Goal: Task Accomplishment & Management: Manage account settings

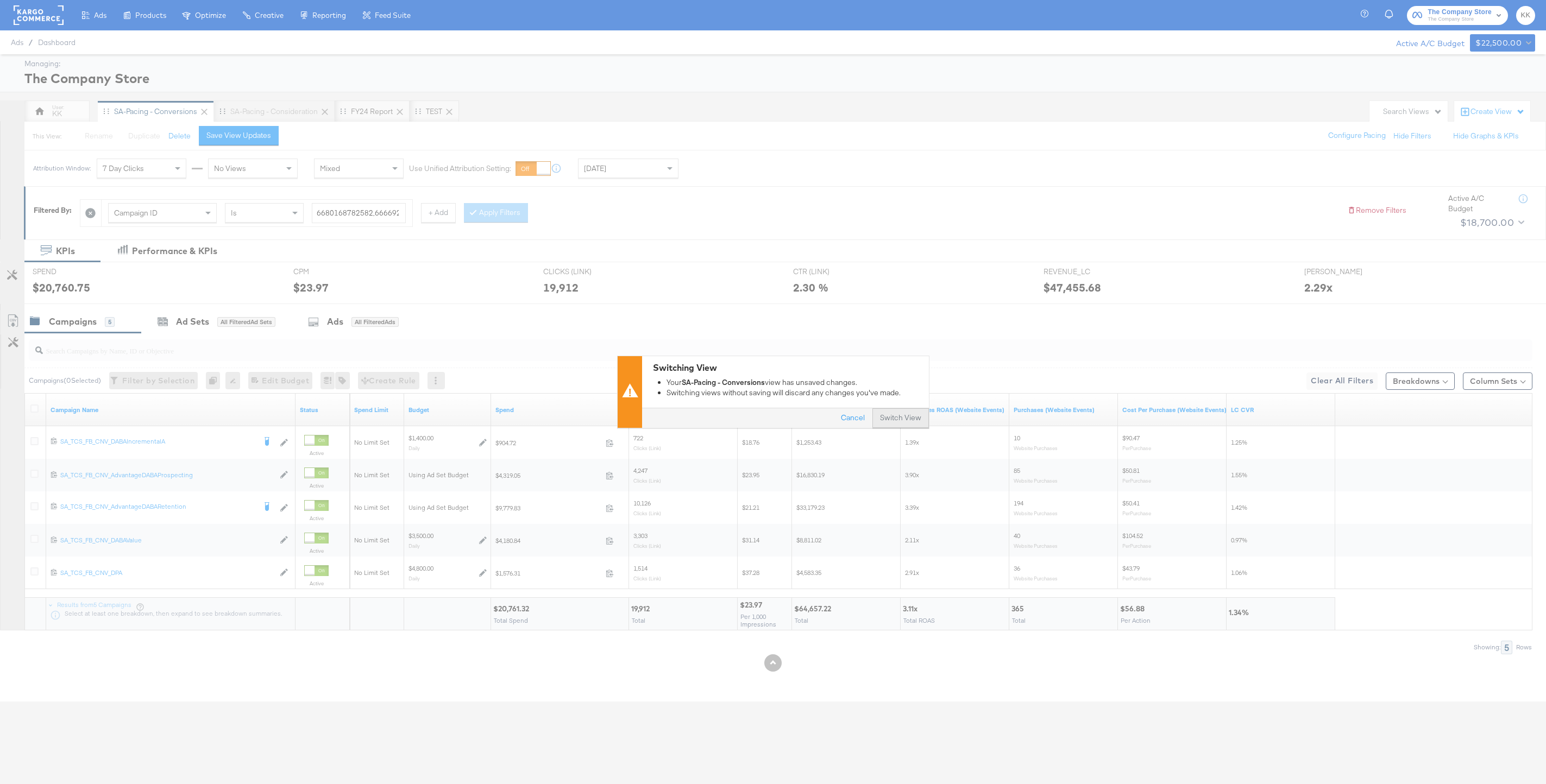
click at [885, 413] on button "Switch View" at bounding box center [900, 419] width 56 height 19
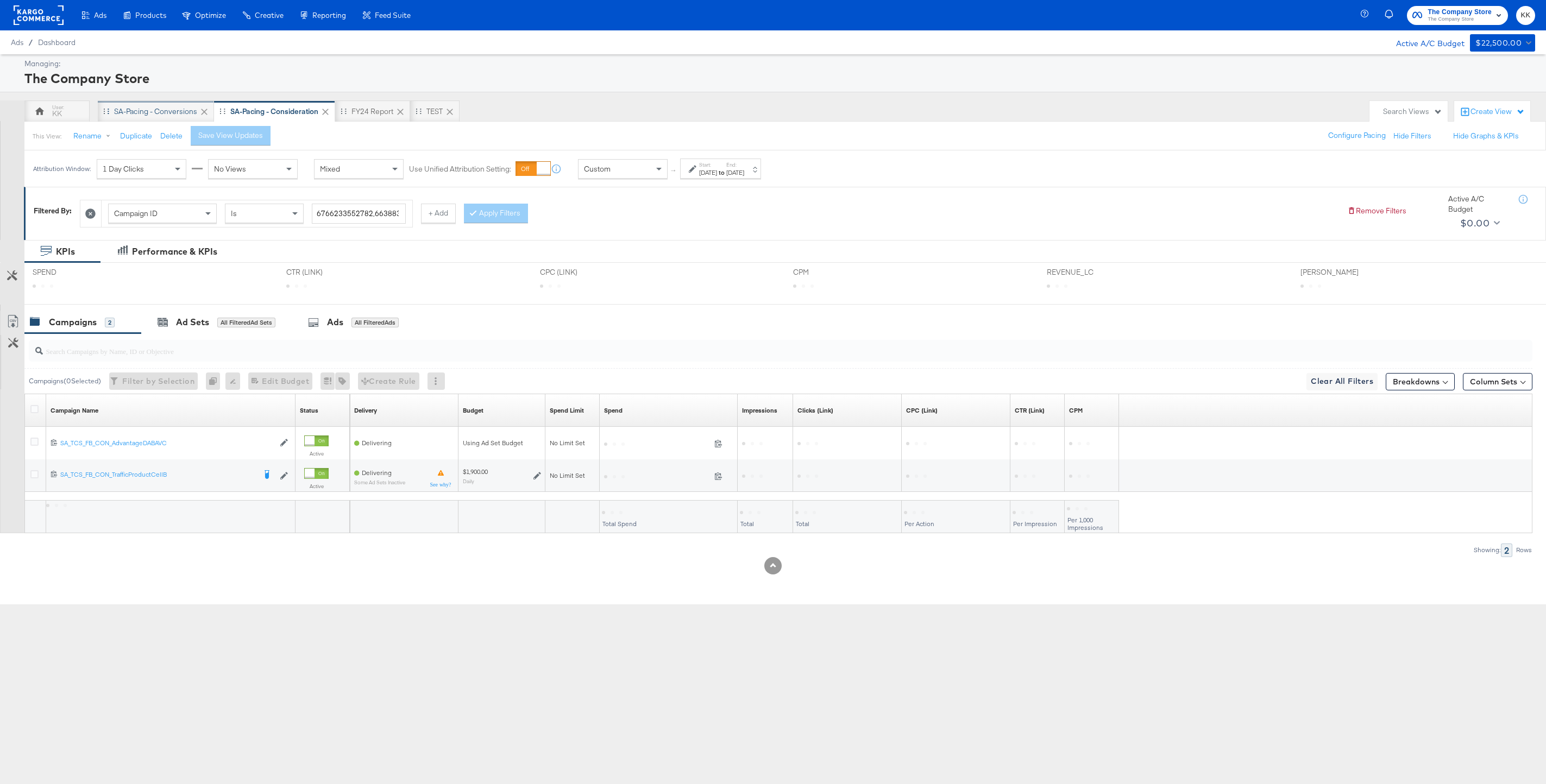
click at [139, 115] on div "SA-Pacing - Conversions" at bounding box center [156, 111] width 83 height 10
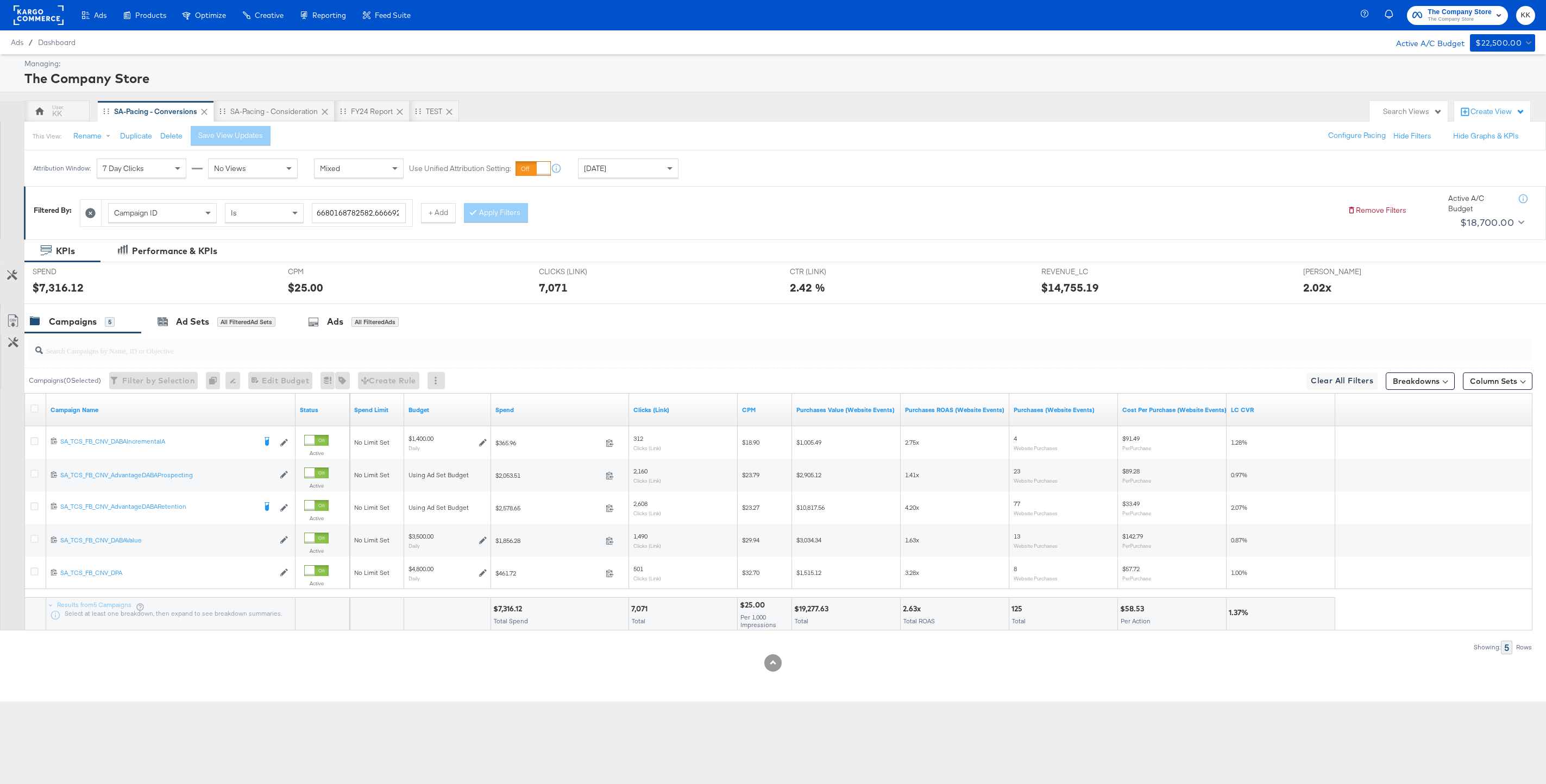
click at [620, 175] on div "Today" at bounding box center [628, 168] width 100 height 19
click at [611, 173] on div "Yesterday" at bounding box center [628, 168] width 100 height 19
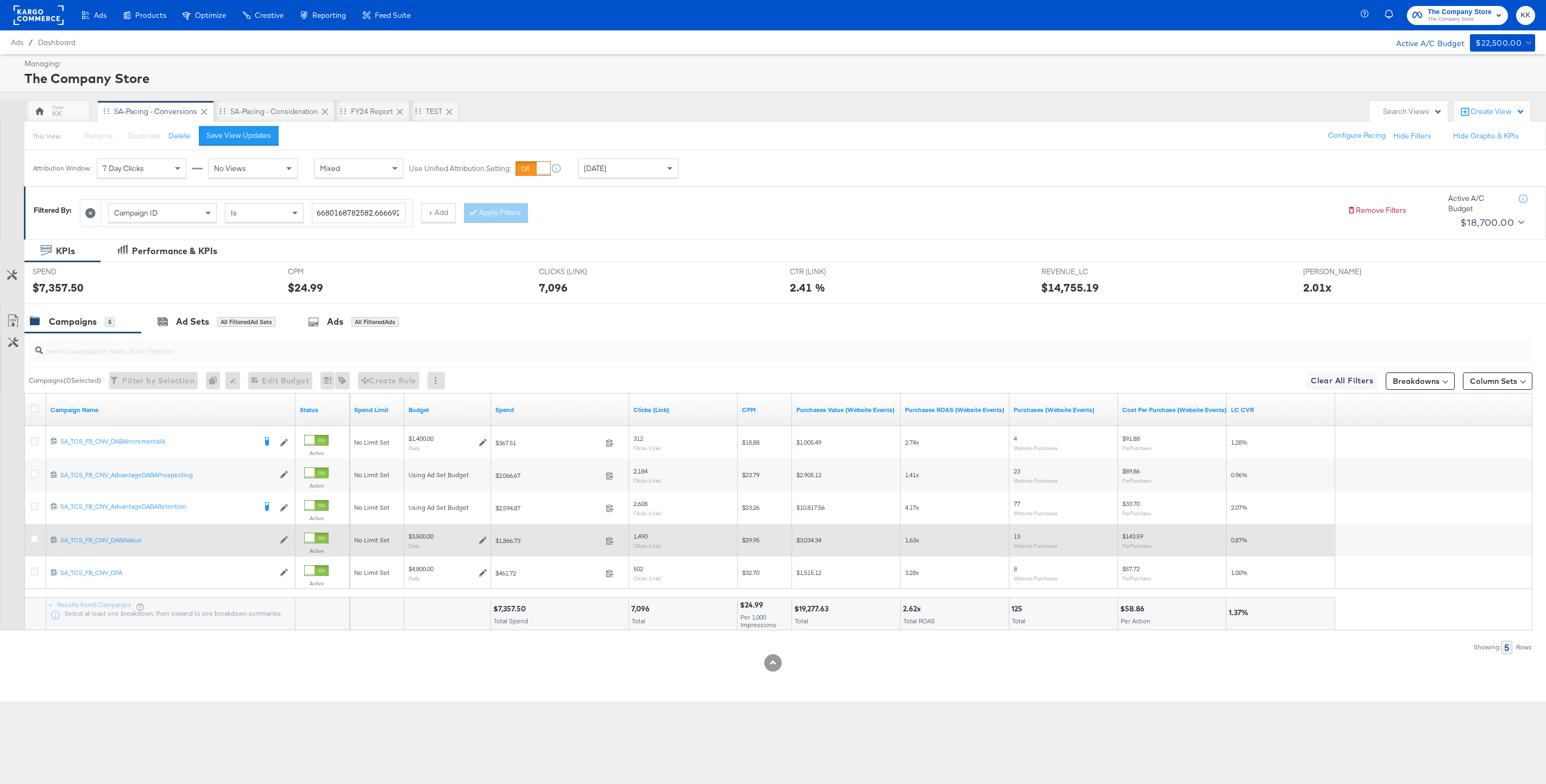
click at [29, 537] on div at bounding box center [36, 540] width 20 height 19
click at [31, 537] on icon at bounding box center [34, 539] width 8 height 8
click at [0, 0] on input "checkbox" at bounding box center [0, 0] width 0 height 0
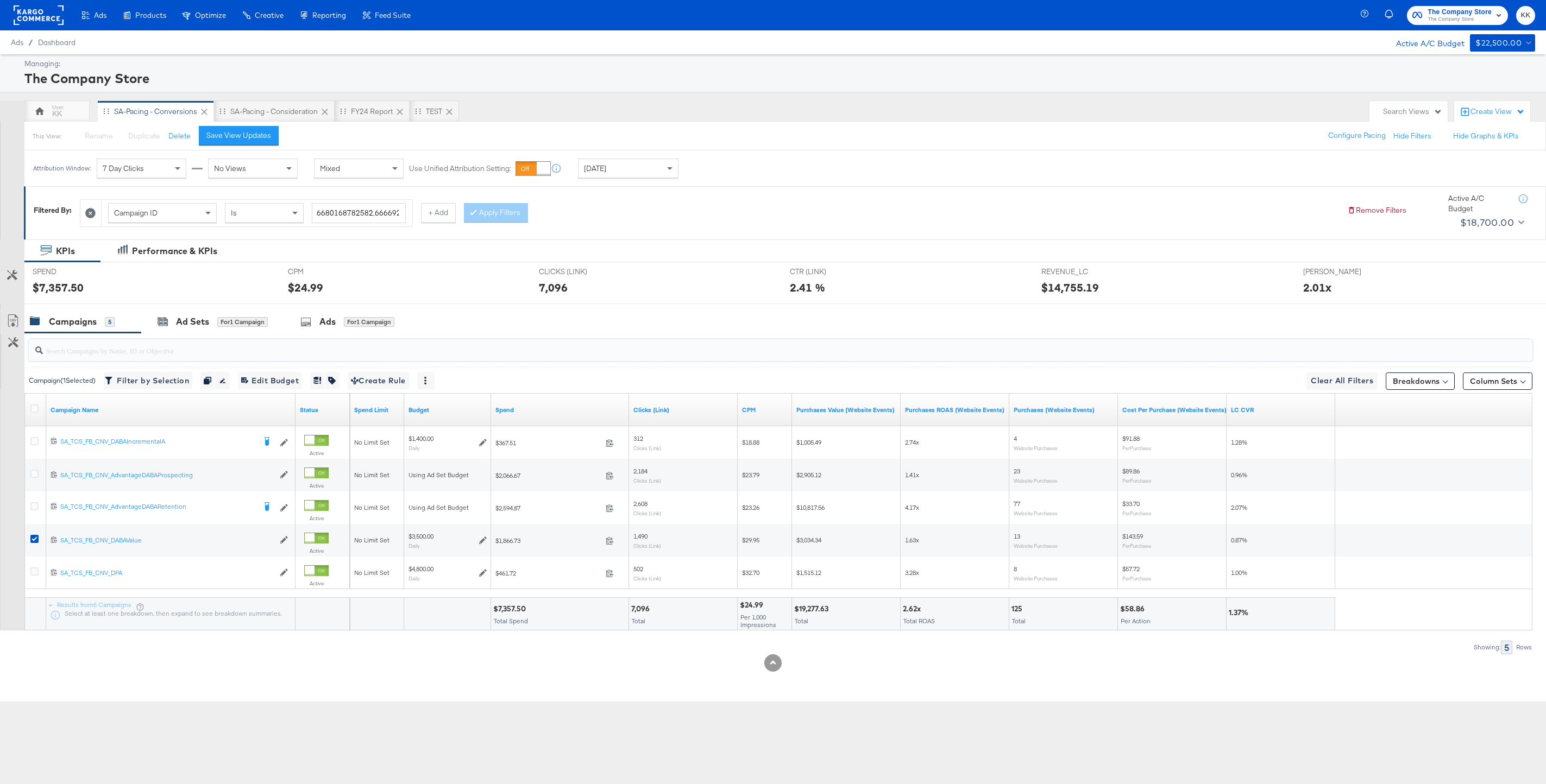
click at [208, 341] on input "search" at bounding box center [717, 346] width 1347 height 21
click at [202, 324] on div "Ad Sets" at bounding box center [192, 321] width 33 height 13
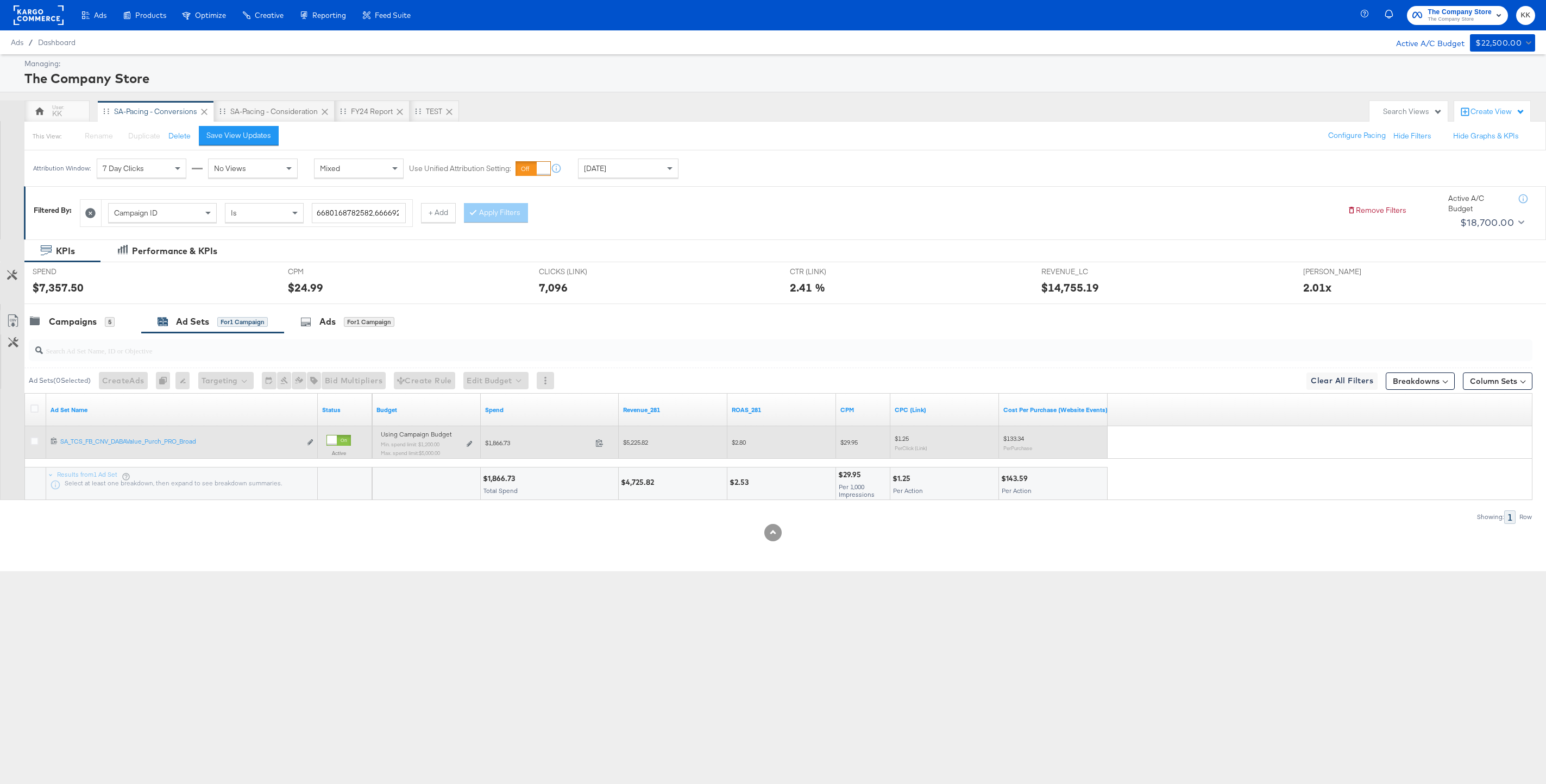
click at [474, 442] on div "Using Campaign Budget Min. spend limit: $1,200.00 Max. spend limit : $5,000.00 …" at bounding box center [426, 448] width 100 height 34
click at [471, 443] on icon at bounding box center [469, 444] width 5 height 6
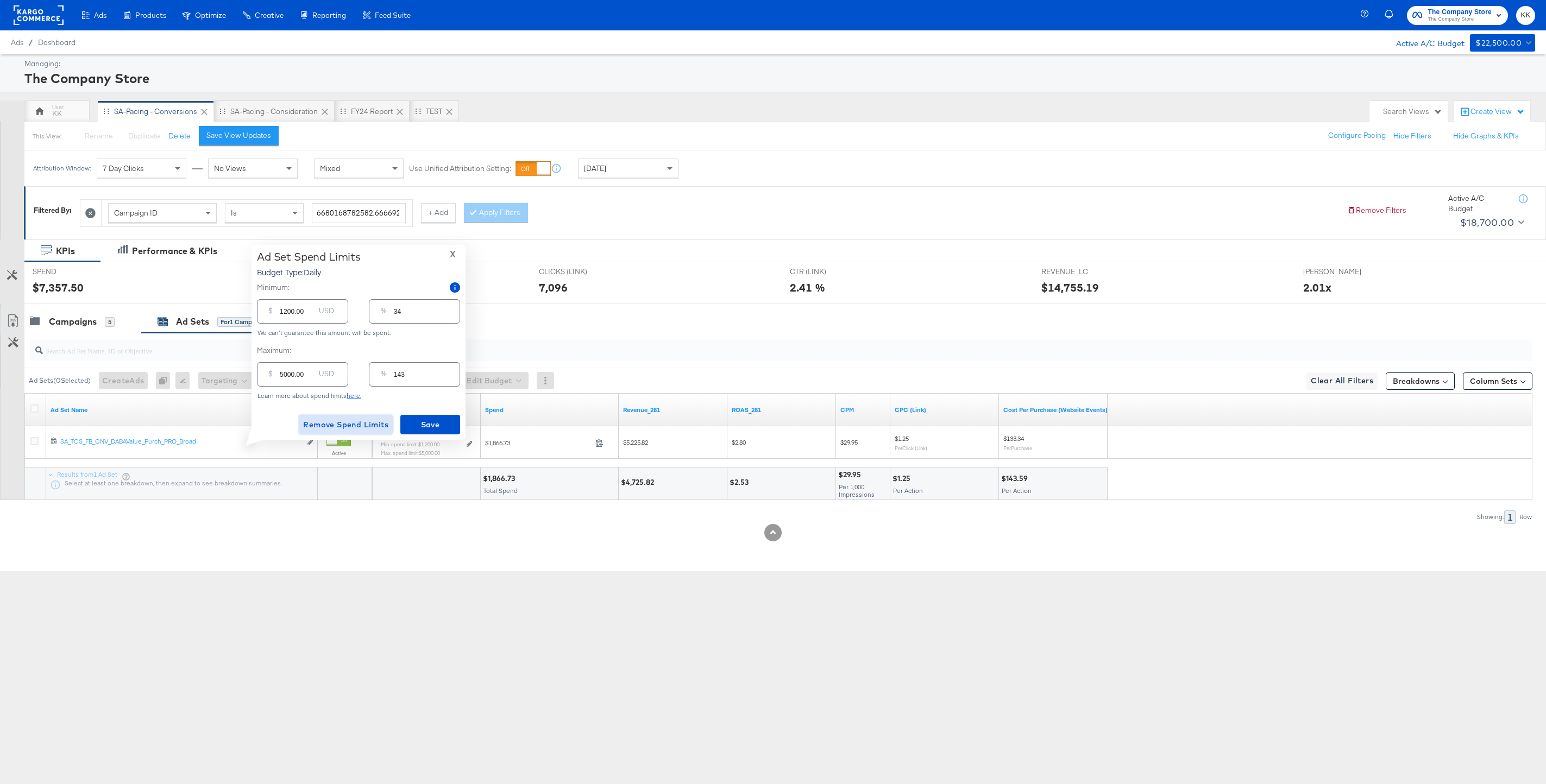
click at [342, 423] on span "Remove Spend Limits" at bounding box center [346, 425] width 85 height 13
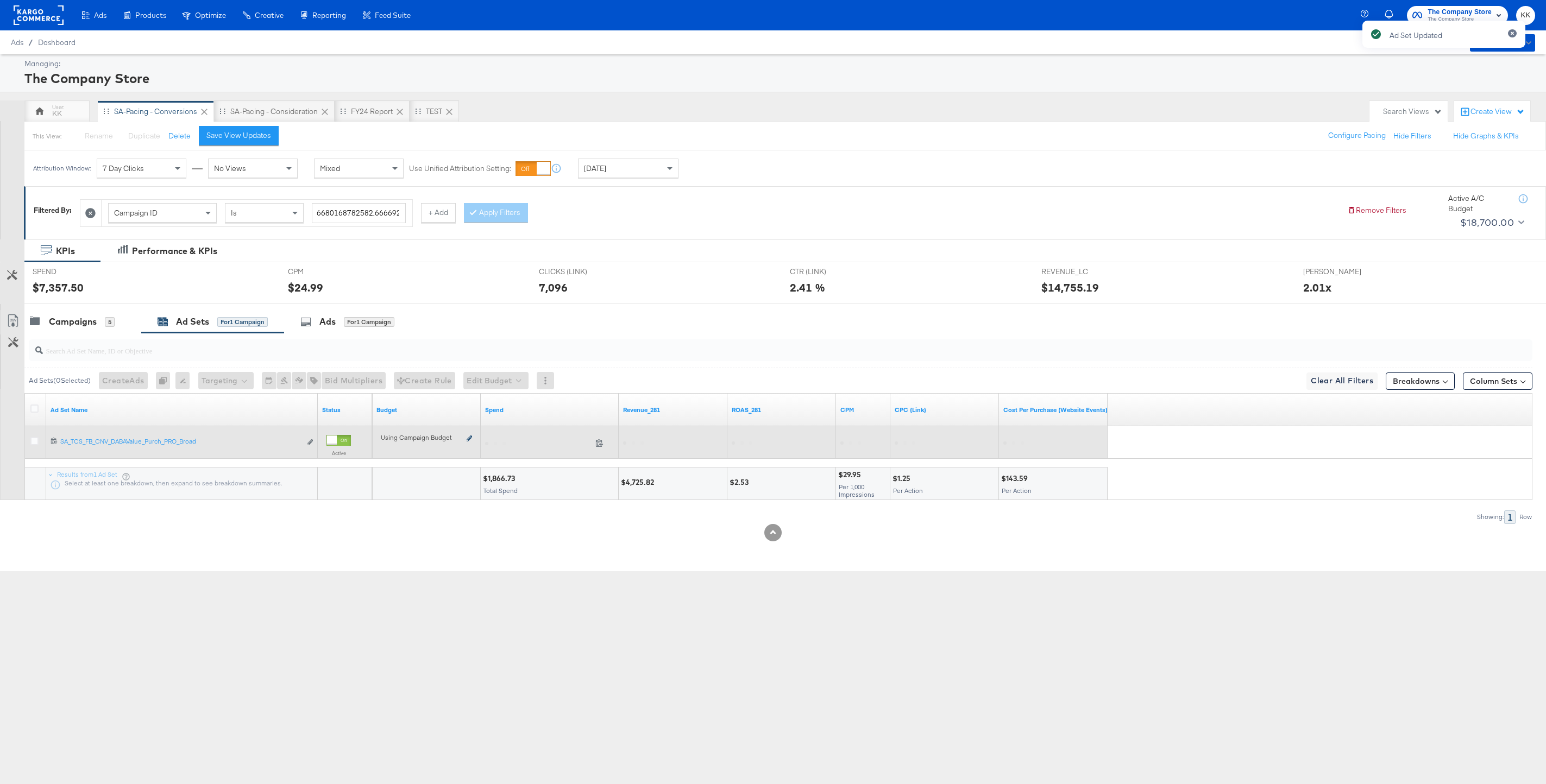
click at [468, 438] on icon at bounding box center [469, 439] width 5 height 6
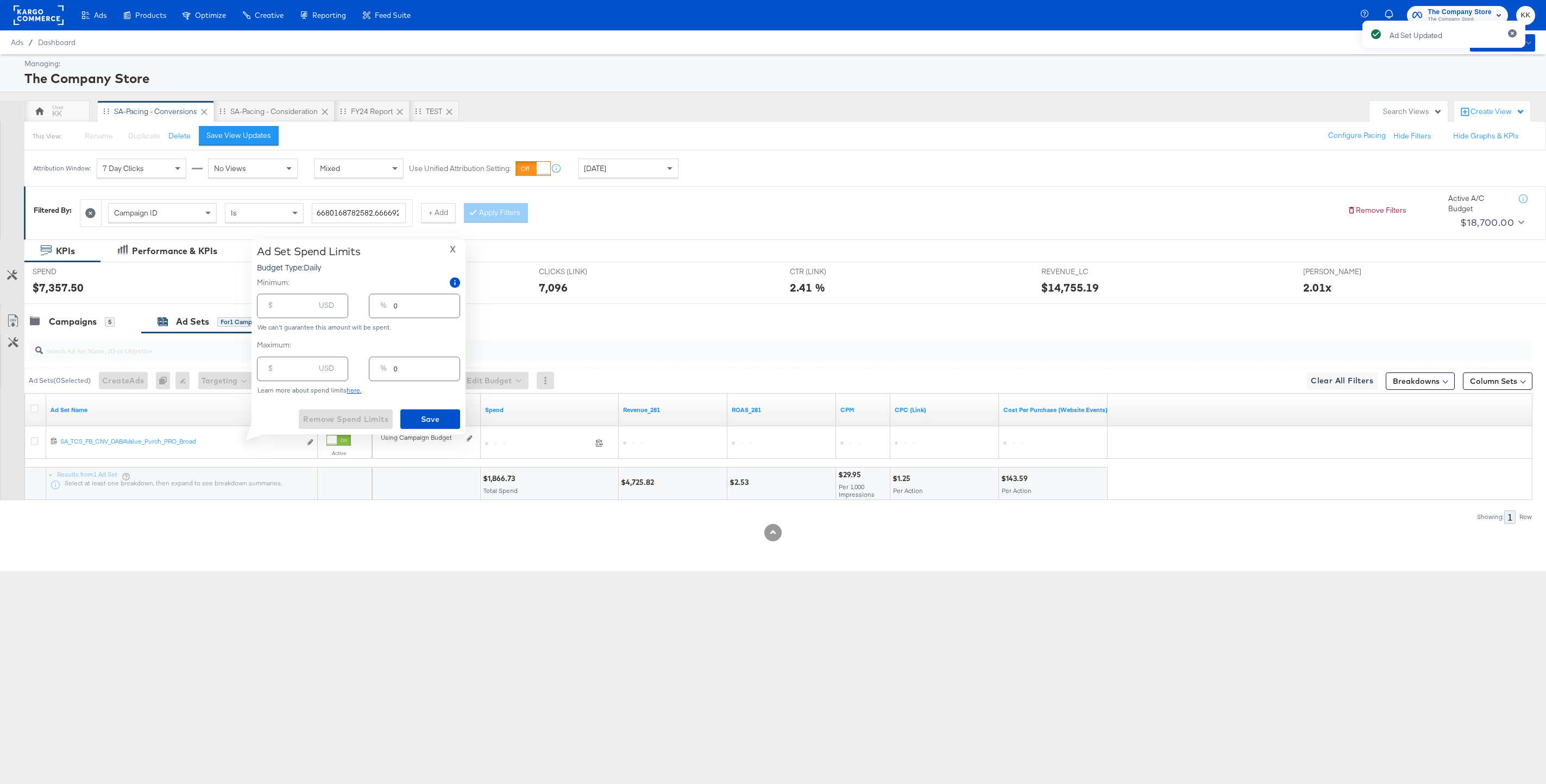
click at [297, 315] on div "$ USD" at bounding box center [302, 306] width 91 height 24
type input "1"
type input "19"
type input "1"
type input "190"
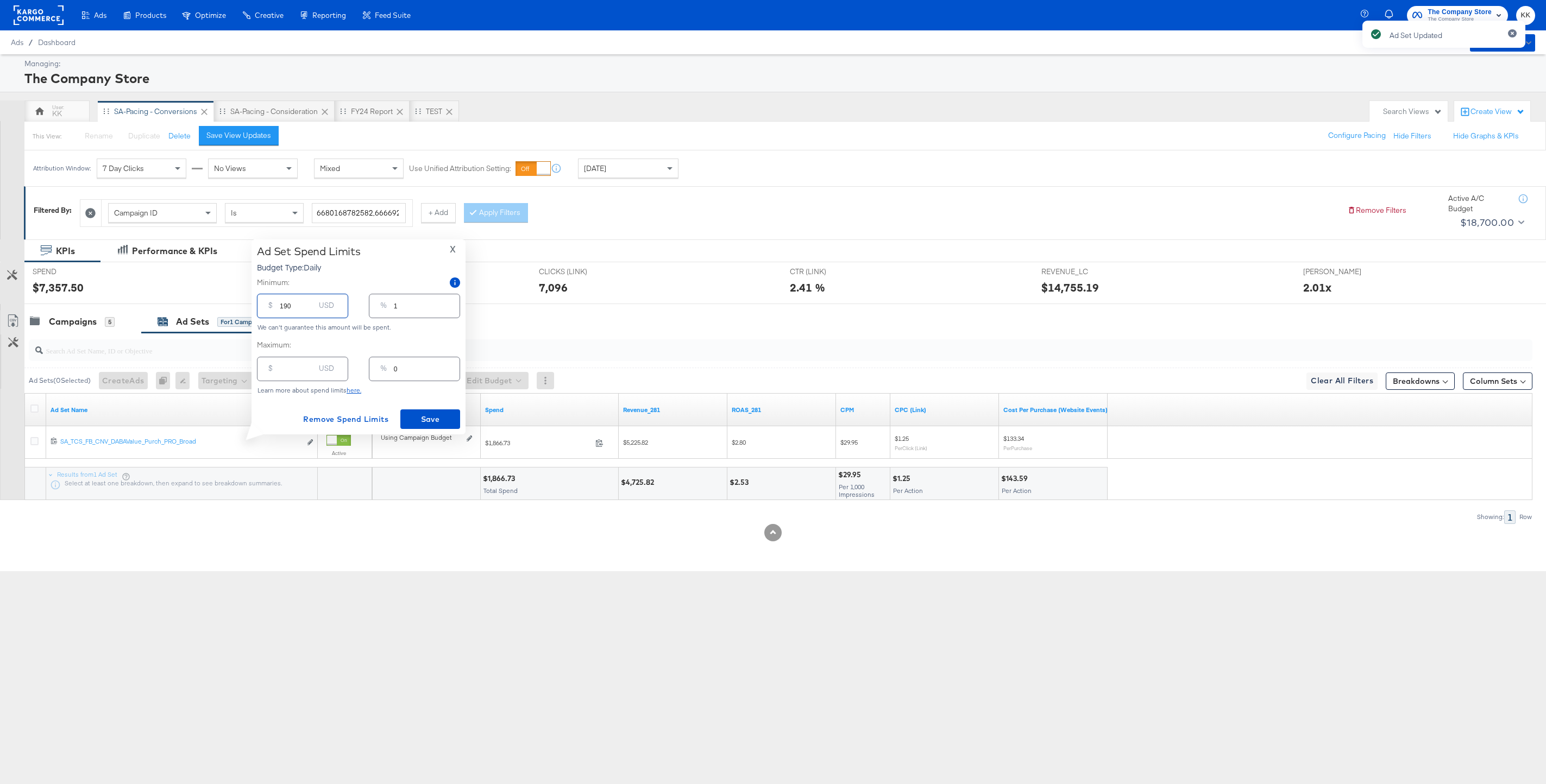
type input "5"
type input "1900"
type input "54"
type input "190"
type input "5"
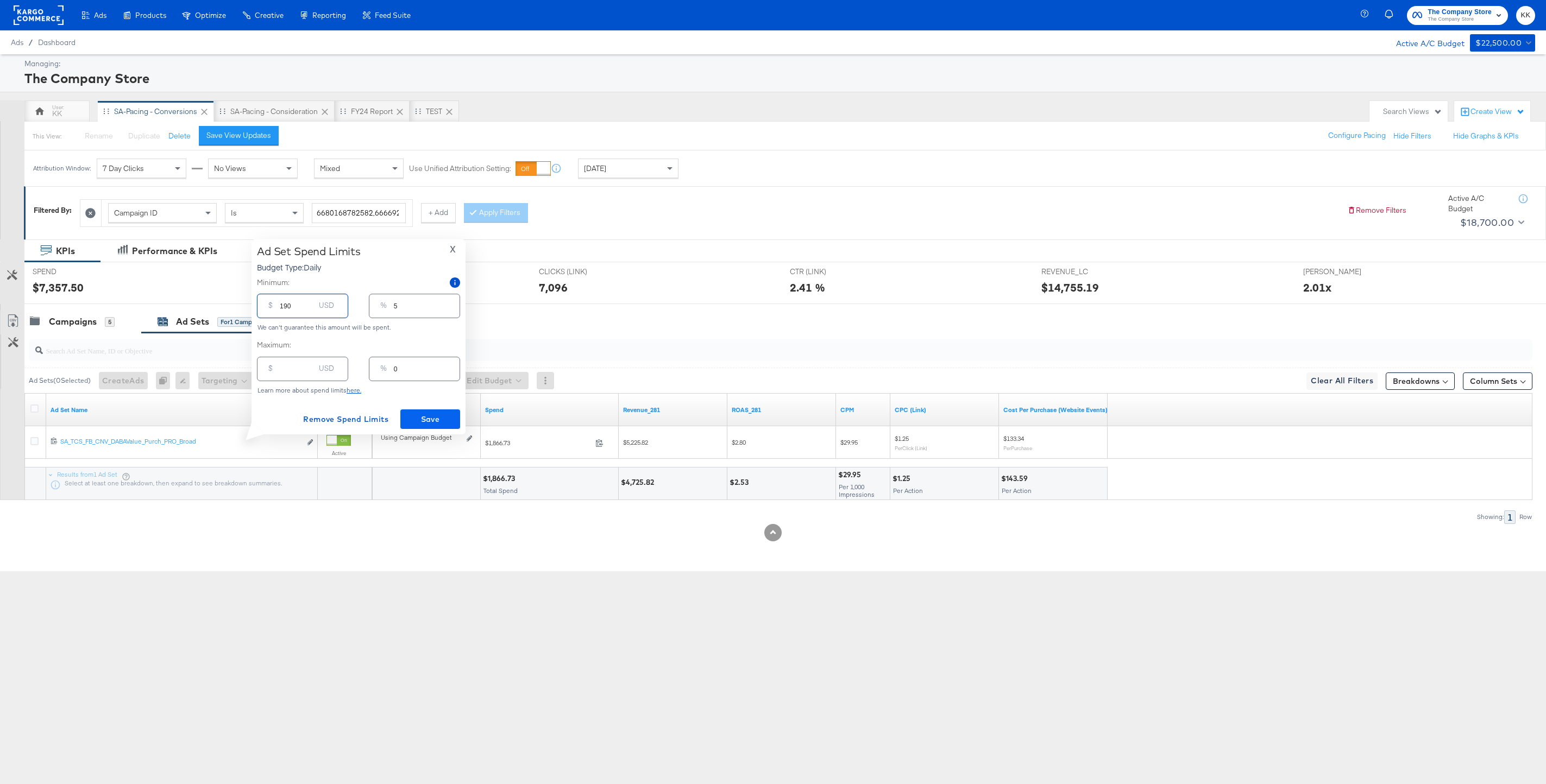
type input "19"
type input "1"
type input "0"
type input "17"
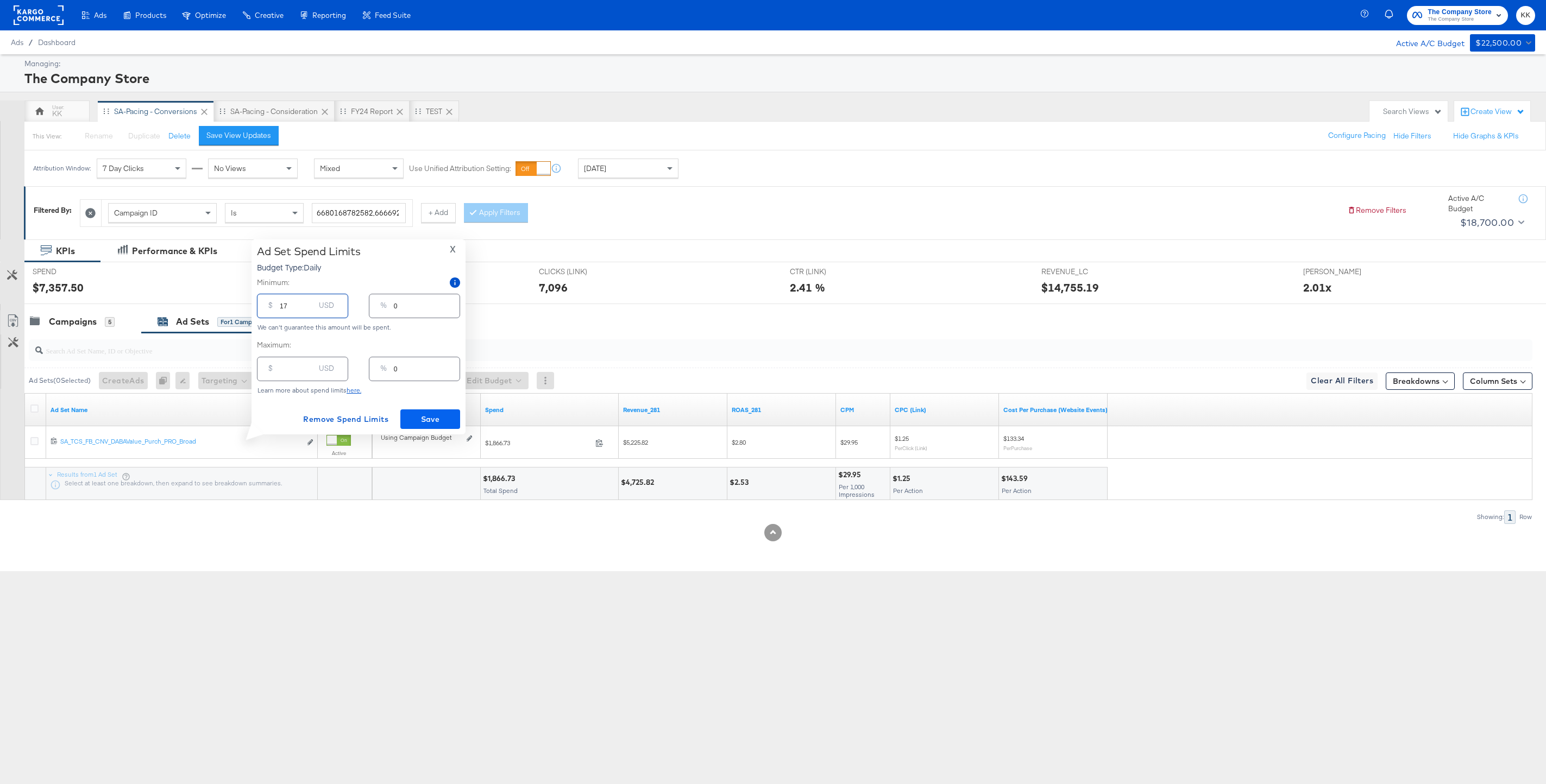
type input "170"
type input "5"
type input "1700"
type input "49"
type input "1700.00"
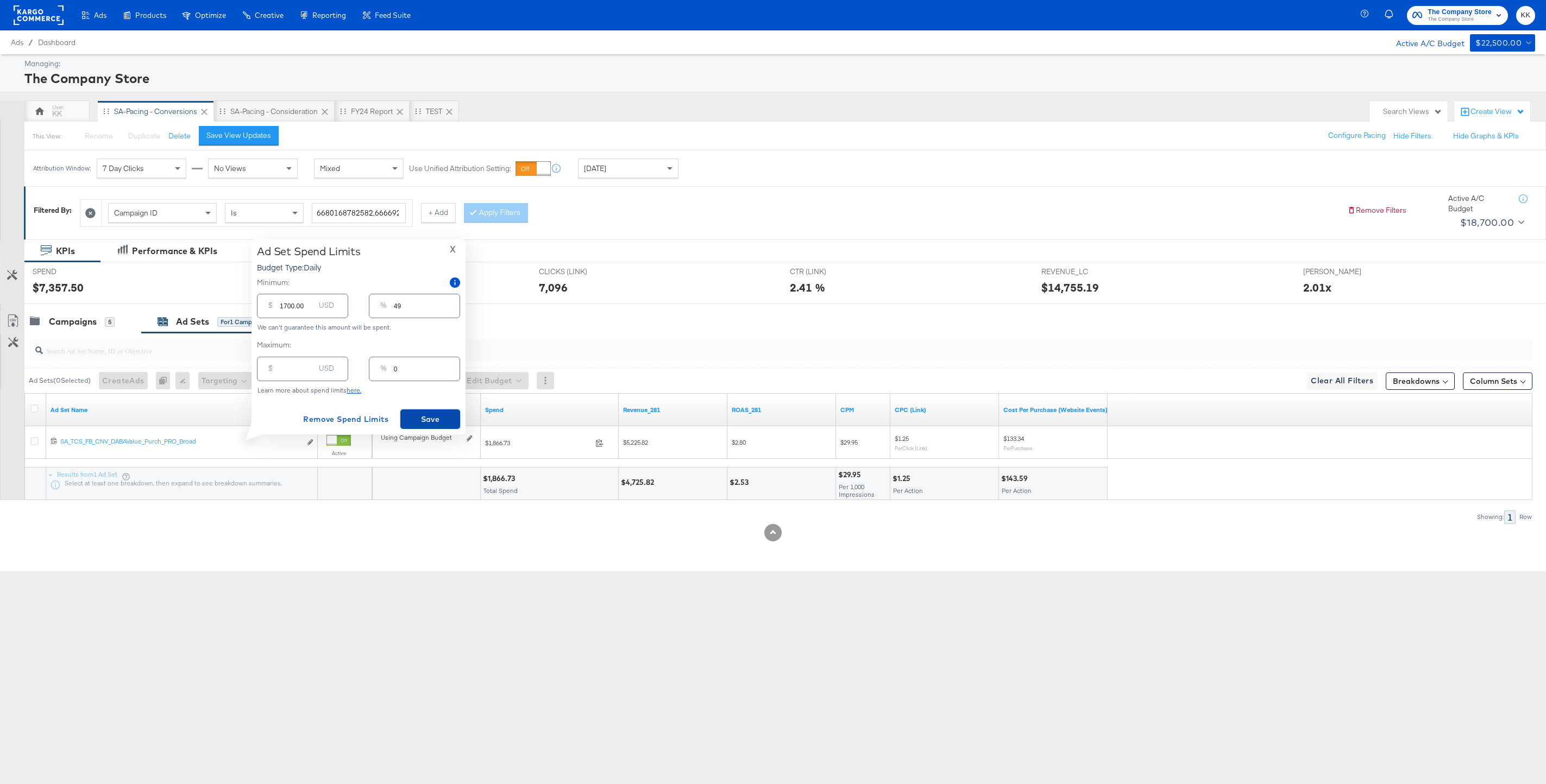
click at [436, 427] on button "Save" at bounding box center [430, 419] width 60 height 19
click at [86, 309] on div at bounding box center [773, 308] width 1546 height 8
click at [77, 326] on div "Campaigns" at bounding box center [72, 321] width 48 height 13
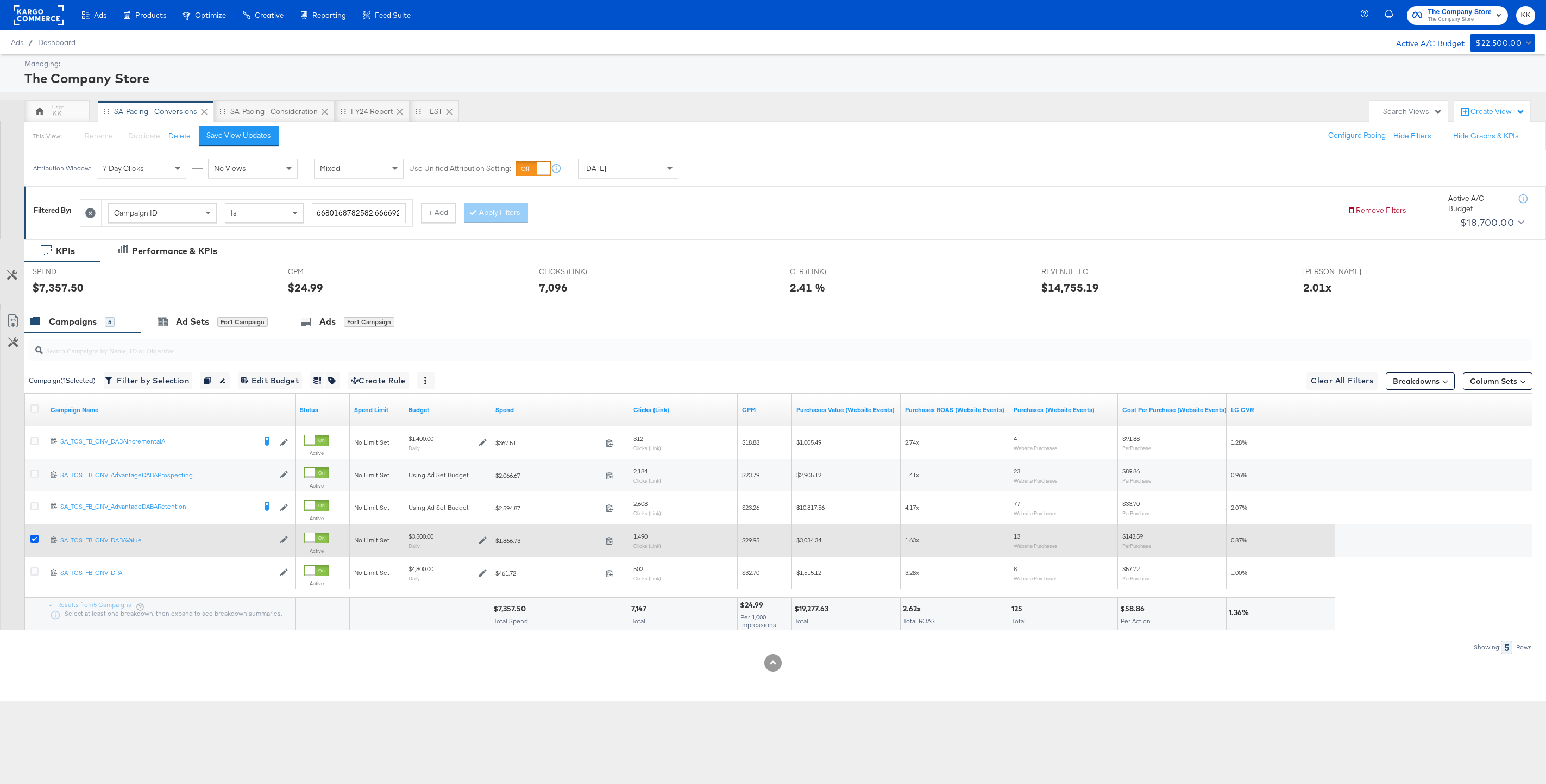
click at [30, 538] on icon at bounding box center [34, 539] width 8 height 8
click at [0, 0] on input "checkbox" at bounding box center [0, 0] width 0 height 0
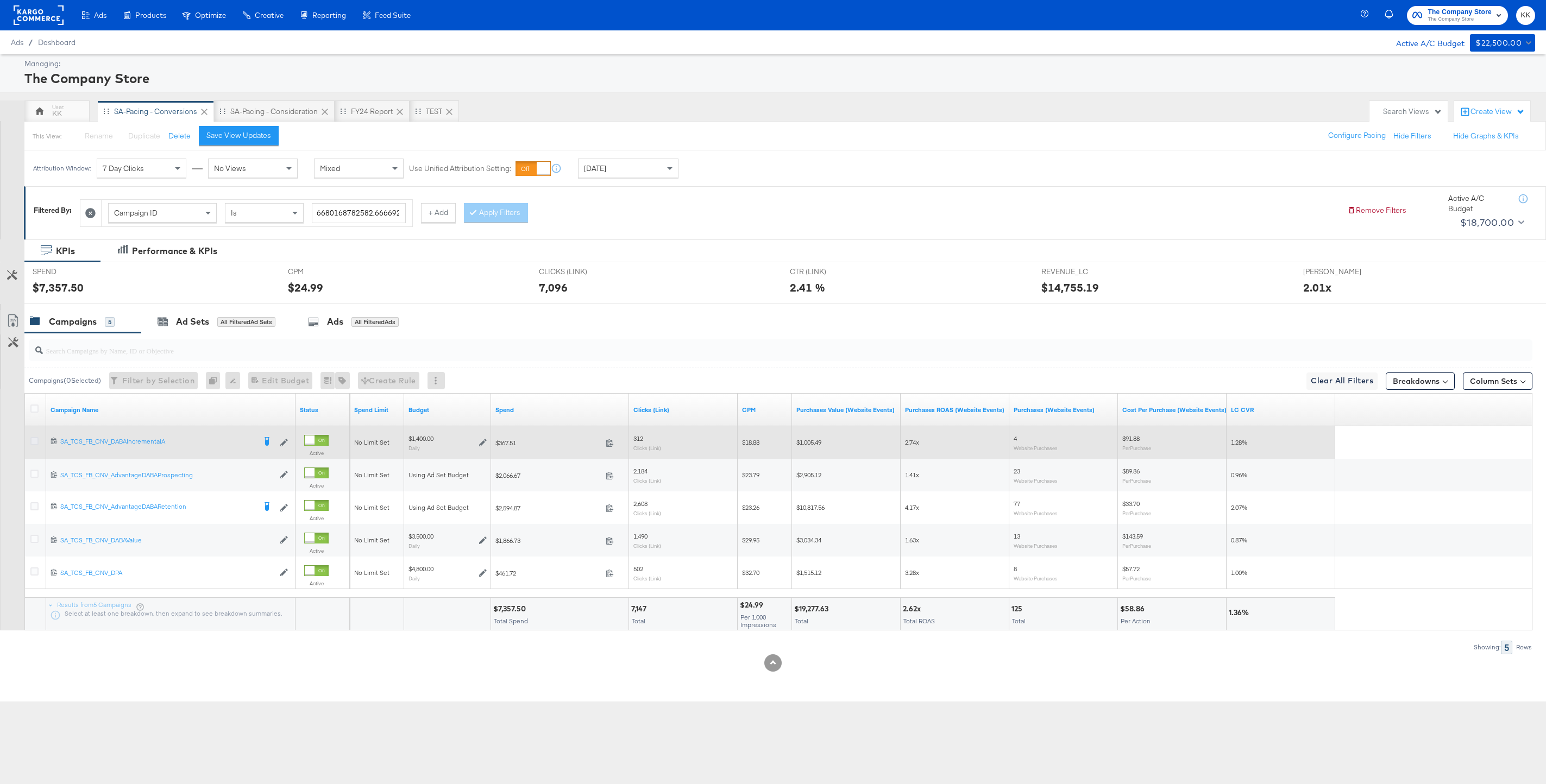
click at [30, 439] on icon at bounding box center [34, 441] width 8 height 8
click at [0, 0] on input "checkbox" at bounding box center [0, 0] width 0 height 0
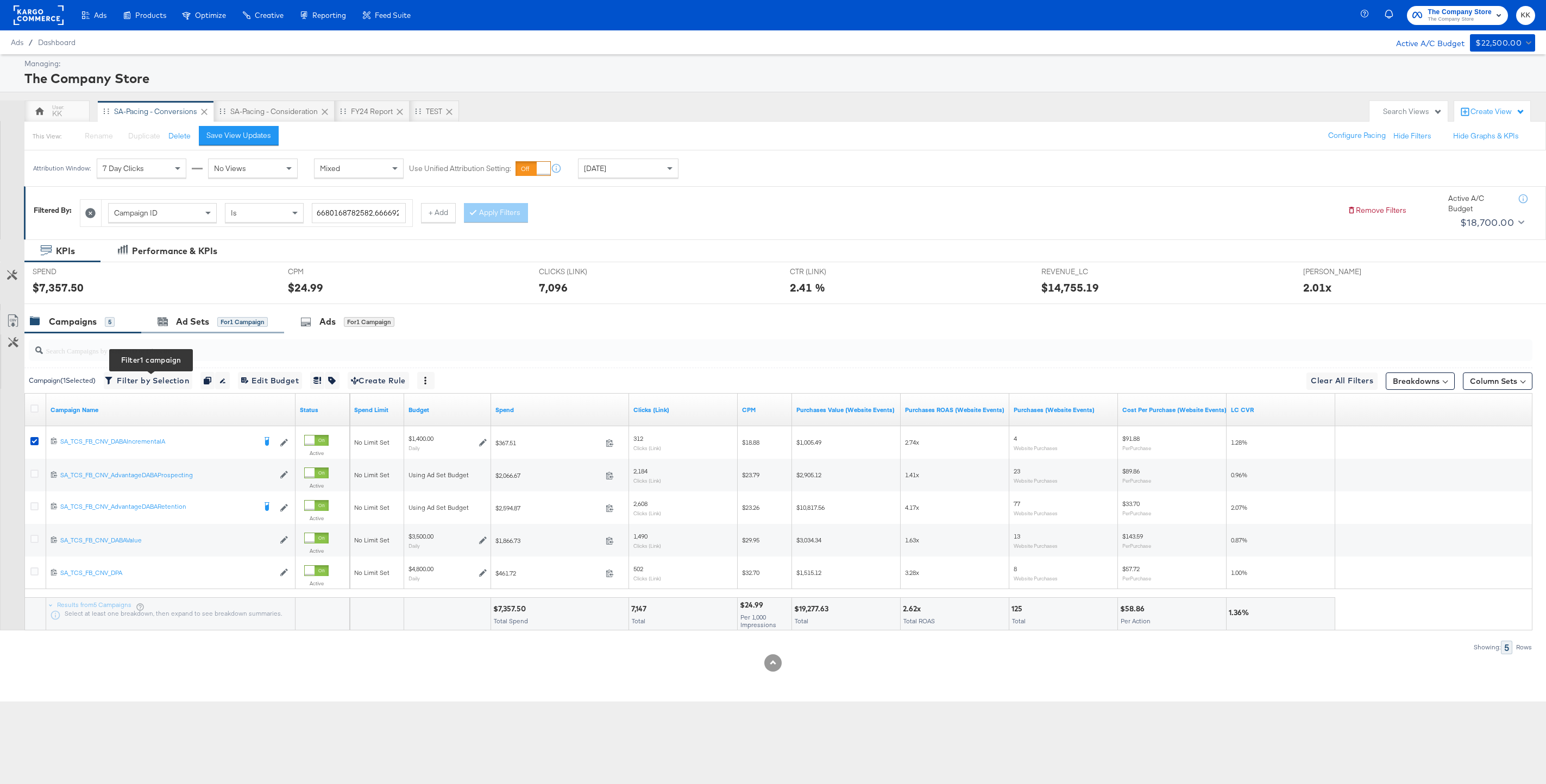
click at [182, 329] on div "Ad Sets for 1 Campaign" at bounding box center [213, 321] width 143 height 24
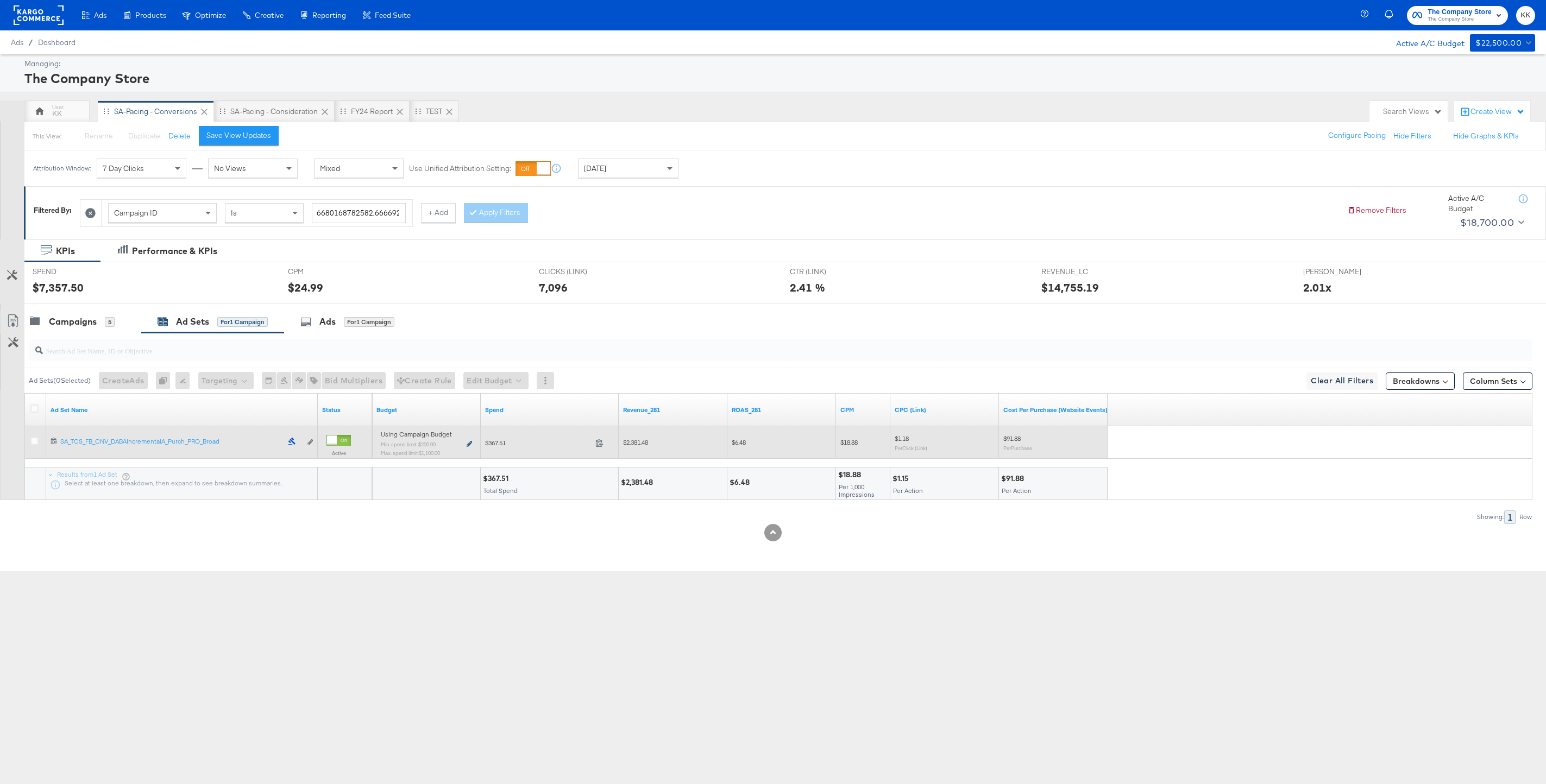
click at [468, 443] on icon at bounding box center [469, 444] width 5 height 6
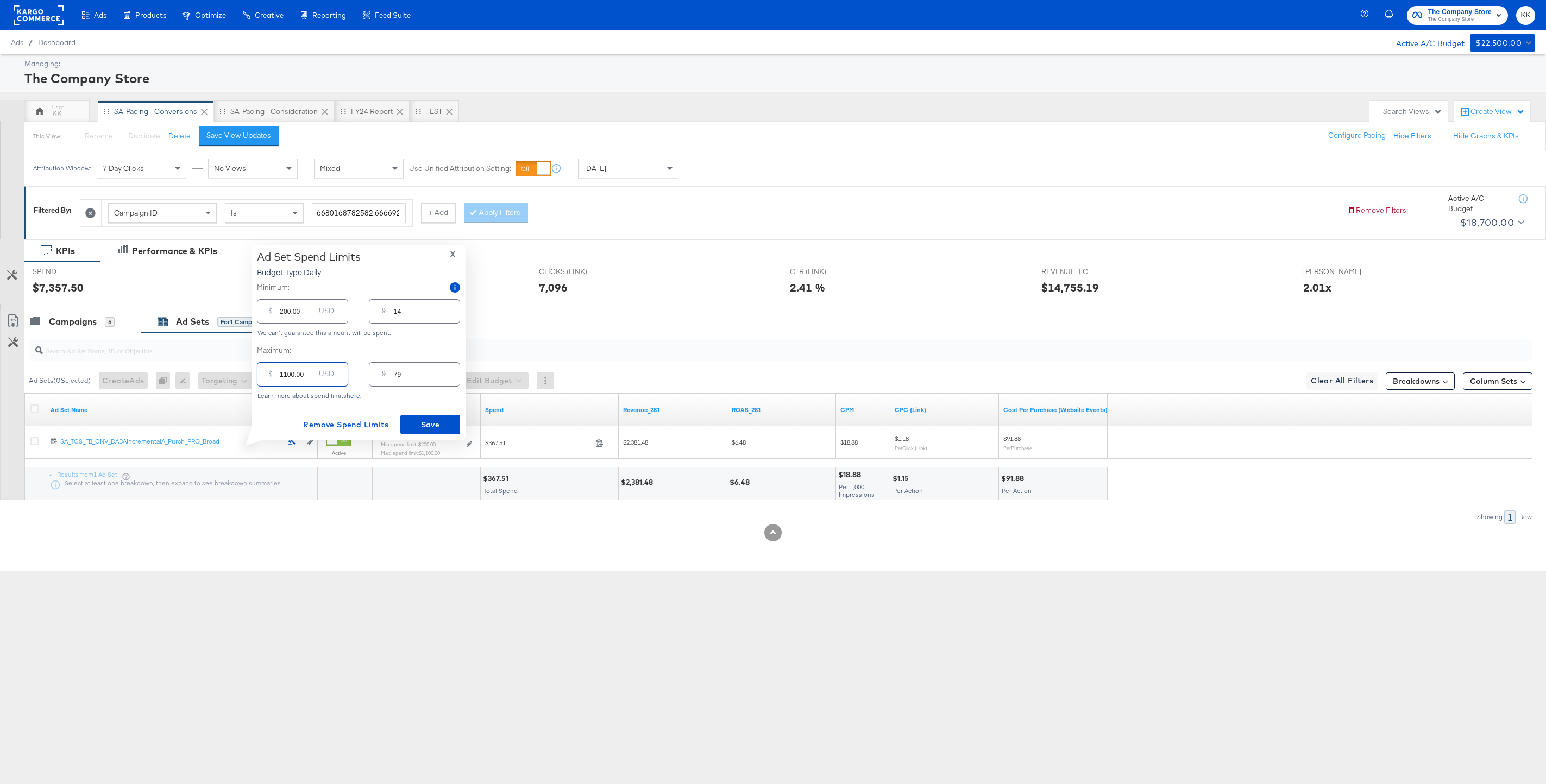
click at [286, 376] on input "1100.00" at bounding box center [297, 370] width 35 height 24
type input "100.00"
type input "7"
type input "1800.00"
type input "129"
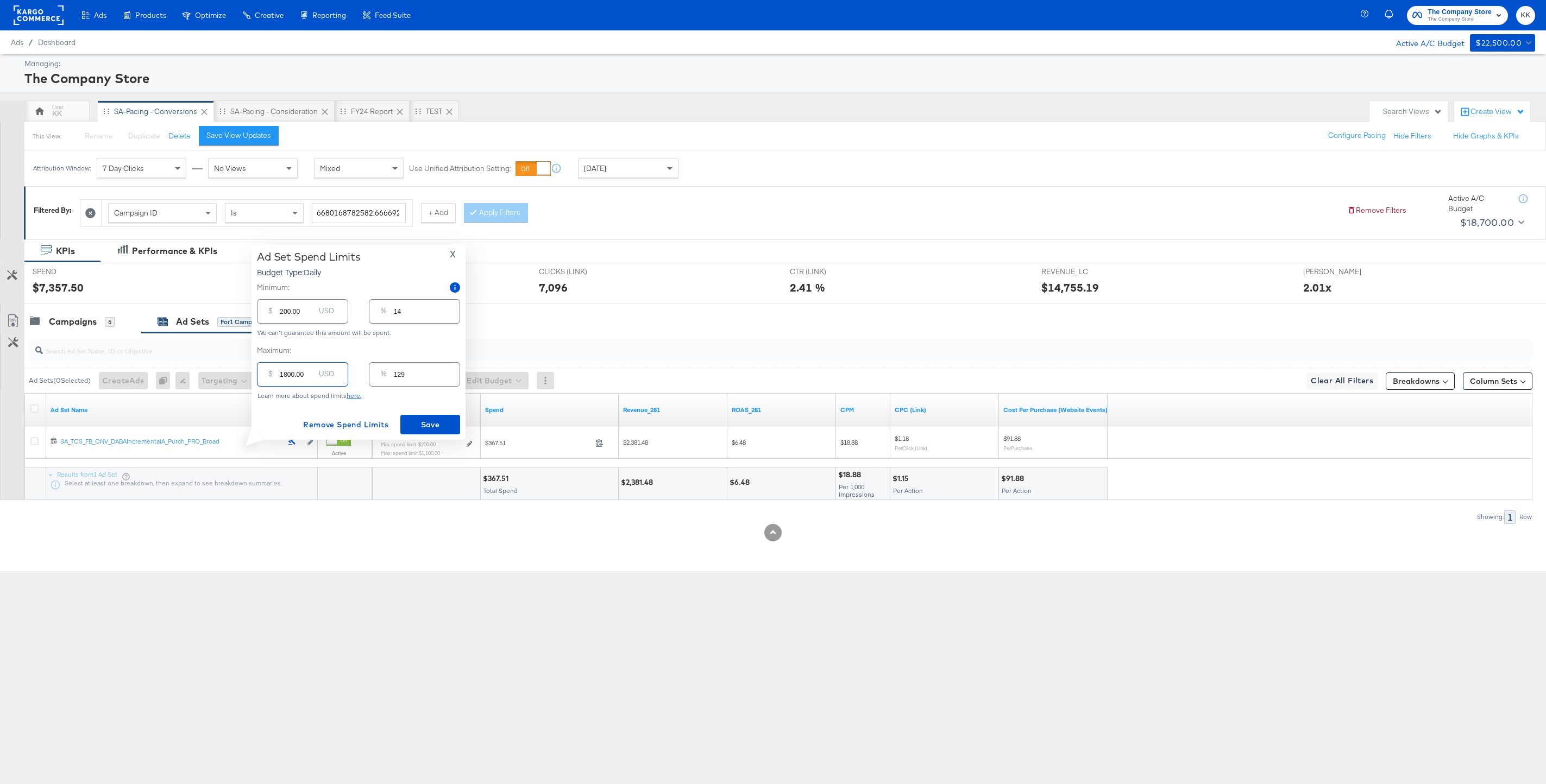
type input "1800.00"
click at [283, 313] on input "200.00" at bounding box center [297, 307] width 35 height 24
type input "00.00"
type input "0"
type input "800.00"
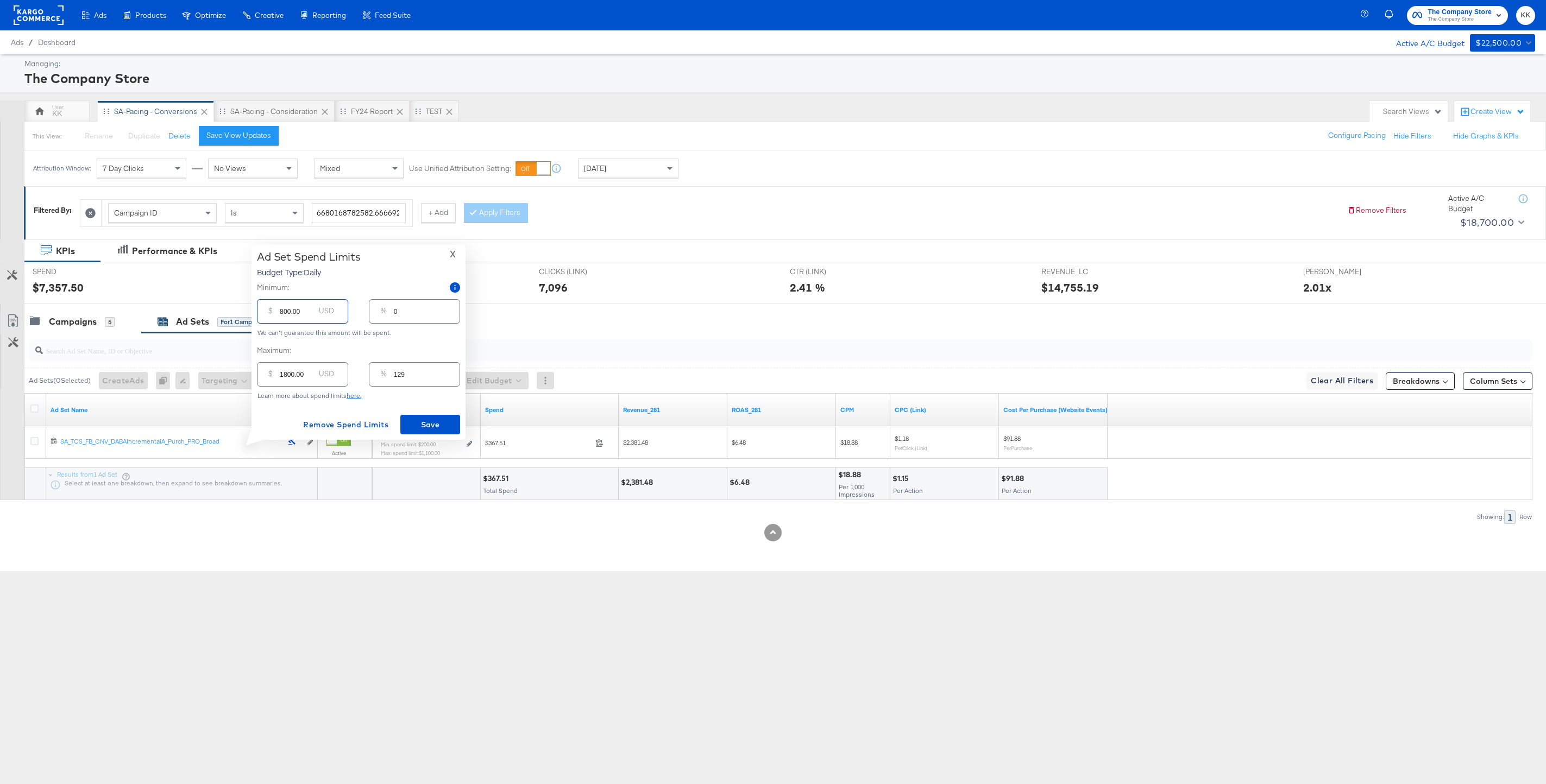
type input "57"
type input "00.00"
type input "0"
type input "700.00"
type input "50"
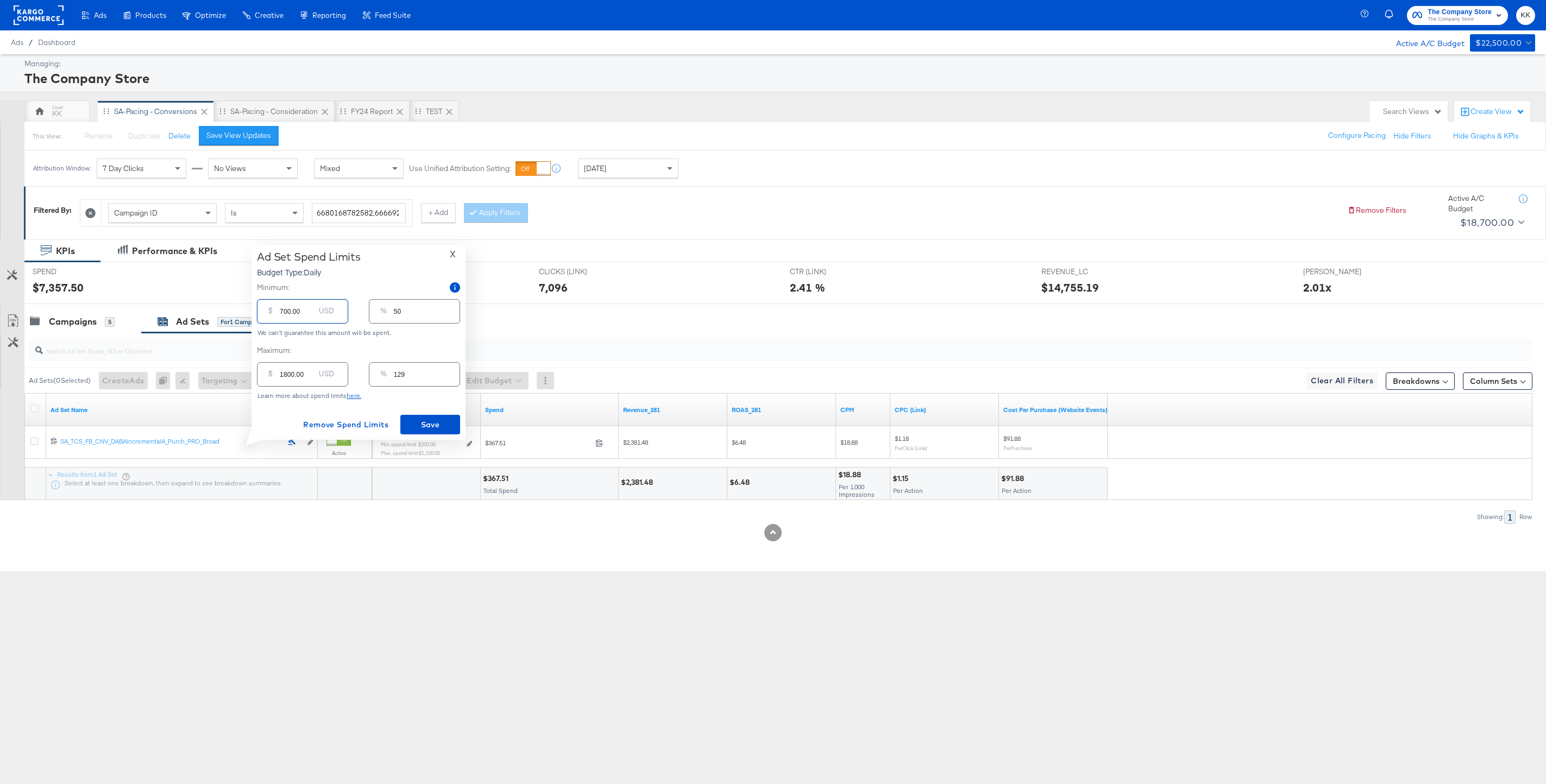
type input "700.00"
click at [287, 376] on input "1800.00" at bounding box center [297, 370] width 35 height 24
type input "100.00"
type input "7"
type input "1600.00"
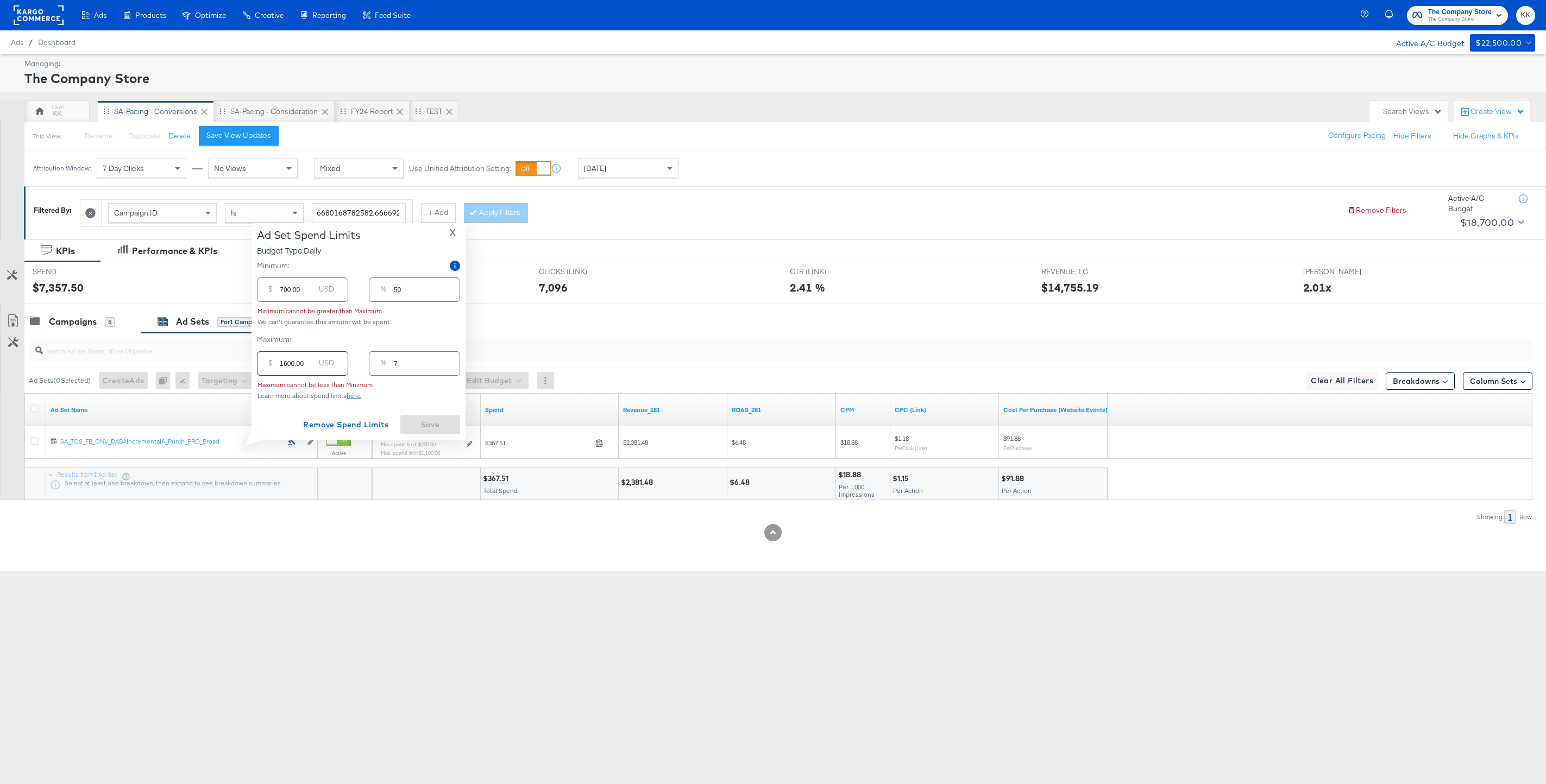
type input "114"
type input "1600.00"
click at [442, 427] on span "Save" at bounding box center [430, 425] width 51 height 13
click at [67, 330] on div "Campaigns 5" at bounding box center [82, 321] width 117 height 24
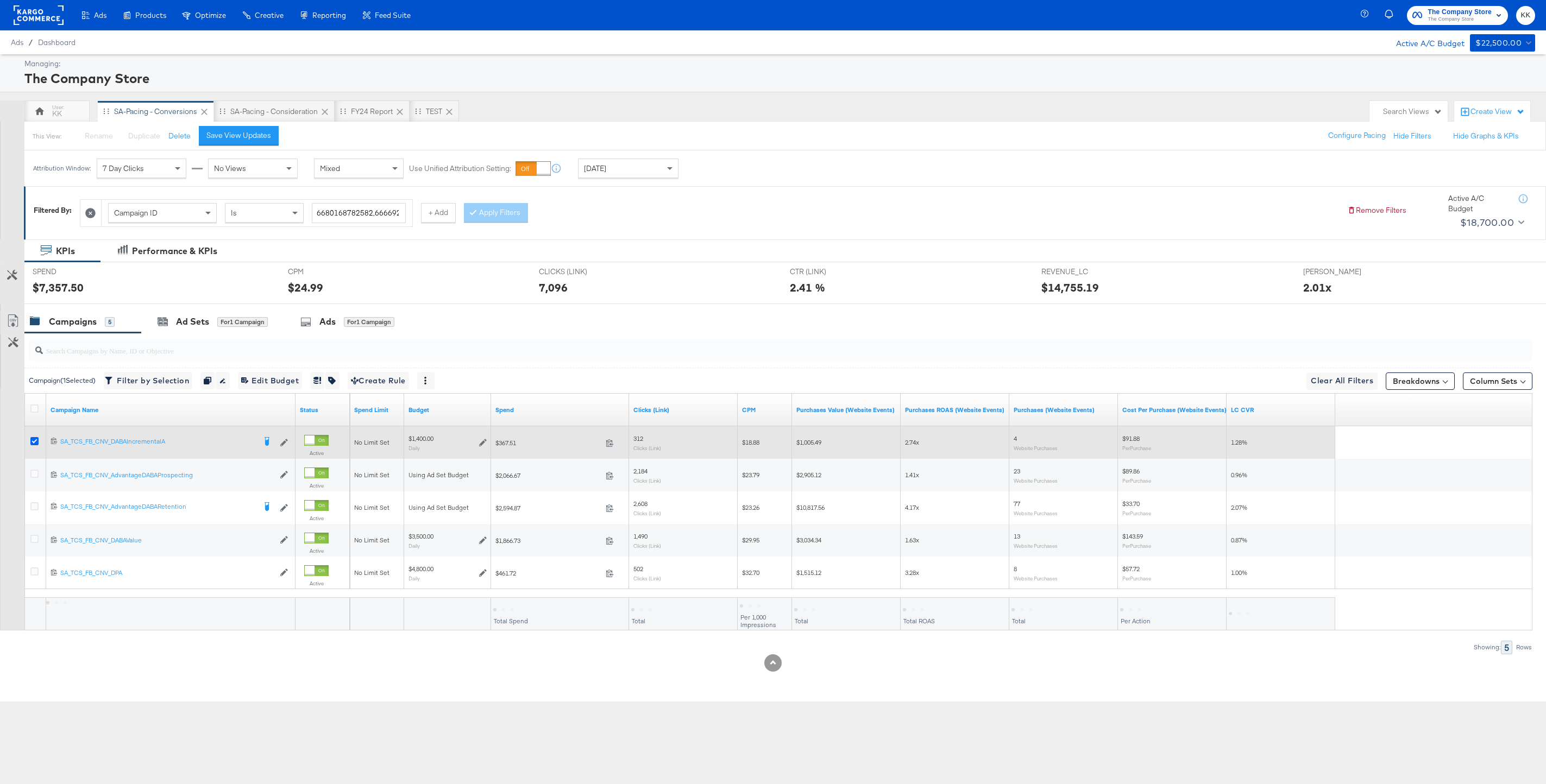
click at [36, 441] on icon at bounding box center [34, 441] width 8 height 8
click at [0, 0] on input "checkbox" at bounding box center [0, 0] width 0 height 0
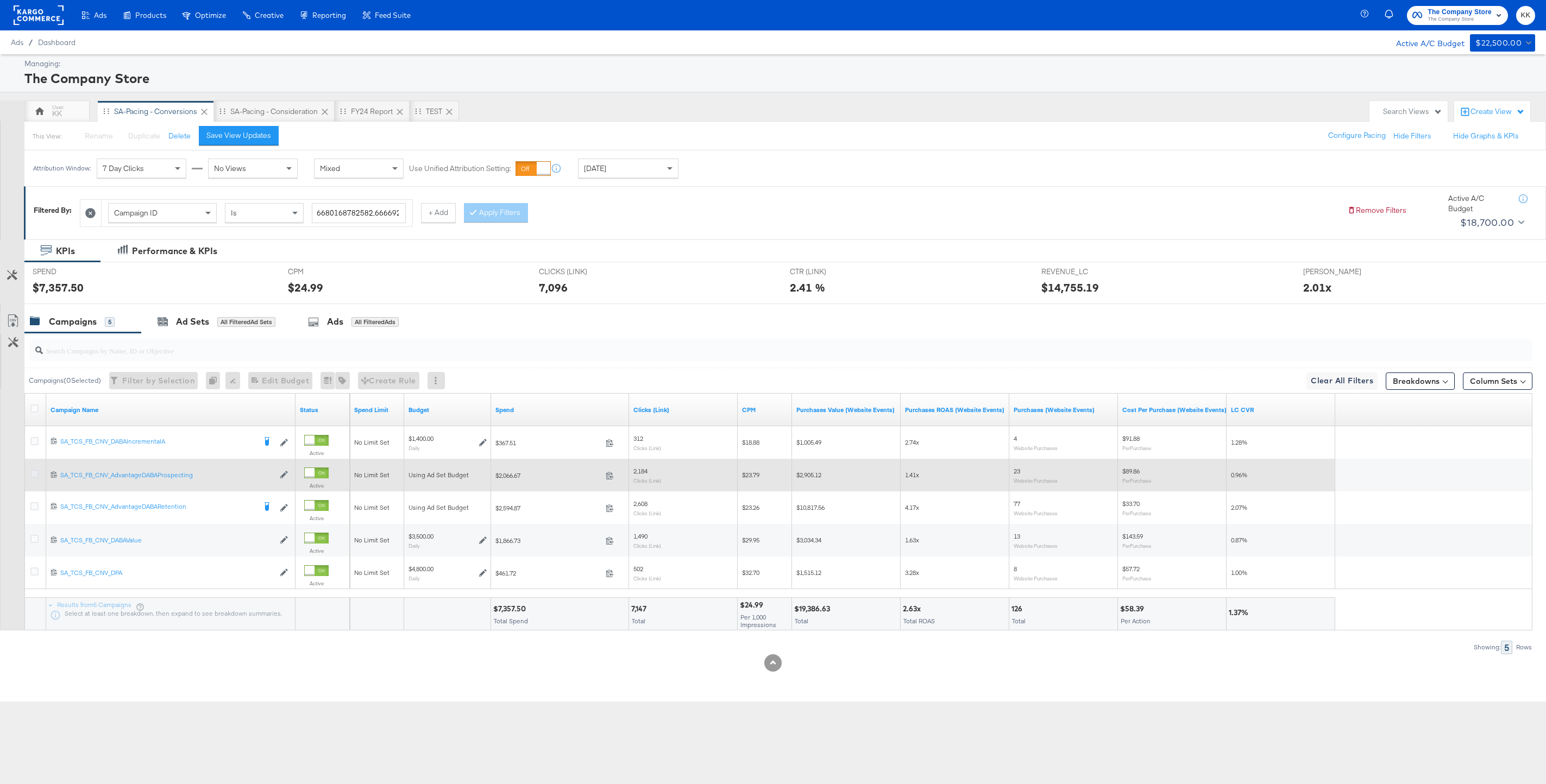
click at [36, 474] on icon at bounding box center [34, 474] width 8 height 8
click at [0, 0] on input "checkbox" at bounding box center [0, 0] width 0 height 0
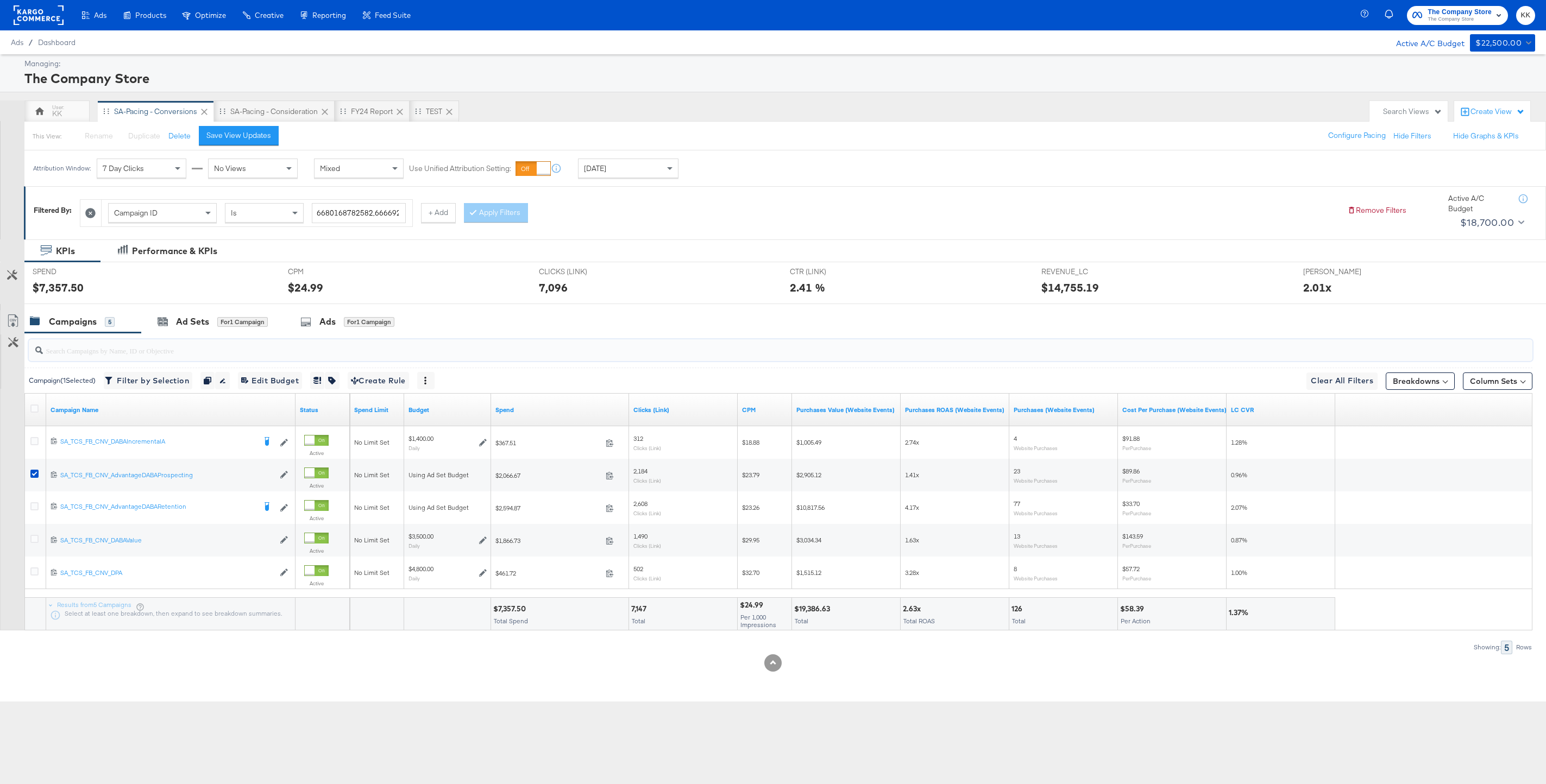
click at [205, 336] on input "search" at bounding box center [717, 346] width 1347 height 21
click at [196, 327] on div "Ad Sets" at bounding box center [192, 321] width 33 height 13
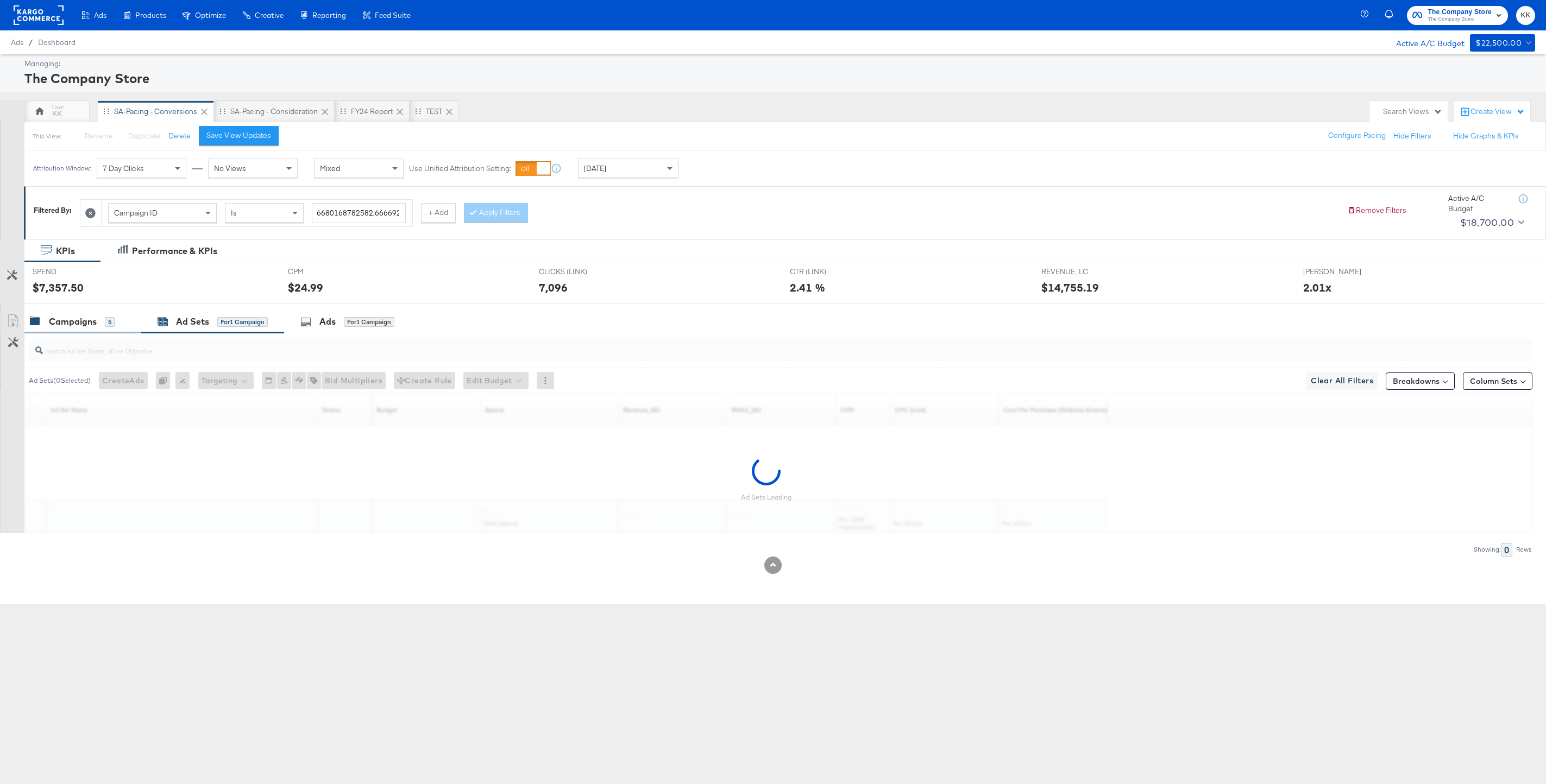
click at [97, 323] on div "Campaigns 5" at bounding box center [72, 321] width 85 height 13
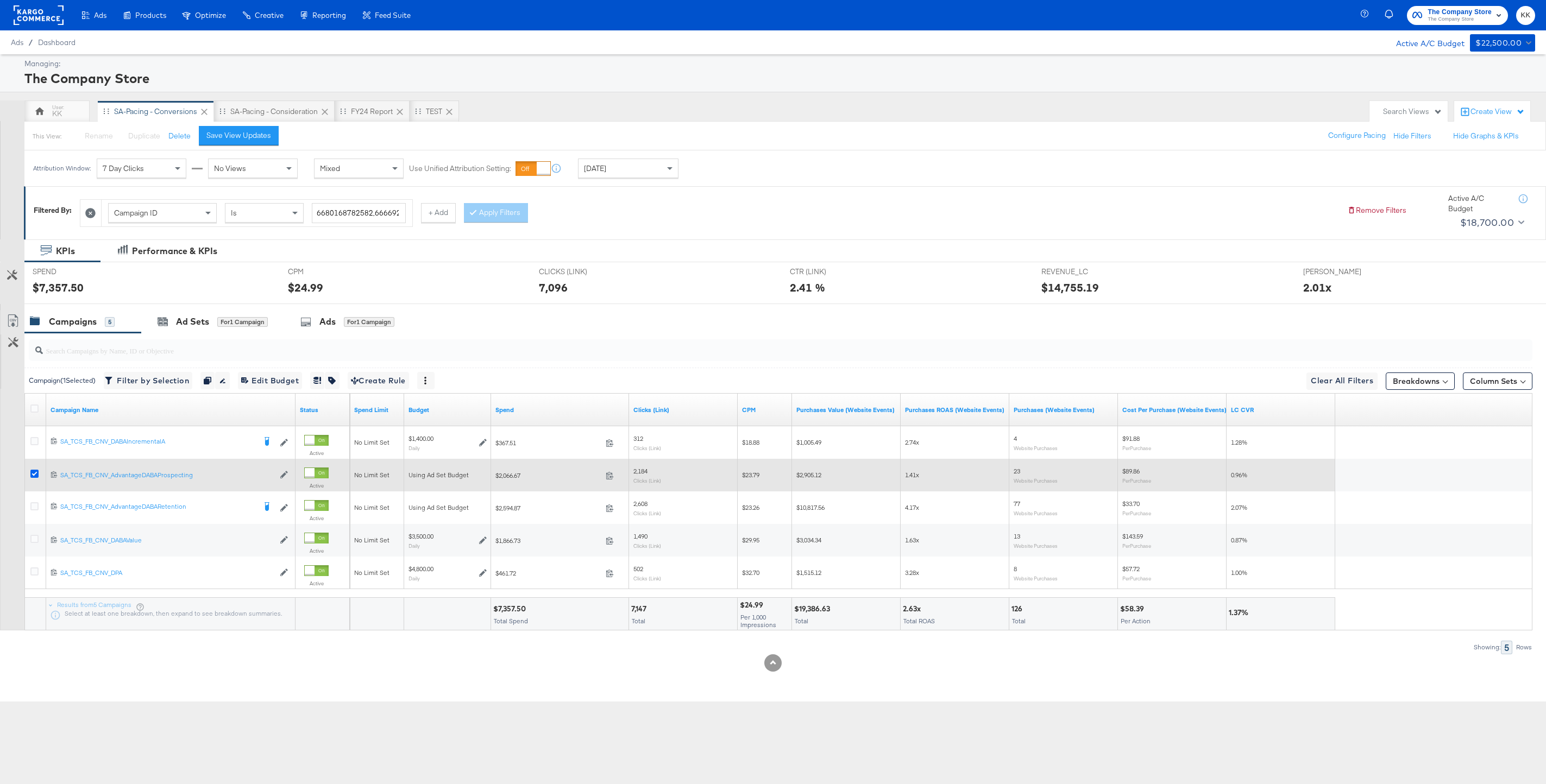
click at [35, 471] on icon at bounding box center [34, 474] width 8 height 8
click at [0, 0] on input "checkbox" at bounding box center [0, 0] width 0 height 0
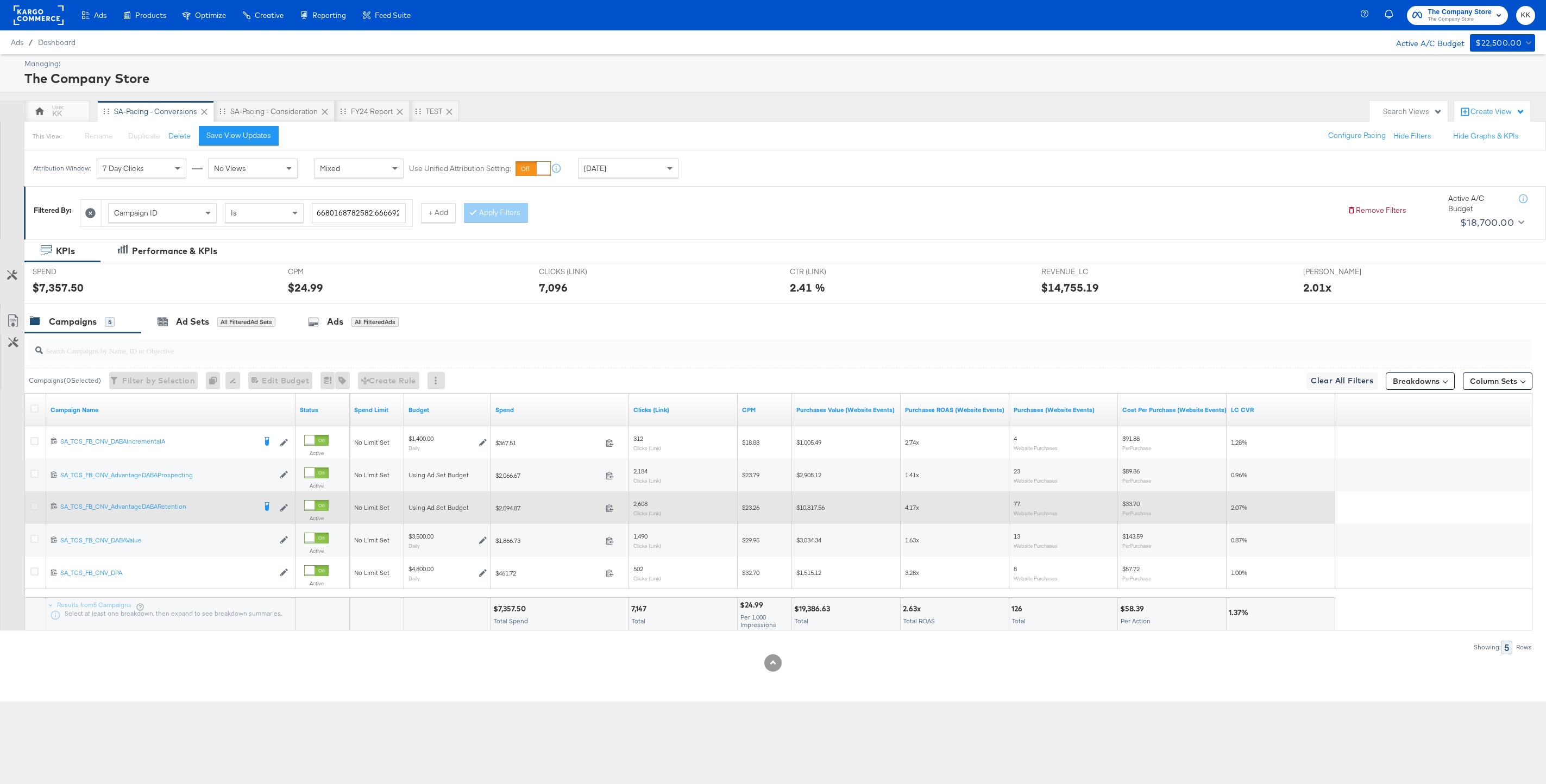
click at [35, 504] on icon at bounding box center [34, 506] width 8 height 8
click at [0, 0] on input "checkbox" at bounding box center [0, 0] width 0 height 0
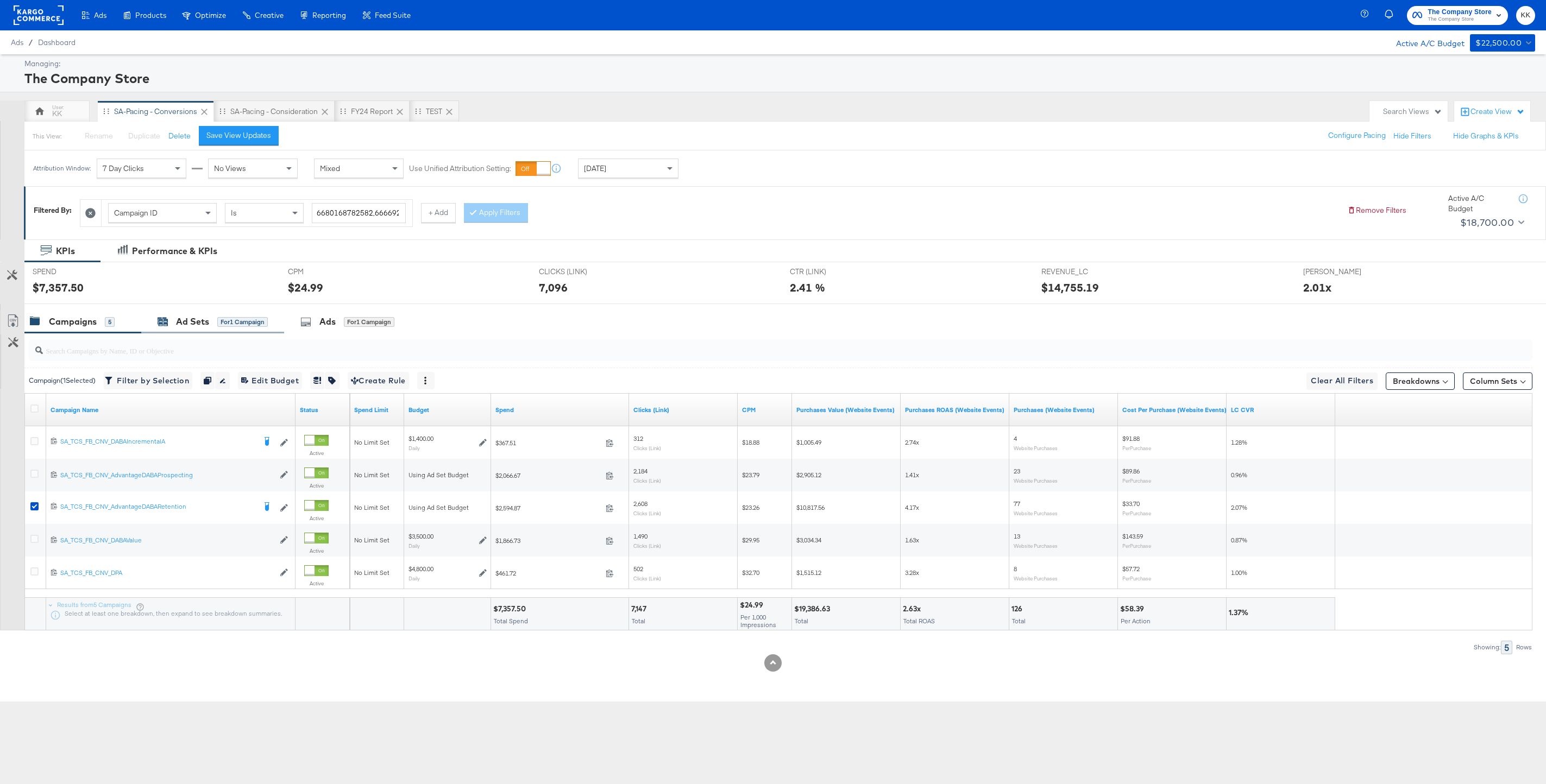
click at [209, 315] on div "Ad Sets for 1 Campaign" at bounding box center [213, 321] width 110 height 13
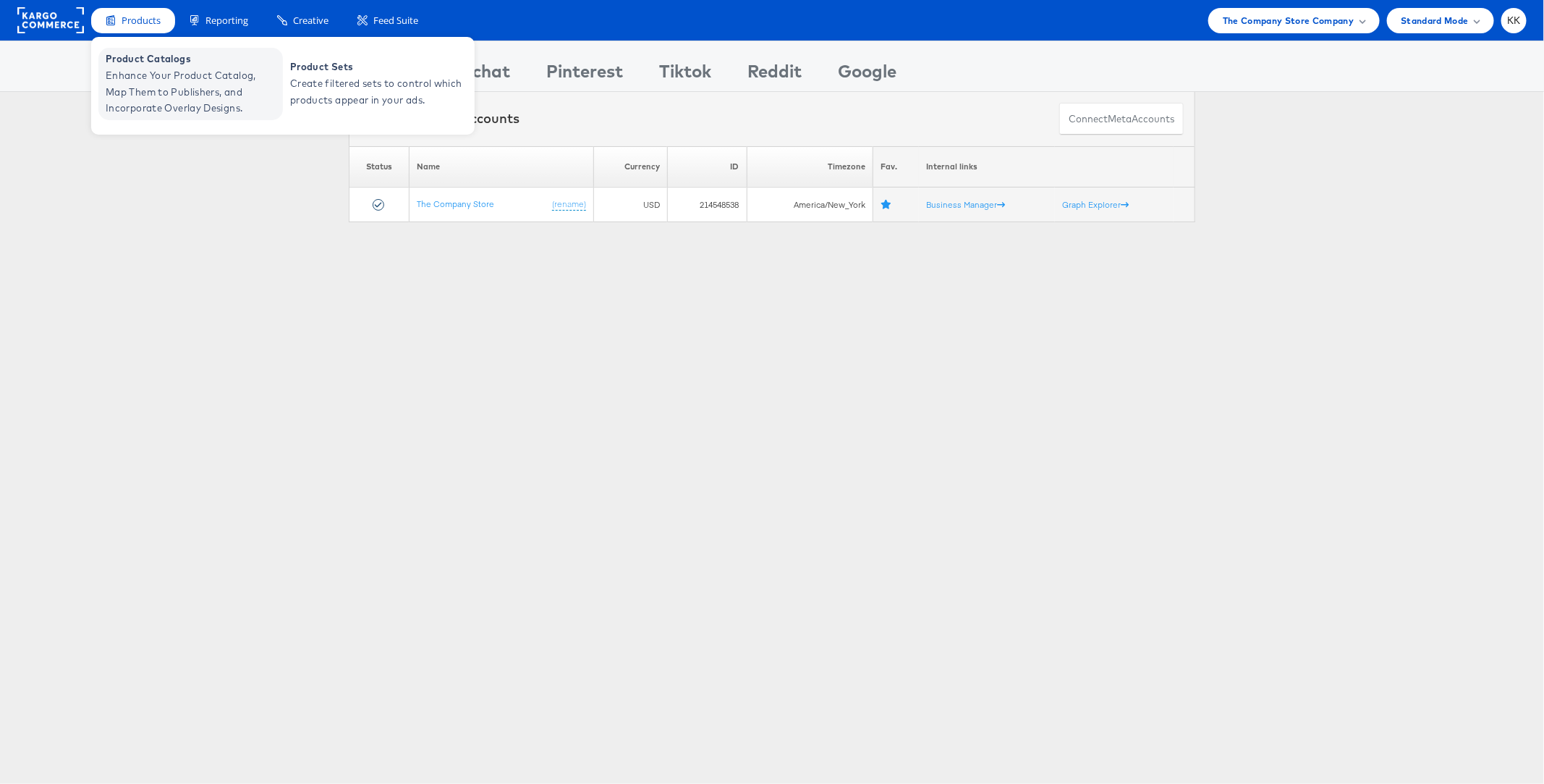
click at [146, 87] on span "Enhance Your Product Catalog, Map Them to Publishers, and Incorporate Overlay D…" at bounding box center [192, 92] width 174 height 49
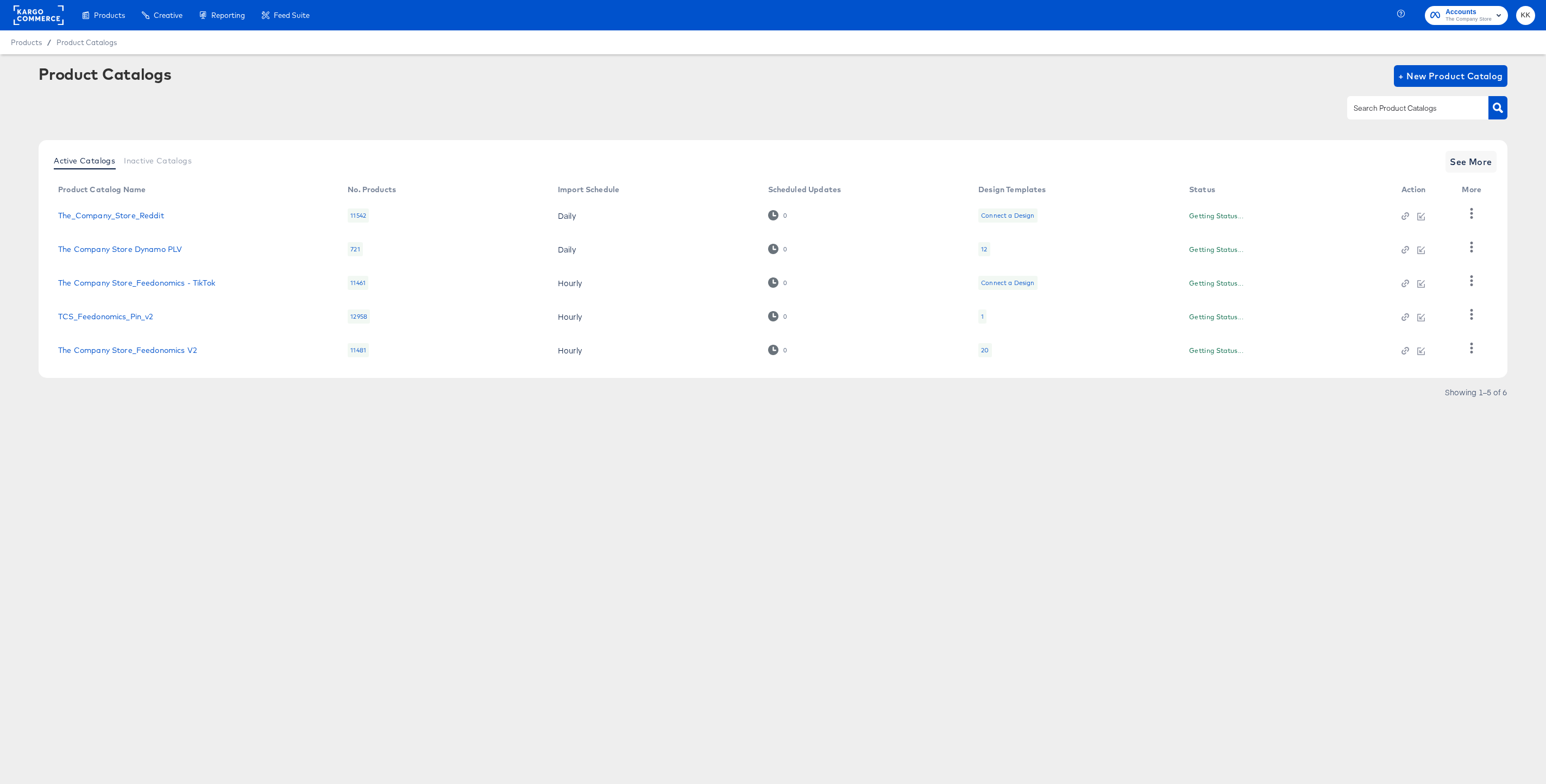
click at [170, 357] on td "The Company Store_Feedonomics V2" at bounding box center [194, 350] width 289 height 34
click at [162, 350] on link "The Company Store_Feedonomics V2" at bounding box center [127, 350] width 139 height 8
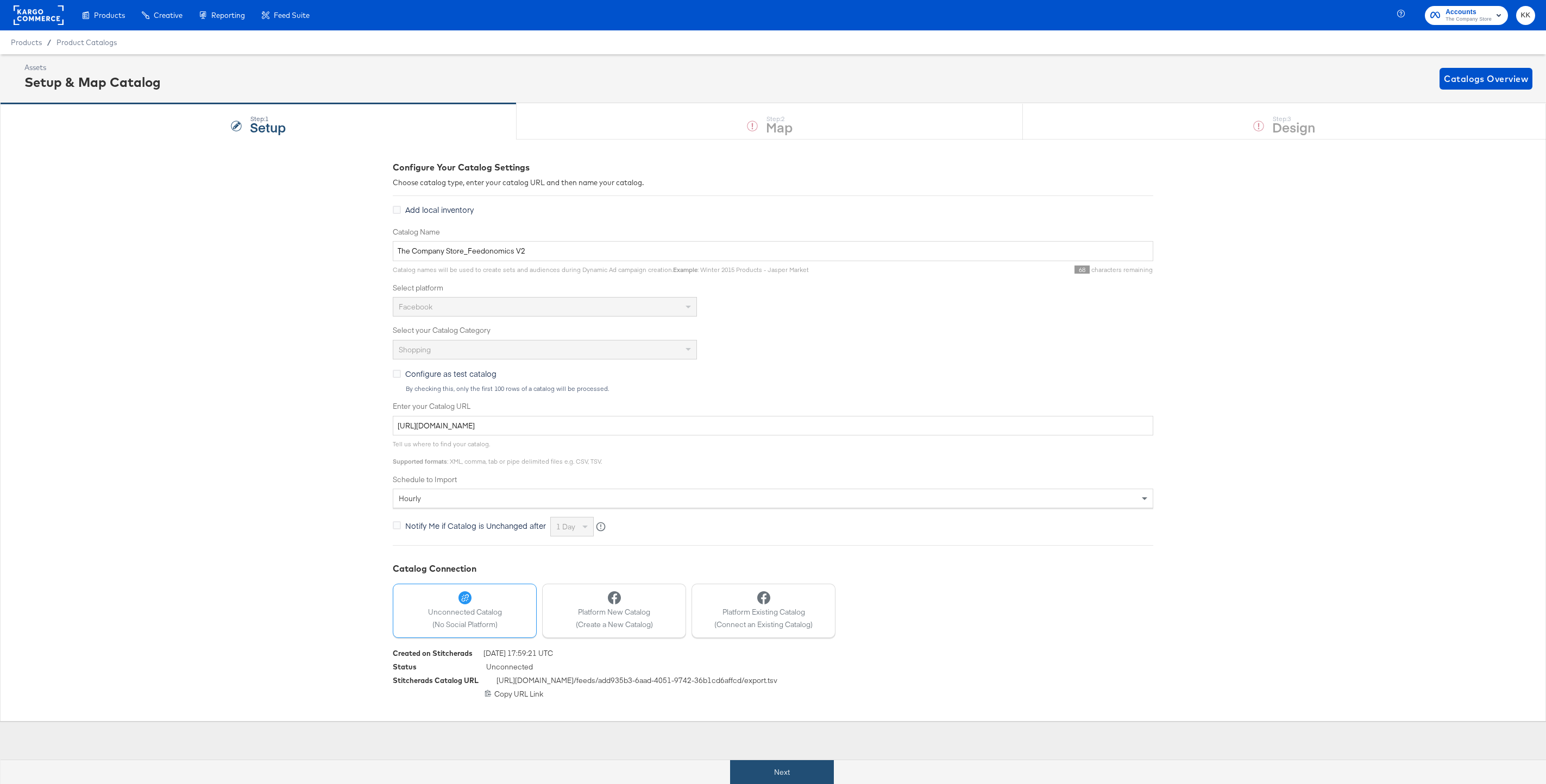
click at [756, 765] on button "Next" at bounding box center [782, 773] width 104 height 24
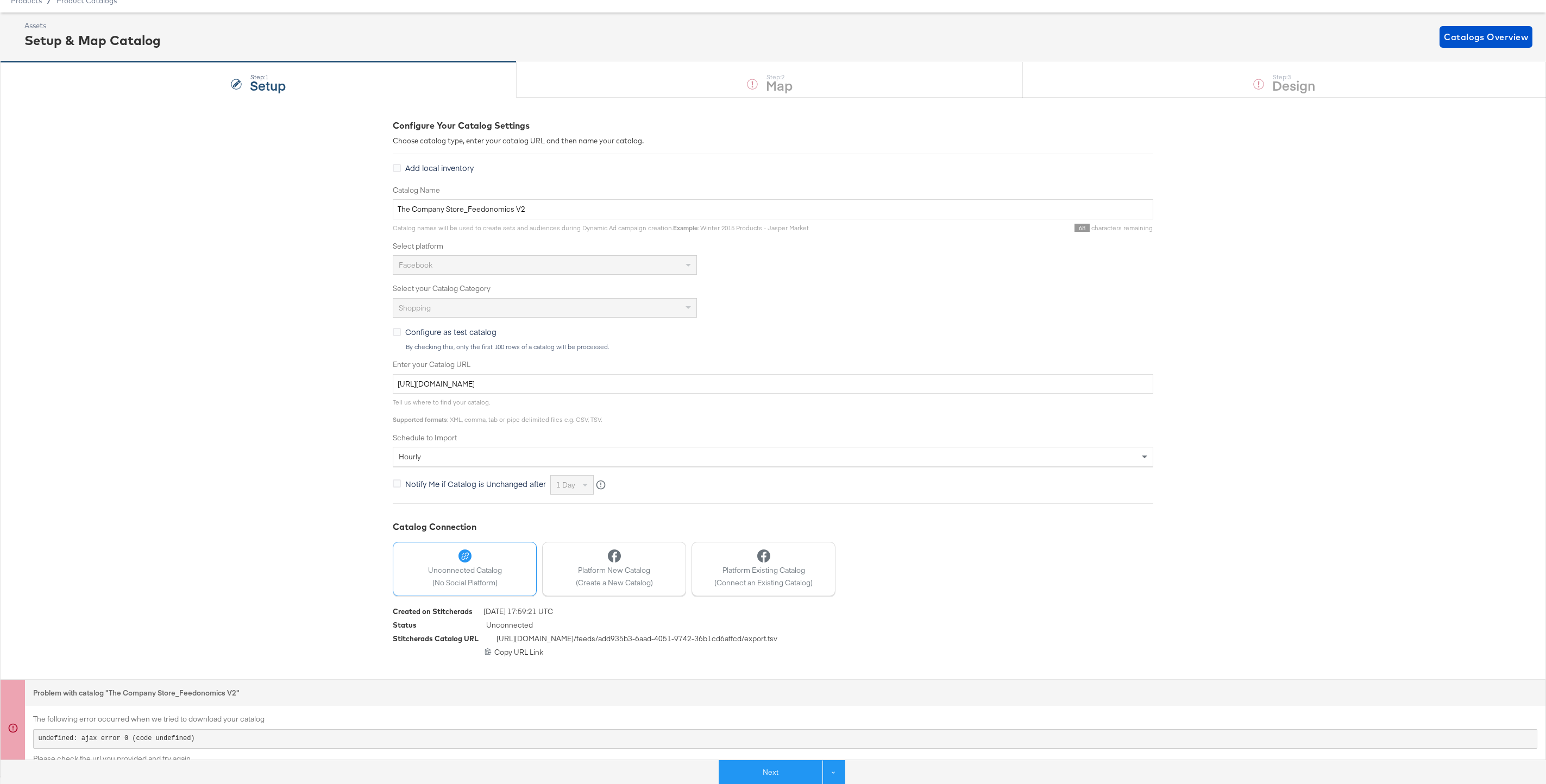
scroll to position [42, 0]
click at [759, 774] on button "Next" at bounding box center [770, 773] width 104 height 24
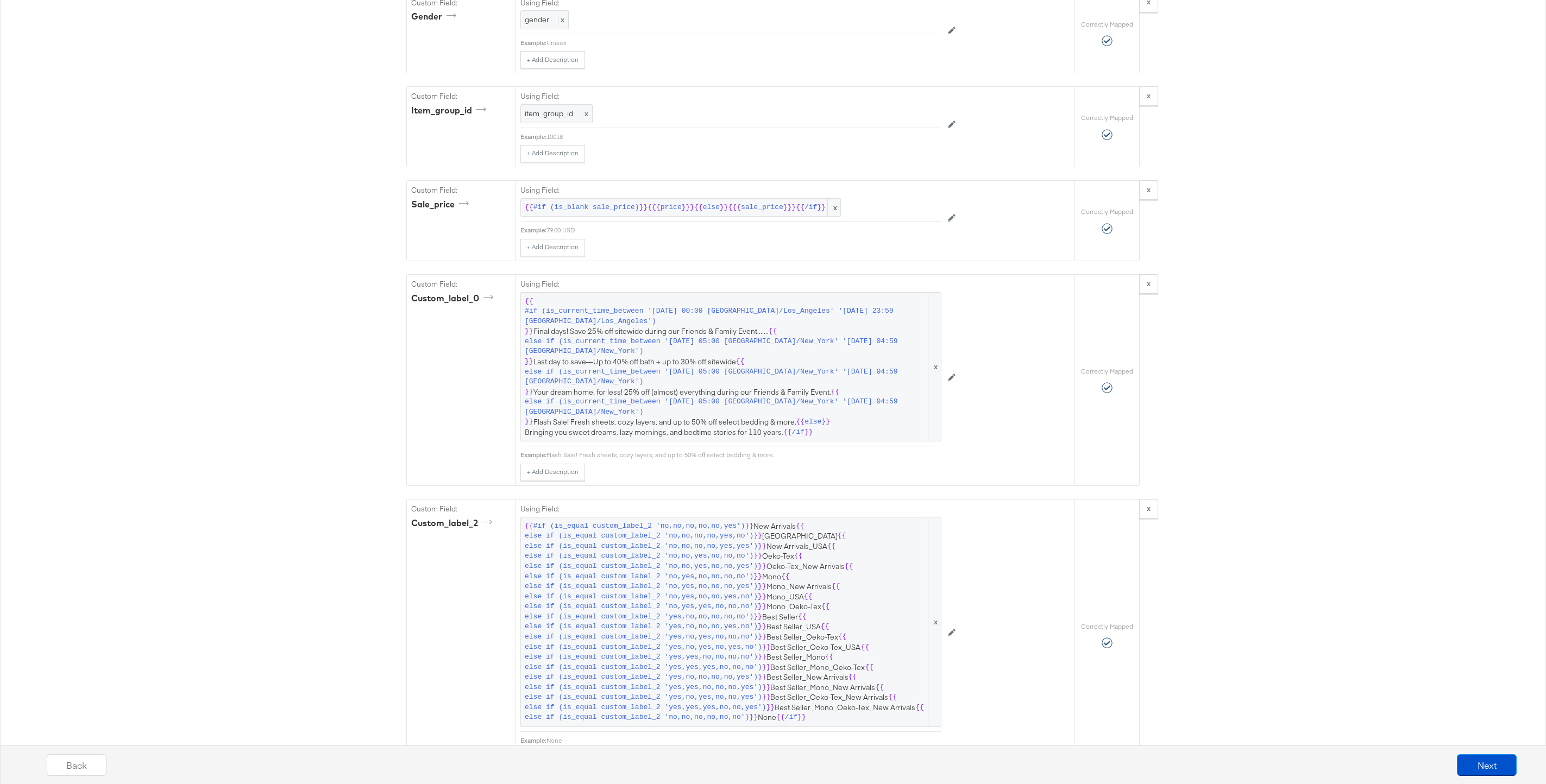
scroll to position [2045, 0]
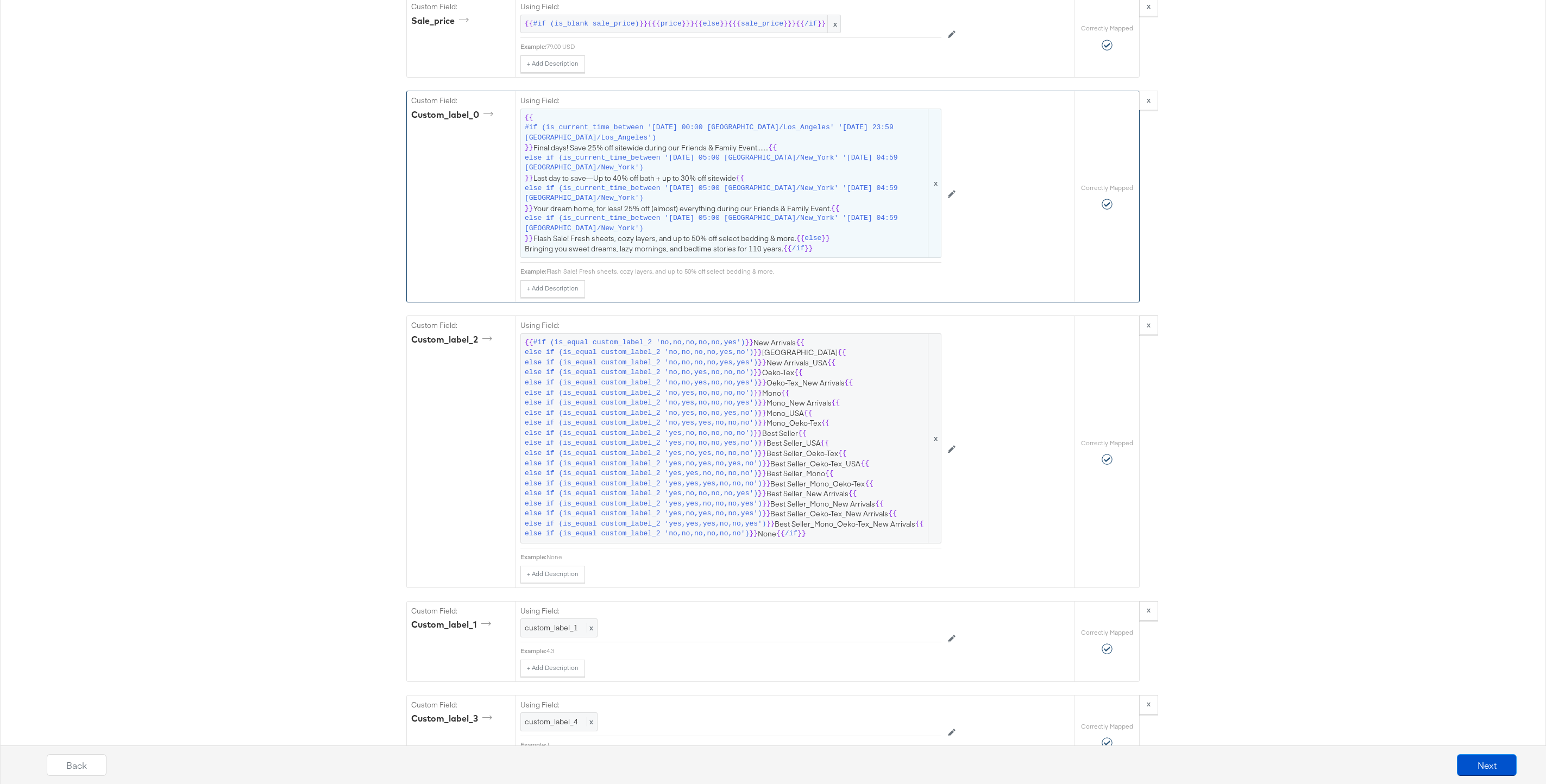
click at [660, 201] on span "else if (is_current_time_between '[DATE] 05:00 [GEOGRAPHIC_DATA]/New_York' '[DA…" at bounding box center [725, 193] width 401 height 20
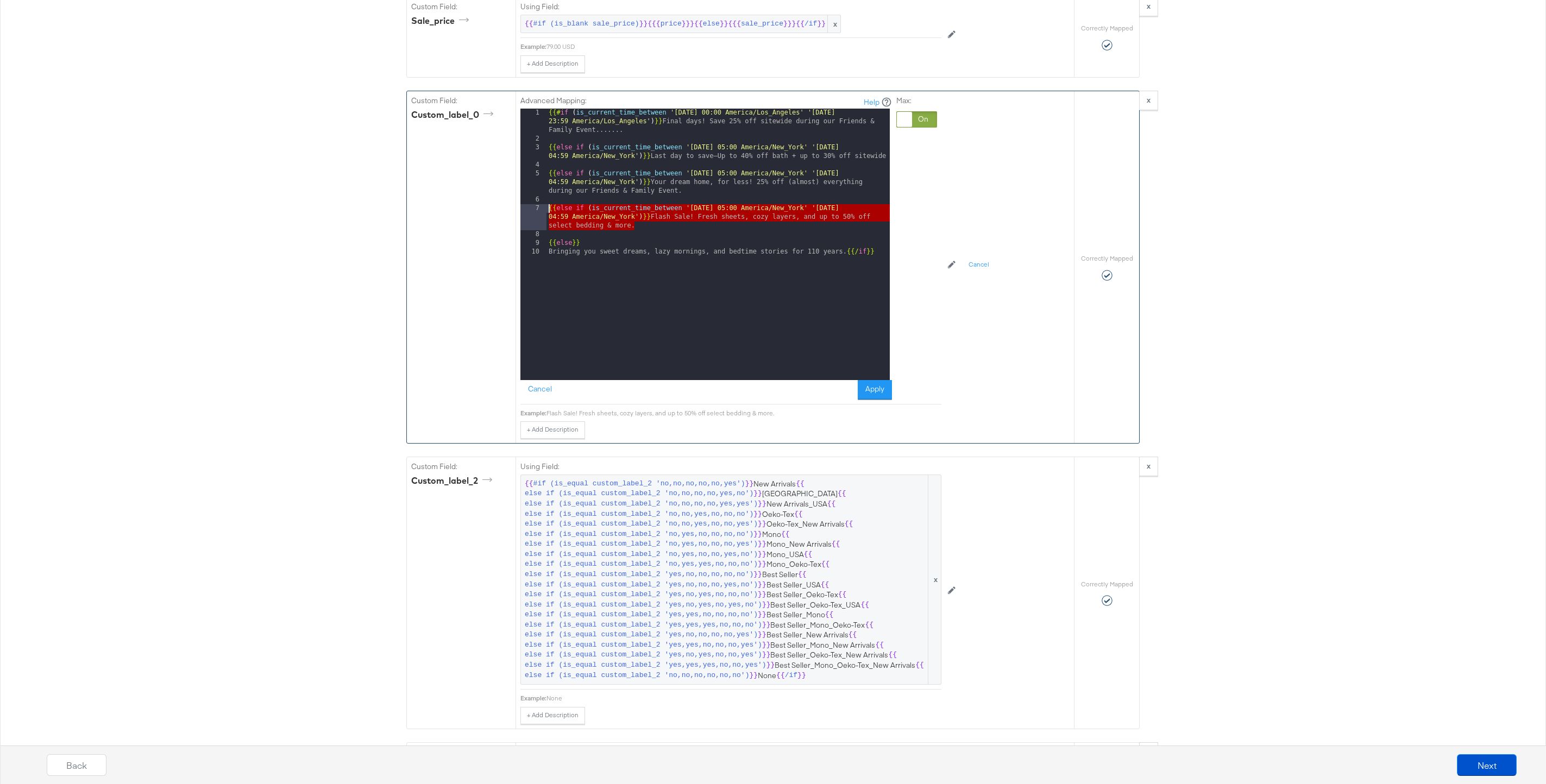
drag, startPoint x: 648, startPoint y: 227, endPoint x: 513, endPoint y: 207, distance: 136.5
click at [513, 207] on div "Custom Field: custom_label_0 Advanced Mapping: Help 1 2 3 4 5 6 7 8 9 10 {{# if…" at bounding box center [740, 267] width 667 height 352
click at [652, 227] on div "{{# if ( is_current_time_between '[DATE] 00:00 America/Los_Angeles' '[DATE] 23:…" at bounding box center [718, 262] width 343 height 306
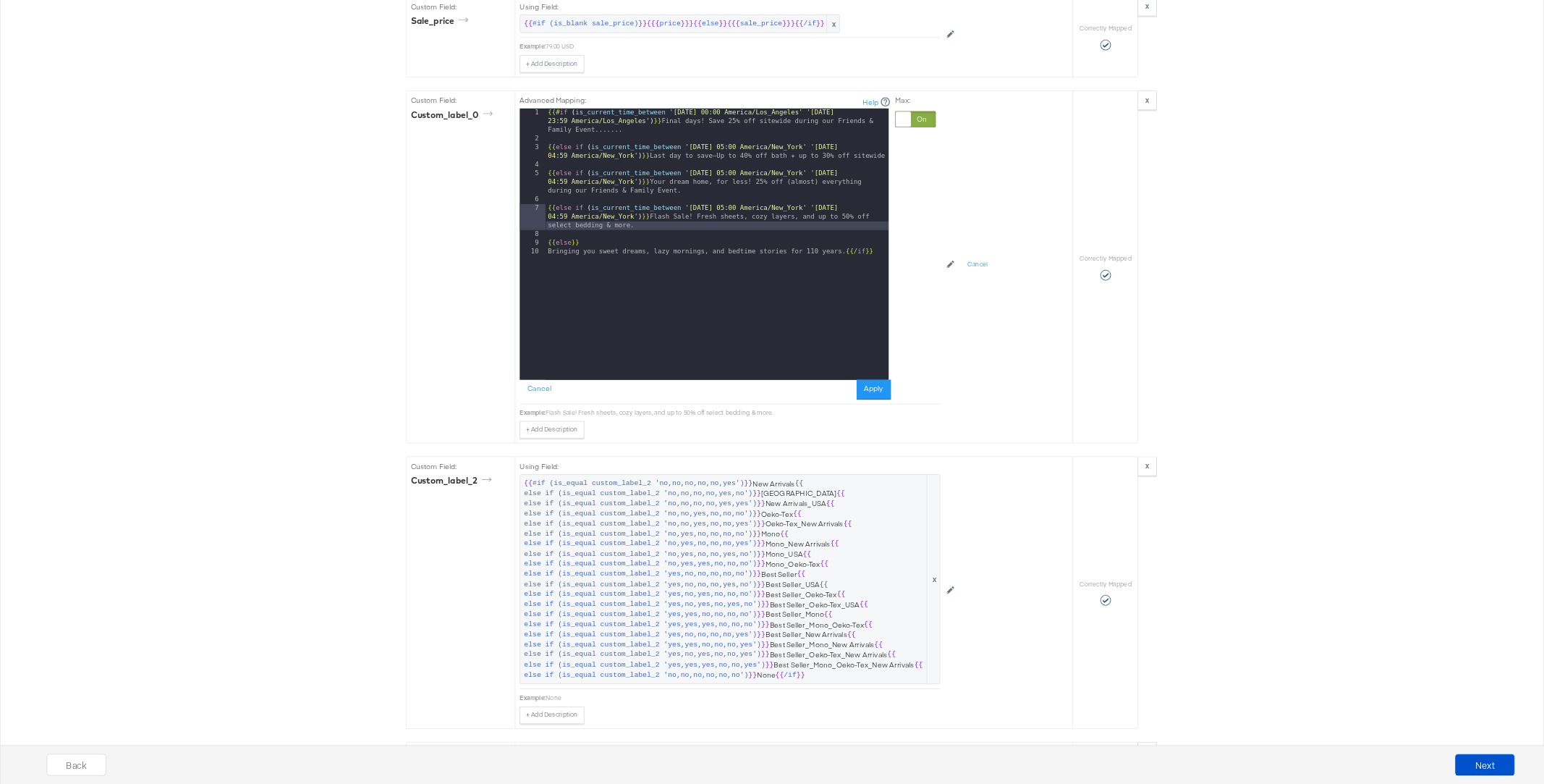
scroll to position [2725, 0]
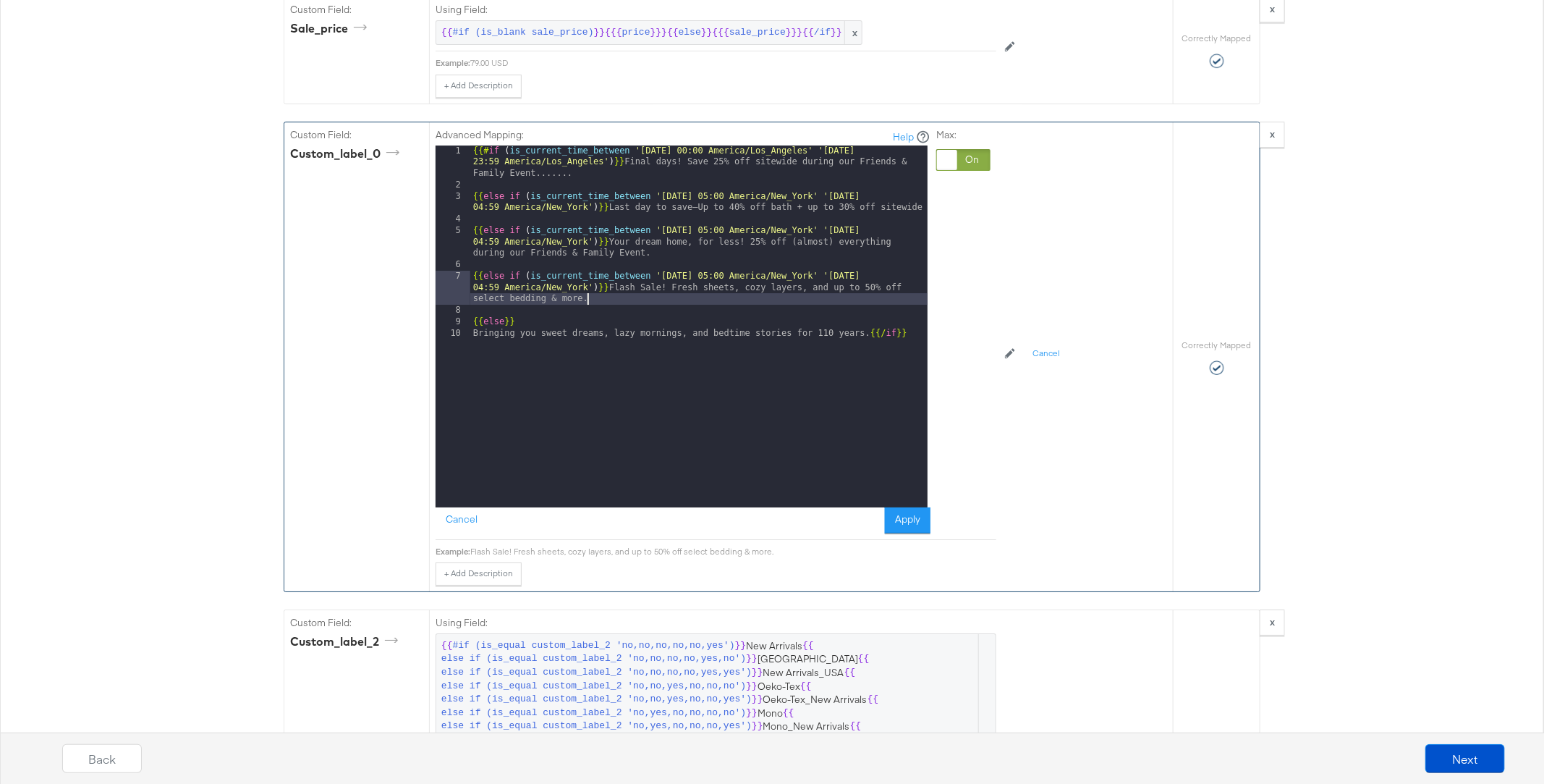
click at [597, 279] on div "{{# if ( is_current_time_between '[DATE] 00:00 America/Los_Angeles' '[DATE] 23:…" at bounding box center [699, 349] width 457 height 407
paste textarea
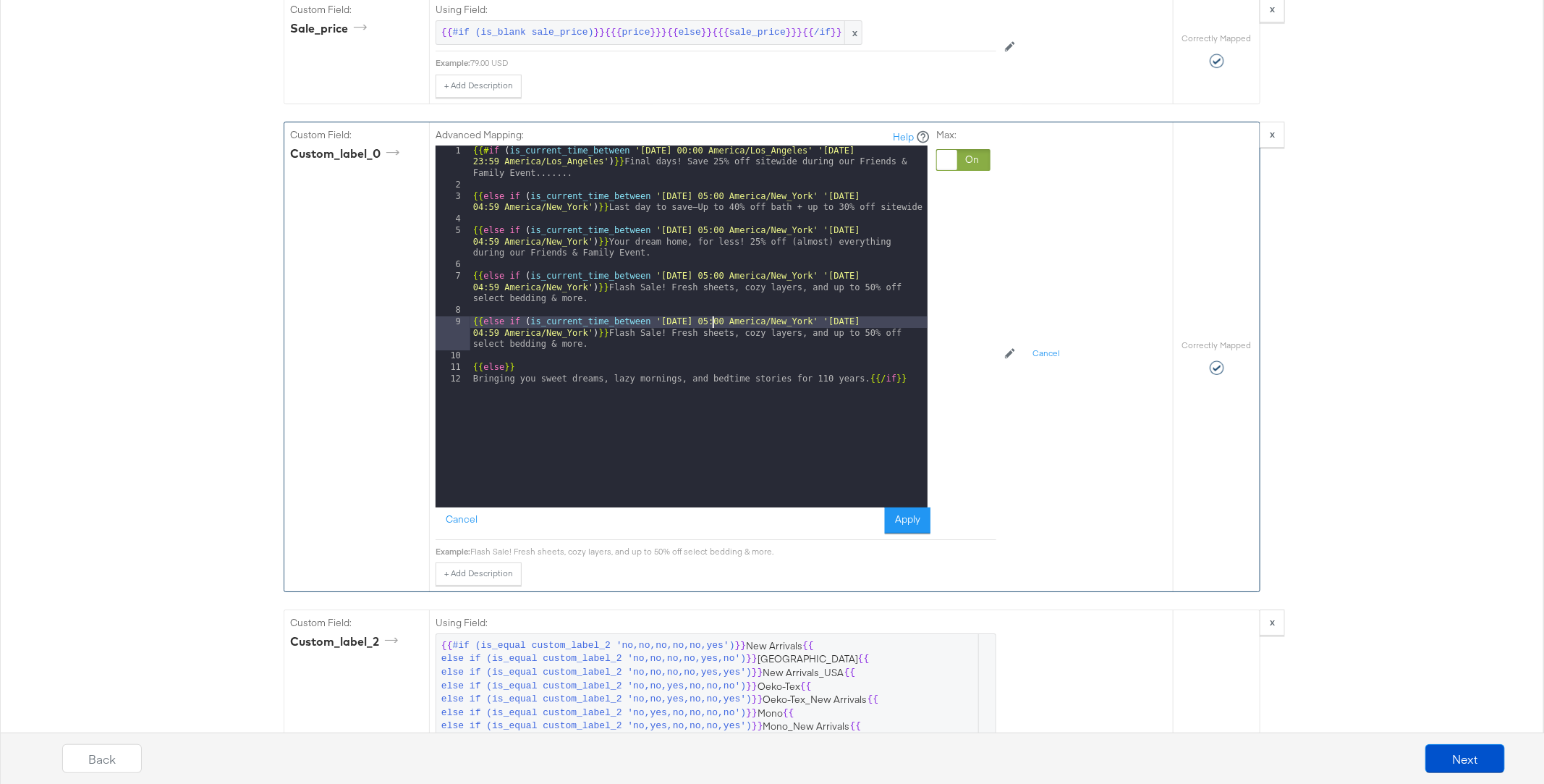
click at [713, 301] on div "{{# if ( is_current_time_between '[DATE] 00:00 America/Los_Angeles' '[DATE] 23:…" at bounding box center [699, 349] width 457 height 407
click at [885, 305] on div "{{# if ( is_current_time_between '[DATE] 00:00 America/Los_Angeles' '[DATE] 23:…" at bounding box center [699, 349] width 457 height 407
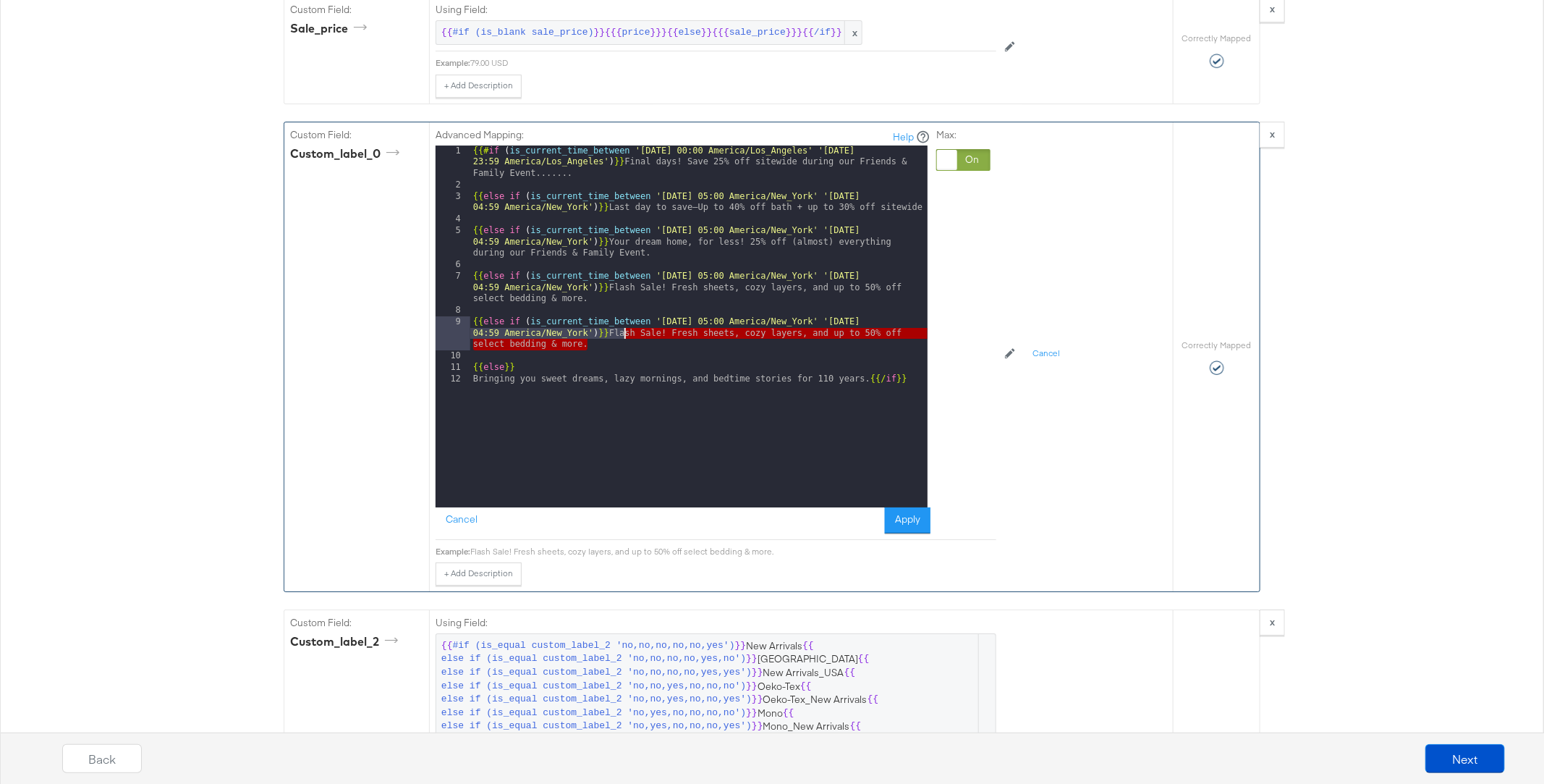
drag, startPoint x: 602, startPoint y: 328, endPoint x: 627, endPoint y: 316, distance: 27.7
click at [627, 316] on div "{{# if ( is_current_time_between '[DATE] 00:00 America/Los_Angeles' '[DATE] 23:…" at bounding box center [699, 349] width 457 height 407
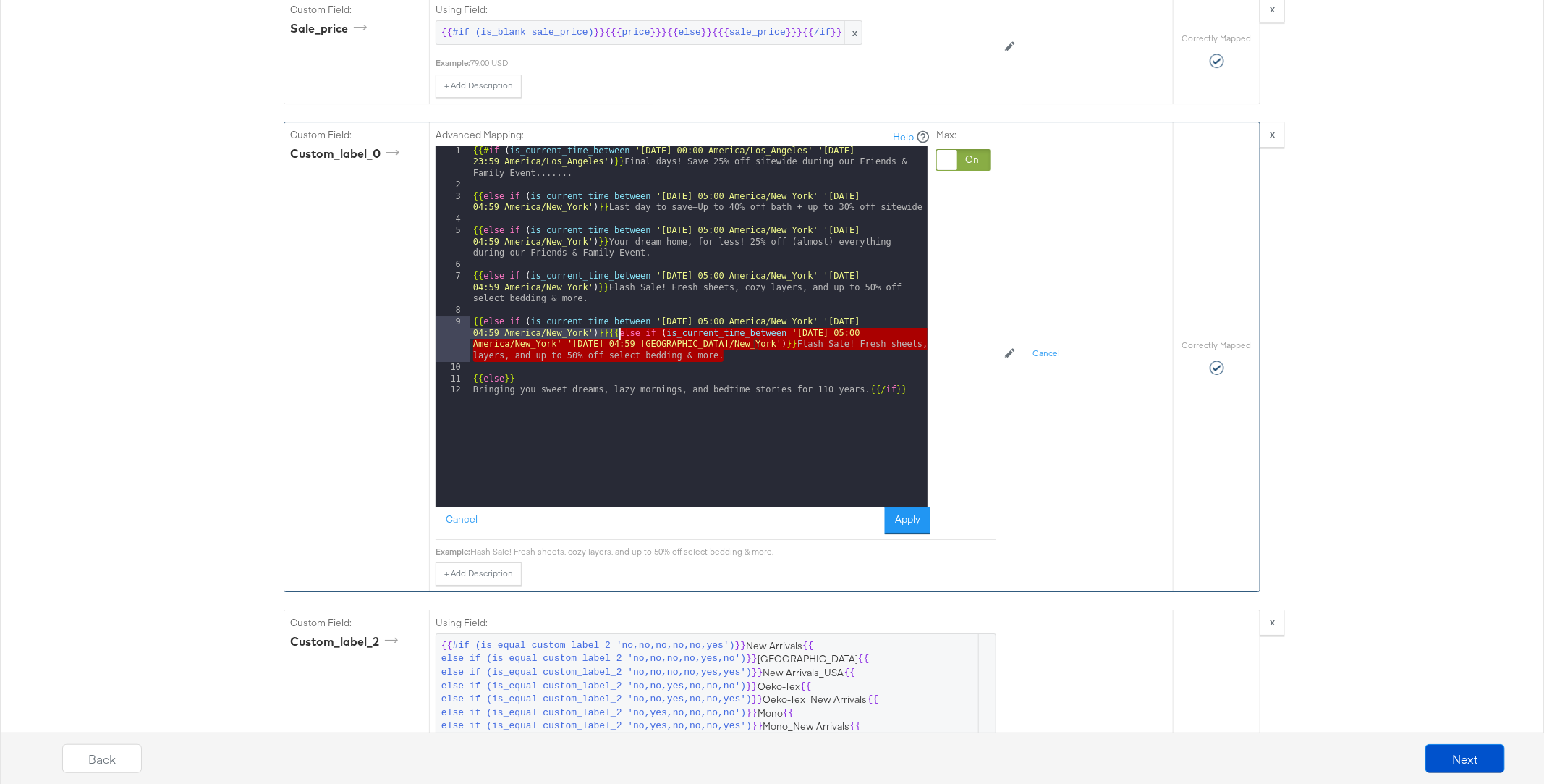
drag, startPoint x: 738, startPoint y: 339, endPoint x: 620, endPoint y: 316, distance: 120.2
click at [620, 316] on div "{{# if ( is_current_time_between '[DATE] 00:00 America/Los_Angeles' '[DATE] 23:…" at bounding box center [699, 349] width 457 height 407
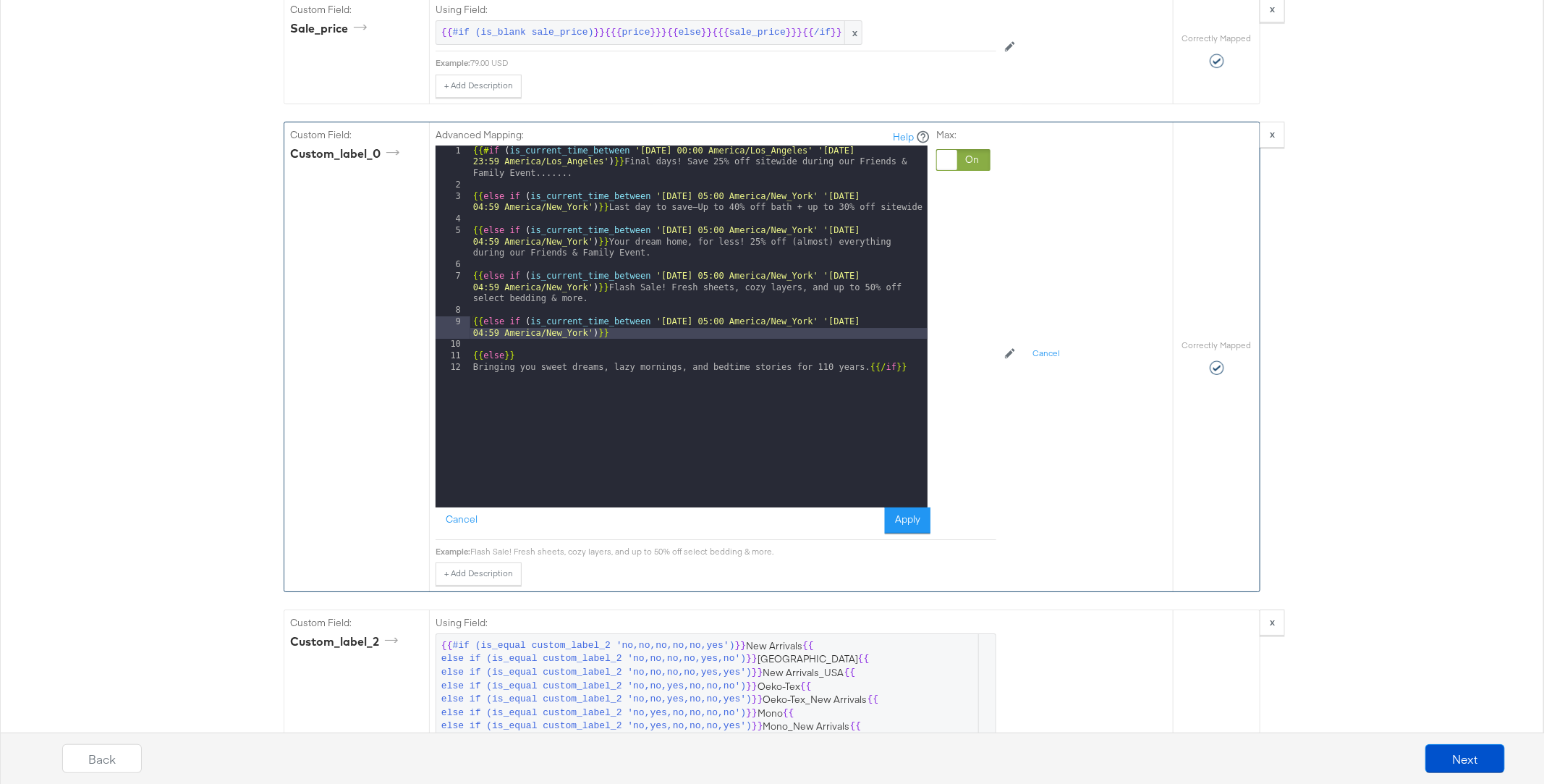
click at [621, 317] on div "{{# if ( is_current_time_between '[DATE] 00:00 America/Los_Angeles' '[DATE] 23:…" at bounding box center [699, 349] width 457 height 407
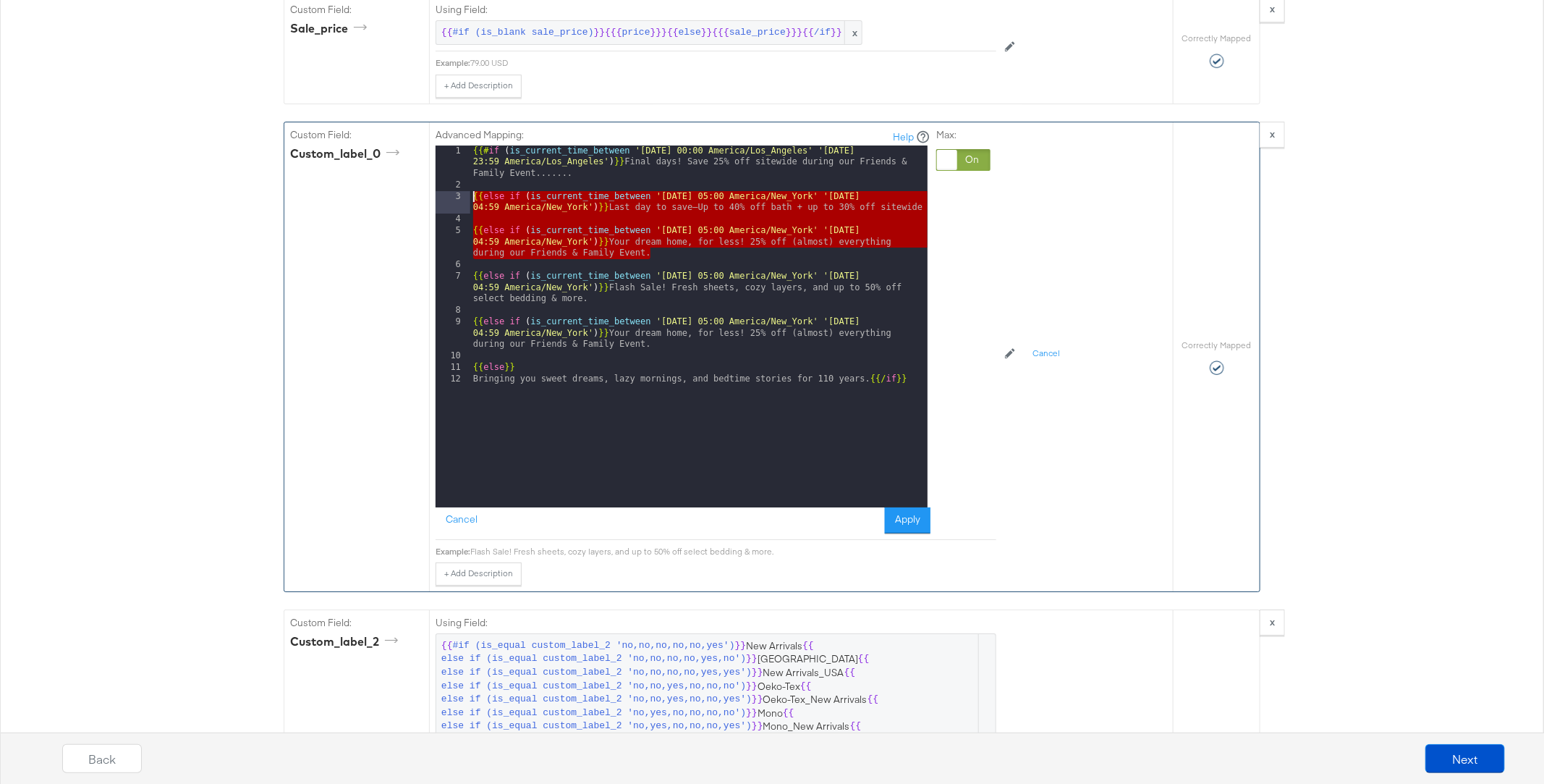
drag, startPoint x: 658, startPoint y: 233, endPoint x: 451, endPoint y: 171, distance: 216.1
click at [451, 171] on div "1 2 3 4 5 6 7 8 9 10 11 12 {{# if ( is_current_time_between '[DATE] 00:00 Ameri…" at bounding box center [681, 326] width 492 height 361
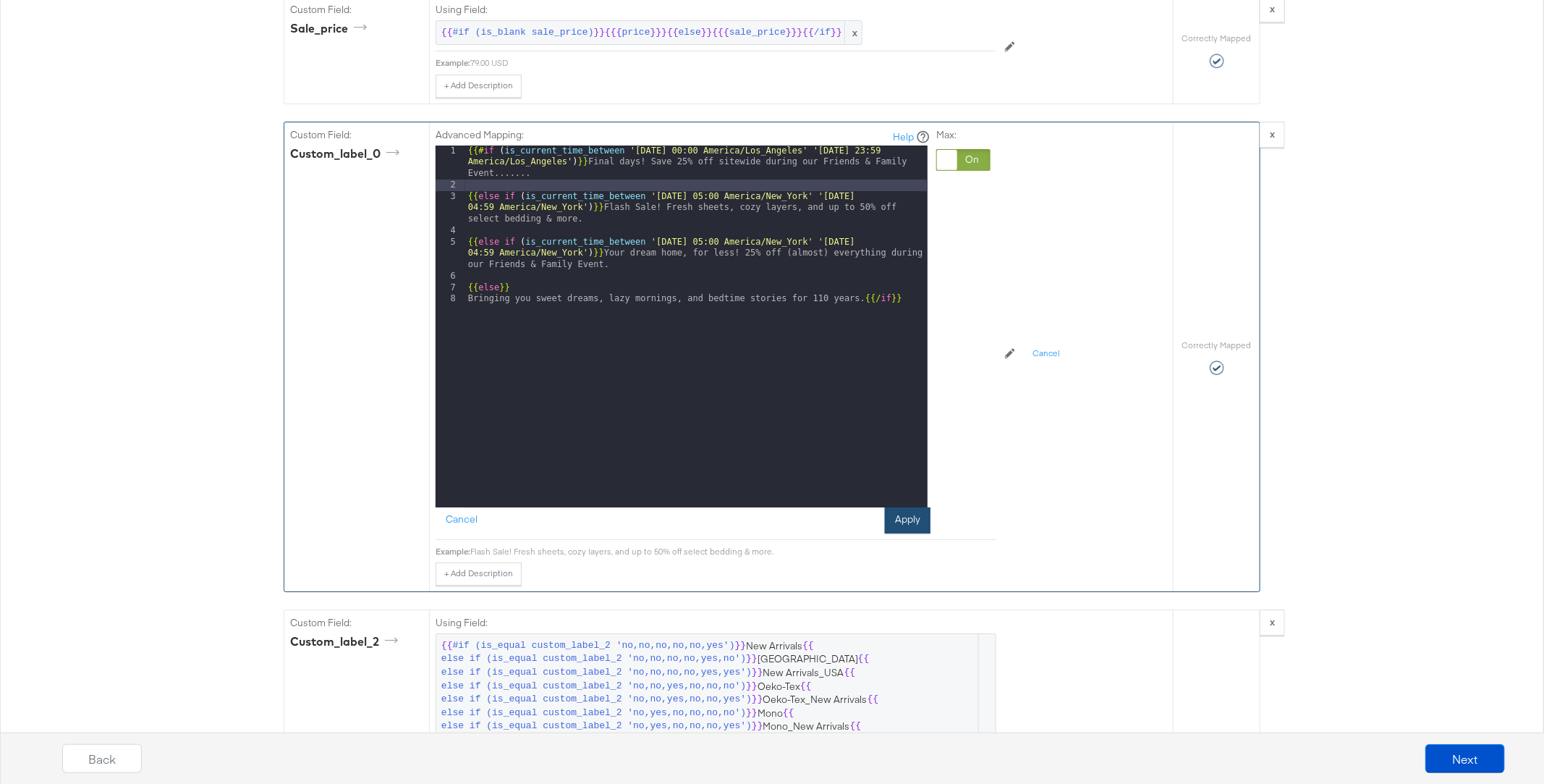
click at [909, 507] on button "Apply" at bounding box center [907, 520] width 46 height 26
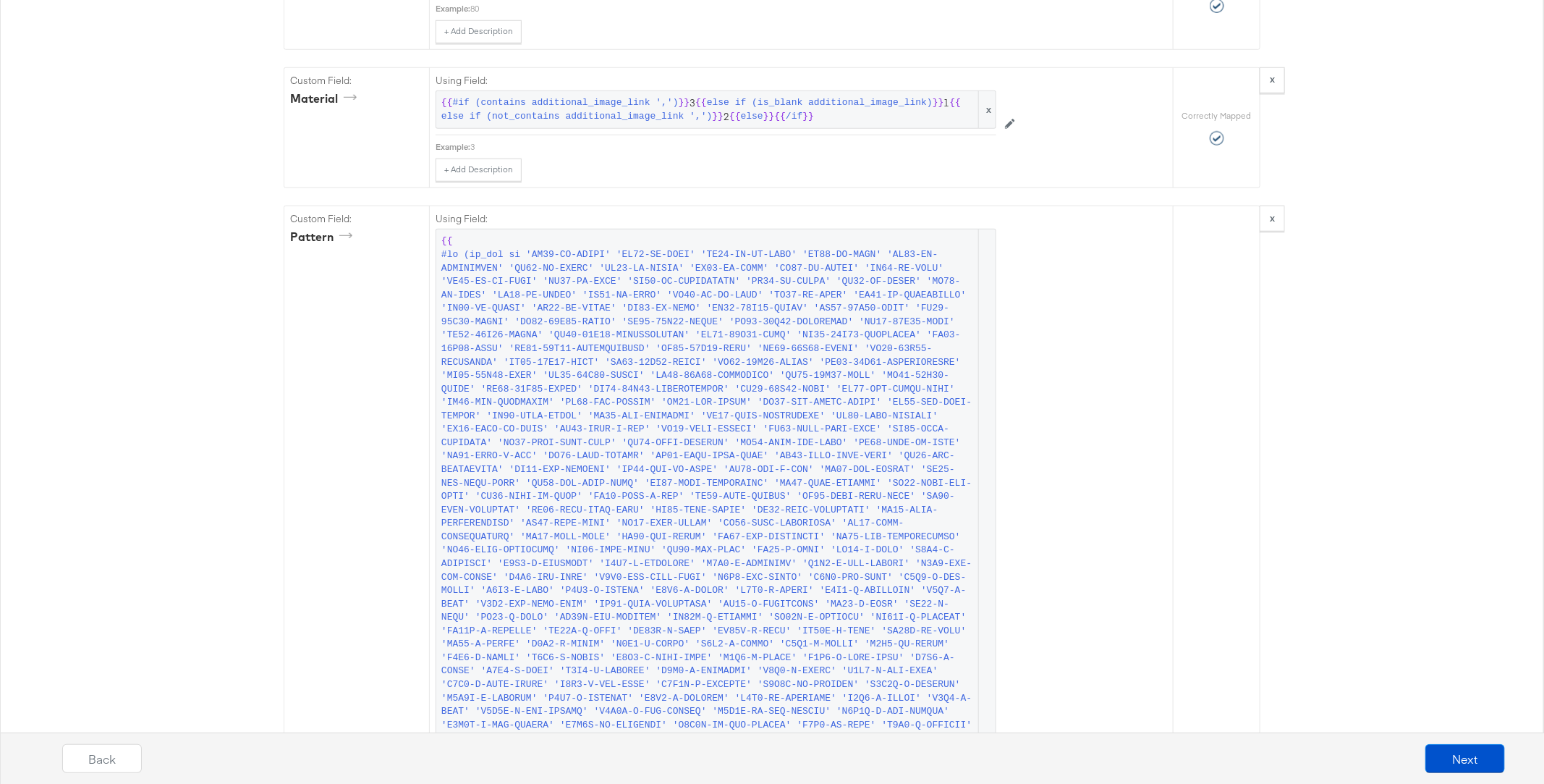
scroll to position [3797, 0]
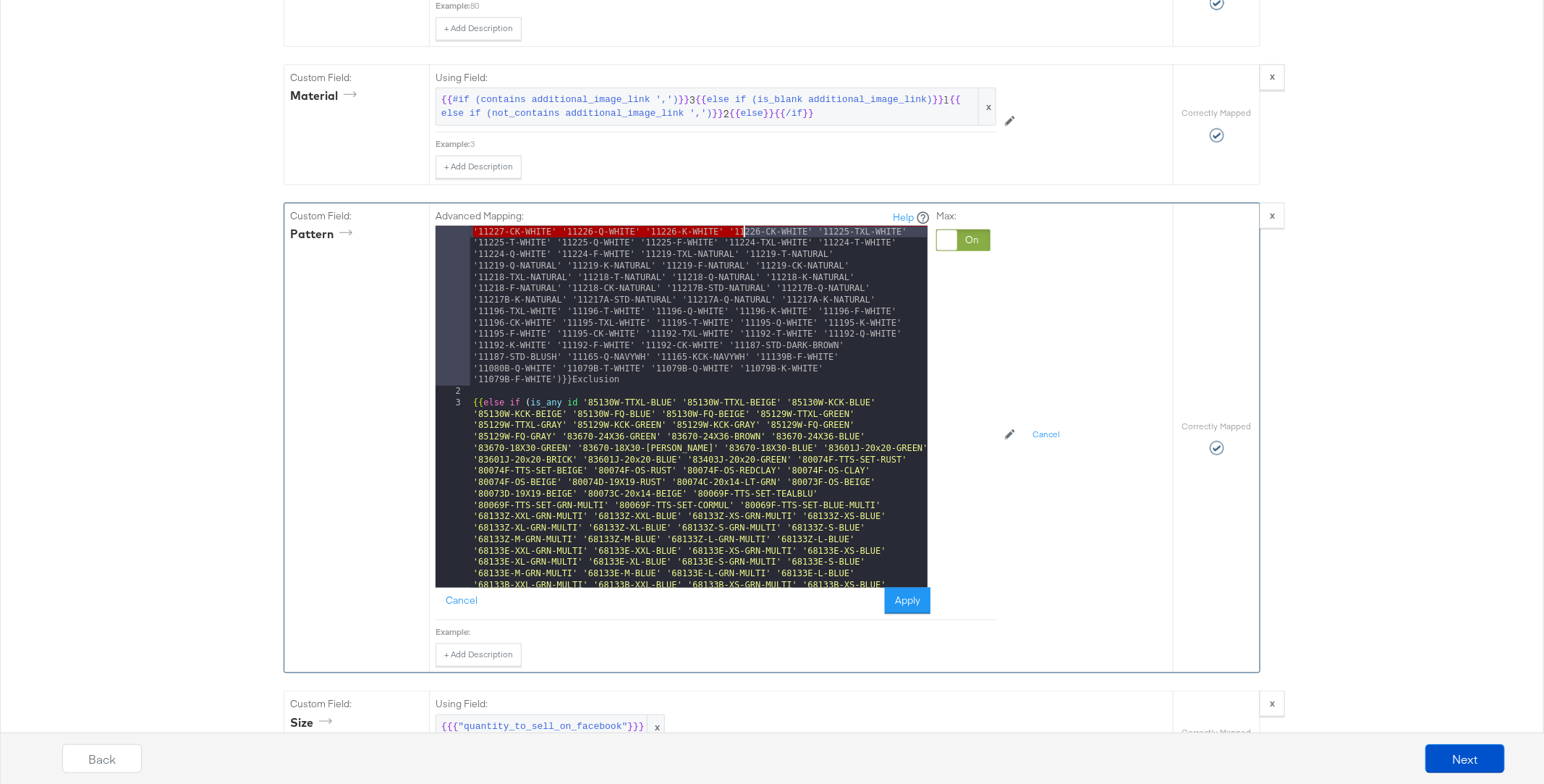
scroll to position [11841, 0]
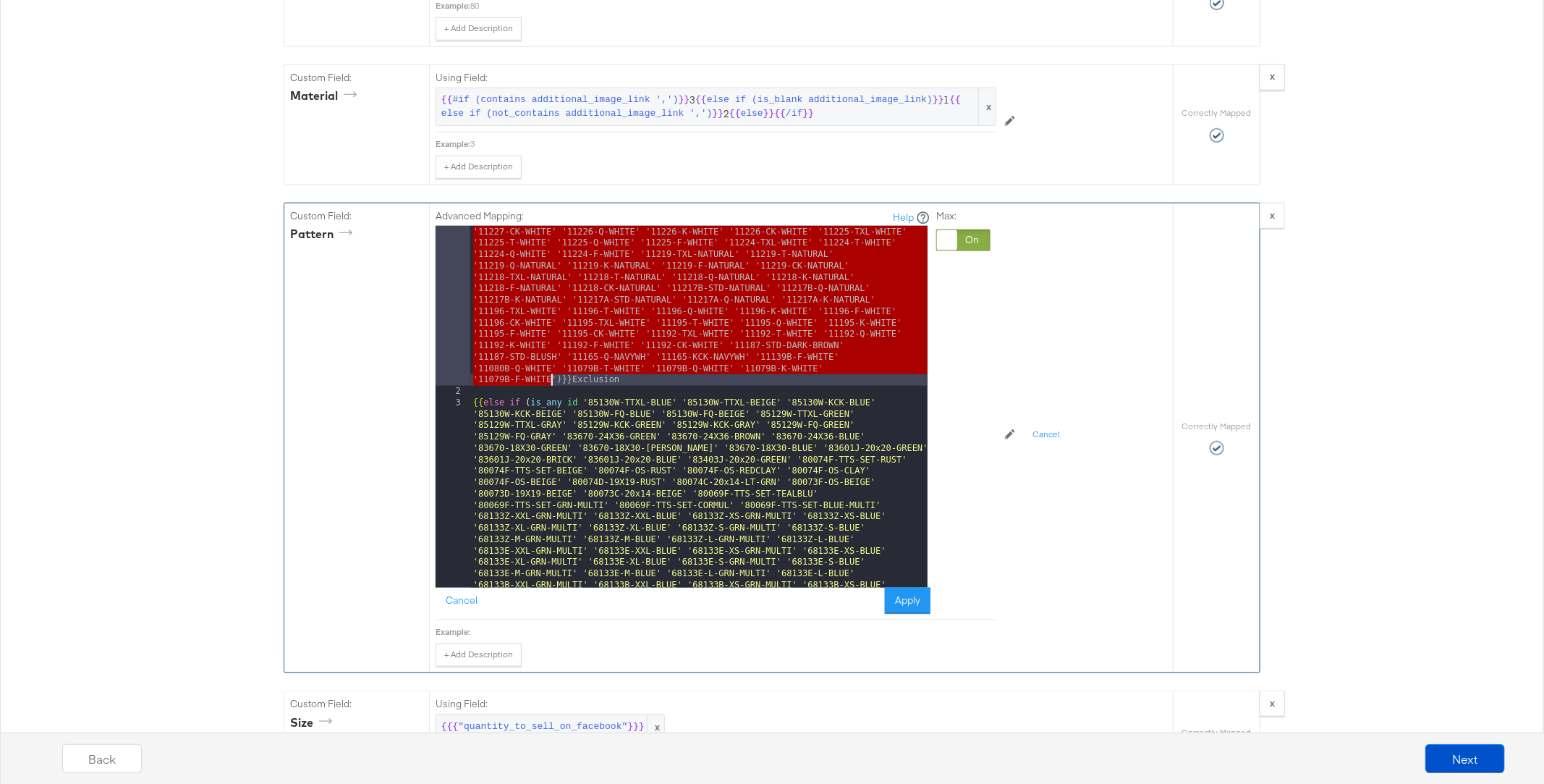
drag, startPoint x: 563, startPoint y: 209, endPoint x: 554, endPoint y: 349, distance: 140.3
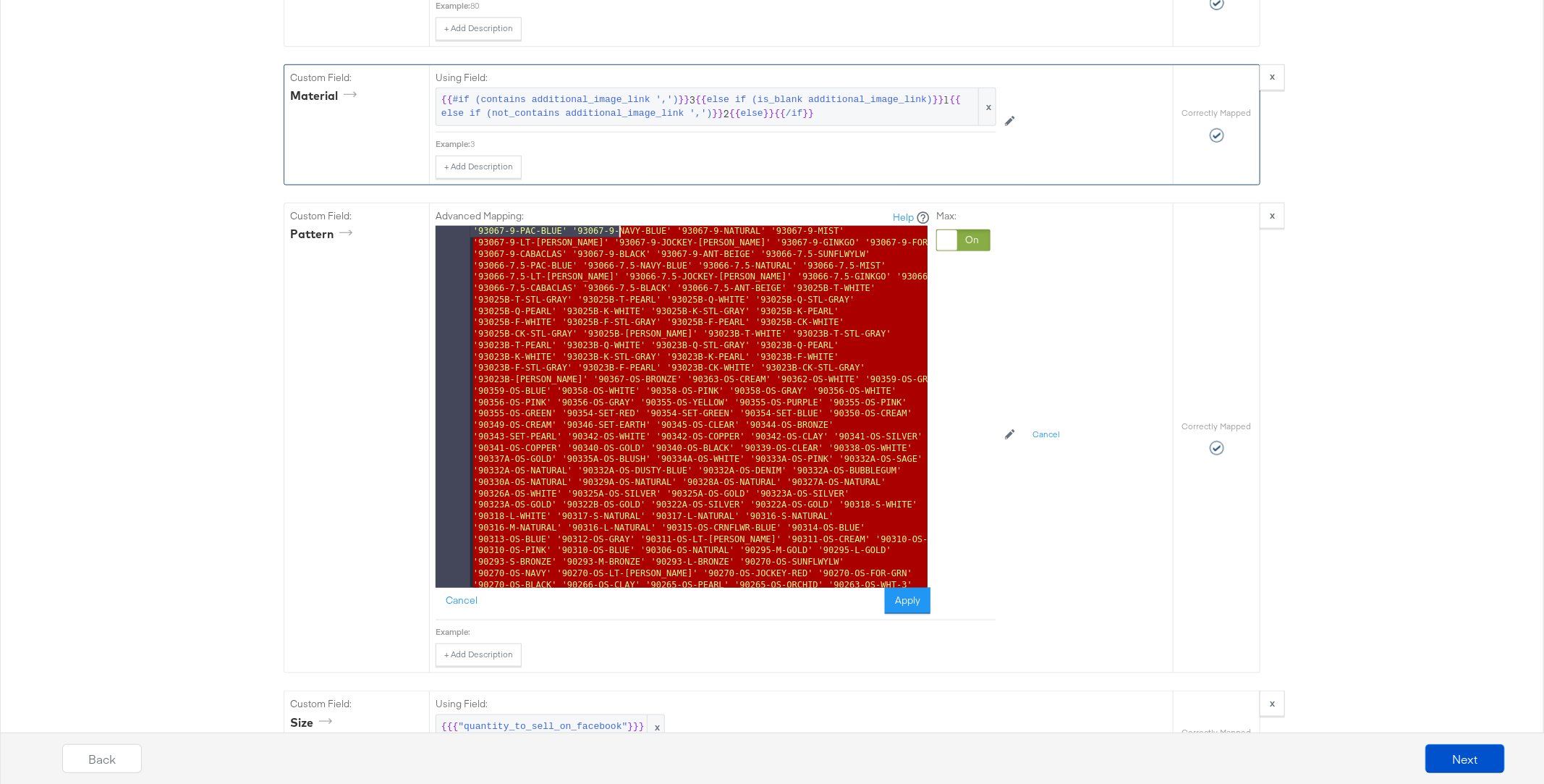
scroll to position [0, 0]
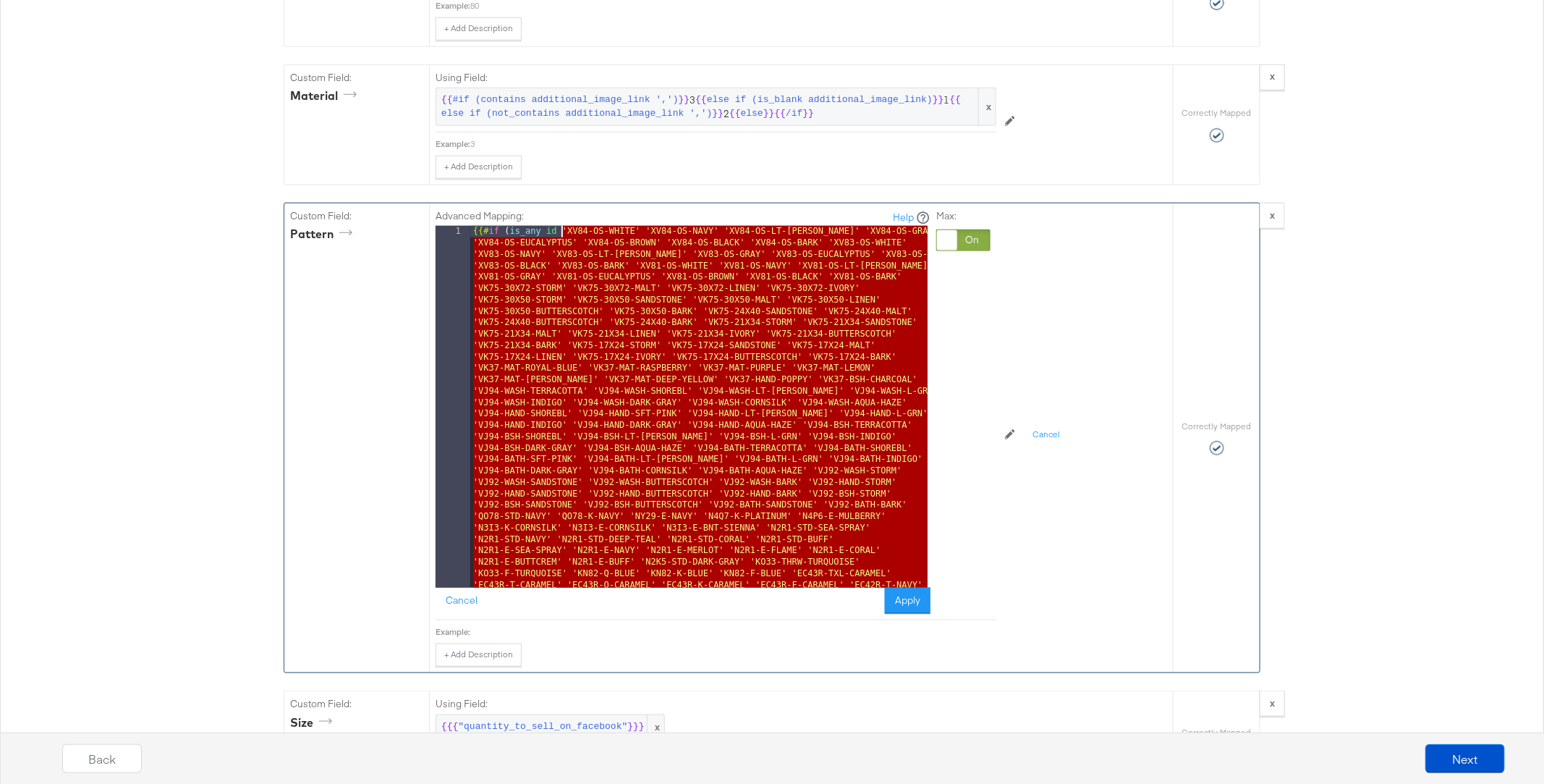
drag, startPoint x: 556, startPoint y: 351, endPoint x: 563, endPoint y: 207, distance: 144.2
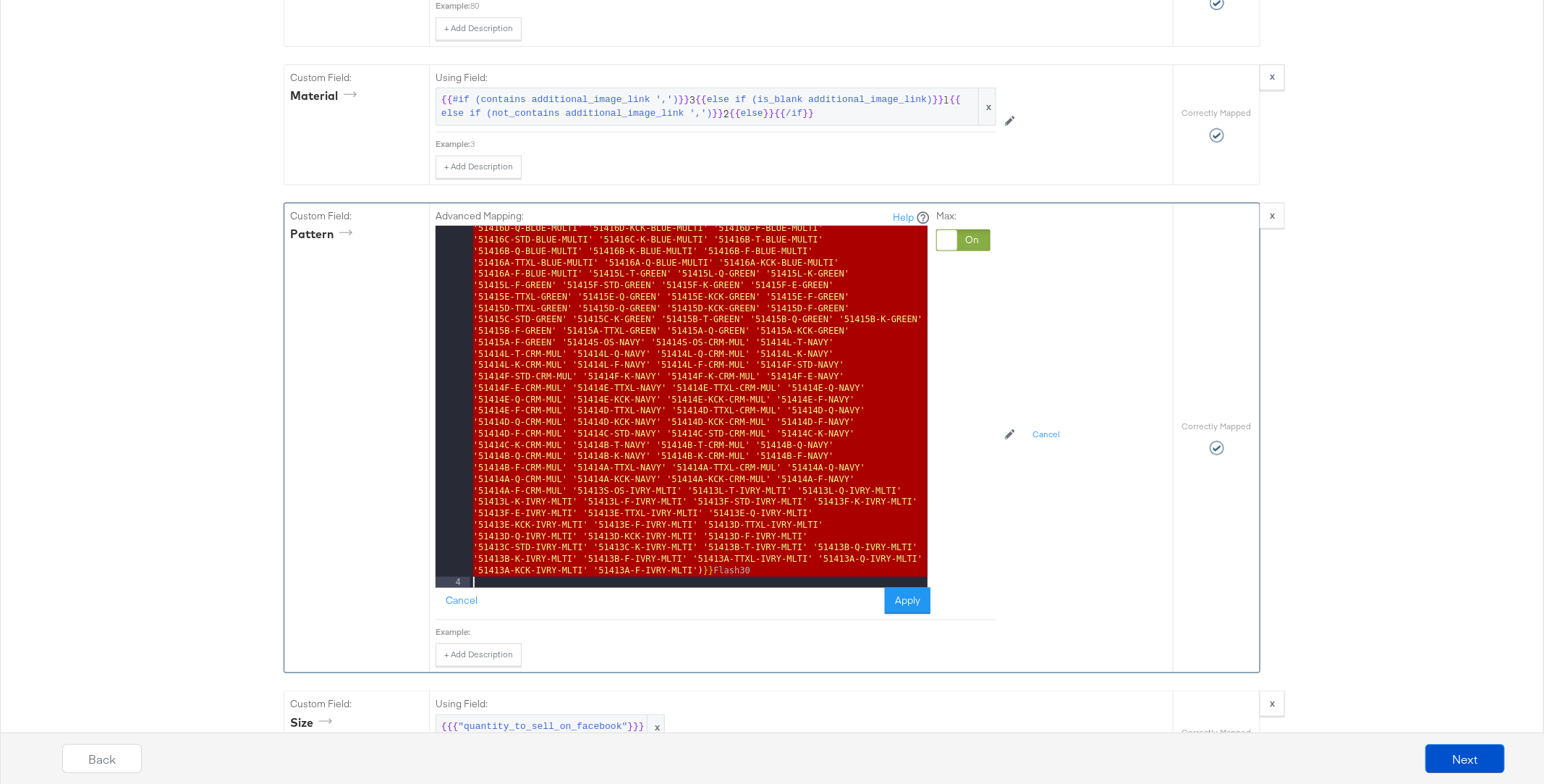
scroll to position [13098, 0]
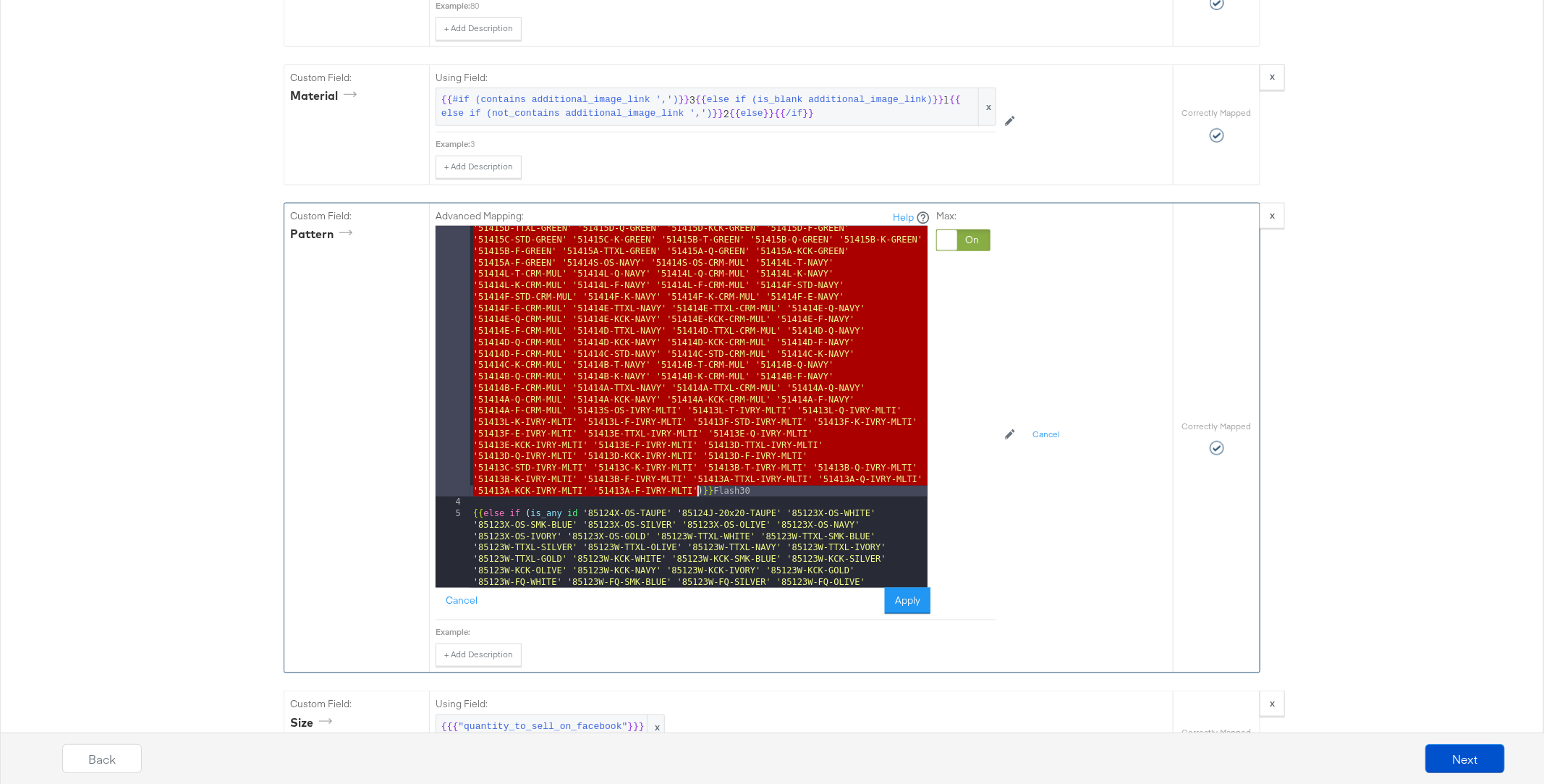
drag, startPoint x: 583, startPoint y: 291, endPoint x: 695, endPoint y: 463, distance: 205.3
click at [695, 463] on div "{{ else if ( is_any id '85130W-TTXL-BLUE' '85130W-TTXL-BEIGE' '85130W-KCK-BLUE'…" at bounding box center [699, 256] width 457 height 2094
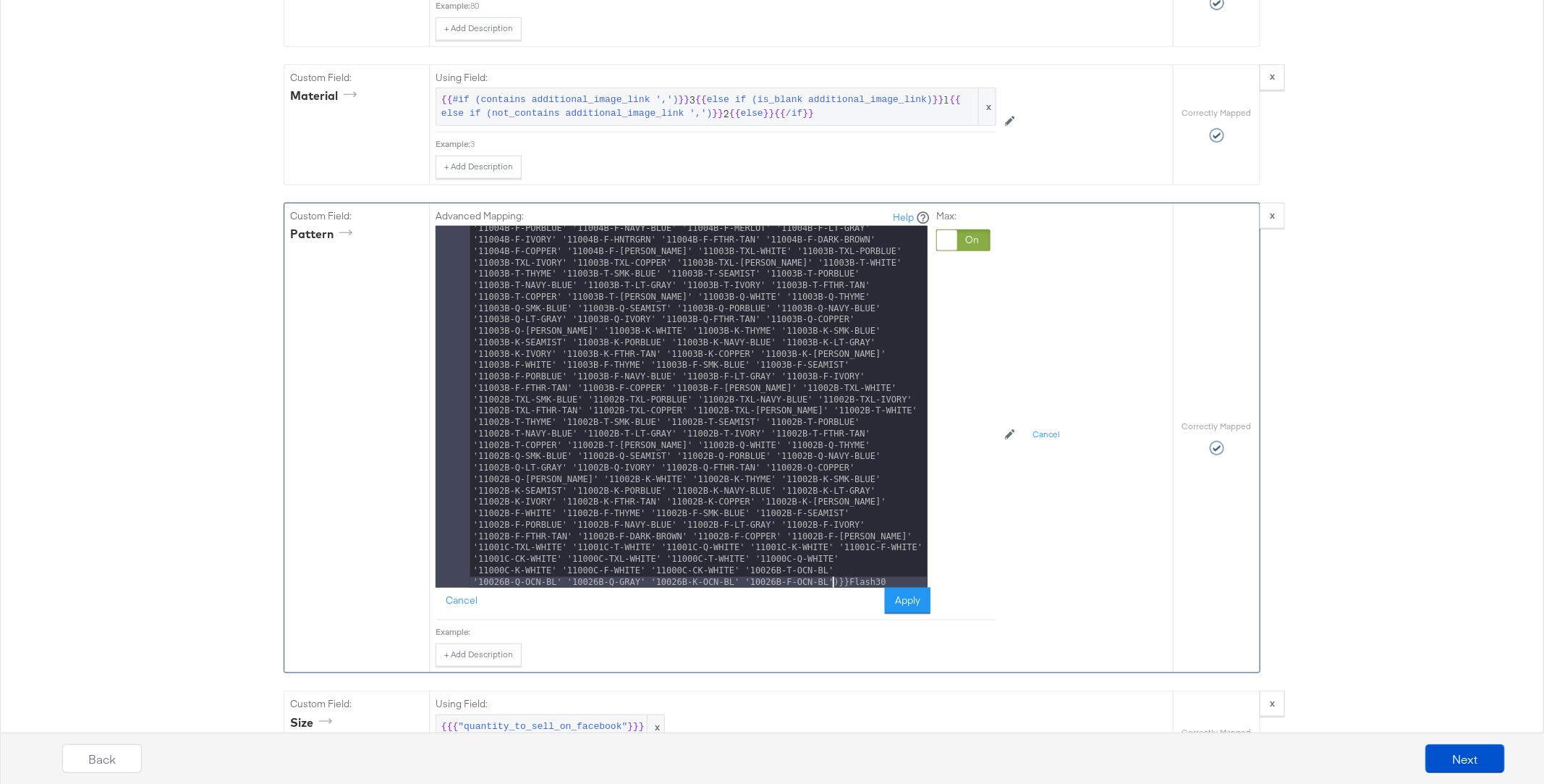
scroll to position [18727, 0]
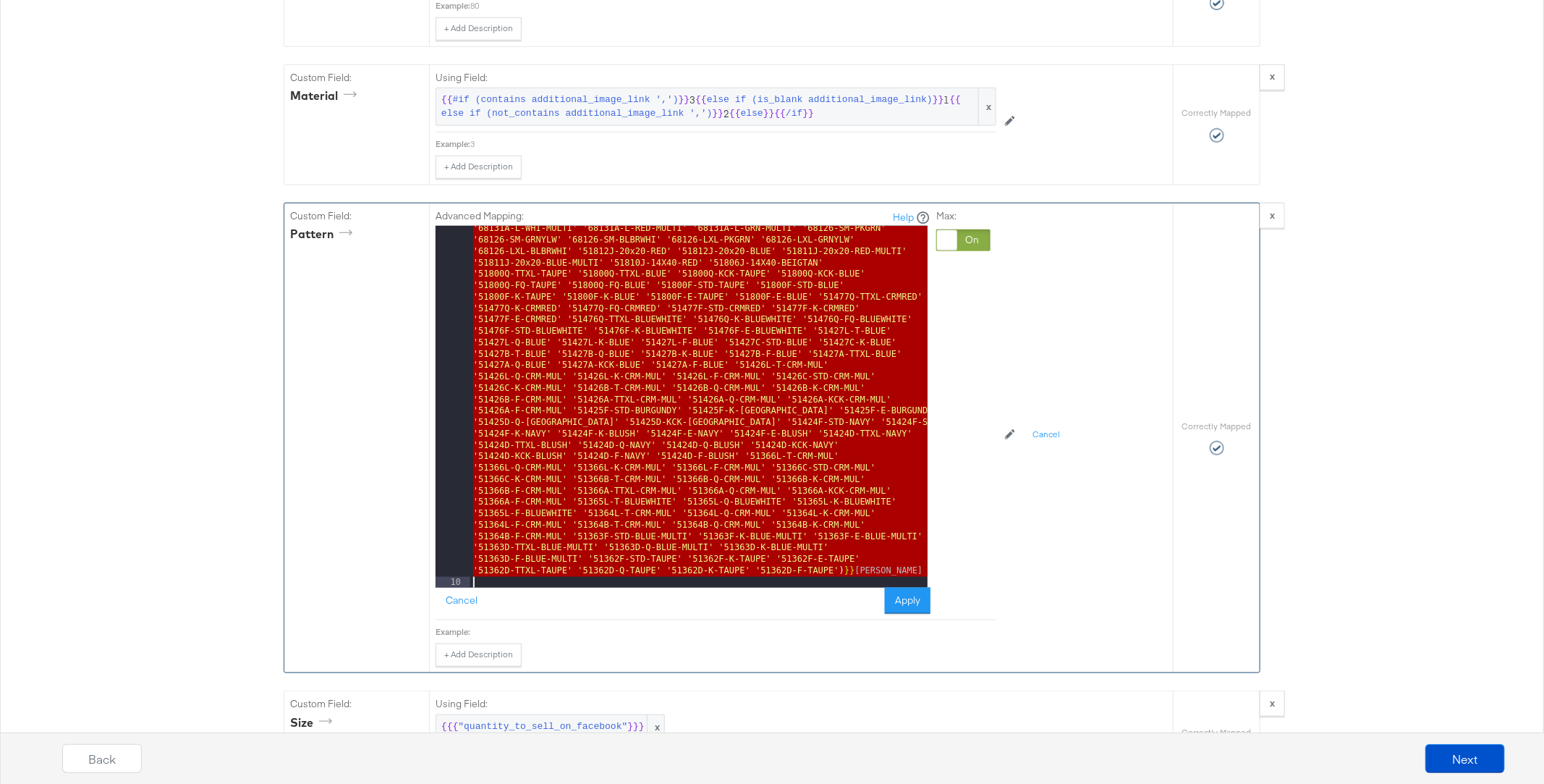
scroll to position [21083, 0]
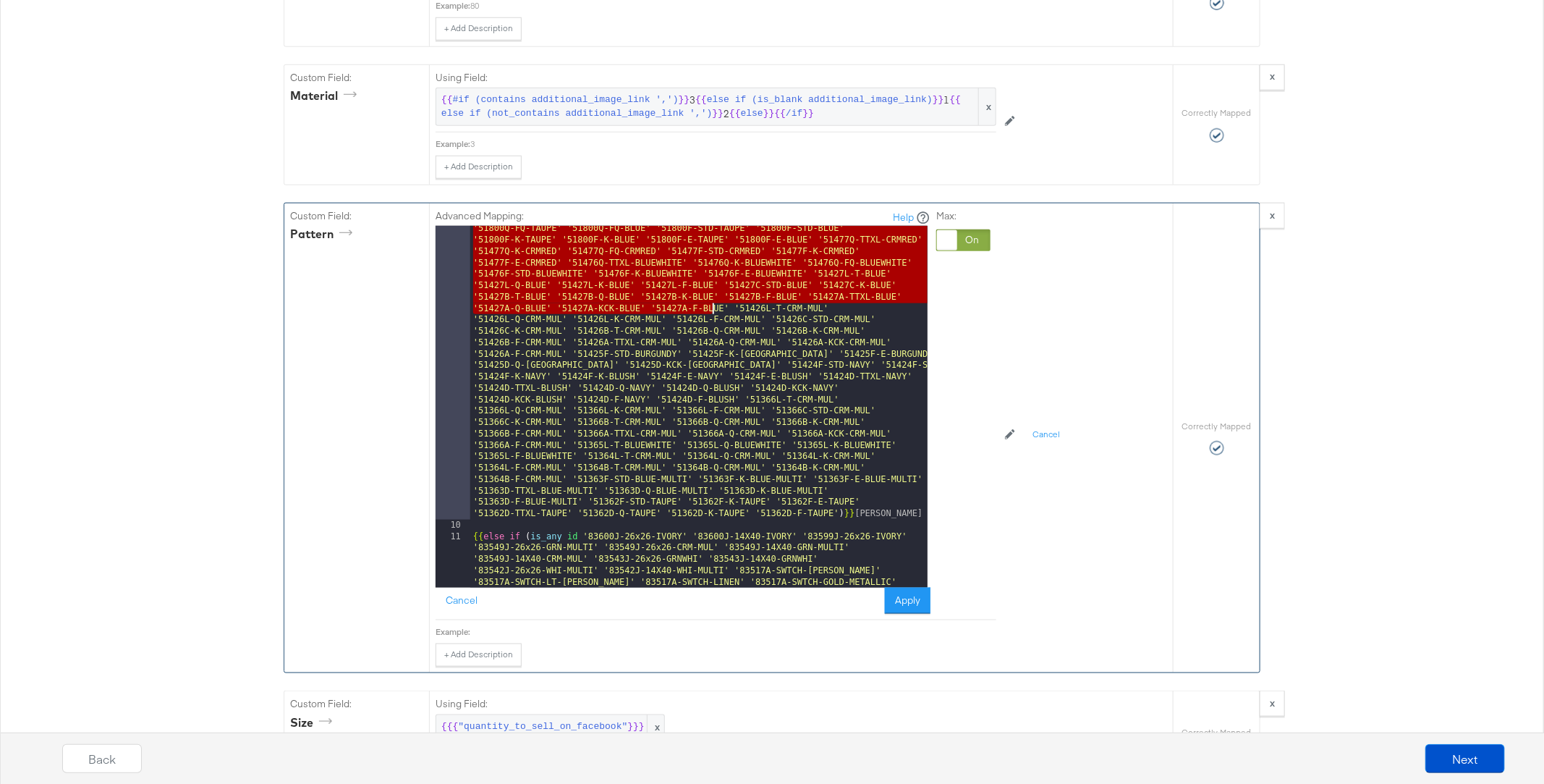
drag, startPoint x: 473, startPoint y: 355, endPoint x: 714, endPoint y: 287, distance: 250.4
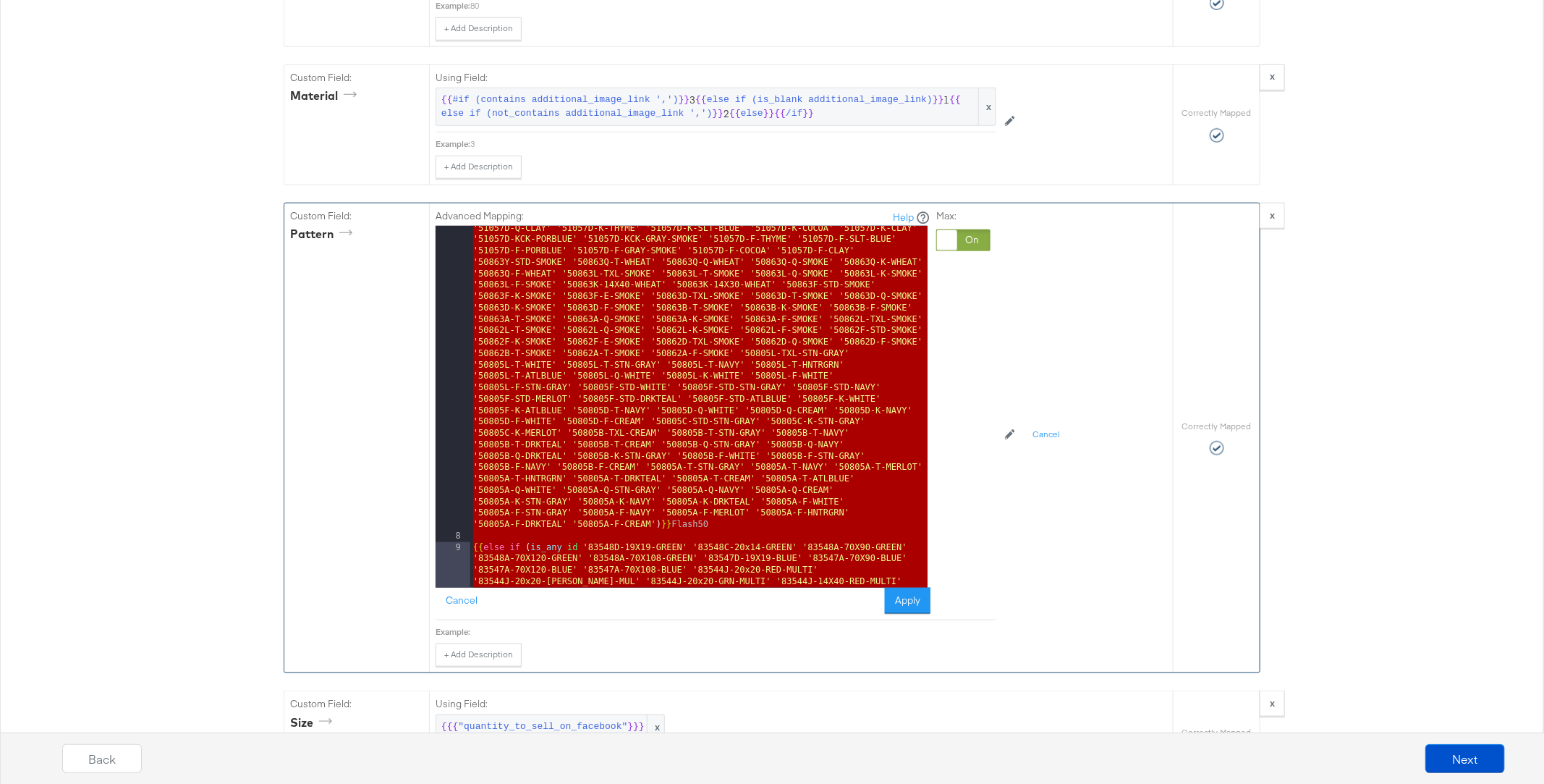
scroll to position [20635, 0]
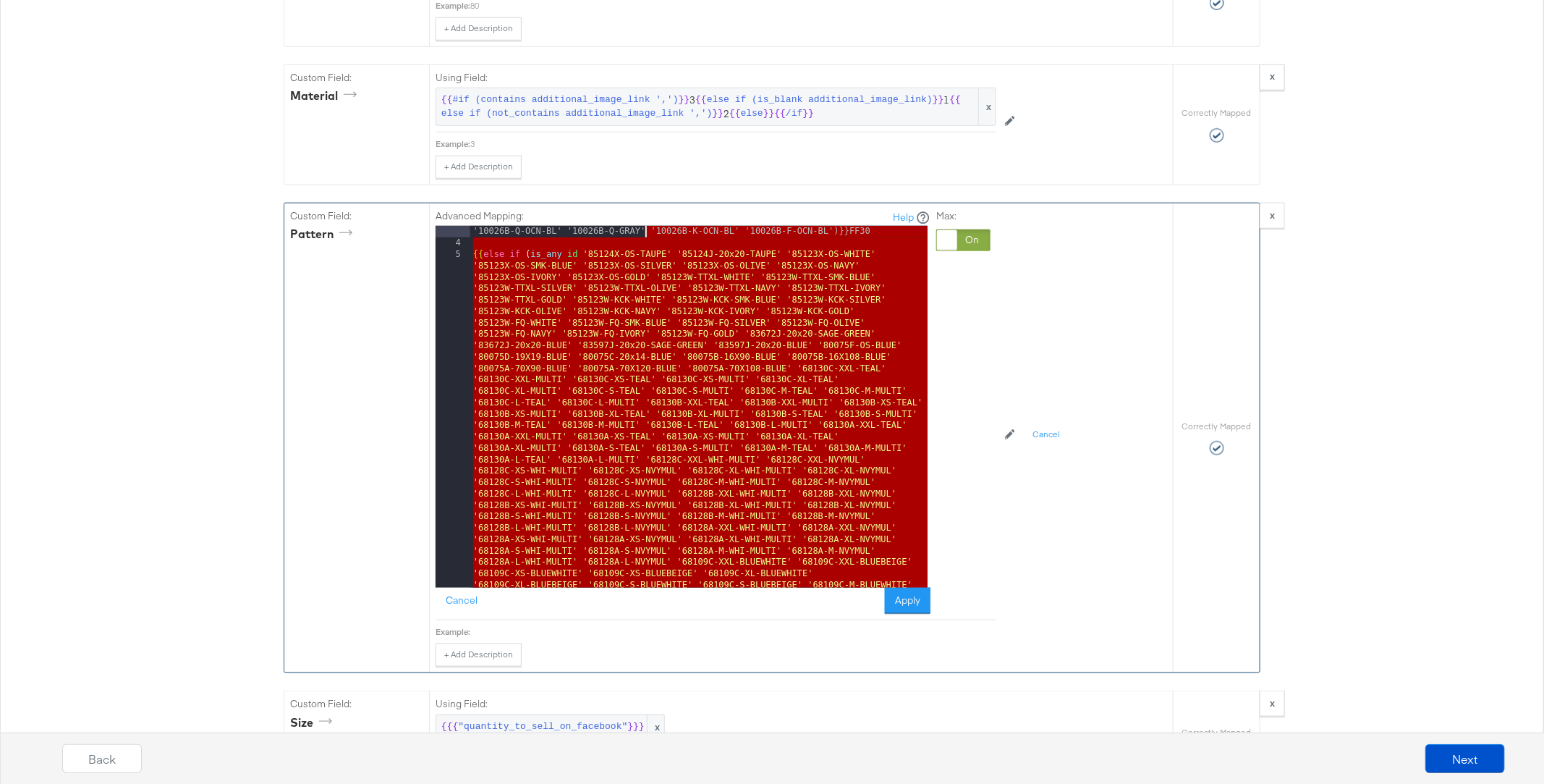
scroll to position [18983, 0]
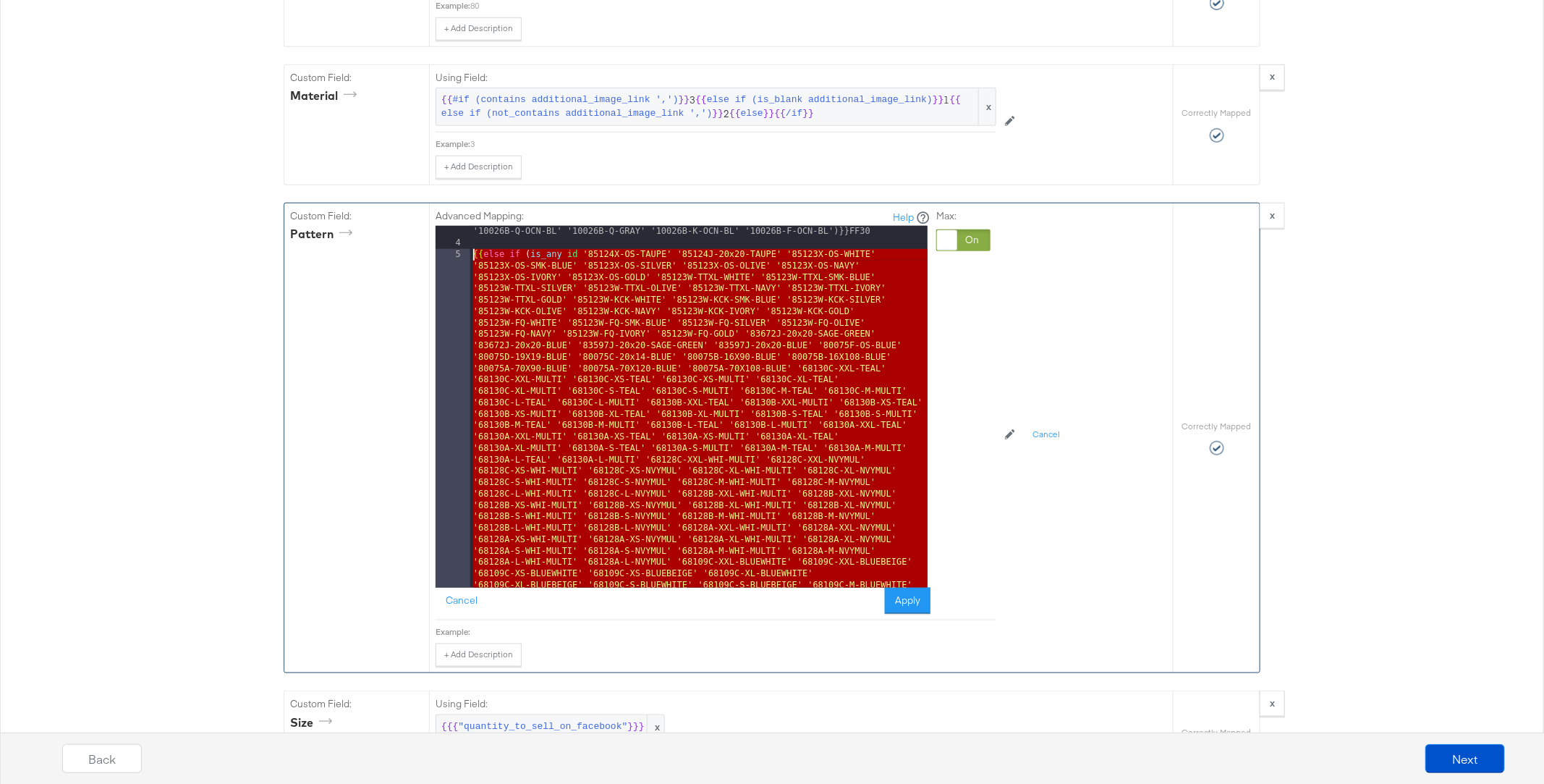
drag, startPoint x: 709, startPoint y: 534, endPoint x: 464, endPoint y: 232, distance: 388.9
click at [464, 232] on div "3 4 5 6 7 8 9 10 11 12 13 14 15 {{ else if ( is_any id 'VK75-30X72-WHITE' 'VK75…" at bounding box center [681, 406] width 492 height 361
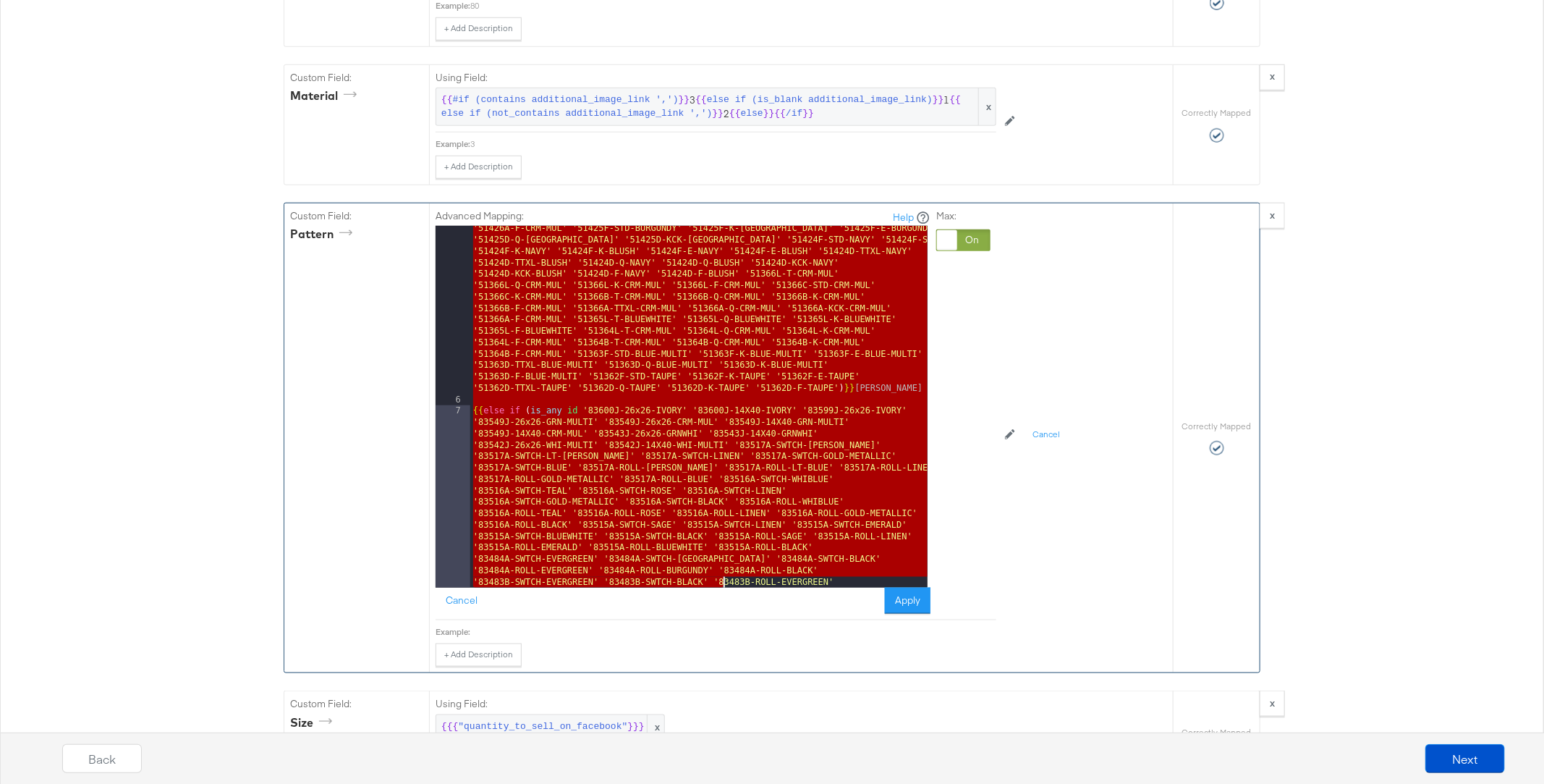
scroll to position [21027, 0]
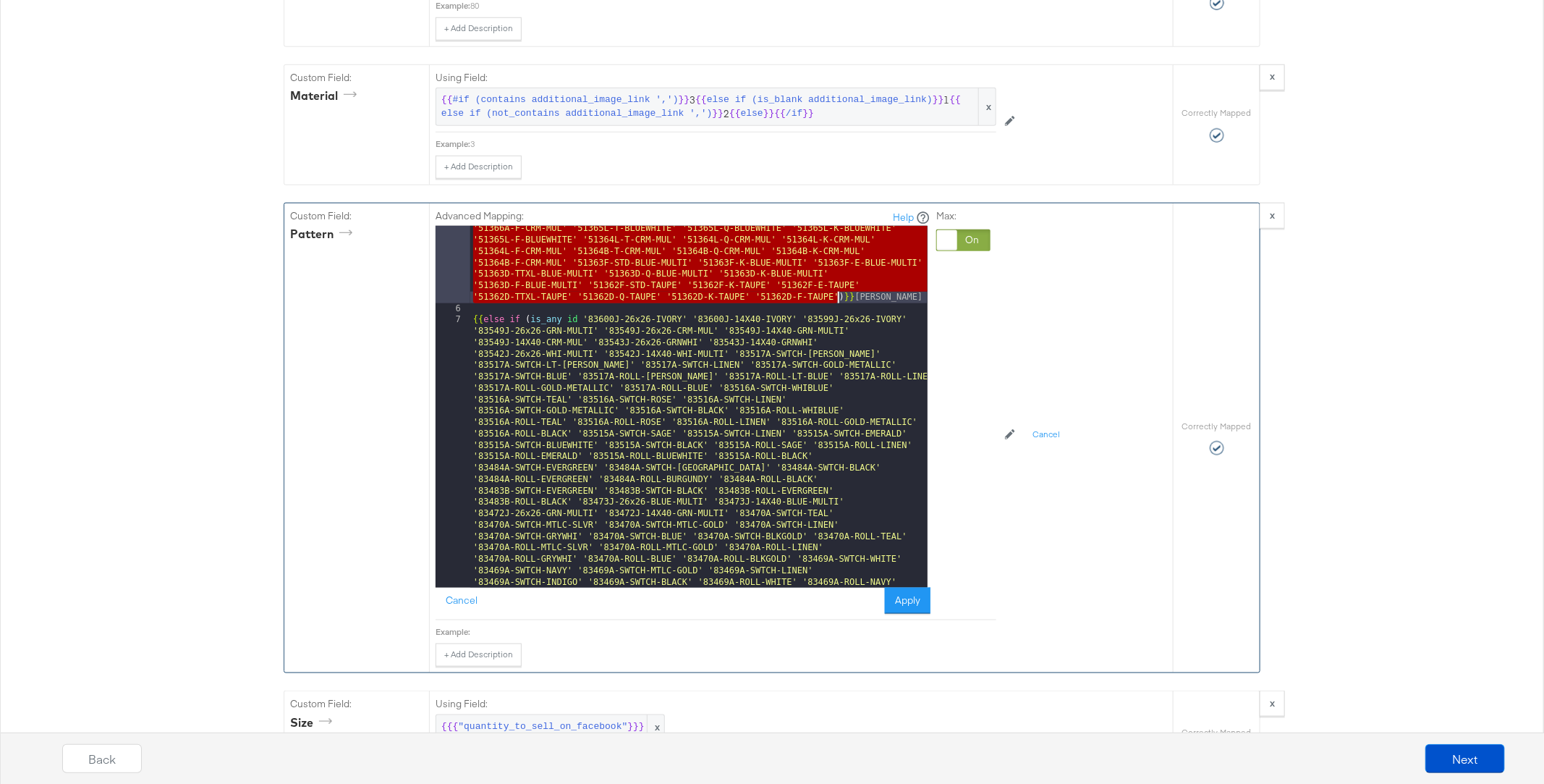
drag, startPoint x: 584, startPoint y: 230, endPoint x: 836, endPoint y: 269, distance: 255.0
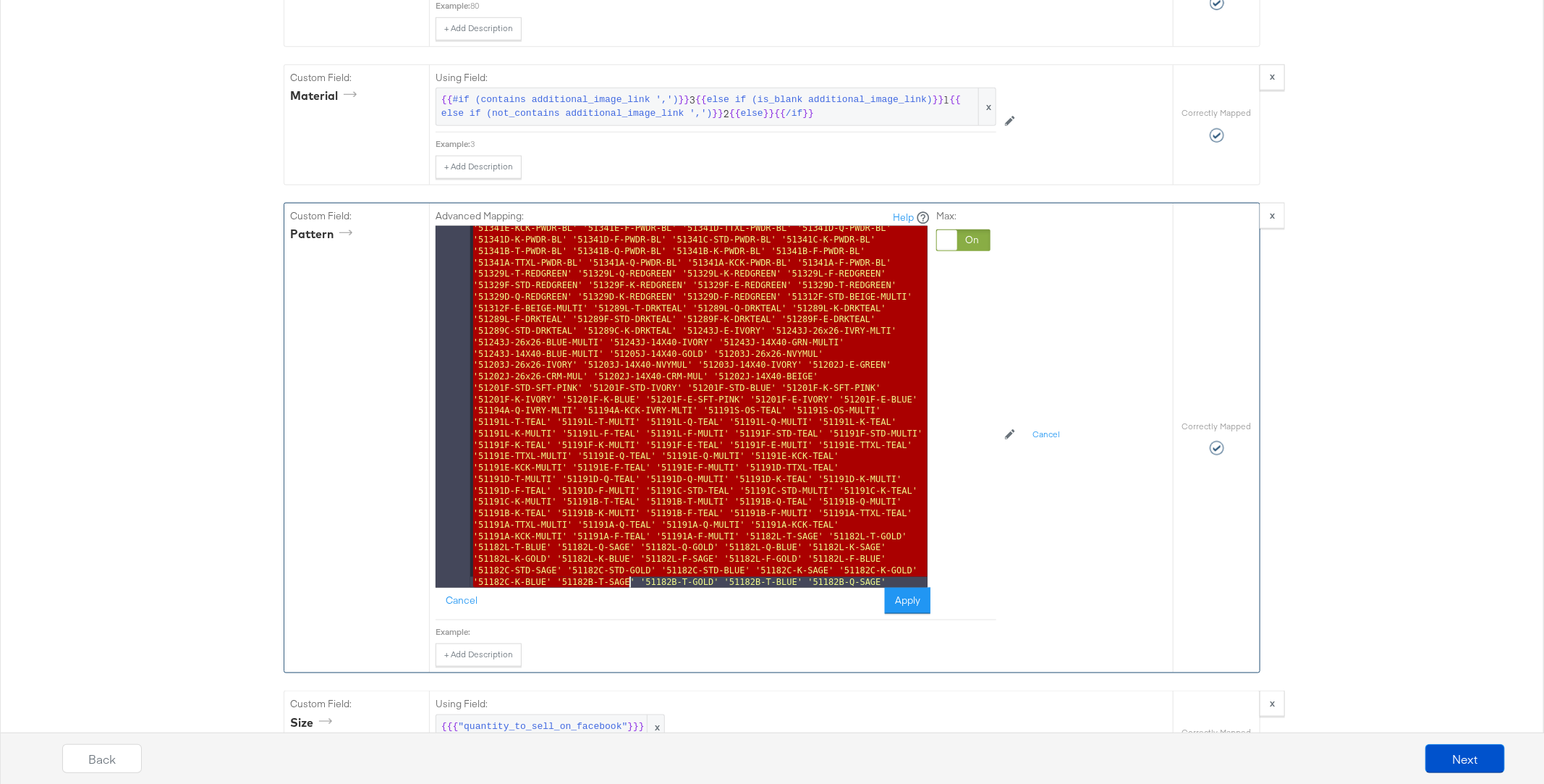
scroll to position [23350, 0]
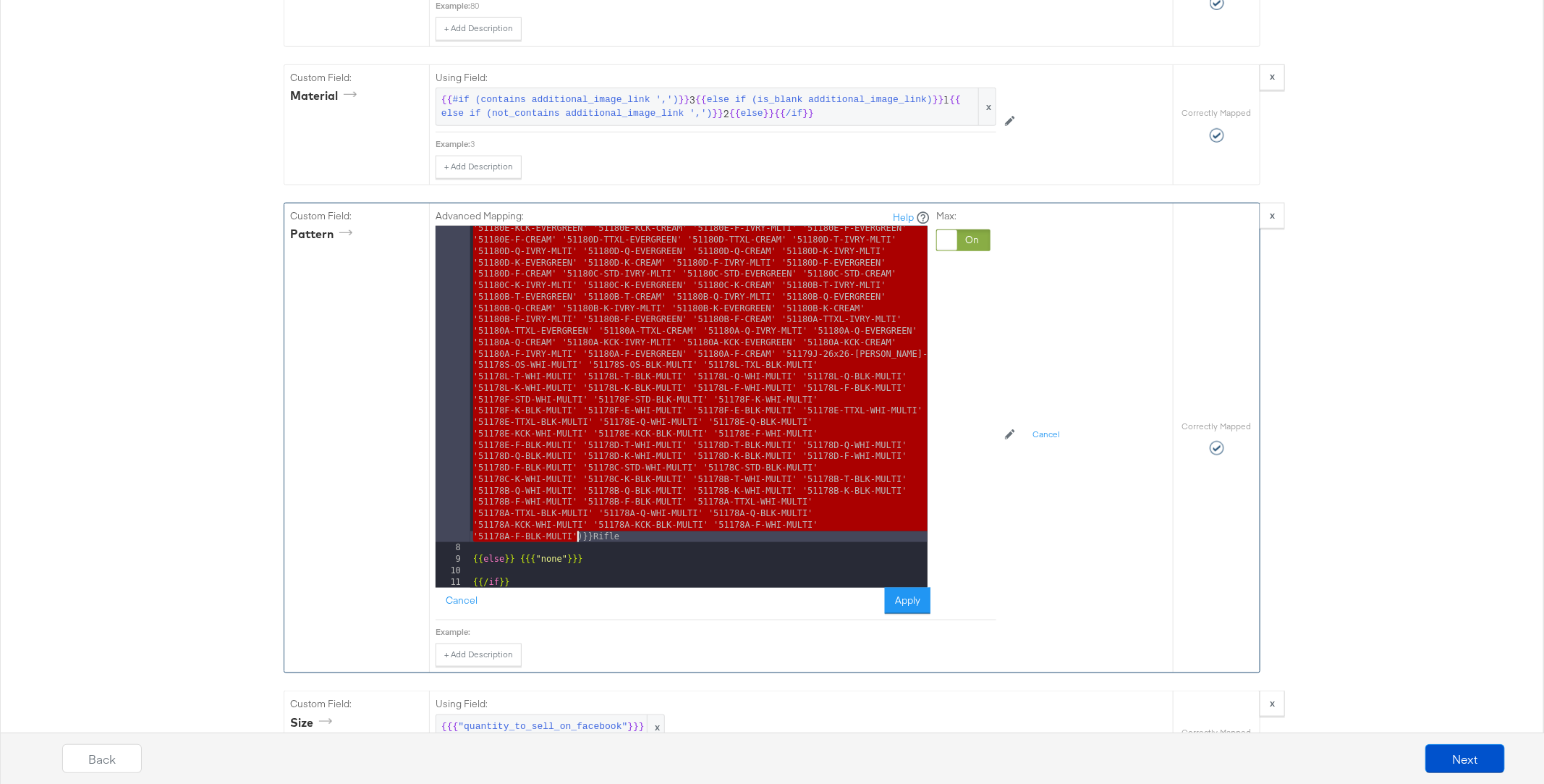
drag, startPoint x: 584, startPoint y: 405, endPoint x: 577, endPoint y: 510, distance: 105.2
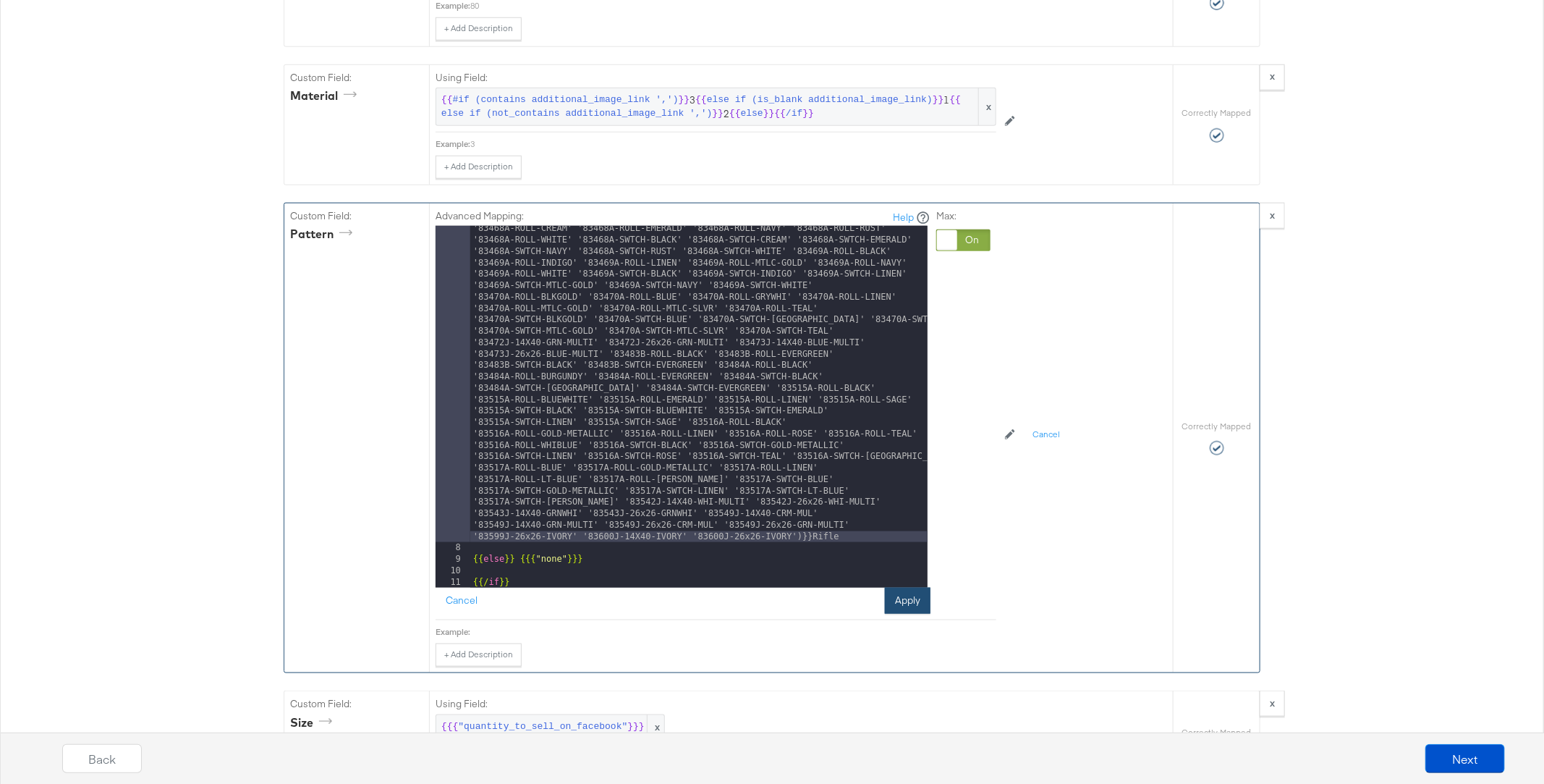
click at [915, 588] on button "Apply" at bounding box center [907, 600] width 46 height 26
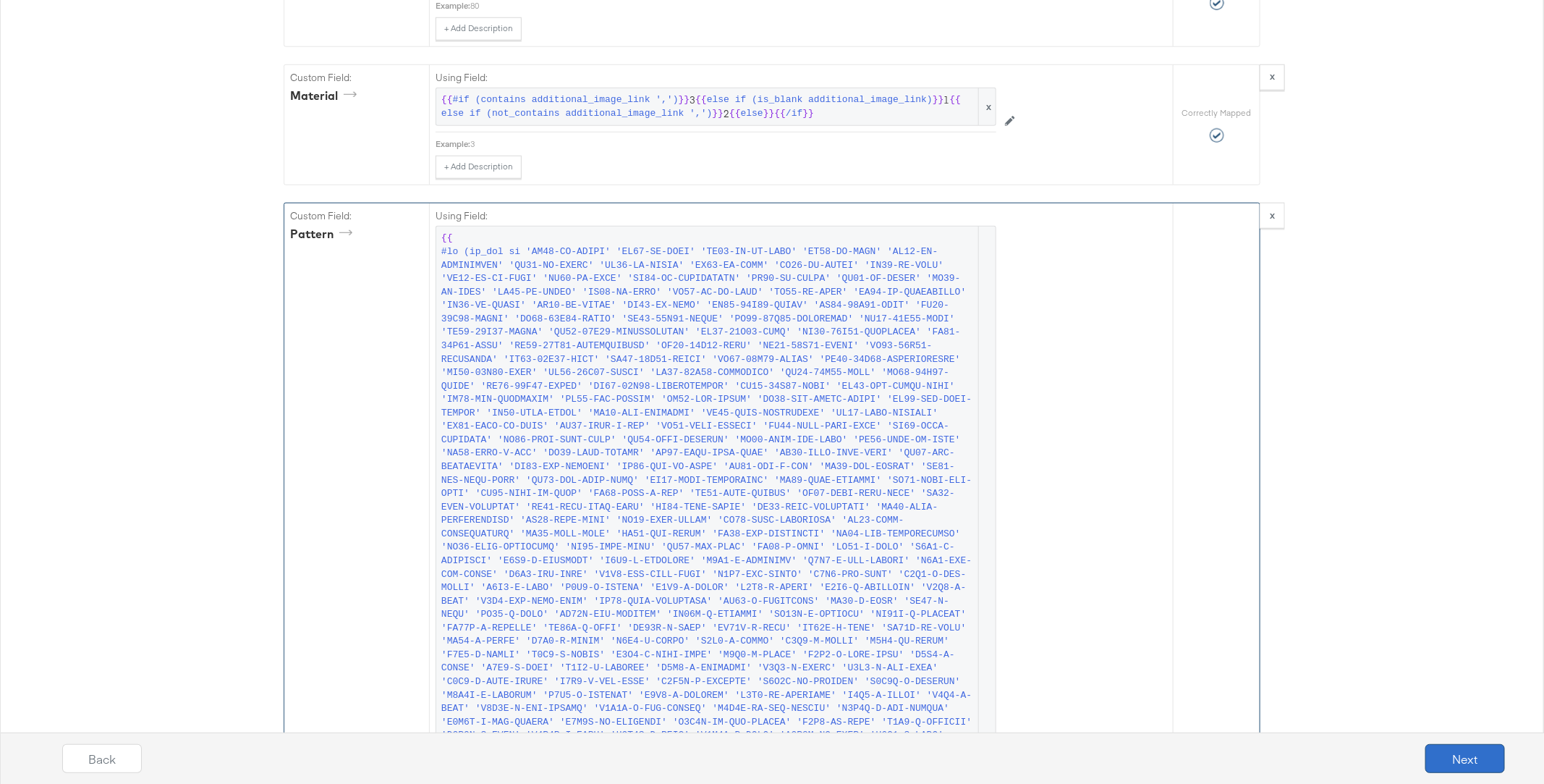
click at [1451, 751] on button "Next" at bounding box center [1465, 758] width 80 height 29
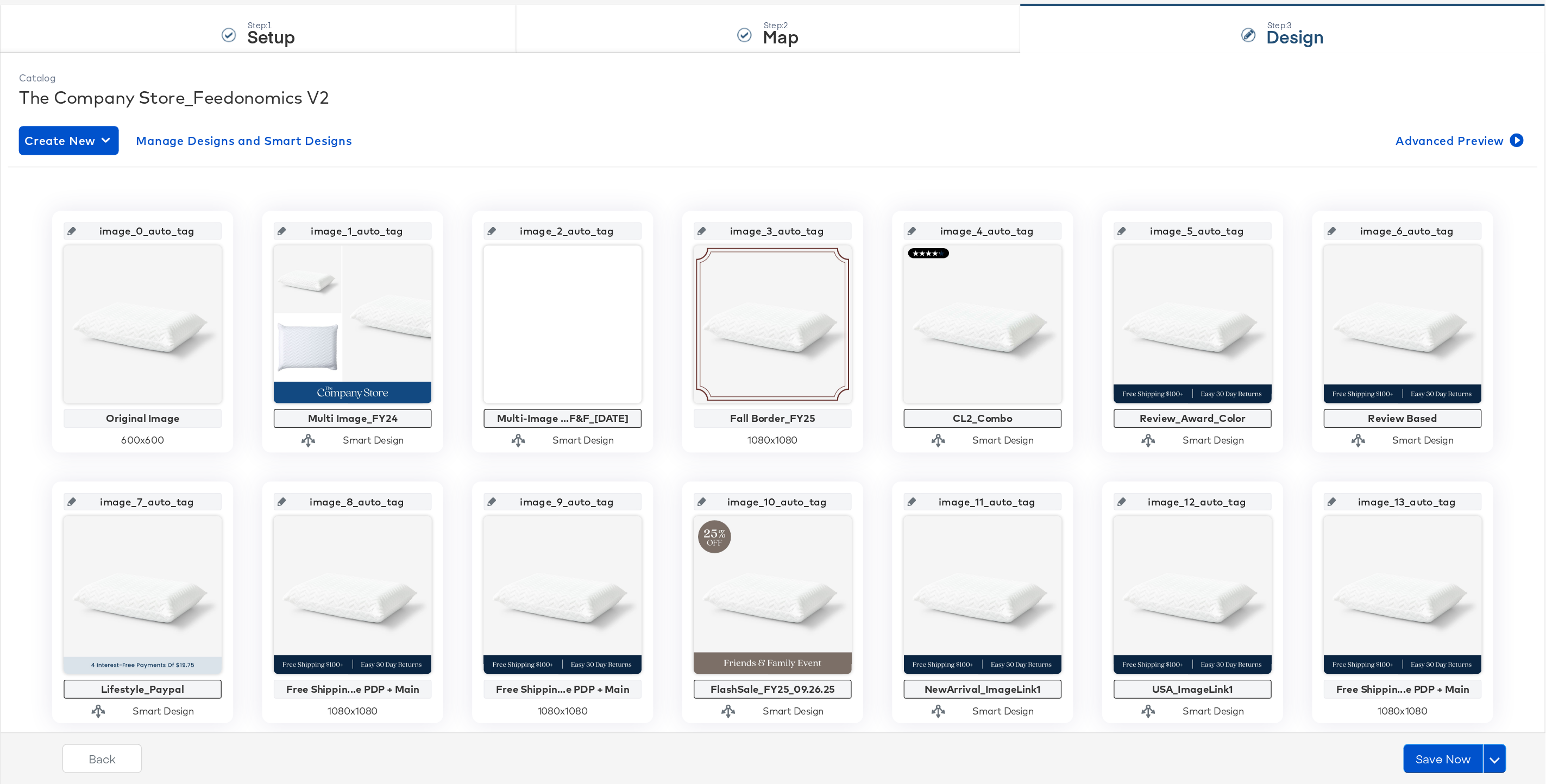
scroll to position [100, 0]
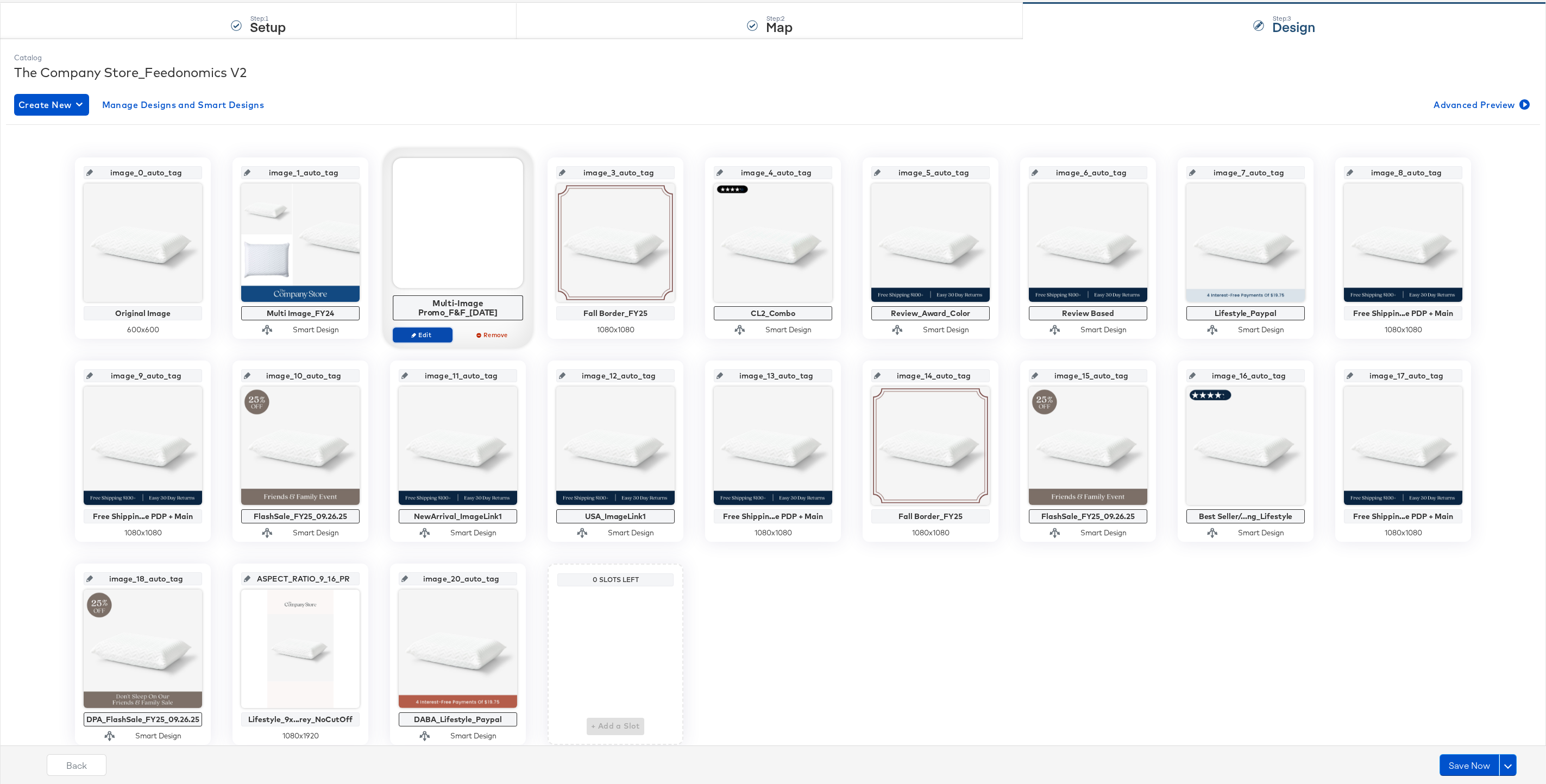
click at [418, 339] on button "Edit" at bounding box center [422, 335] width 60 height 15
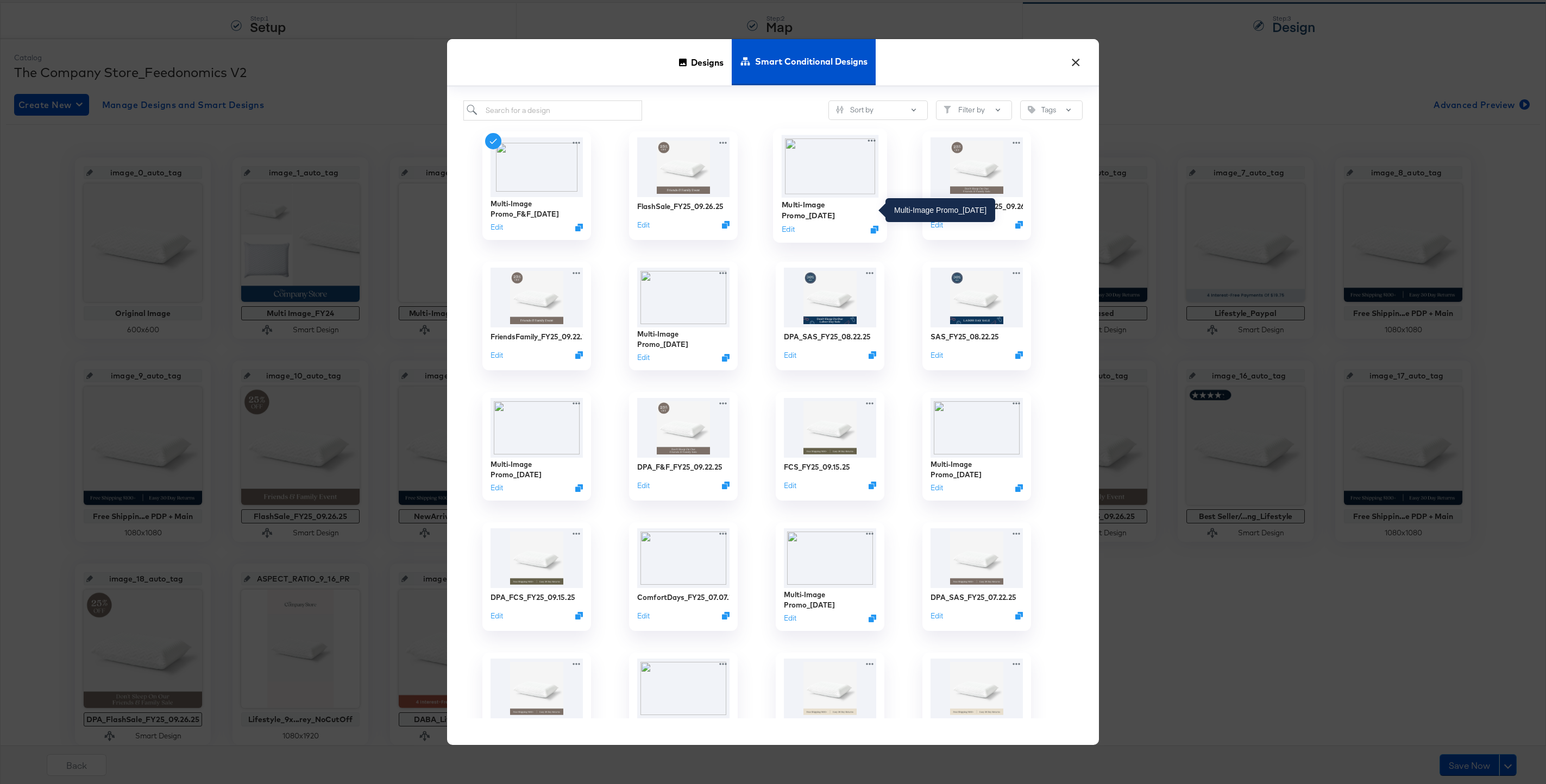
click at [819, 213] on div "Multi-Image Promo_[DATE]" at bounding box center [830, 210] width 97 height 21
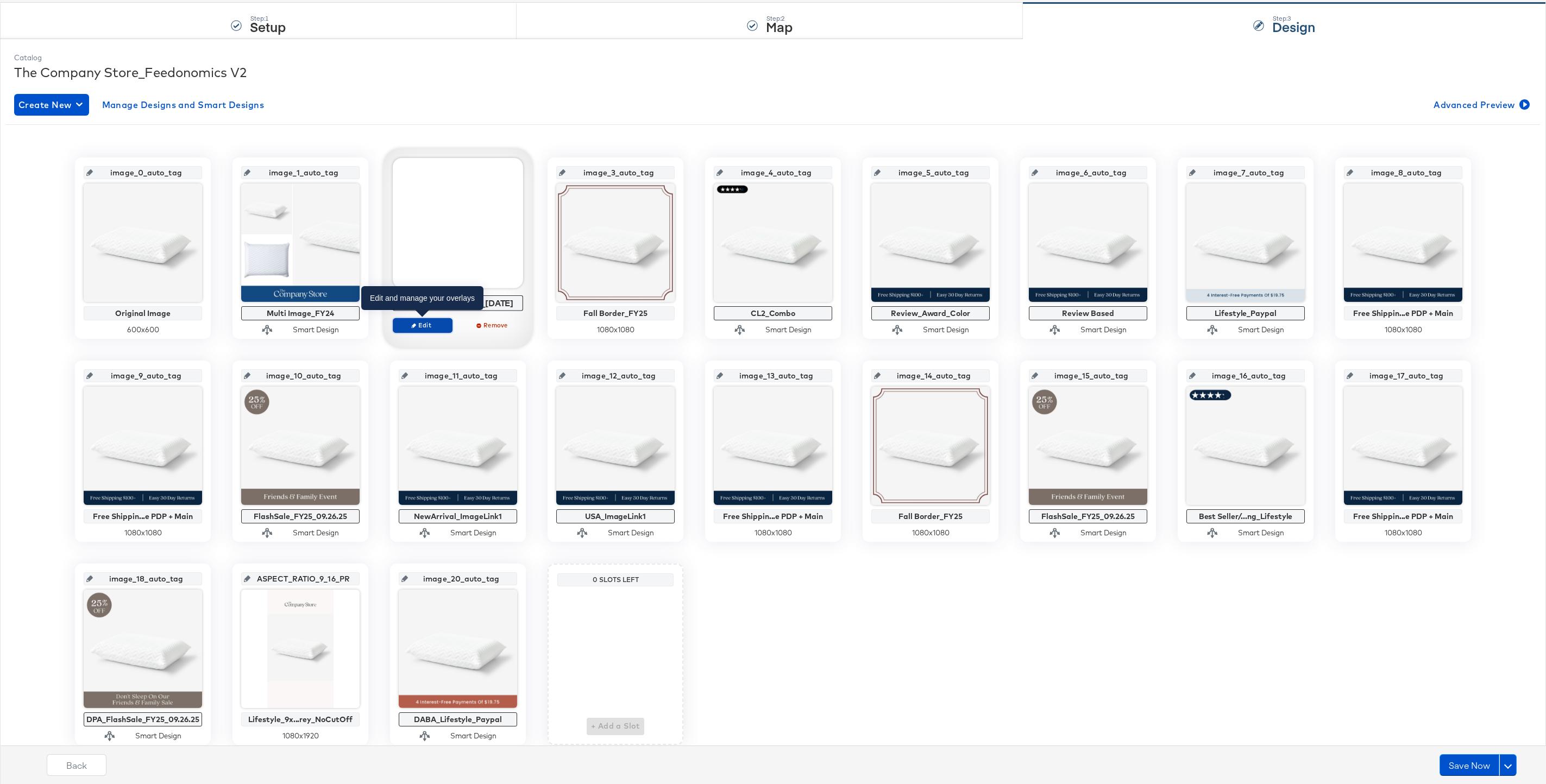
click at [415, 324] on icon "button" at bounding box center [414, 326] width 5 height 5
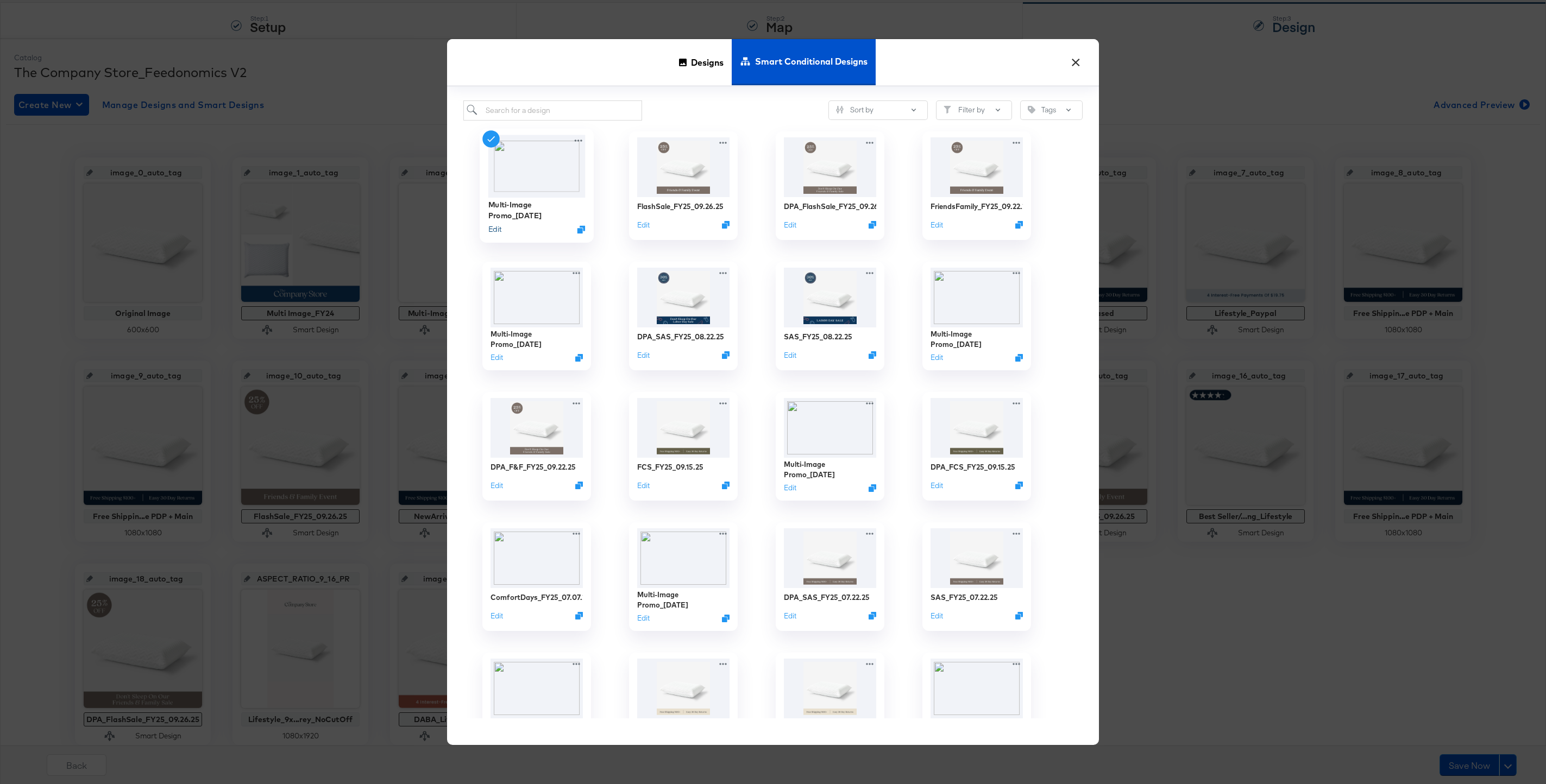
click at [497, 230] on button "Edit" at bounding box center [495, 228] width 13 height 10
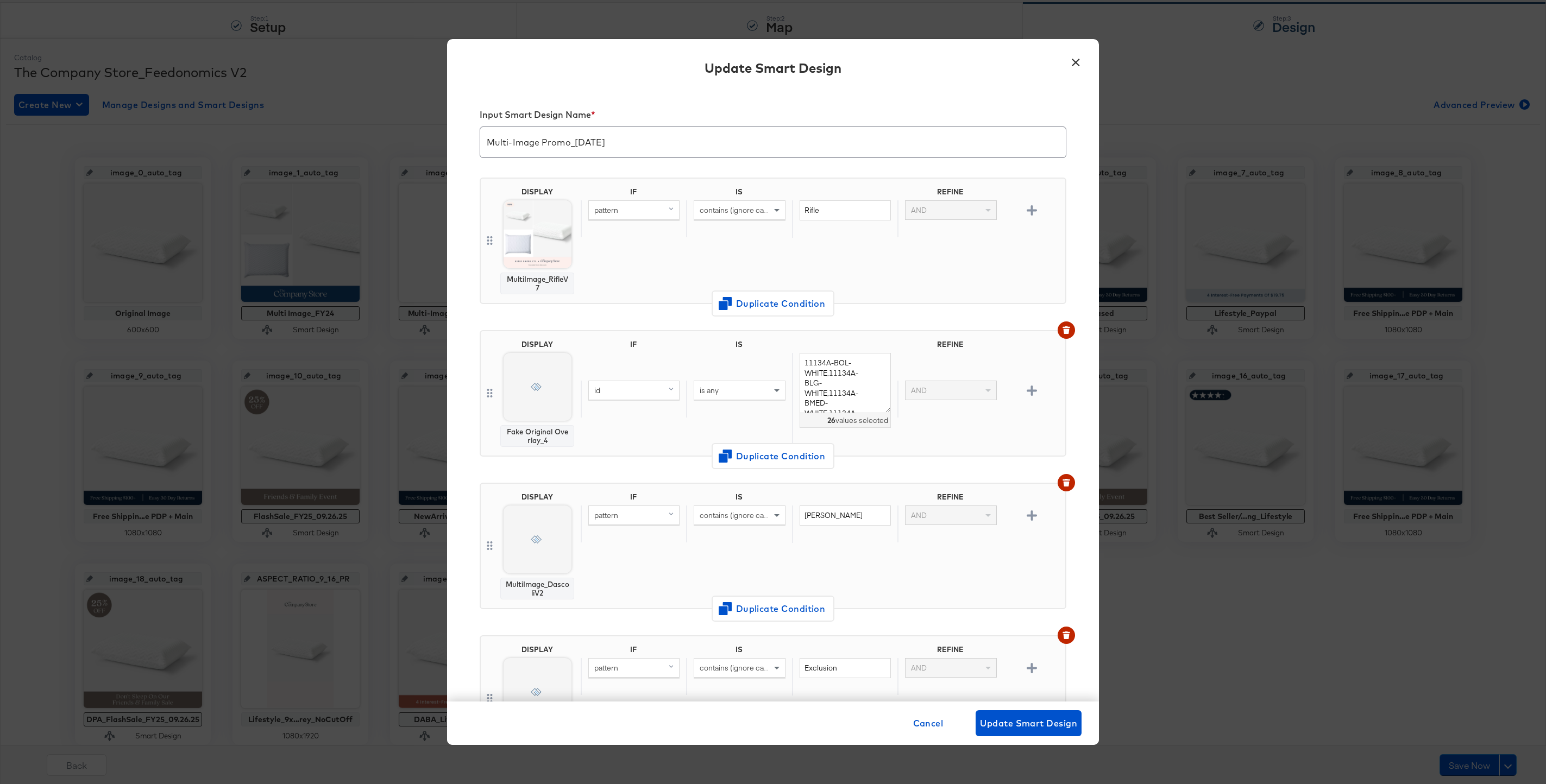
click at [596, 143] on input "Multi-Image Promo_[DATE]" at bounding box center [773, 138] width 585 height 30
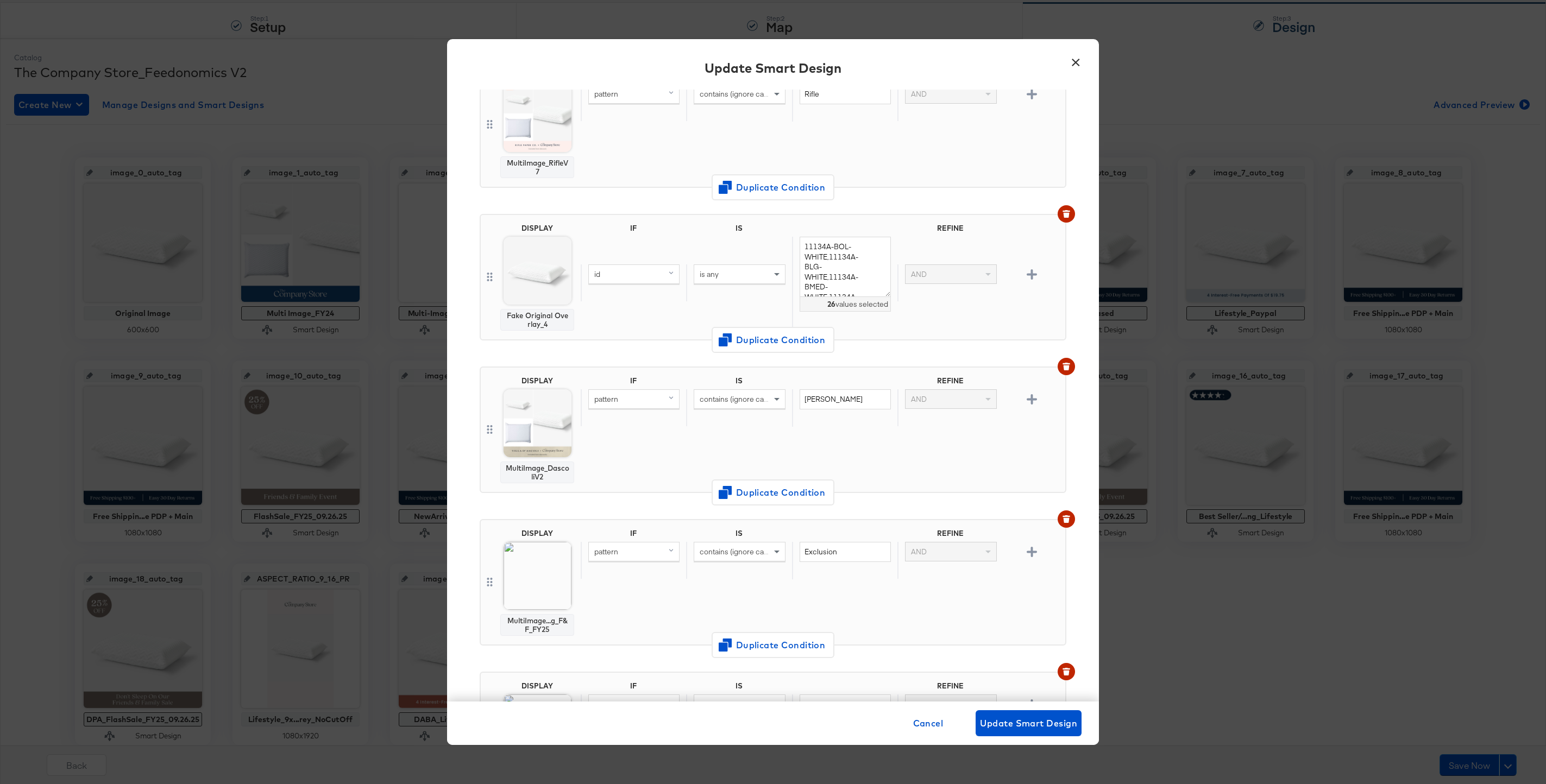
type input "Multi-Image Promo_[DATE]"
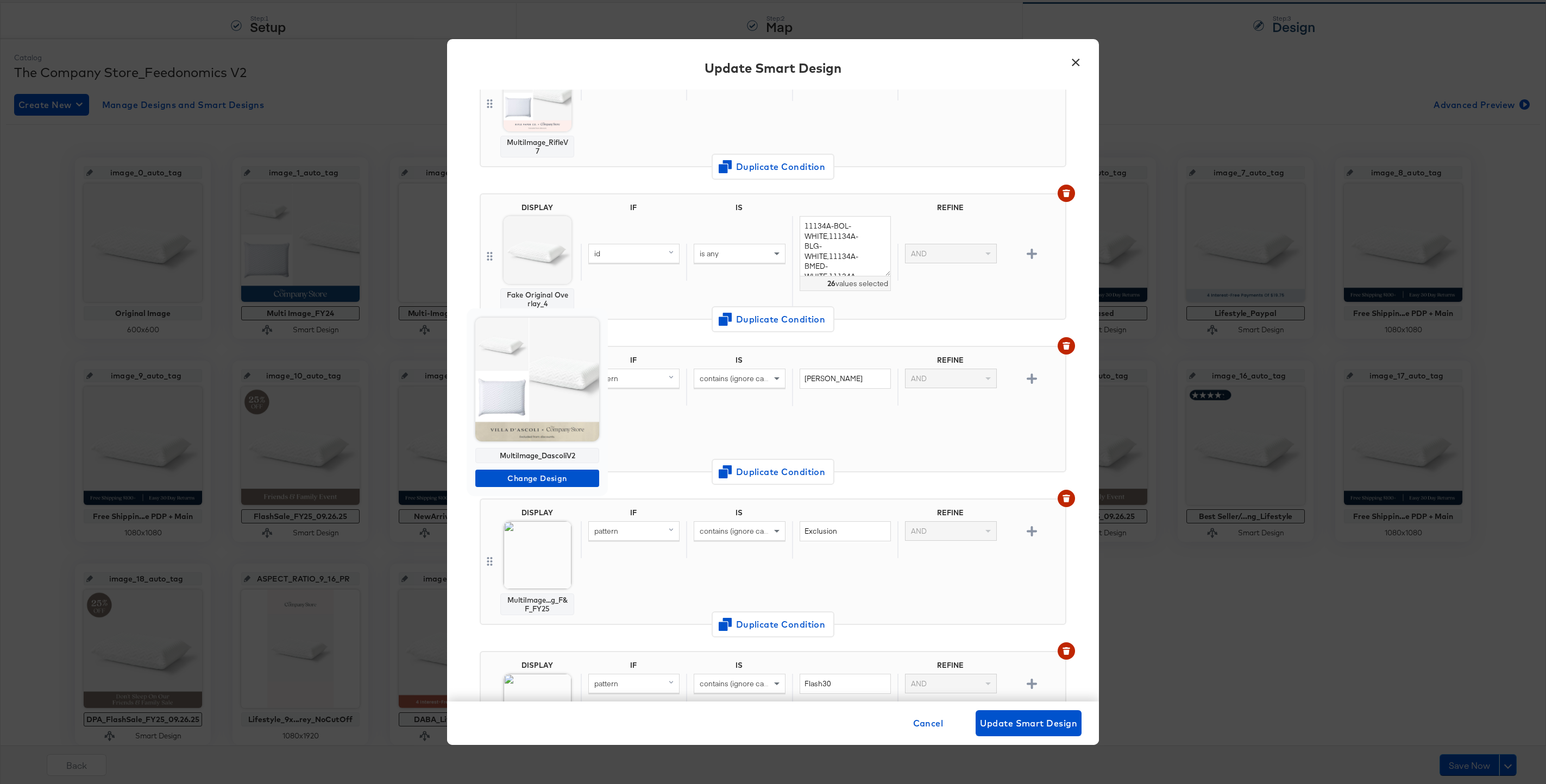
scroll to position [140, 0]
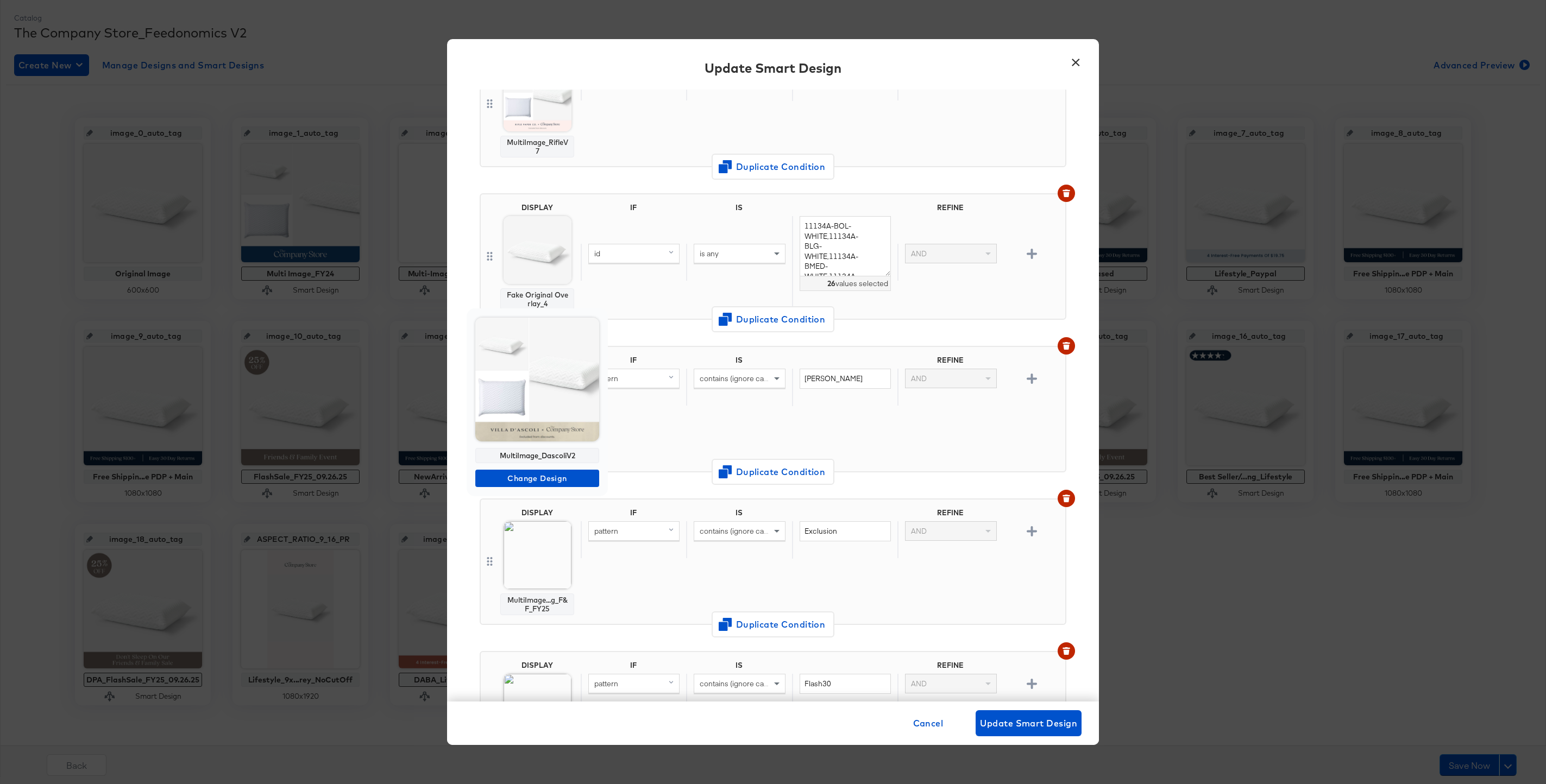
click at [633, 561] on div at bounding box center [773, 392] width 1546 height 784
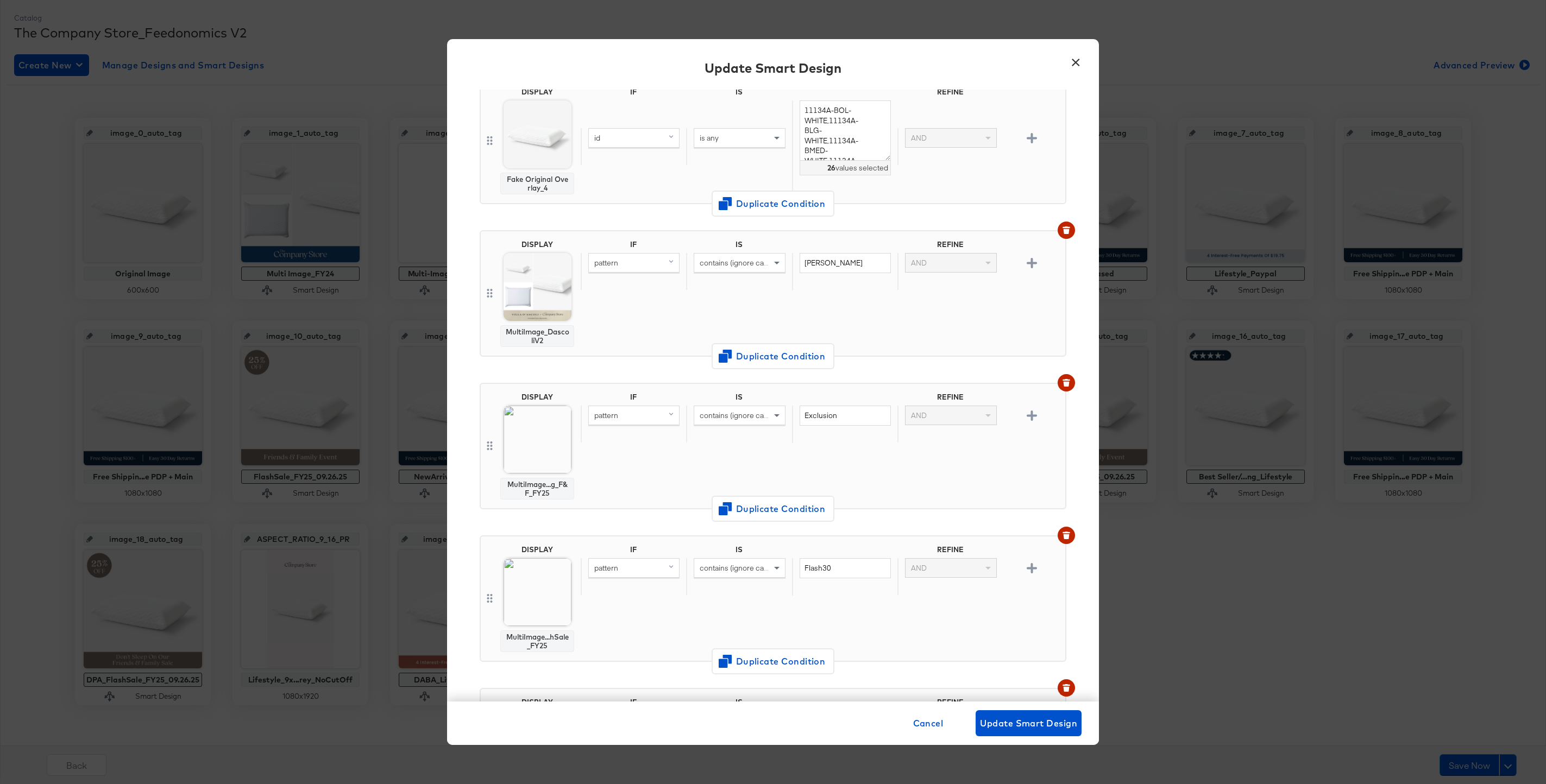
scroll to position [0, 0]
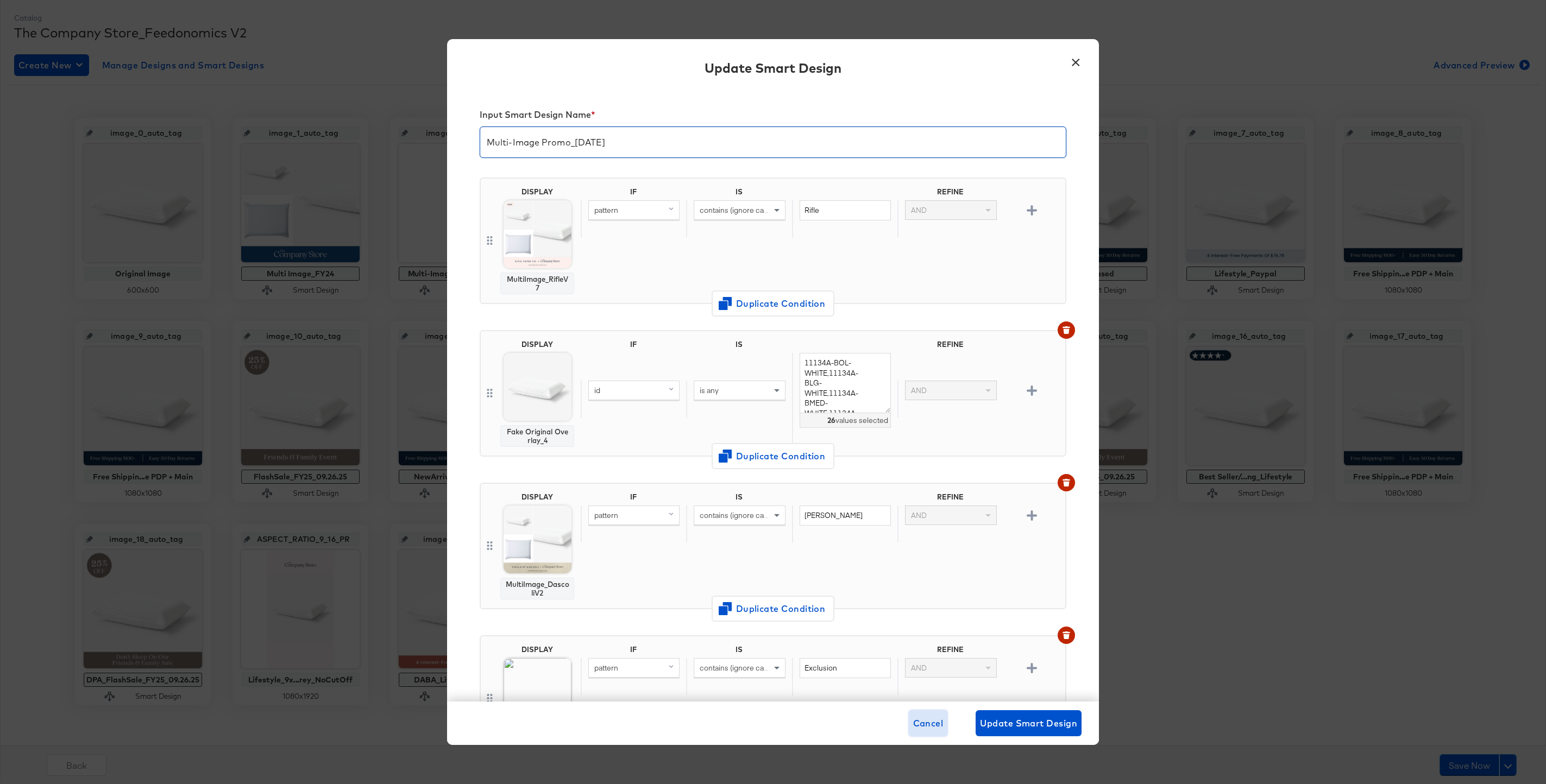
click at [912, 719] on button "Cancel" at bounding box center [928, 723] width 39 height 26
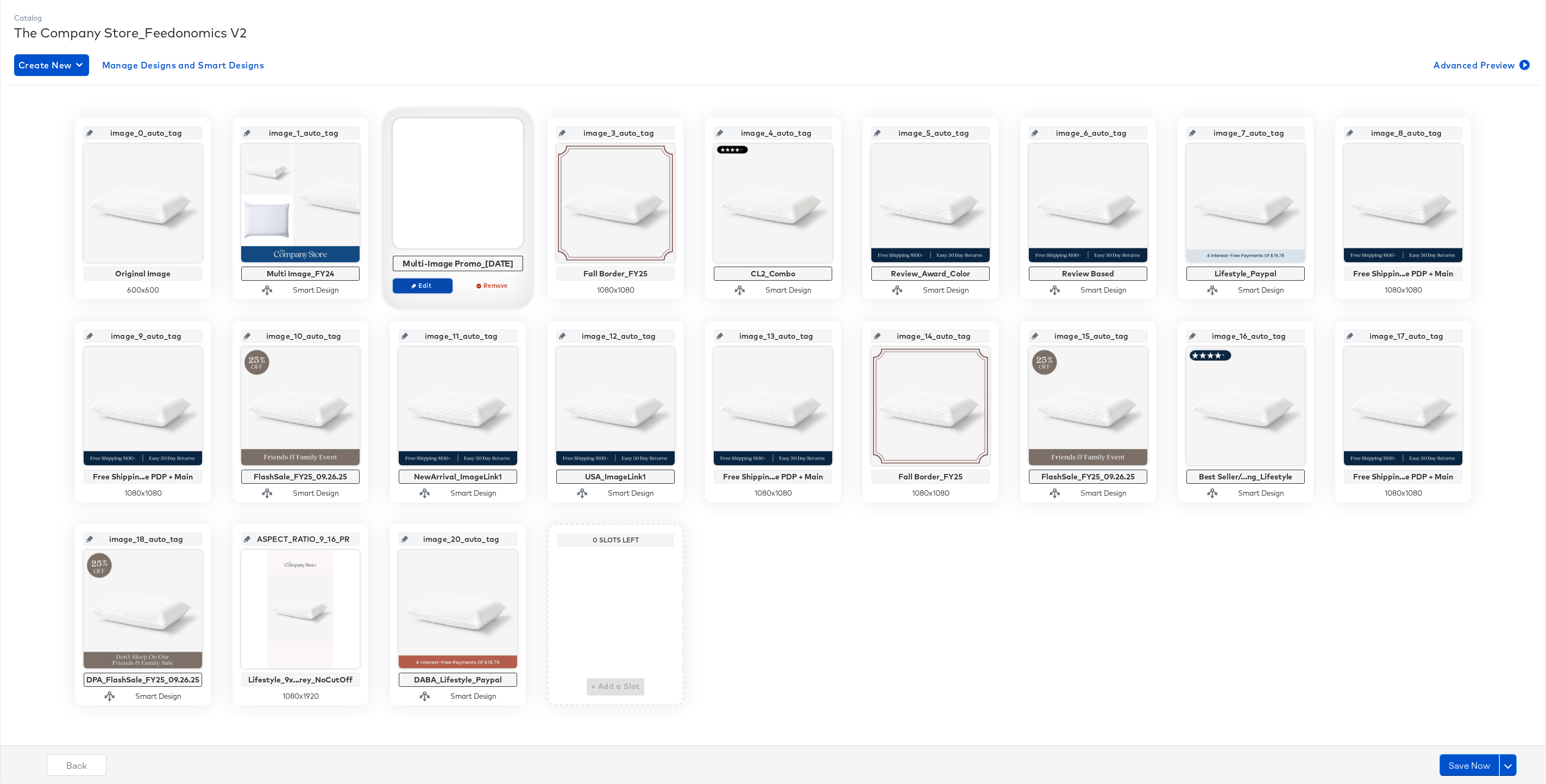
click at [423, 288] on span "Edit" at bounding box center [422, 285] width 50 height 8
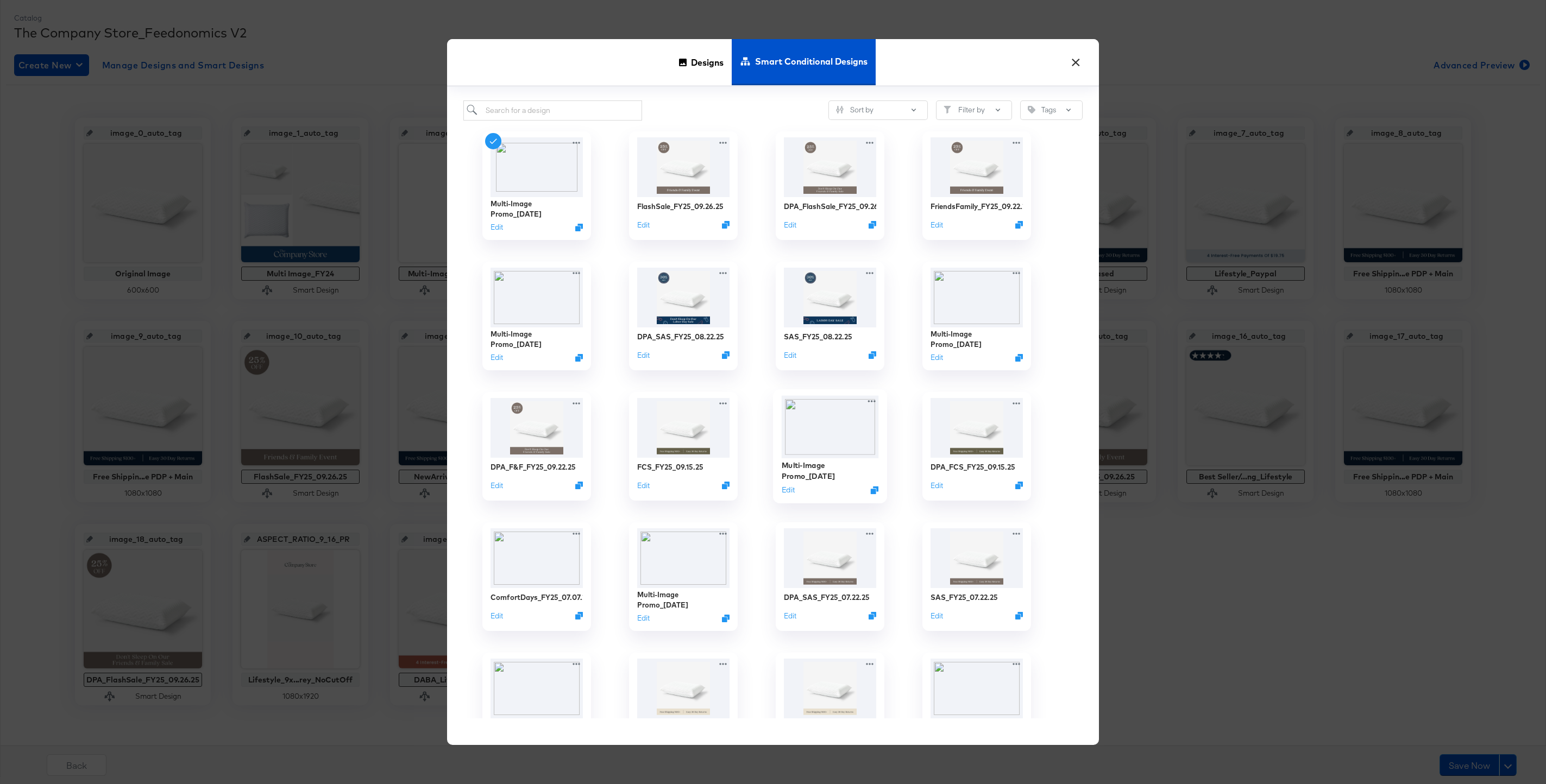
click at [829, 476] on div "Multi-Image Promo_[DATE]" at bounding box center [830, 470] width 97 height 21
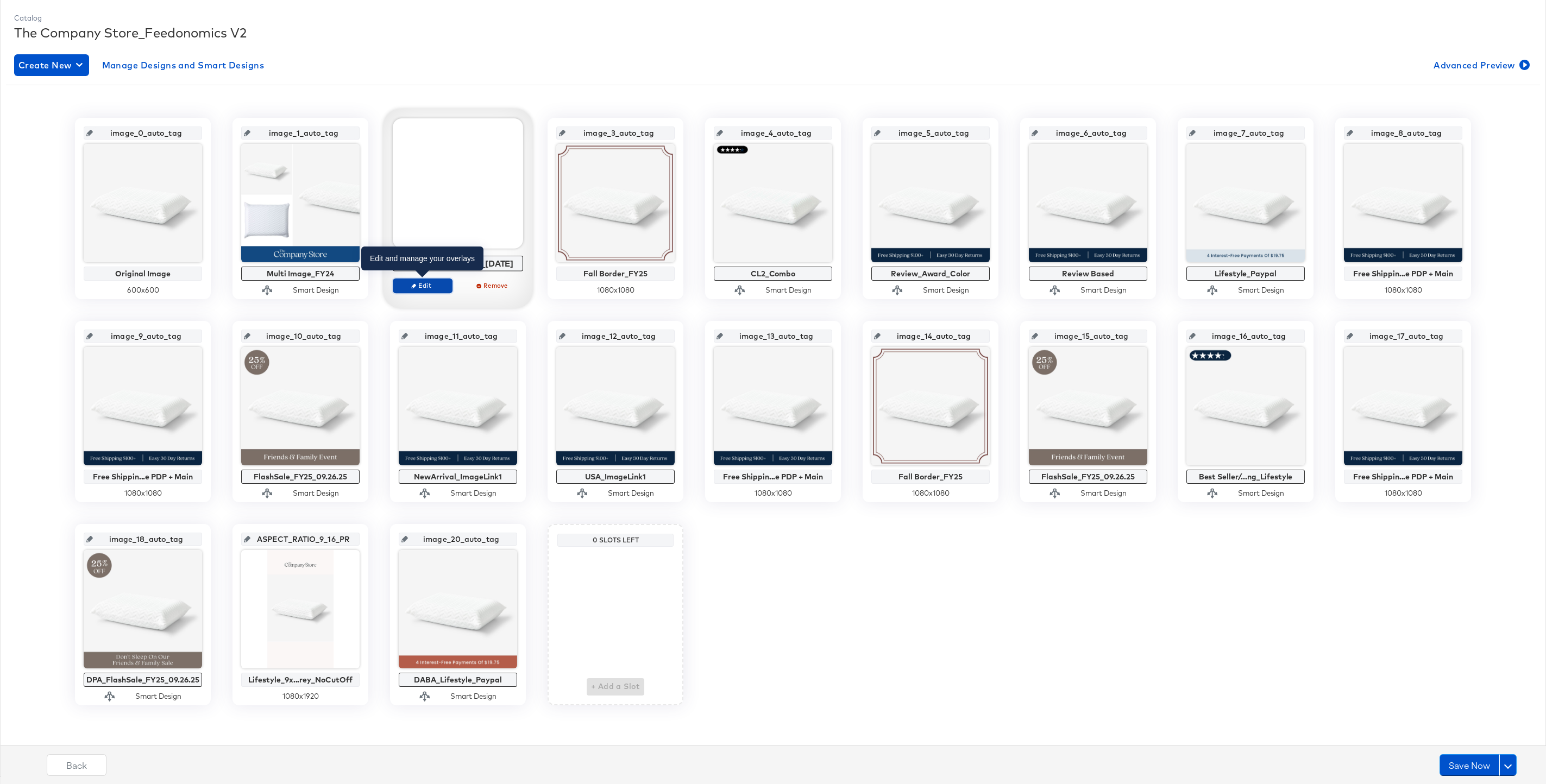
click at [422, 285] on span "Edit" at bounding box center [422, 285] width 50 height 8
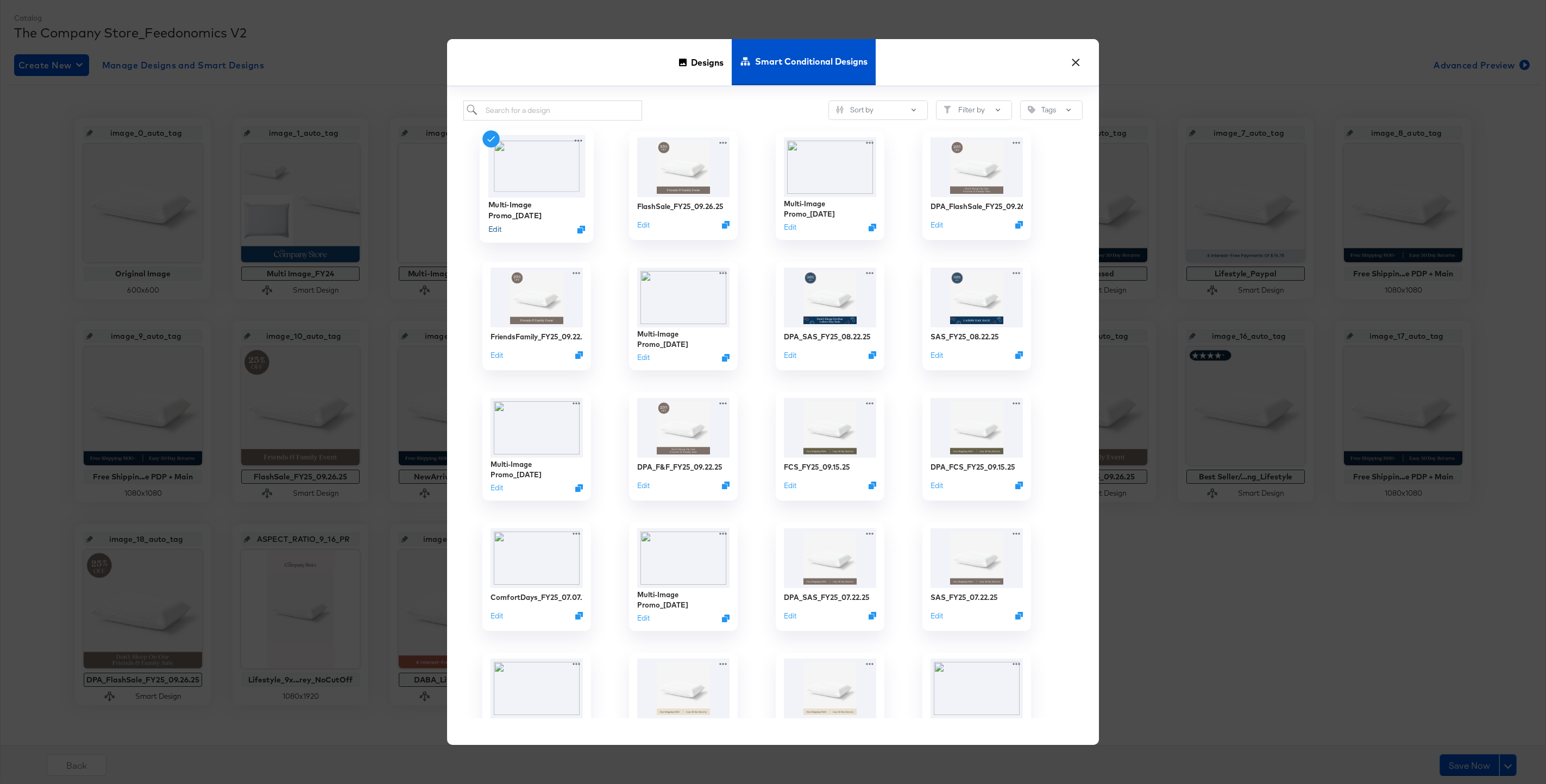
click at [493, 228] on button "Edit" at bounding box center [495, 228] width 13 height 10
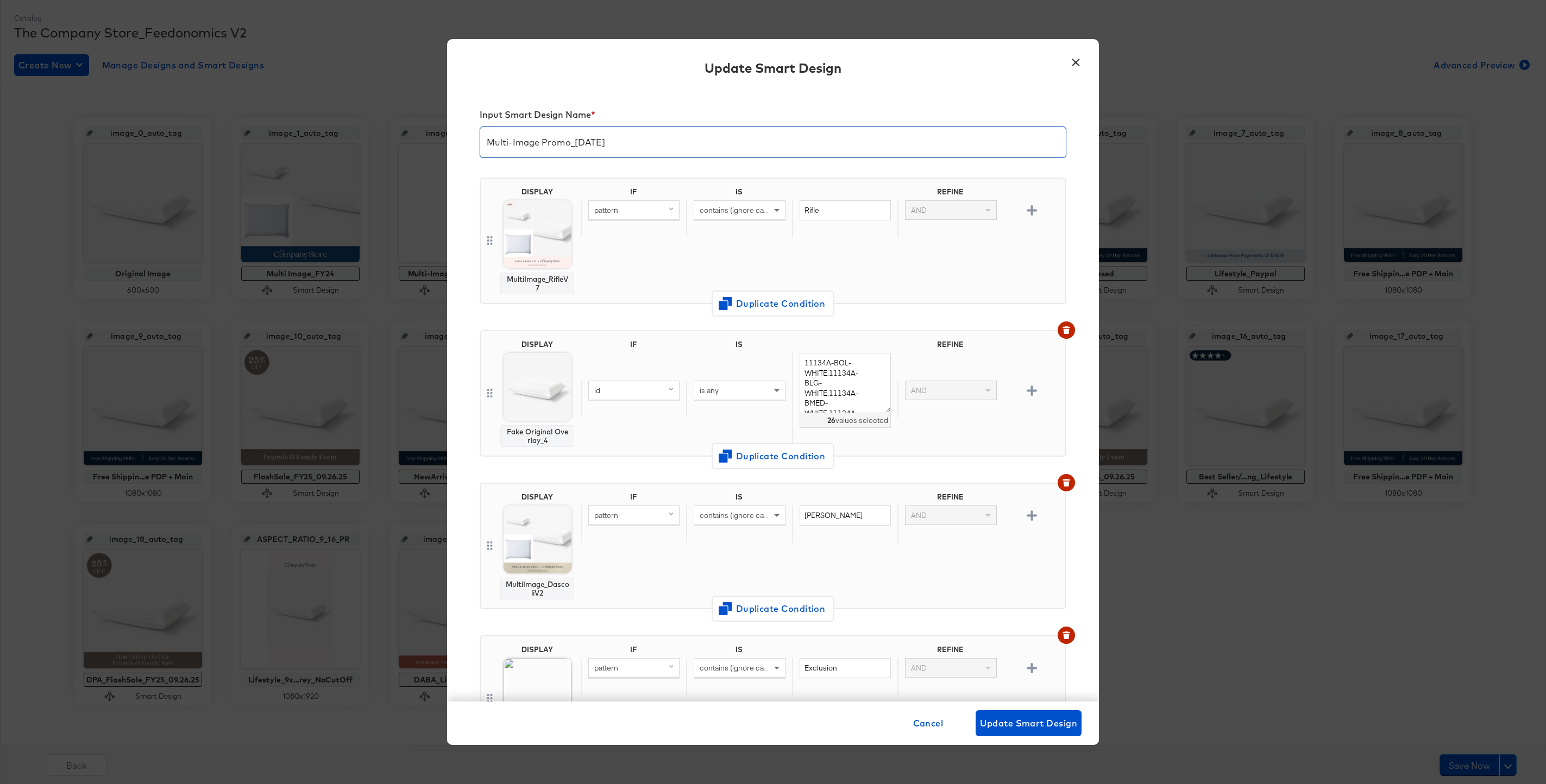
click at [596, 146] on input "Multi-Image Promo_[DATE]" at bounding box center [773, 138] width 585 height 30
type input "Multi-Image Promo_[DATE]"
click at [1028, 724] on span "Update Smart Design" at bounding box center [1028, 723] width 97 height 15
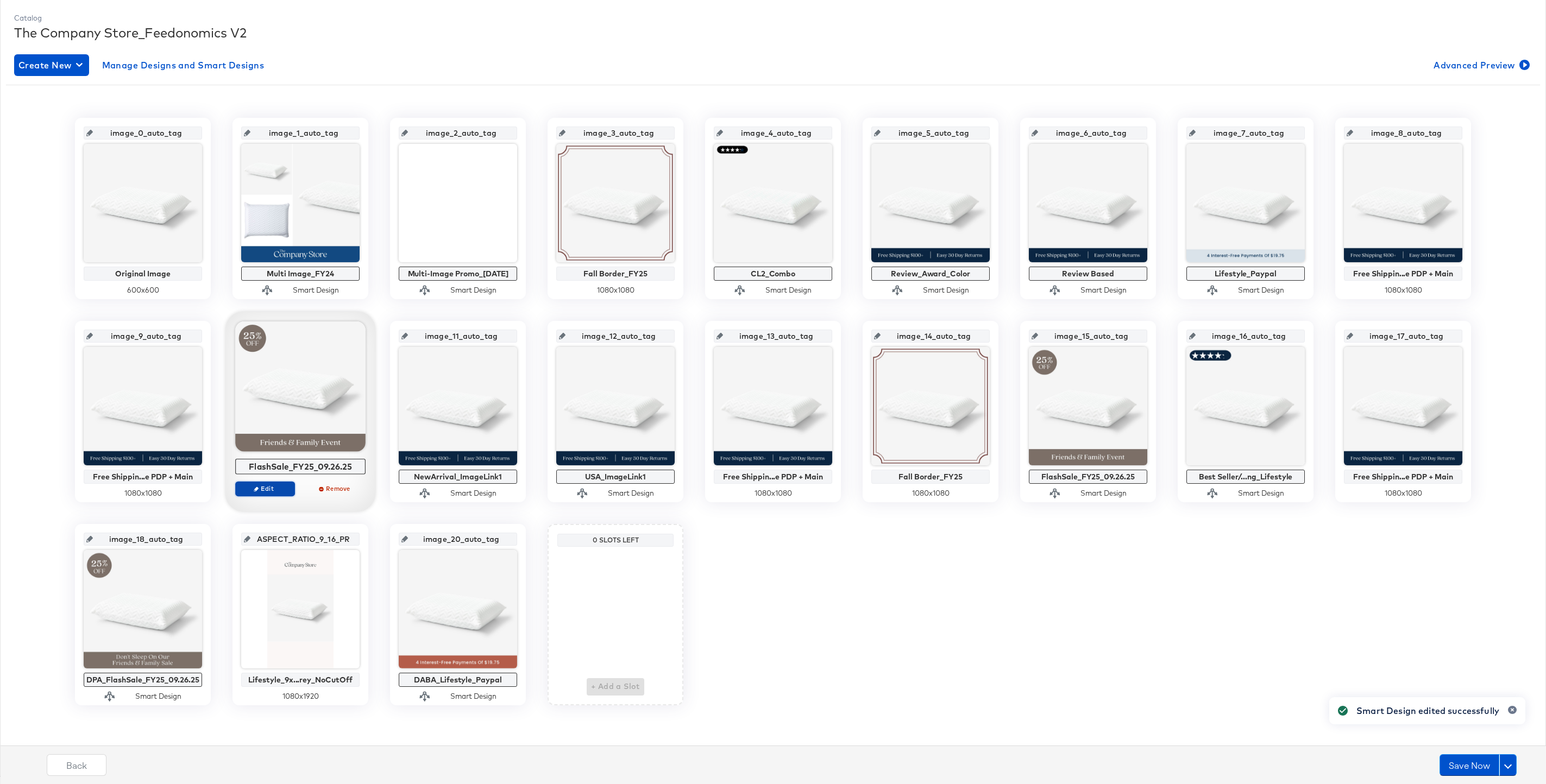
click at [281, 489] on span "Edit" at bounding box center [265, 488] width 50 height 8
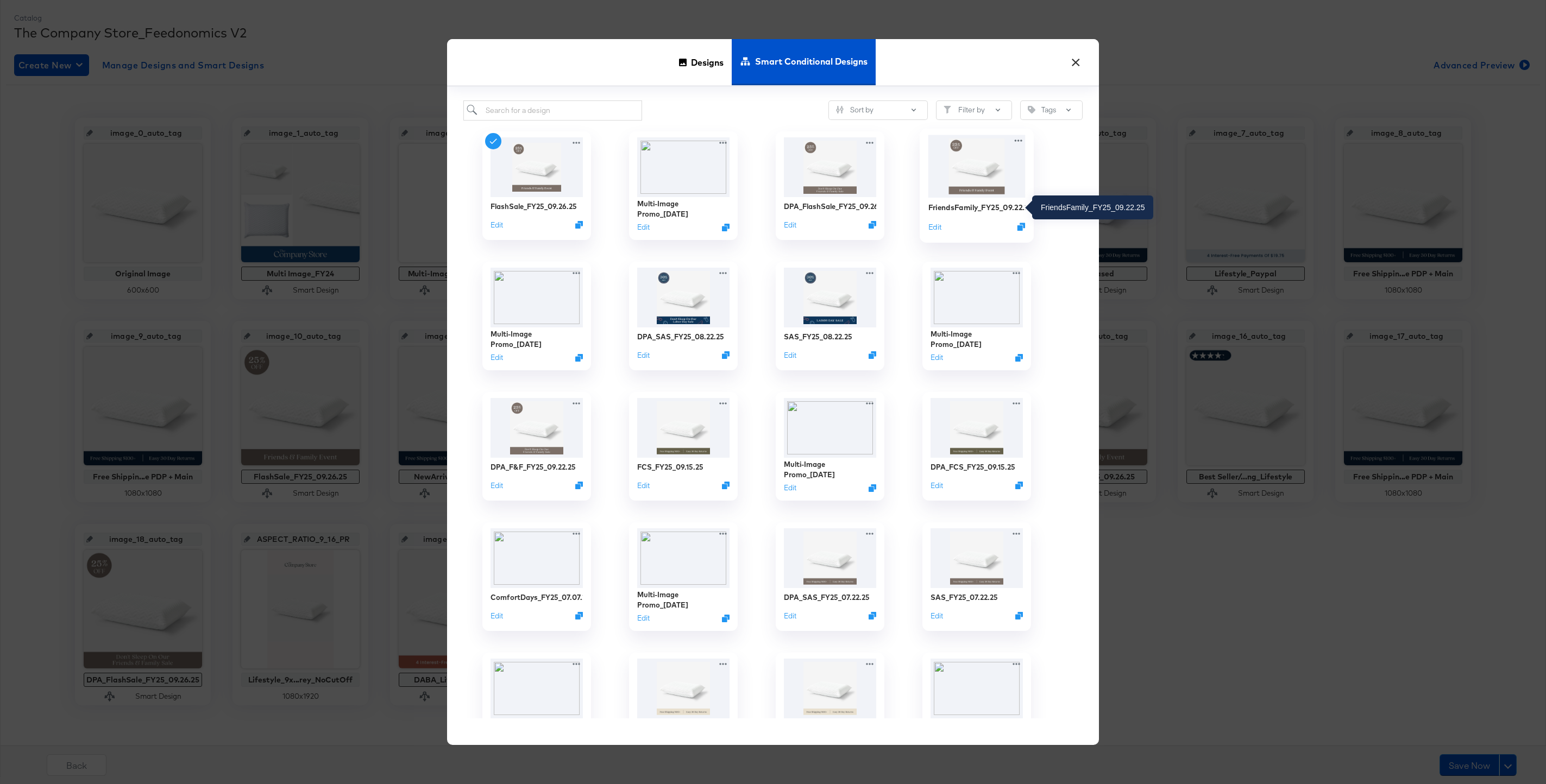
click at [970, 210] on div "FriendsFamily_FY25_09.22.25" at bounding box center [976, 207] width 97 height 10
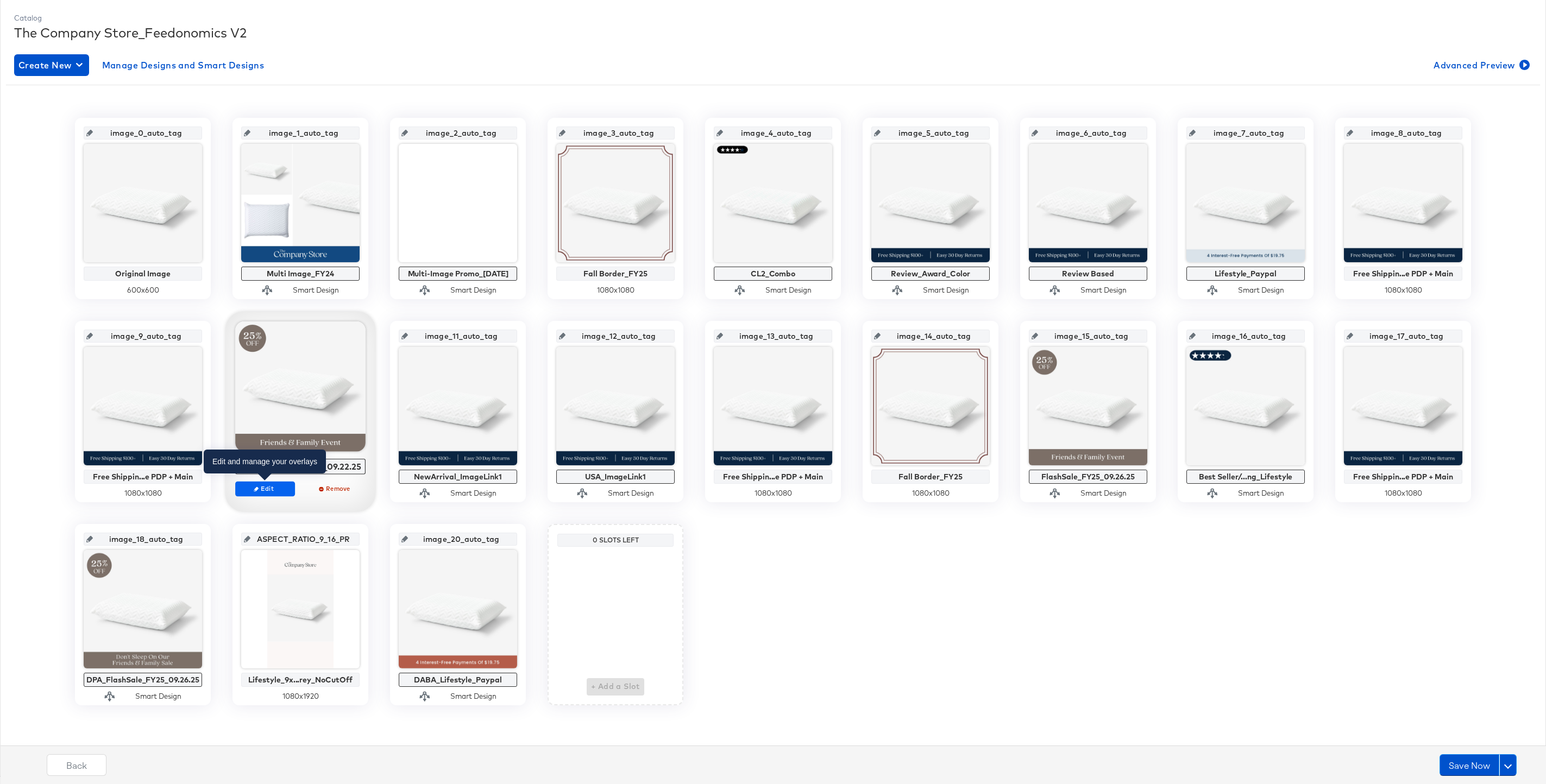
click at [254, 487] on icon "button" at bounding box center [256, 489] width 5 height 5
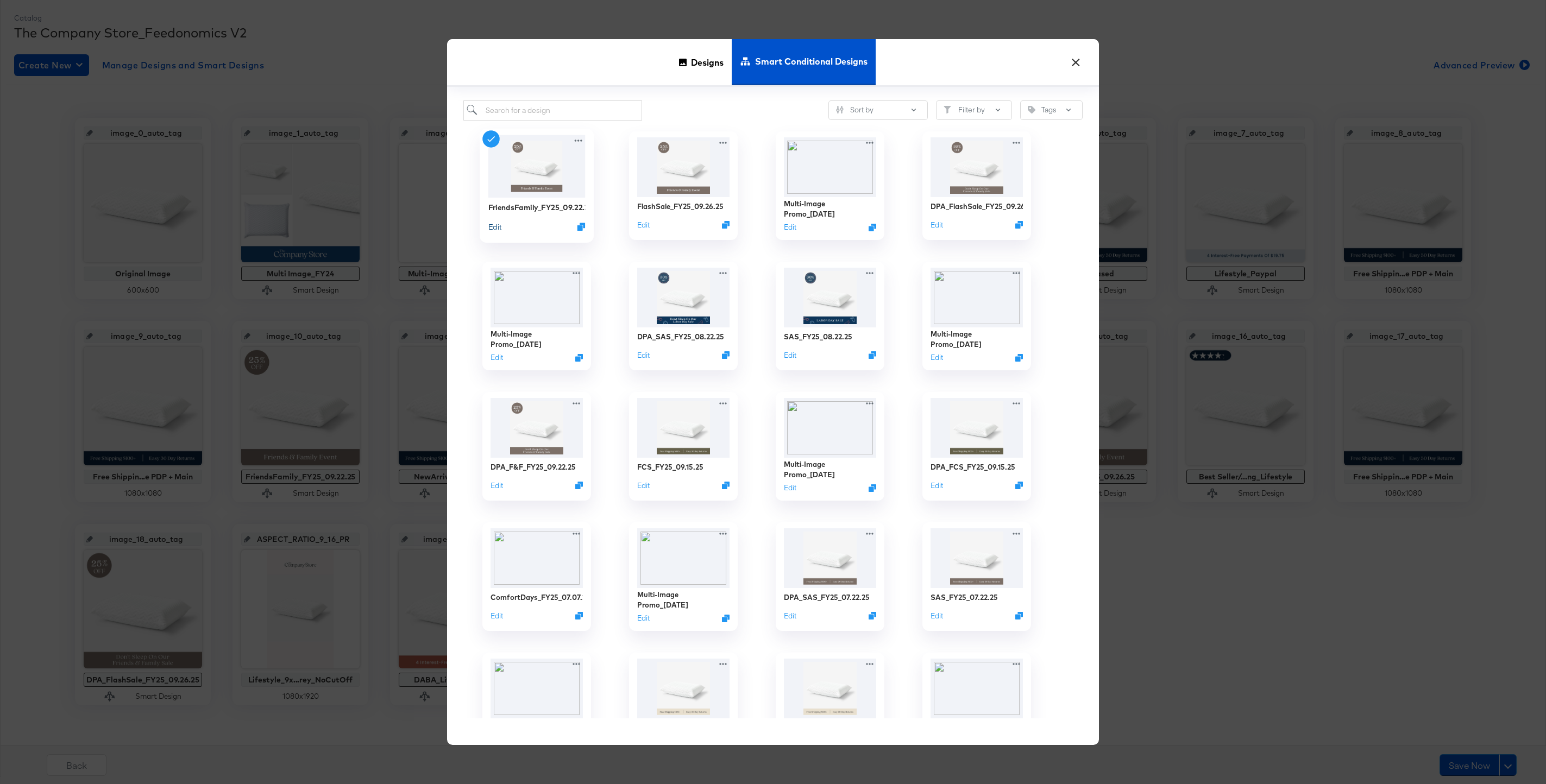
click at [494, 227] on button "Edit" at bounding box center [495, 227] width 13 height 10
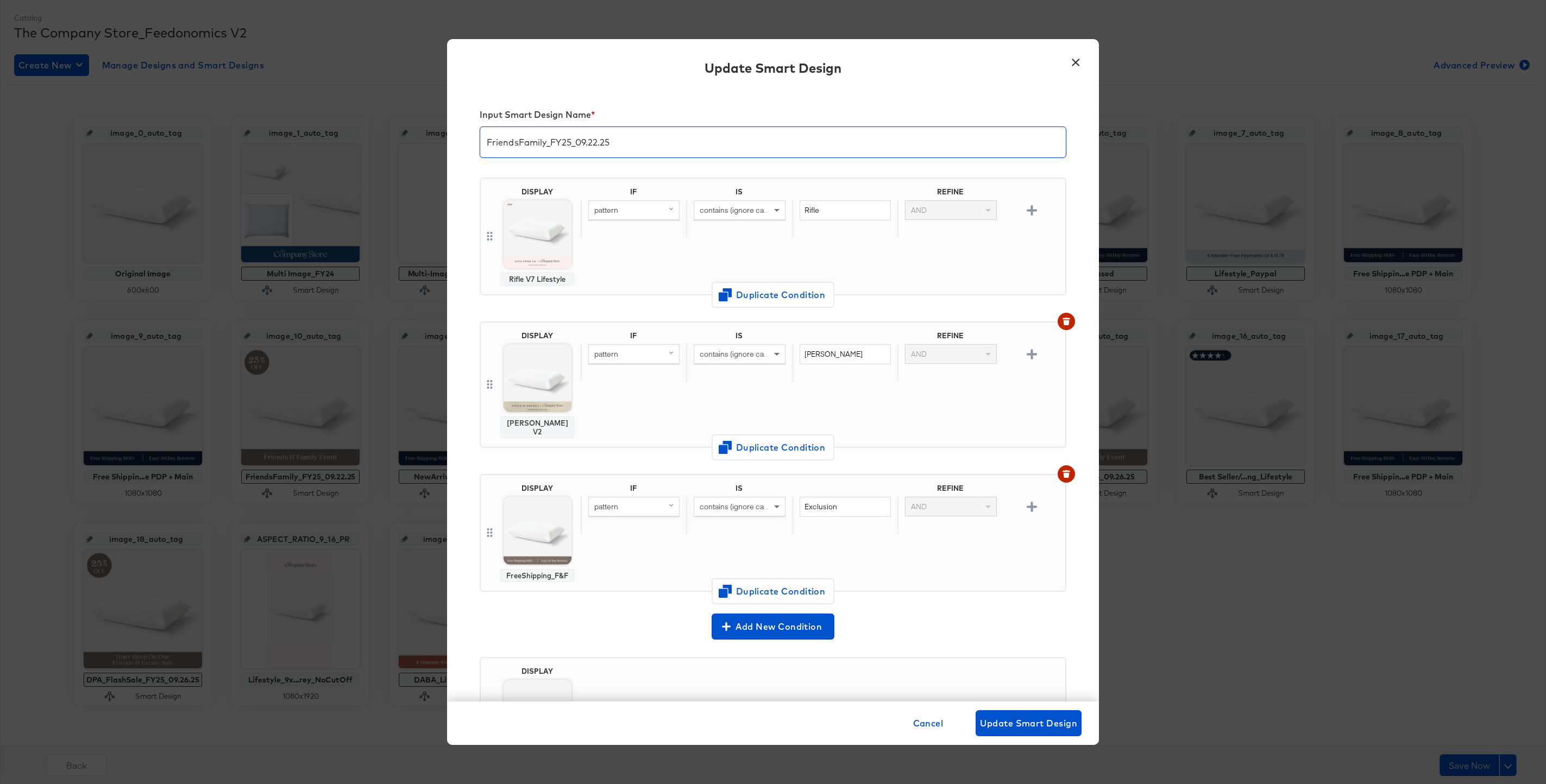
click at [597, 143] on input "FriendsFamily_FY25_09.22.25" at bounding box center [773, 138] width 585 height 30
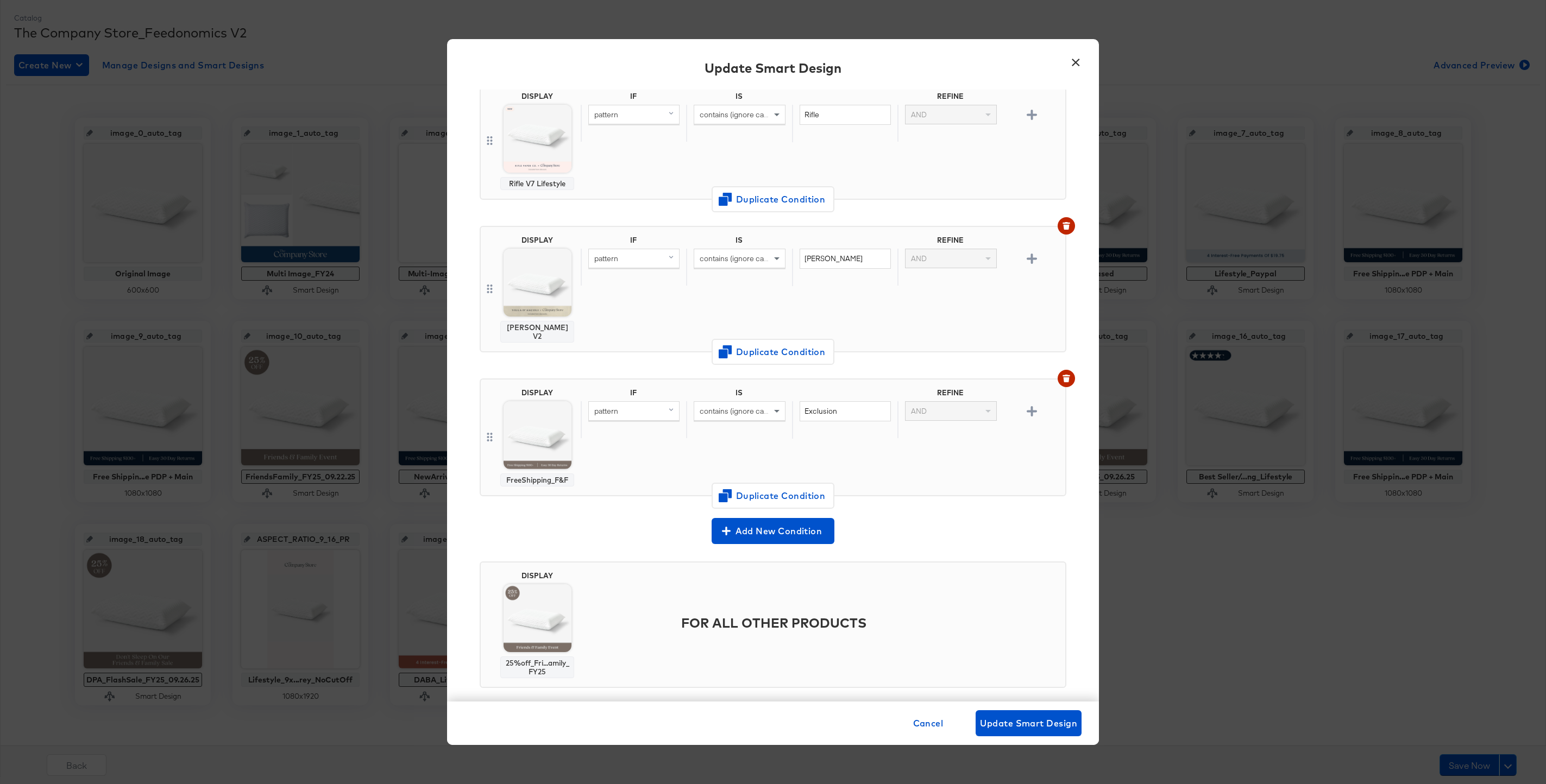
scroll to position [101, 0]
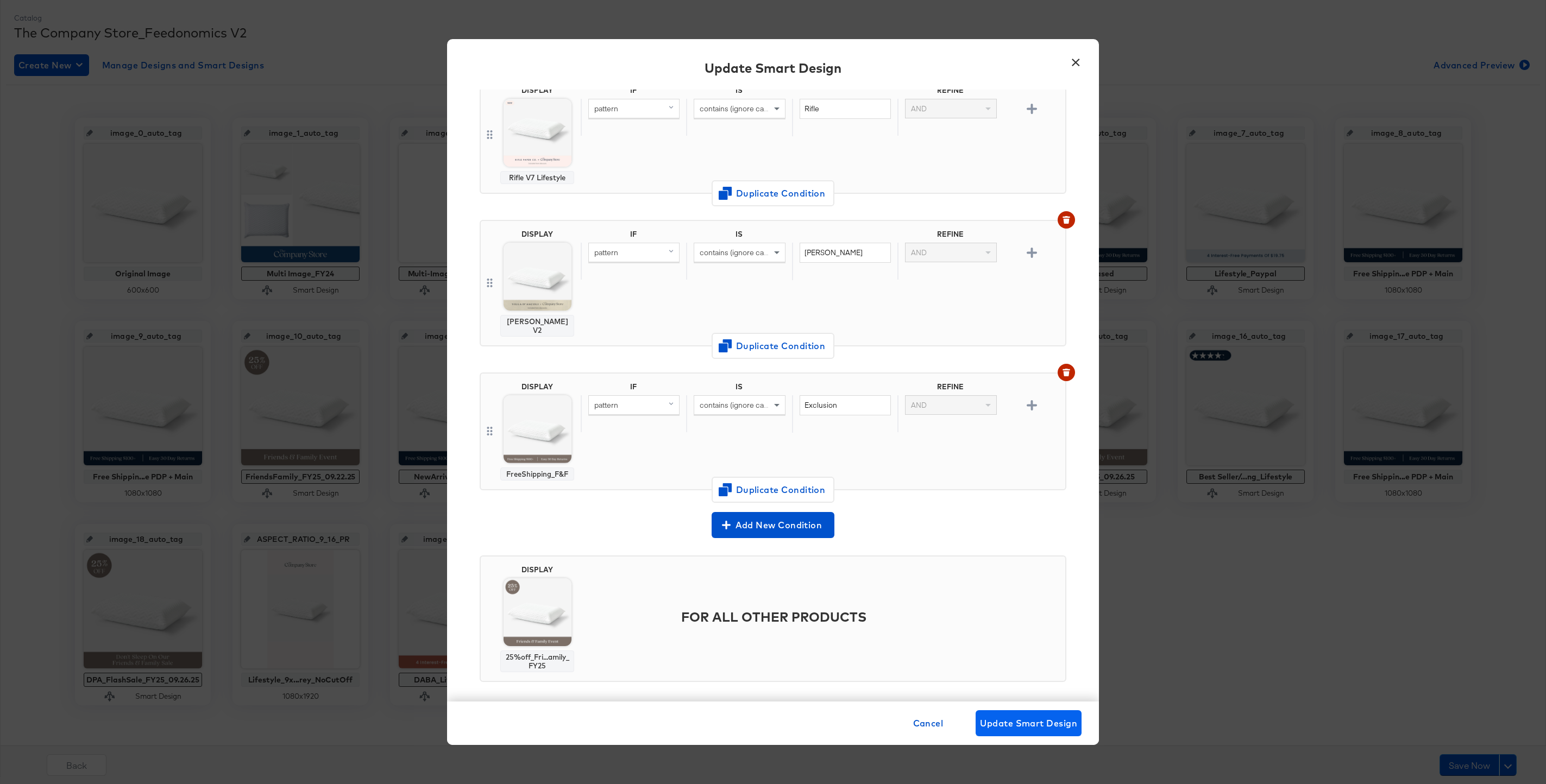
type input "FriendsFamily_FY25_09.29.25"
click at [1052, 723] on span "Update Smart Design" at bounding box center [1028, 723] width 97 height 15
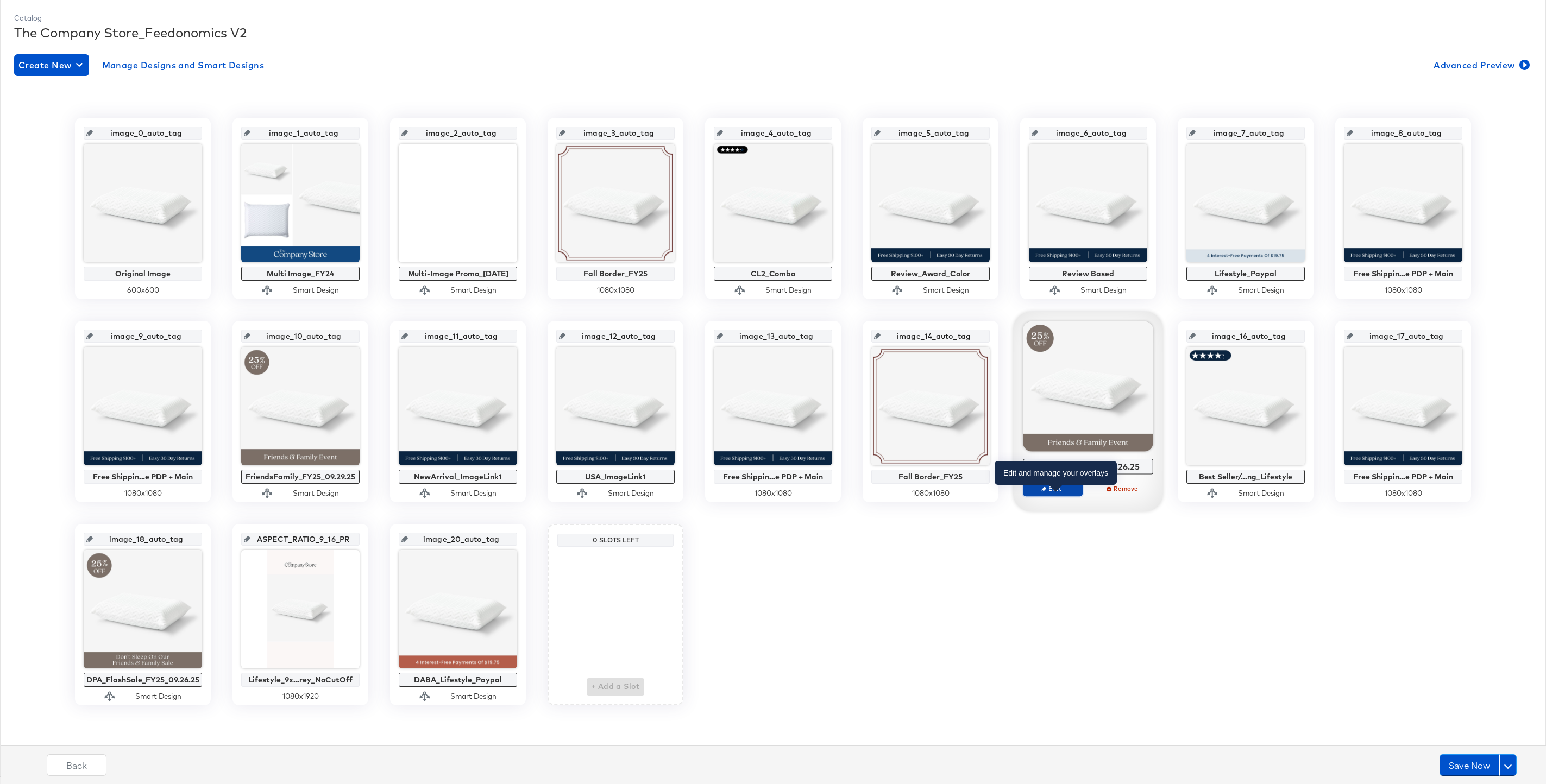
click at [1051, 489] on span "Edit" at bounding box center [1052, 488] width 50 height 8
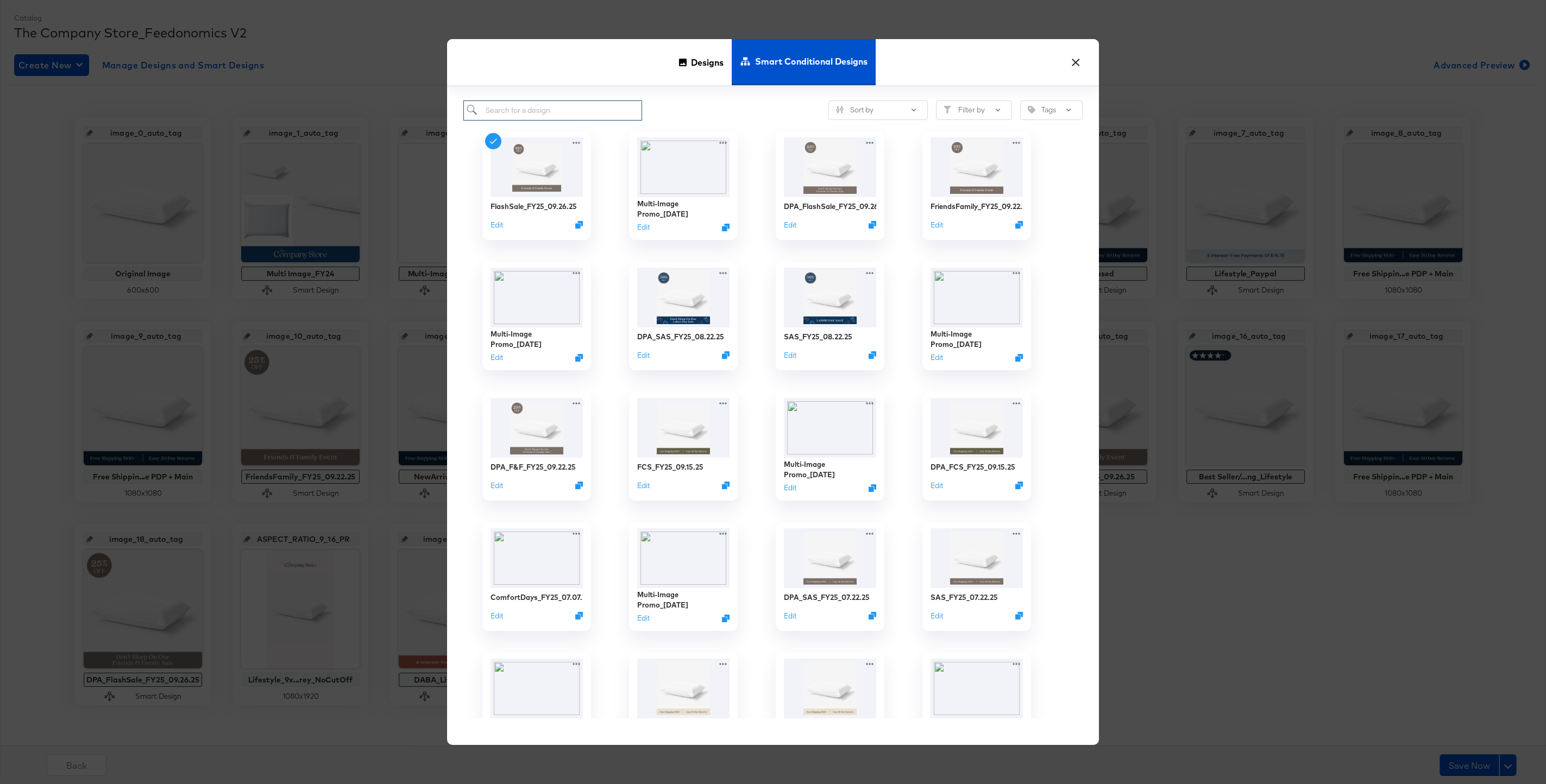
click at [604, 107] on input "search" at bounding box center [553, 110] width 179 height 20
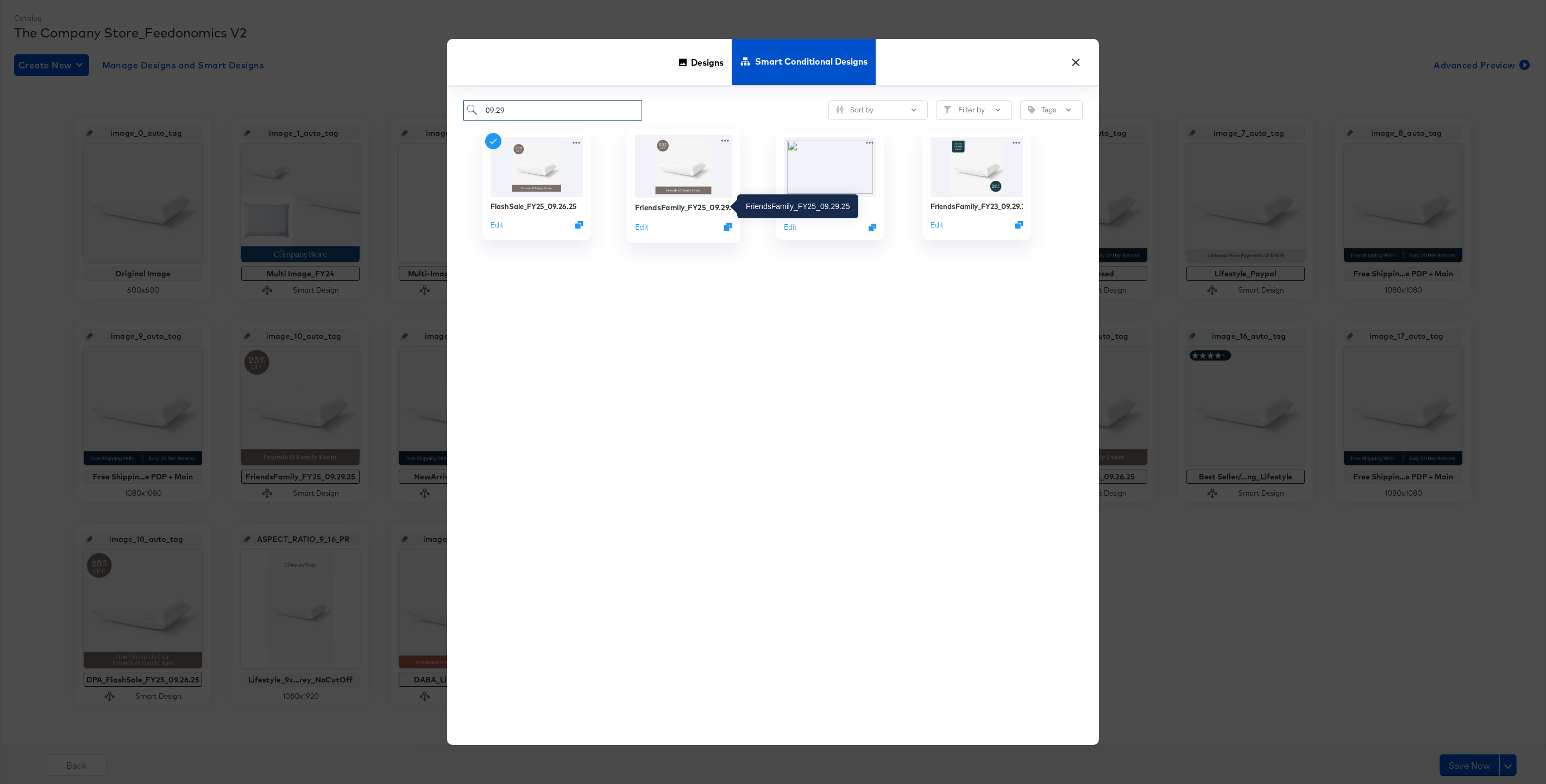
type input "09.29"
click at [657, 206] on div "FriendsFamily_FY25_09.29.25" at bounding box center [683, 207] width 97 height 10
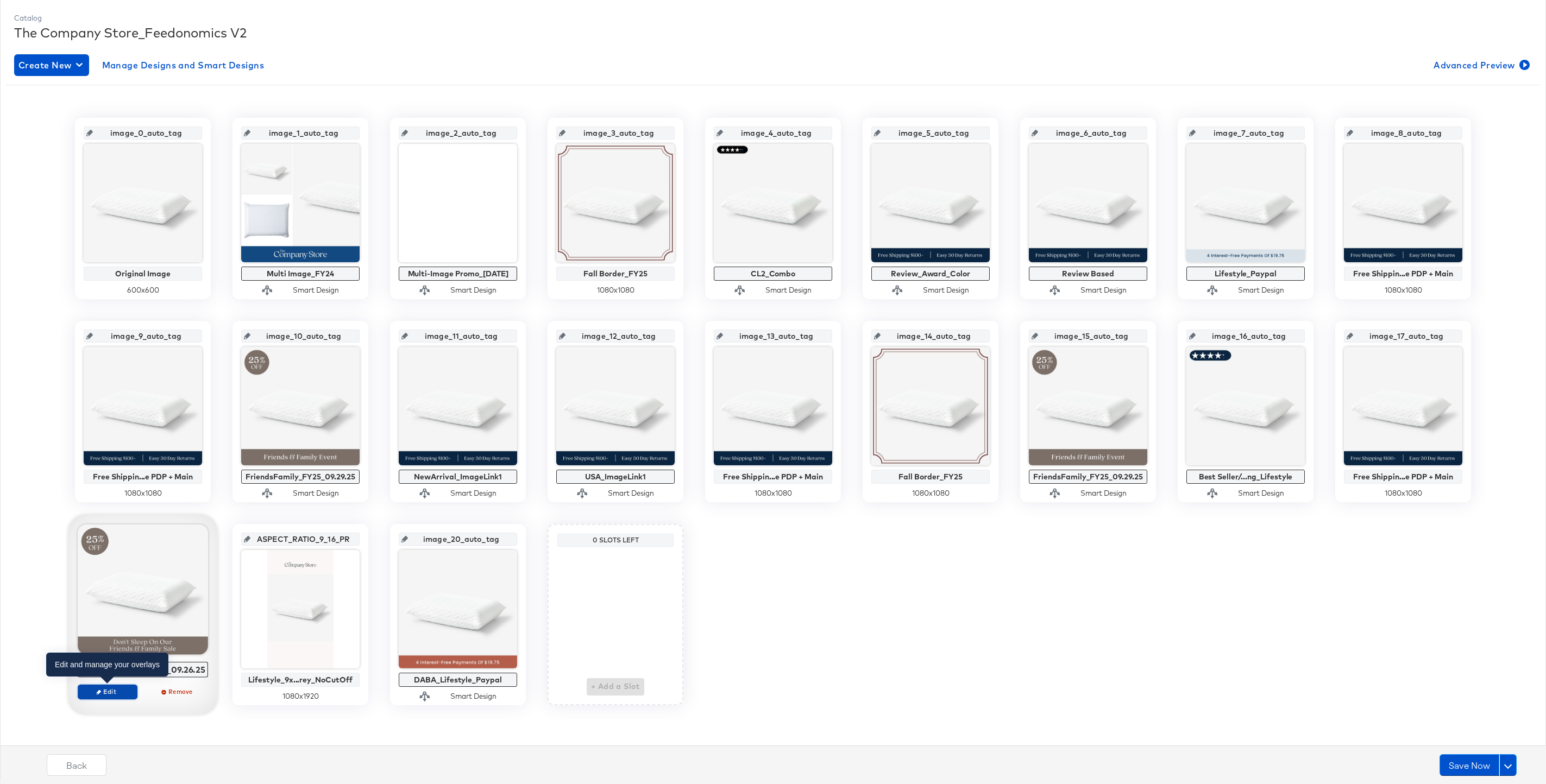
click at [96, 689] on span "Edit" at bounding box center [108, 691] width 50 height 8
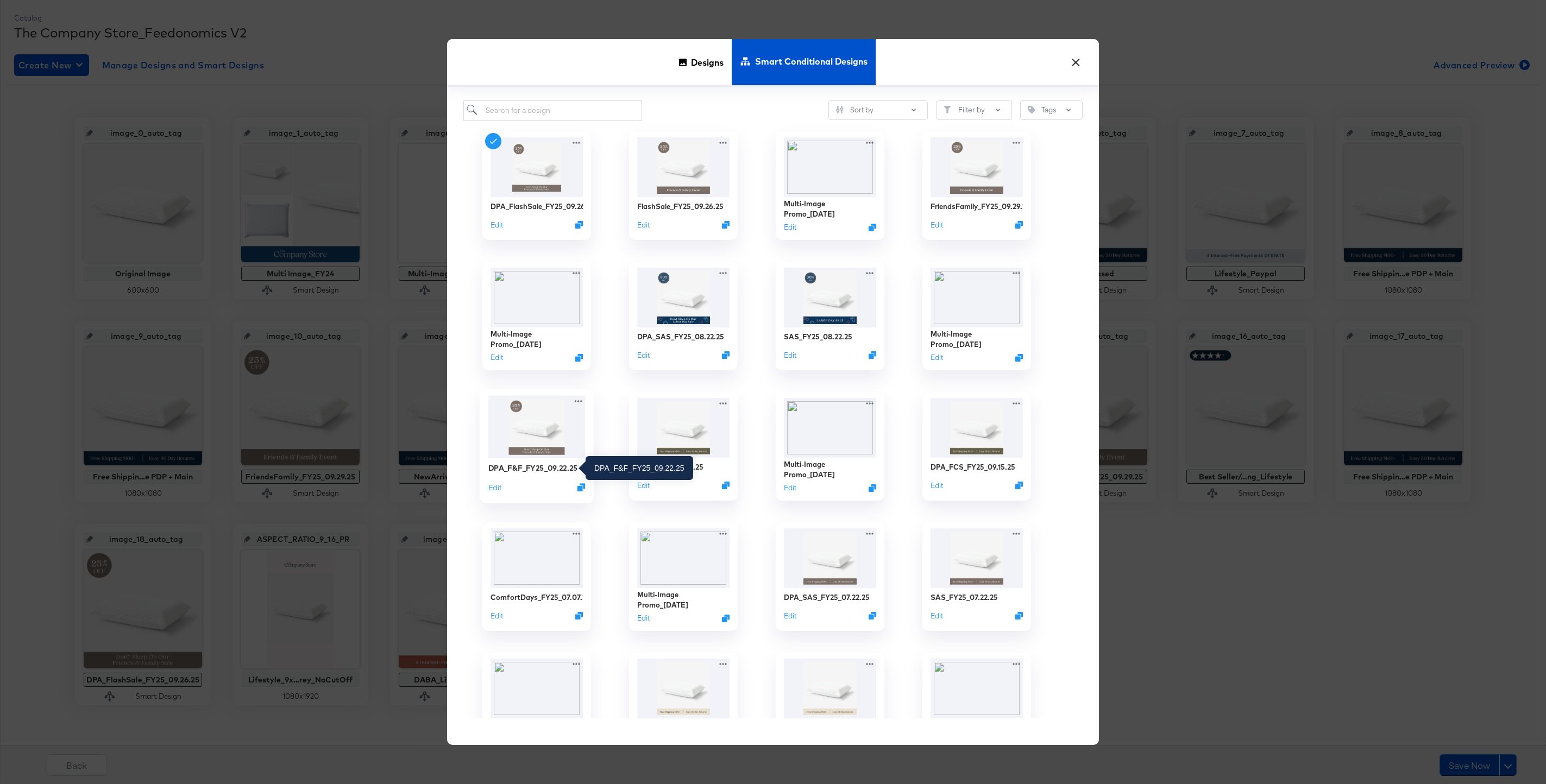
click at [525, 469] on div "DPA_F&F_FY25_09.22.25" at bounding box center [533, 468] width 89 height 10
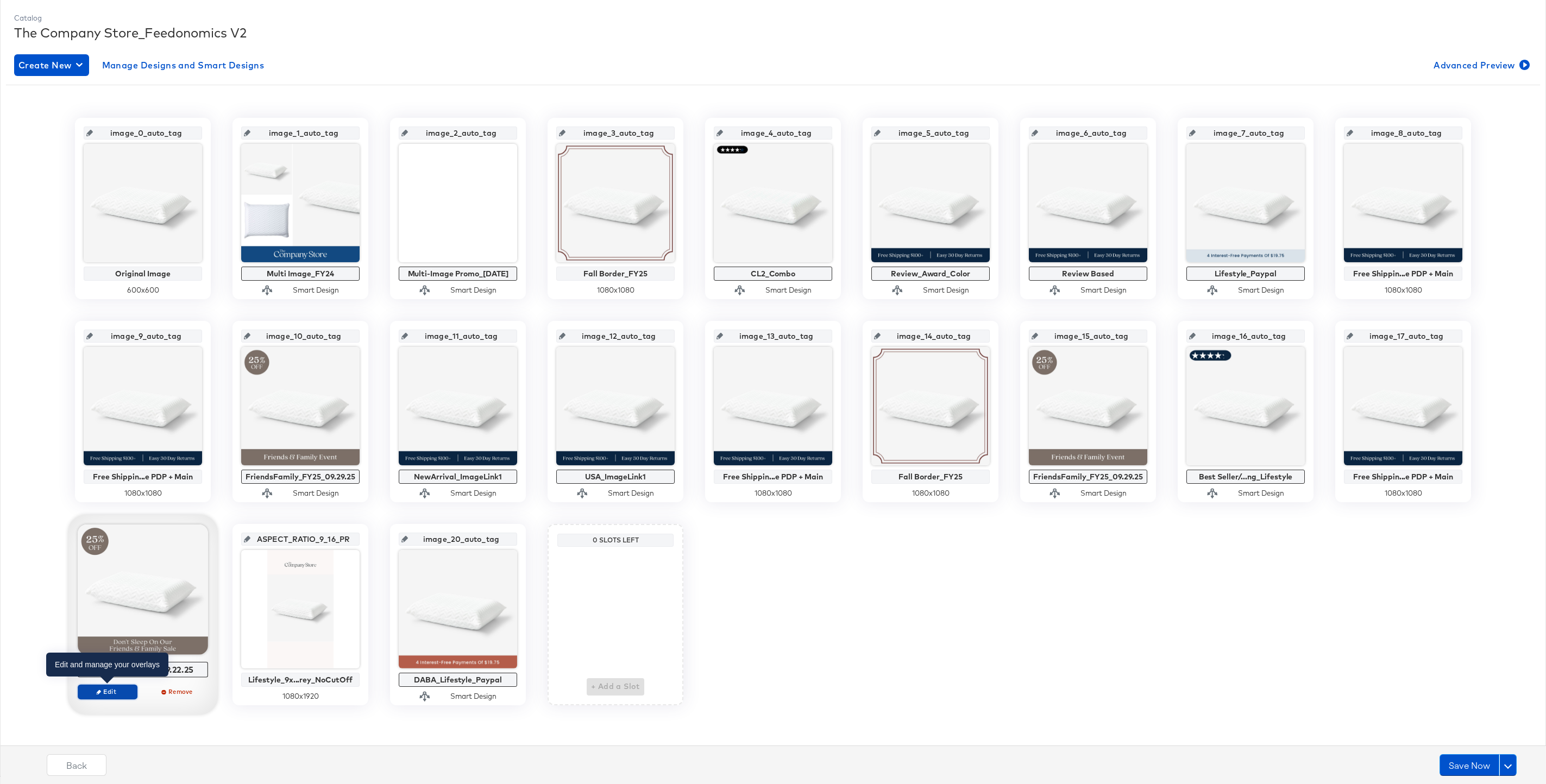
click at [109, 689] on span "Edit" at bounding box center [108, 691] width 50 height 8
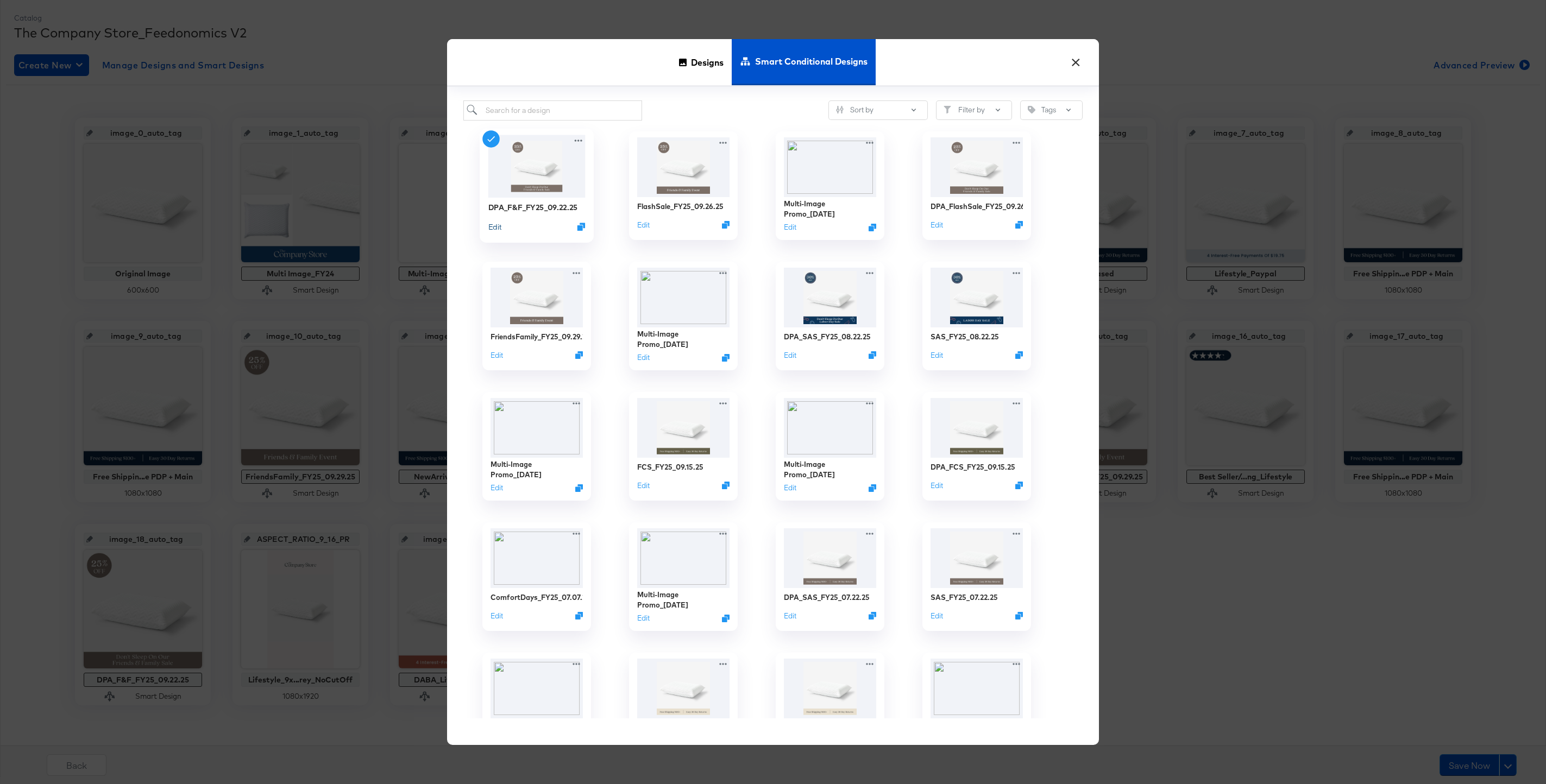
click at [496, 223] on button "Edit" at bounding box center [495, 227] width 13 height 10
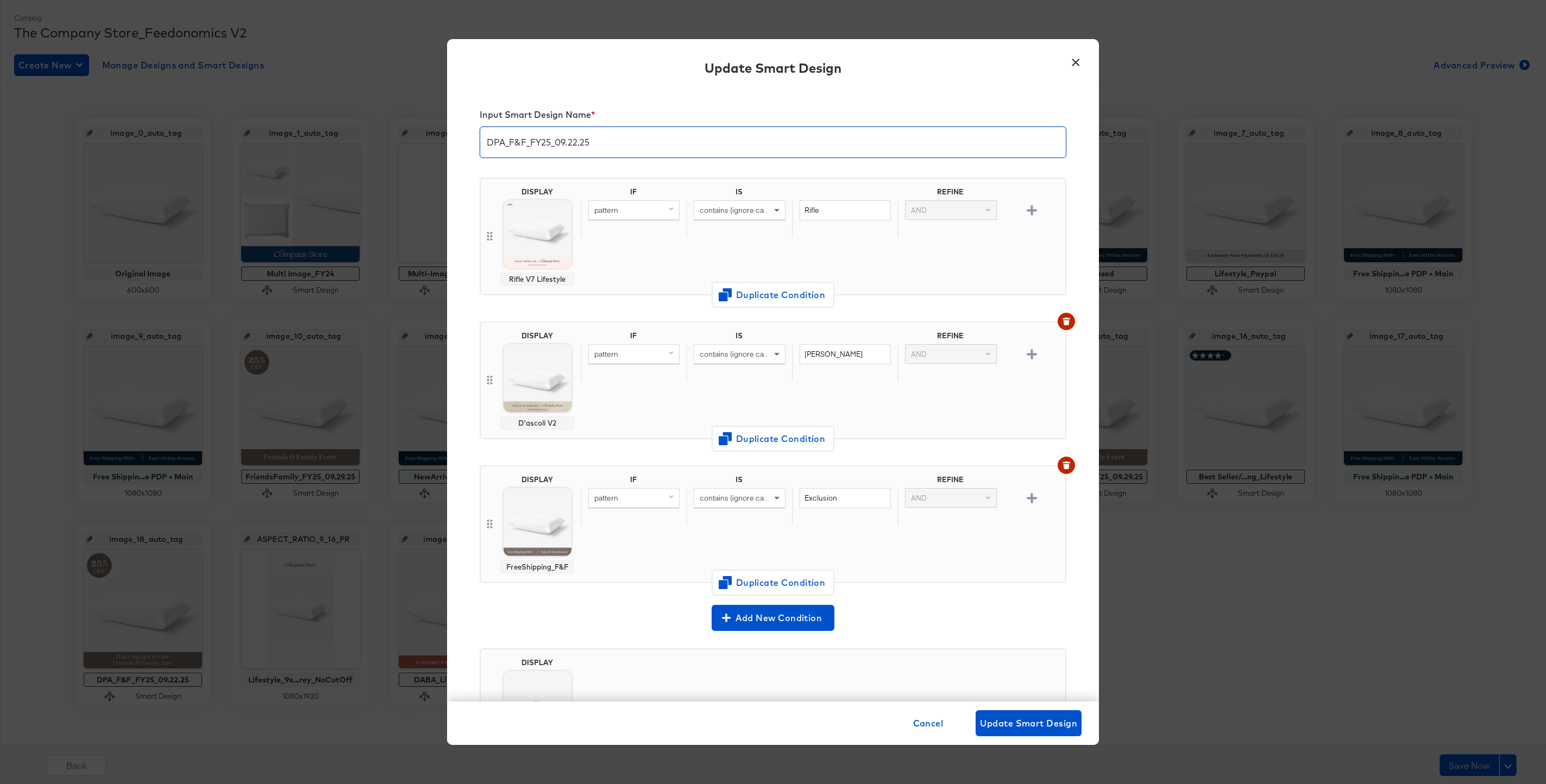
click at [579, 139] on input "DPA_F&F_FY25_09.22.25" at bounding box center [773, 138] width 585 height 30
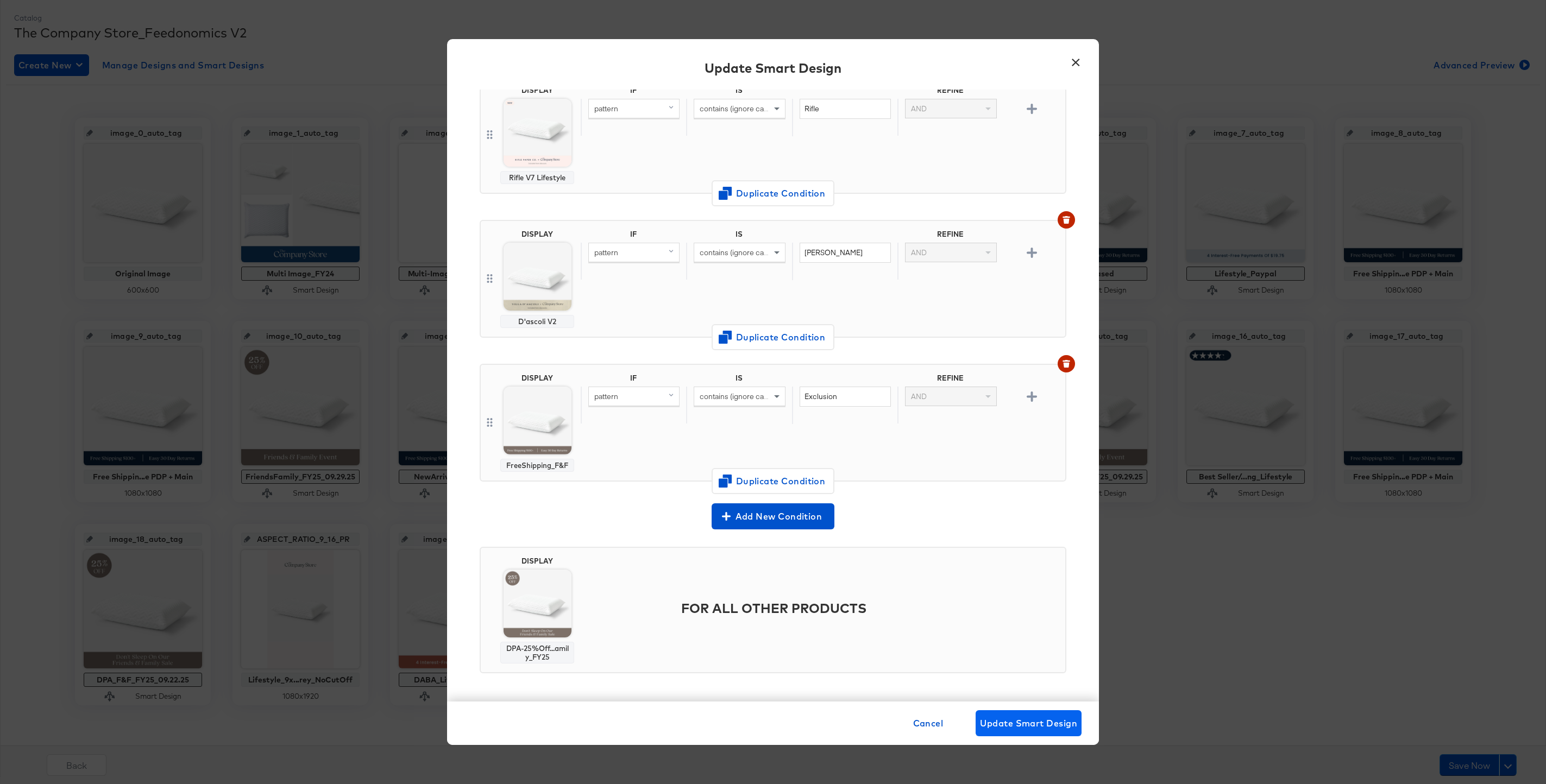
type input "DPA_F&F_FY25_09.29.25"
click at [1068, 723] on span "Update Smart Design" at bounding box center [1028, 723] width 97 height 15
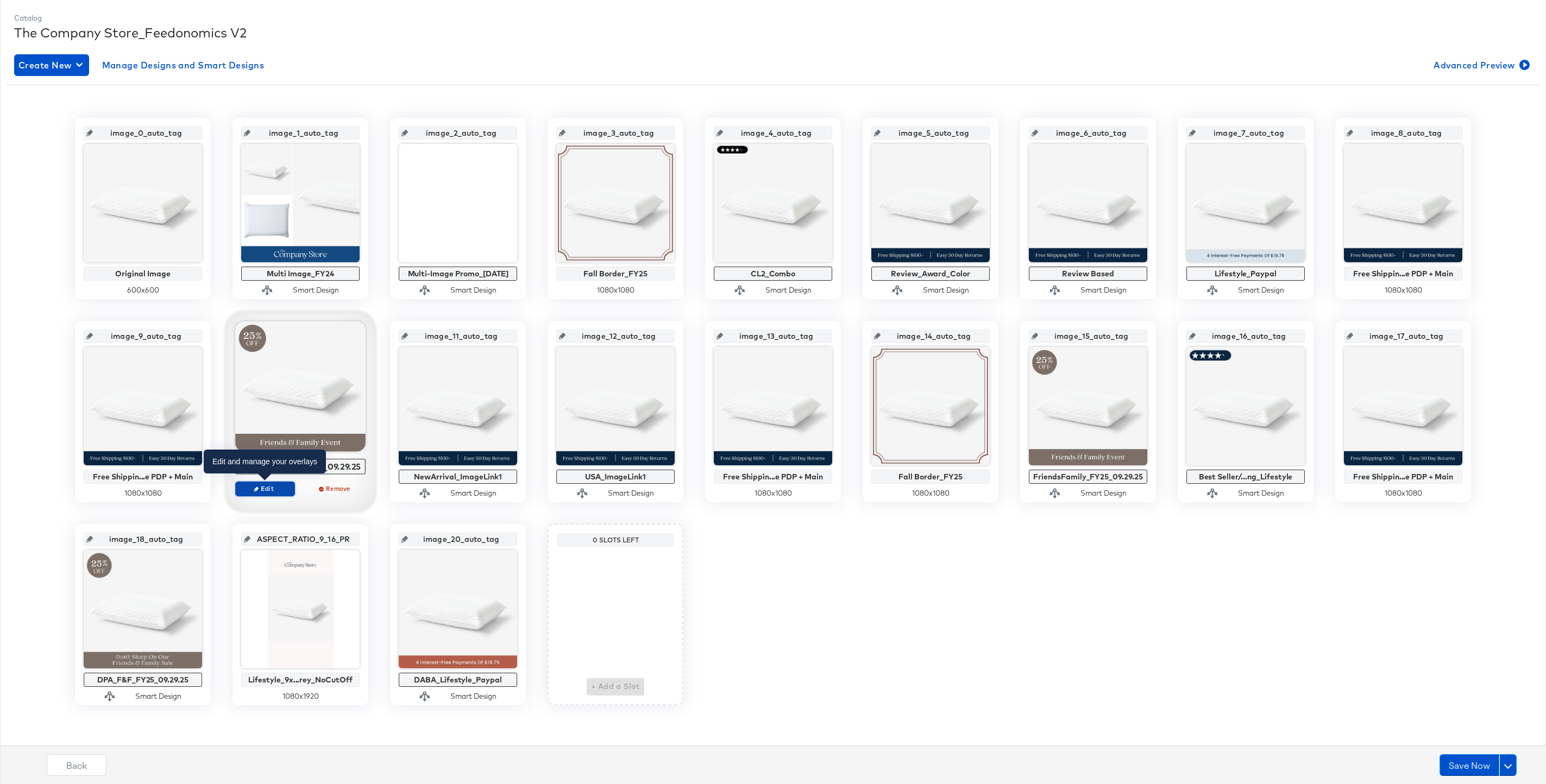
click at [271, 491] on span "Edit" at bounding box center [265, 488] width 50 height 8
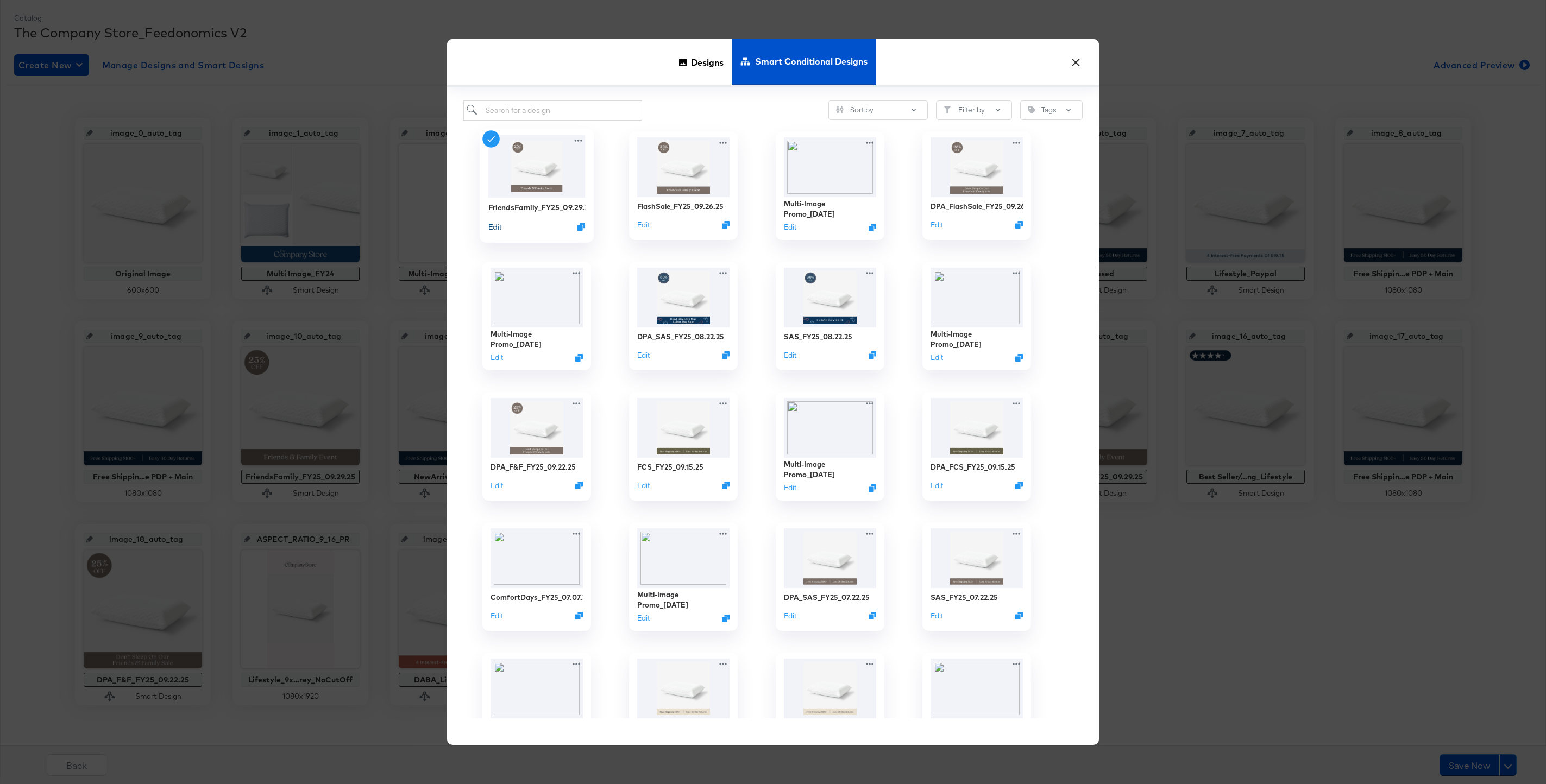
click at [497, 225] on button "Edit" at bounding box center [495, 227] width 13 height 10
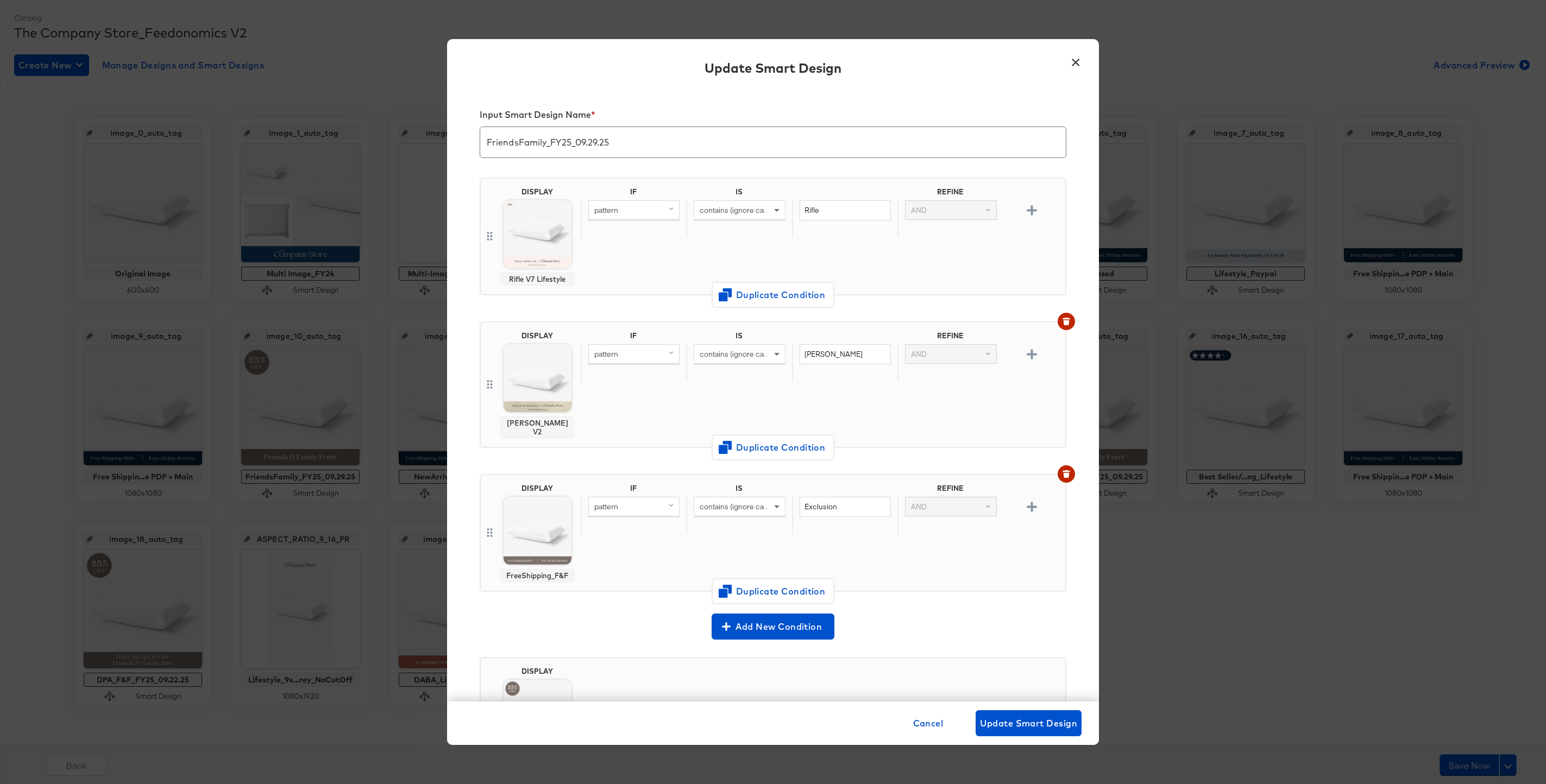
click at [1078, 50] on button "×" at bounding box center [1075, 60] width 19 height 19
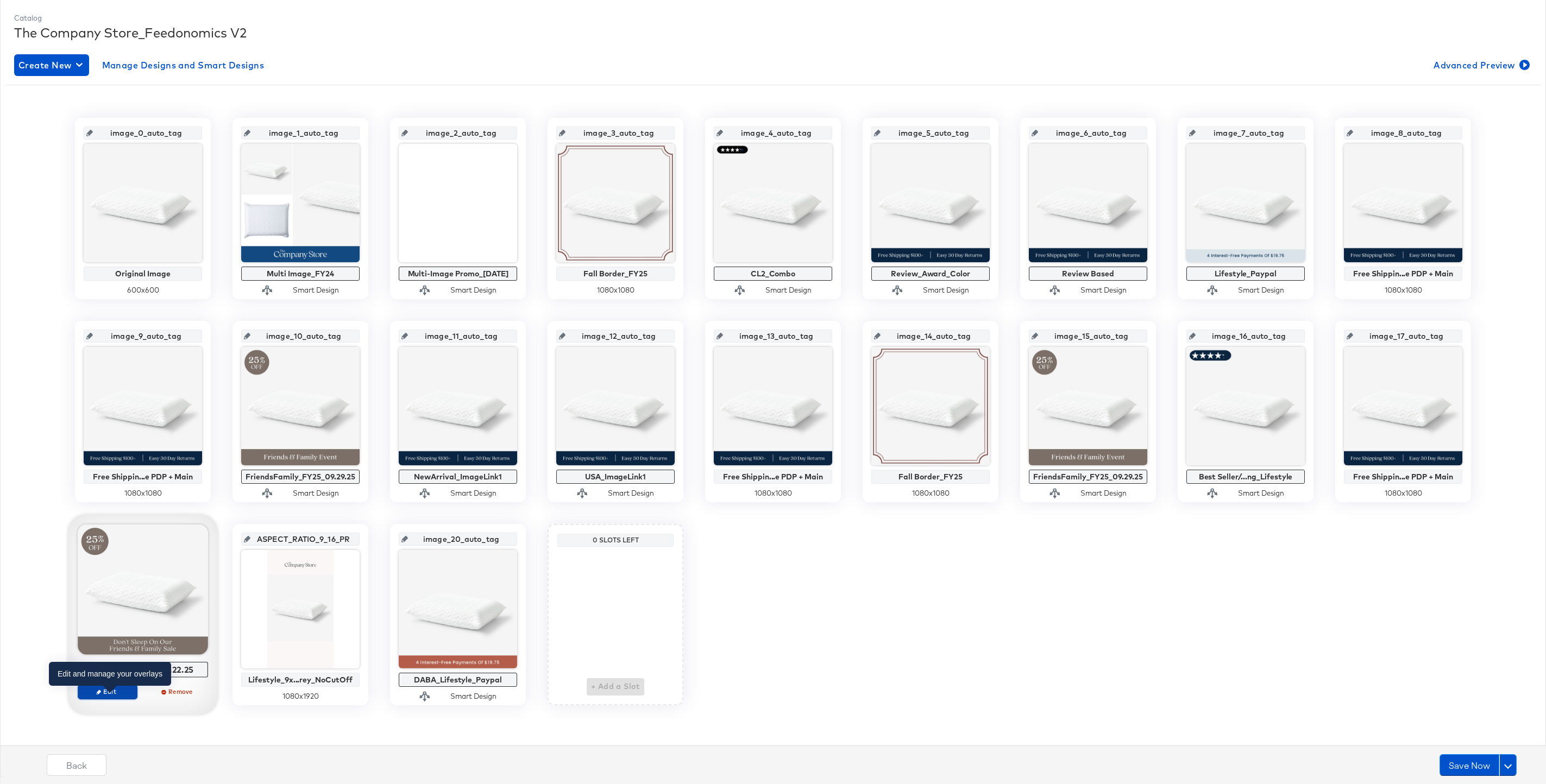
click at [109, 693] on span "Edit" at bounding box center [108, 691] width 50 height 8
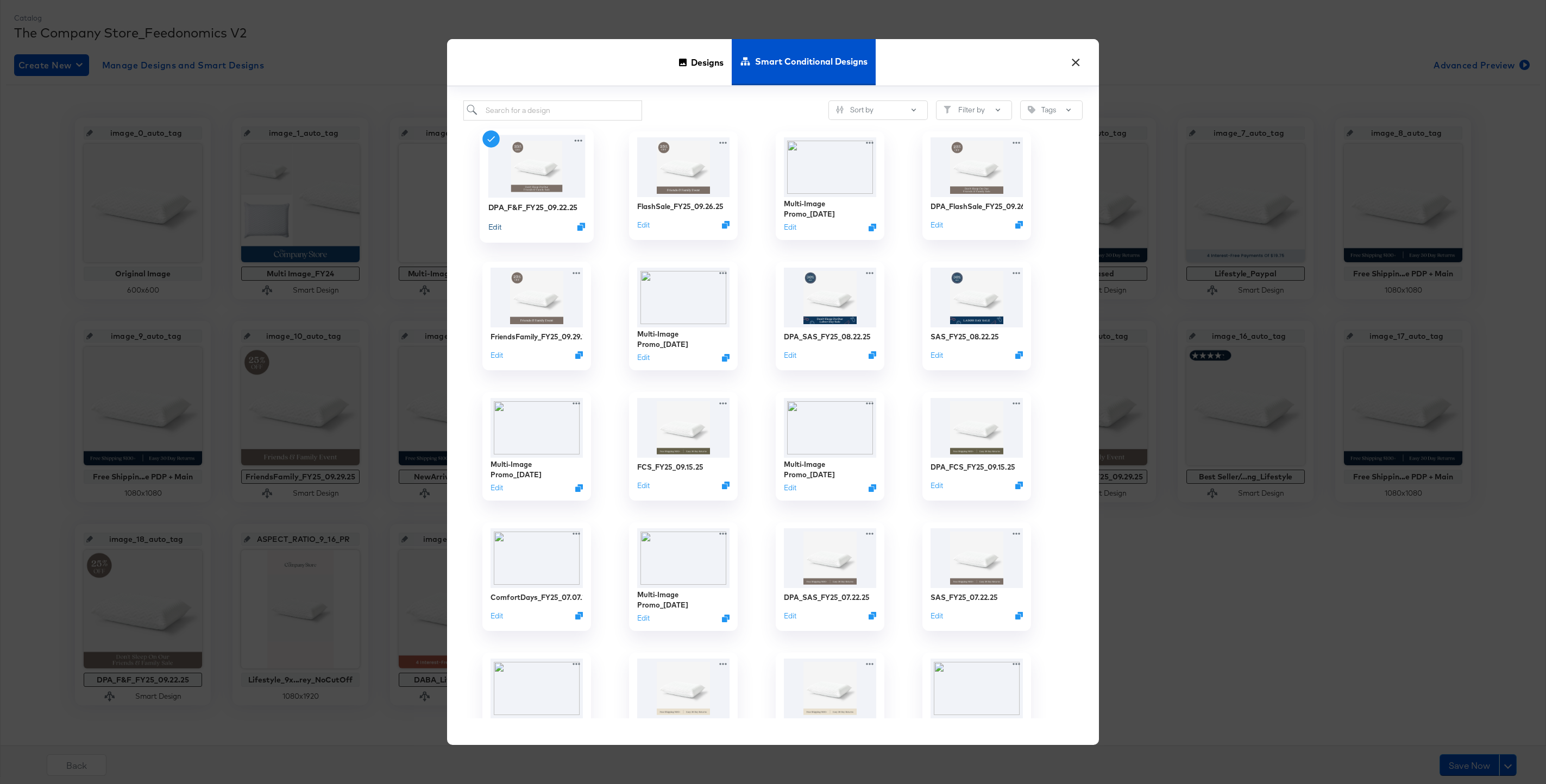
click at [494, 228] on button "Edit" at bounding box center [495, 227] width 13 height 10
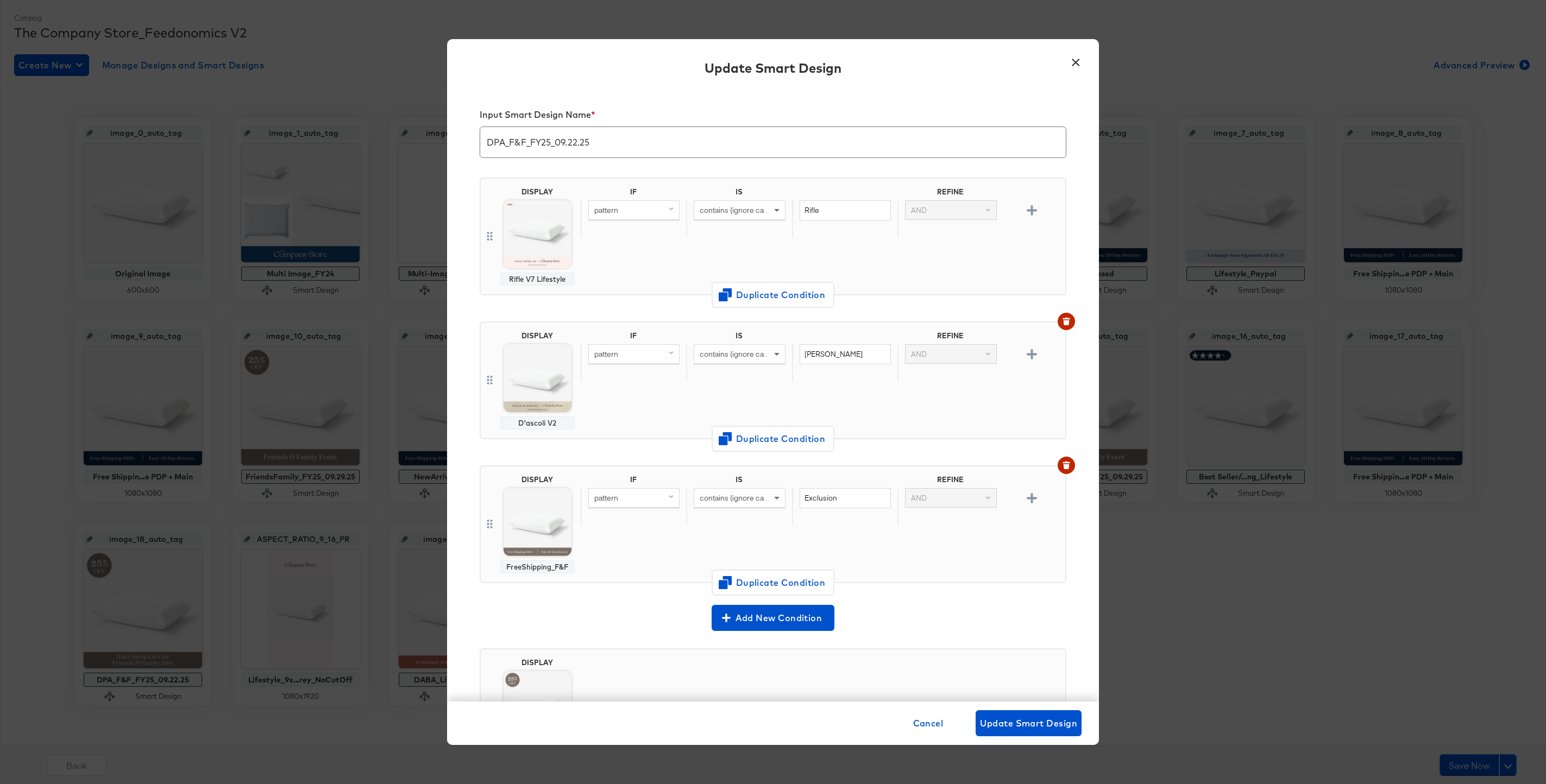
click at [576, 143] on input "DPA_F&F_FY25_09.22.25" at bounding box center [773, 138] width 585 height 30
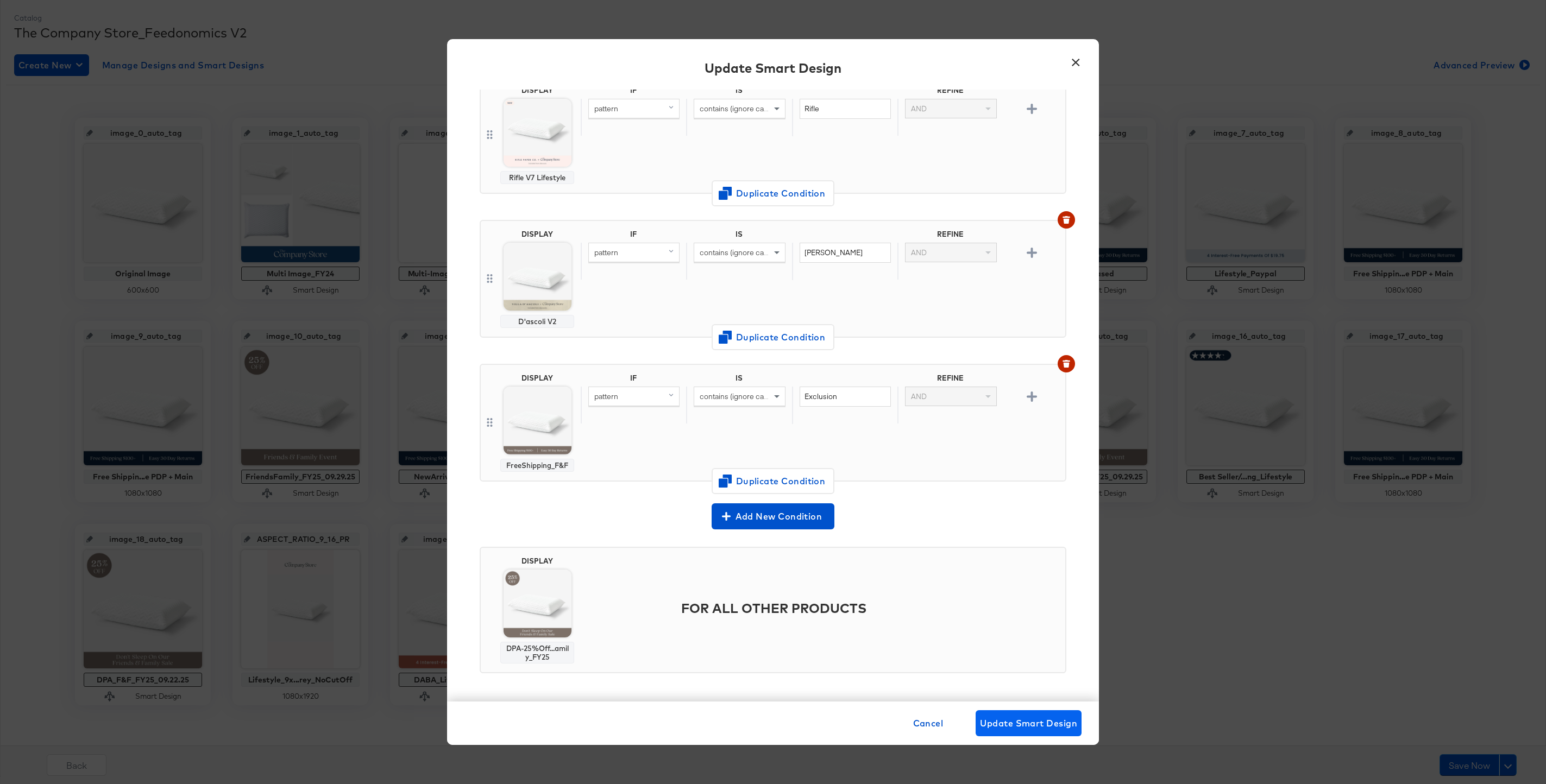
type input "DPA_F&F_FY25_09.29.25"
click at [1031, 718] on span "Update Smart Design" at bounding box center [1028, 723] width 97 height 15
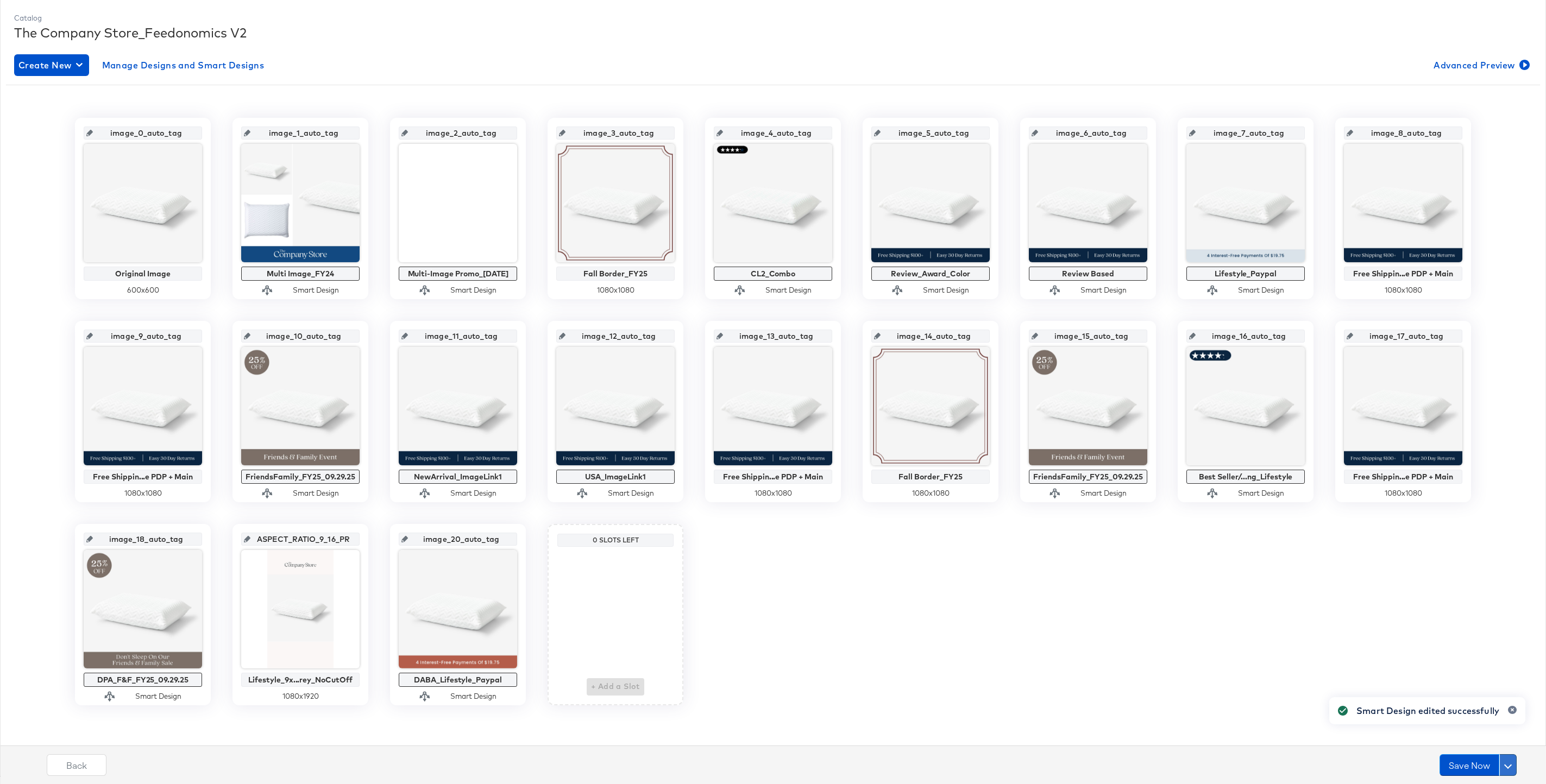
click at [1511, 761] on button at bounding box center [1507, 765] width 18 height 22
click at [1469, 745] on div "Schedule Save" at bounding box center [1482, 744] width 50 height 10
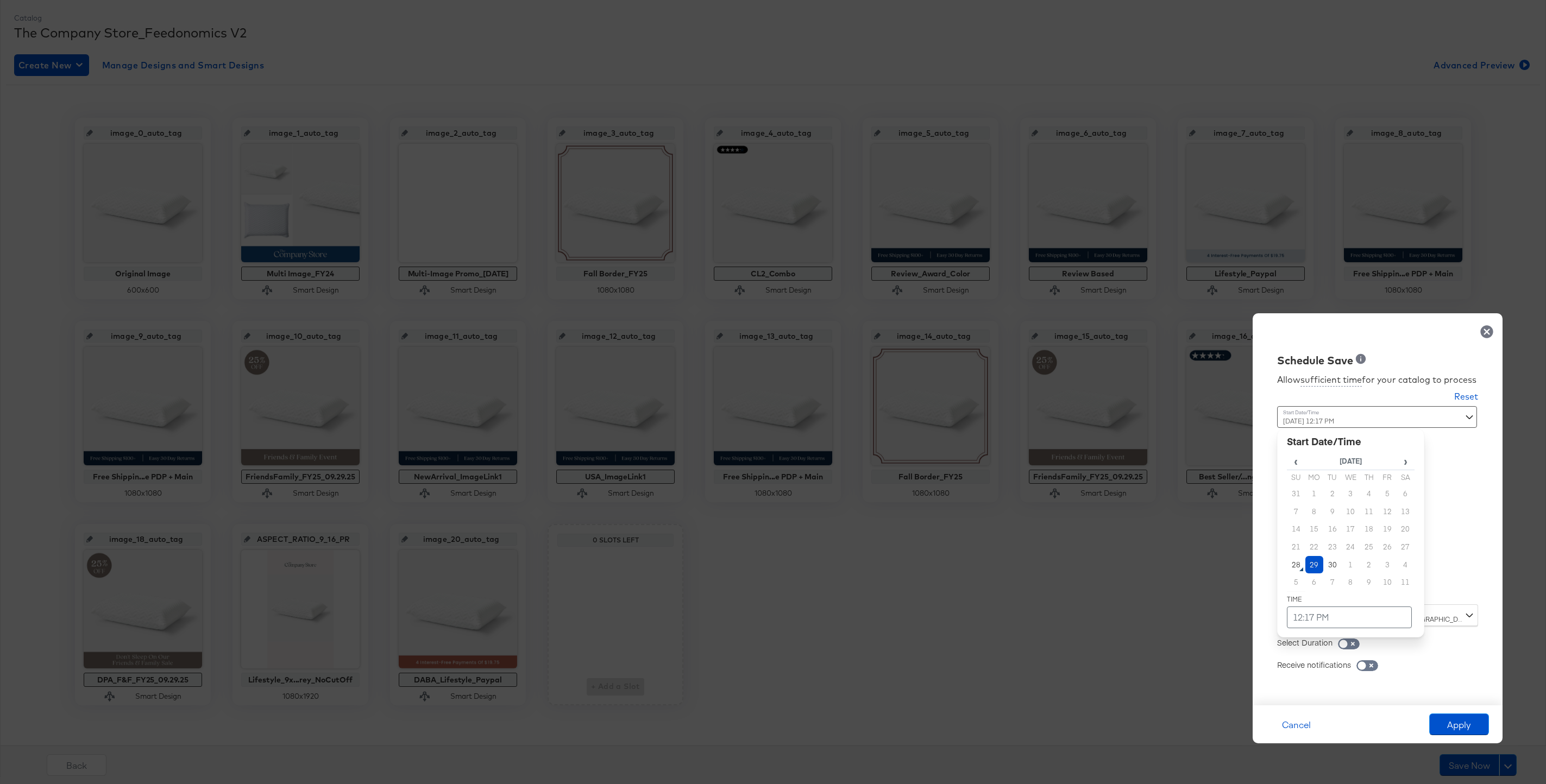
click at [1302, 586] on div "[DATE] 12:17 PM ‹ [DATE] › Su Mo Tu We Th Fr Sa 31 1 2 3 4 5 6 7 8 9 10 11 12 1…" at bounding box center [1351, 501] width 147 height 190
click at [1308, 562] on td "29" at bounding box center [1314, 565] width 19 height 18
click at [1319, 626] on td "12:17 PM" at bounding box center [1349, 617] width 125 height 22
click at [1324, 533] on span "▼" at bounding box center [1328, 536] width 22 height 22
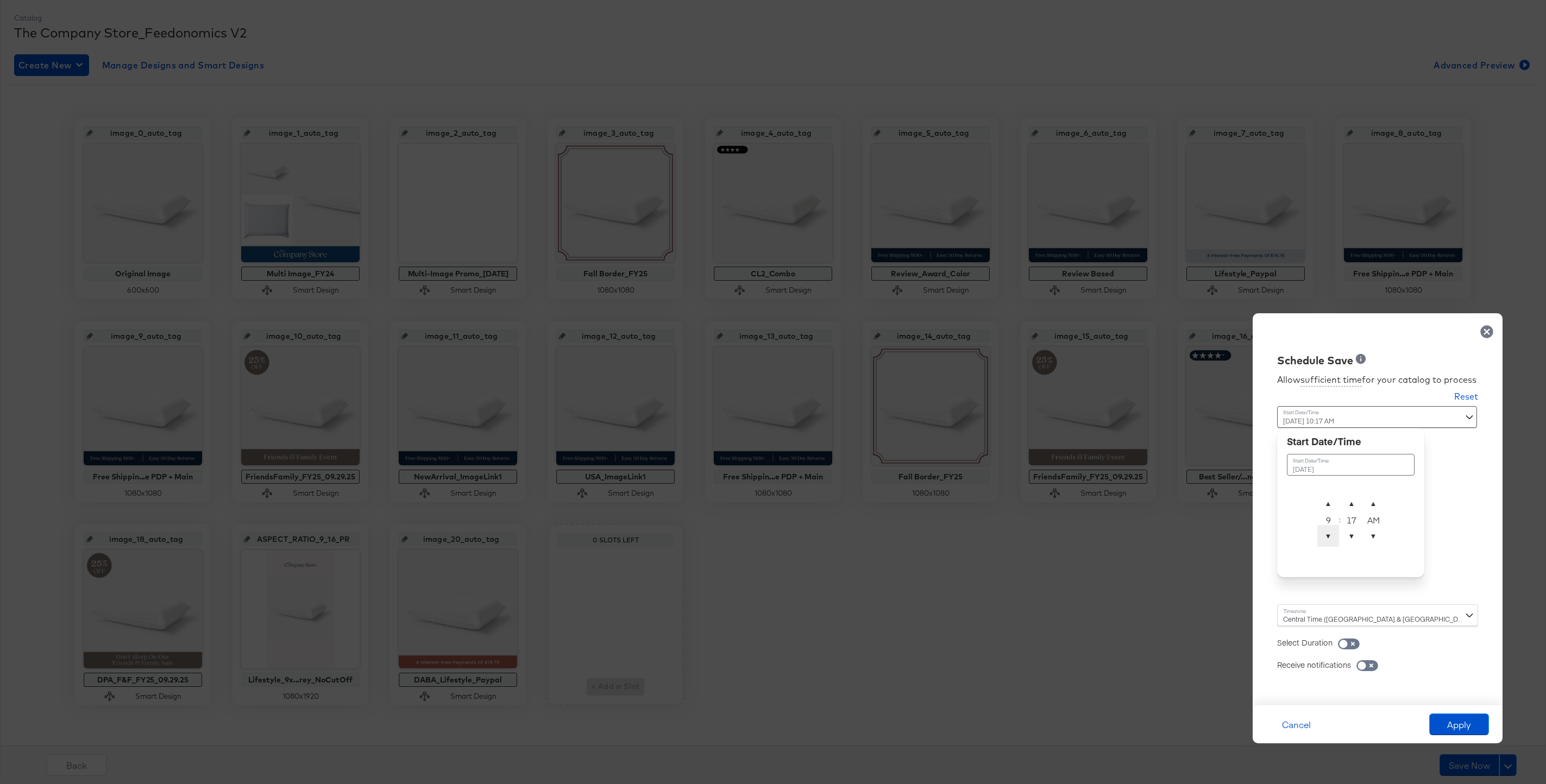
click at [1324, 533] on span "▼" at bounding box center [1328, 536] width 22 height 22
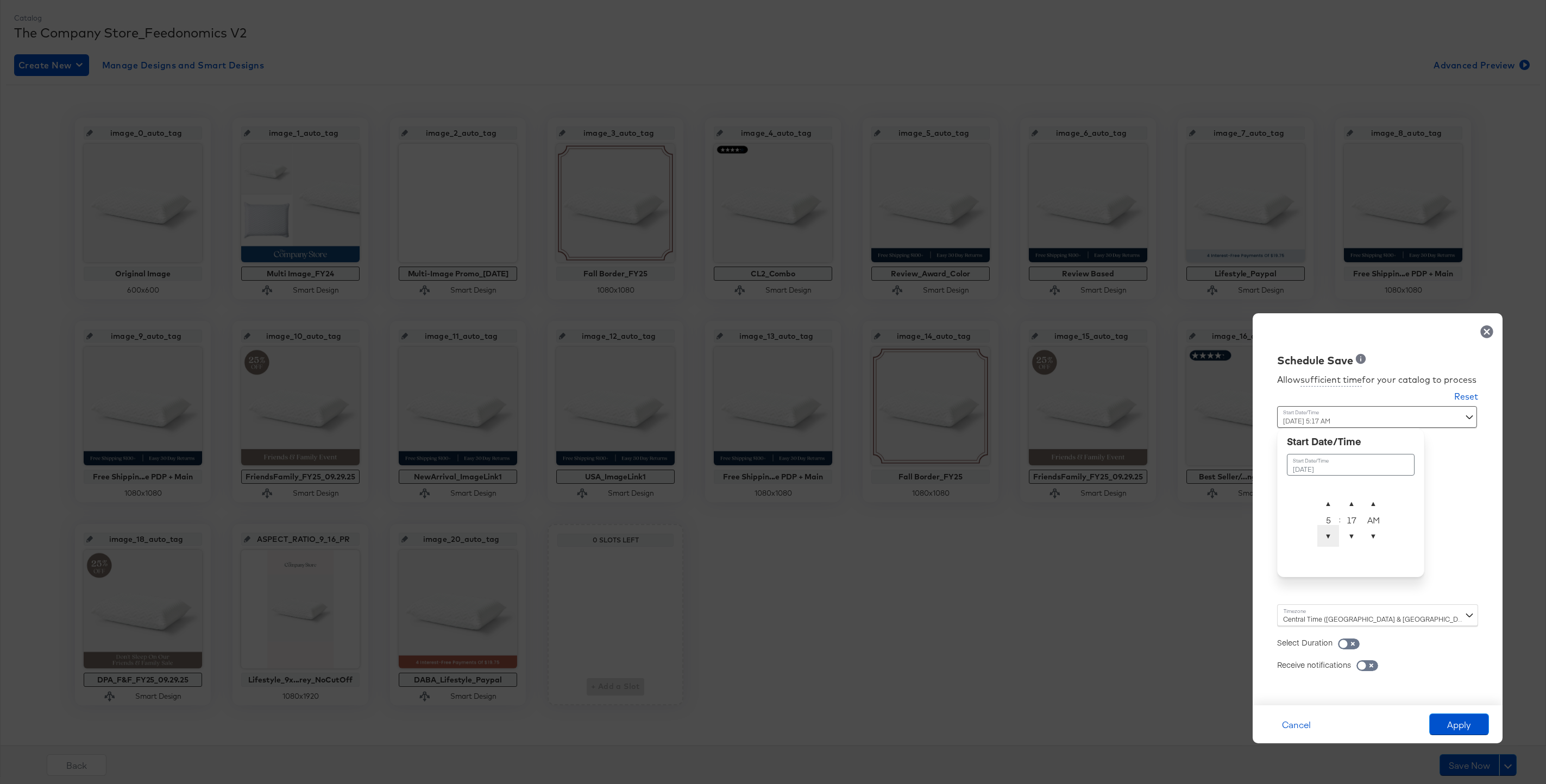
click at [1324, 533] on span "▼" at bounding box center [1328, 536] width 22 height 22
click at [1352, 538] on span "▼" at bounding box center [1351, 536] width 22 height 22
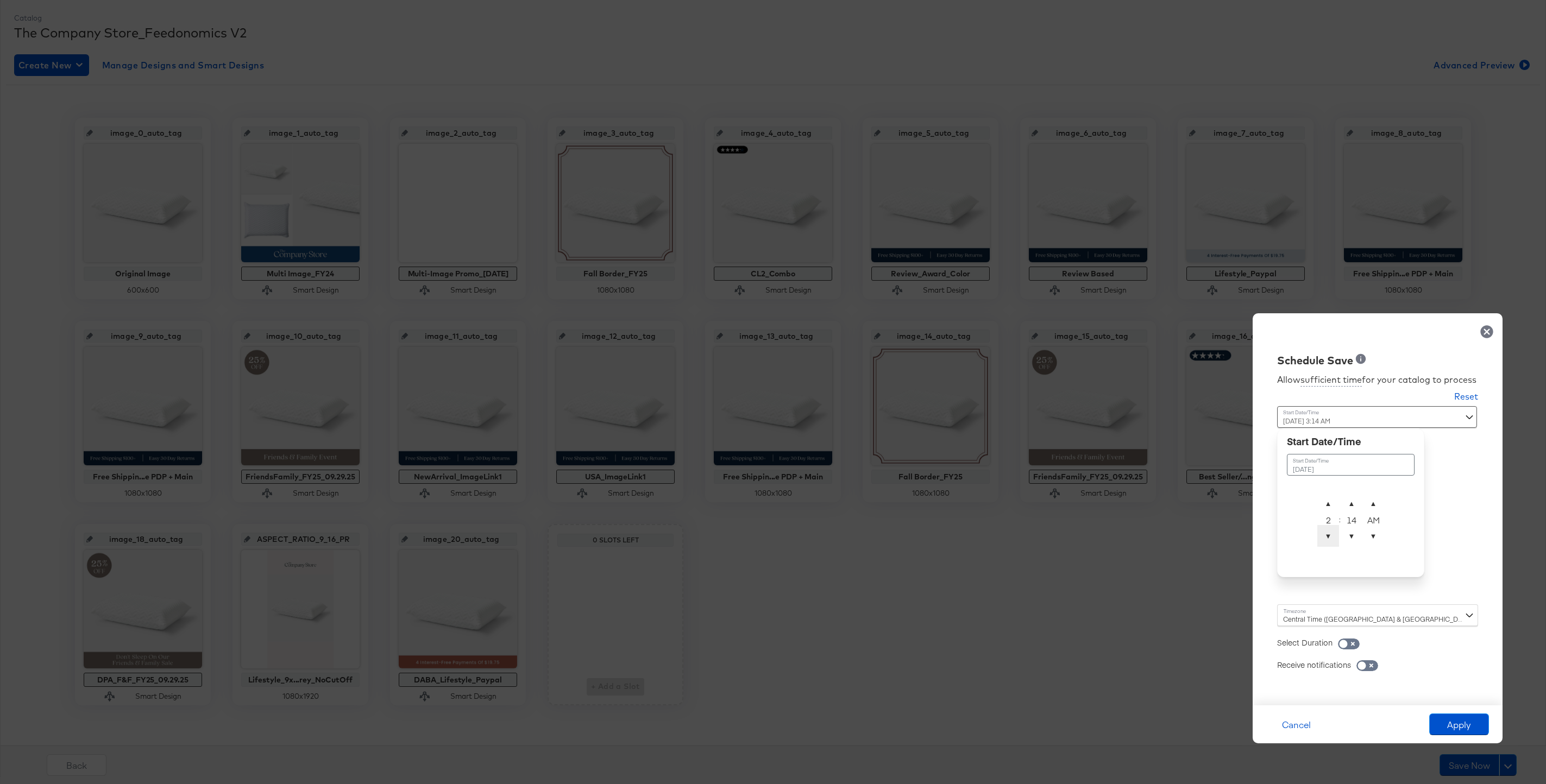
click at [1336, 538] on span "▼" at bounding box center [1328, 536] width 22 height 22
click at [1349, 538] on span "▼" at bounding box center [1351, 536] width 22 height 22
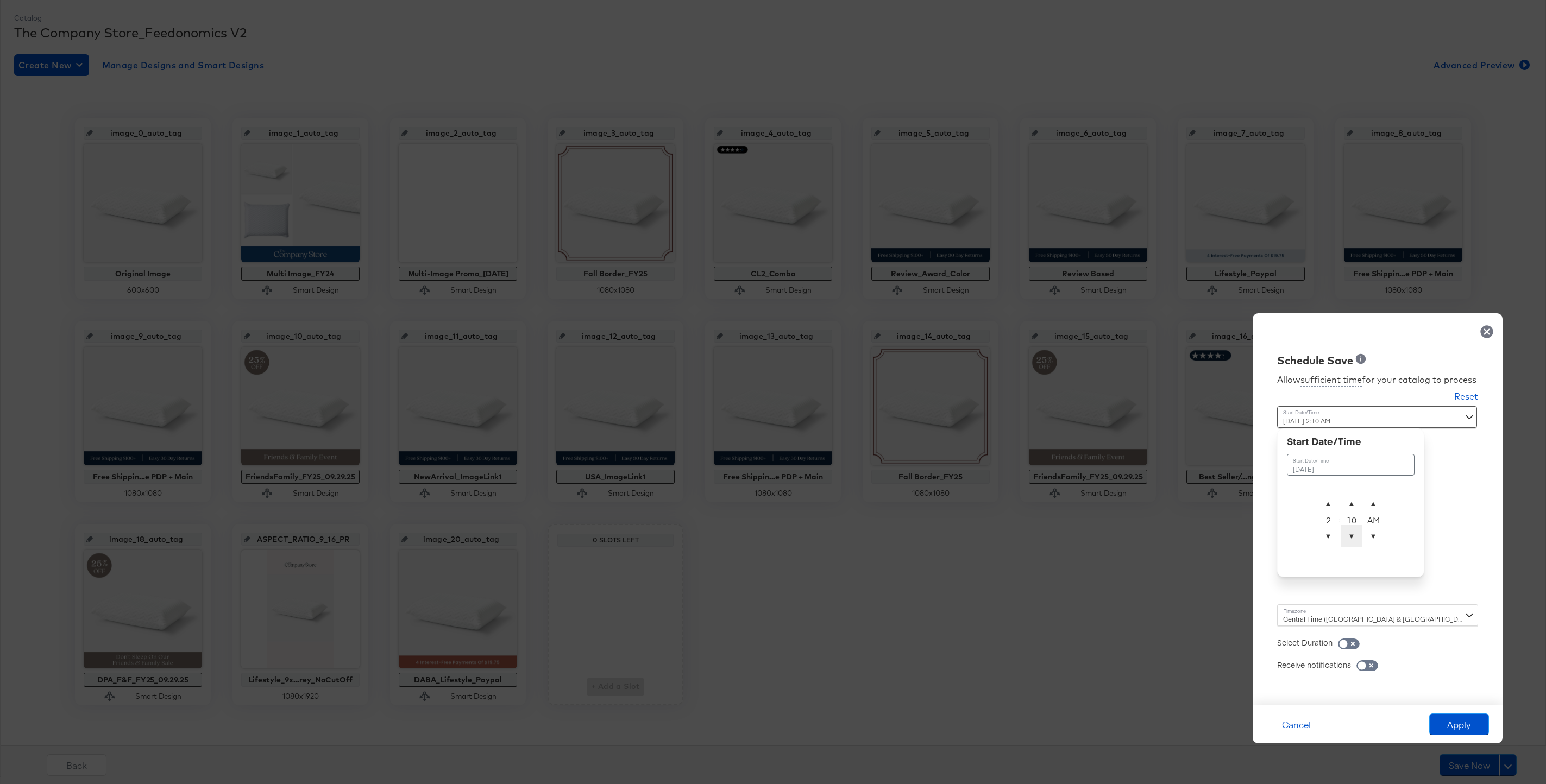
click at [1349, 538] on span "▼" at bounding box center [1351, 536] width 22 height 22
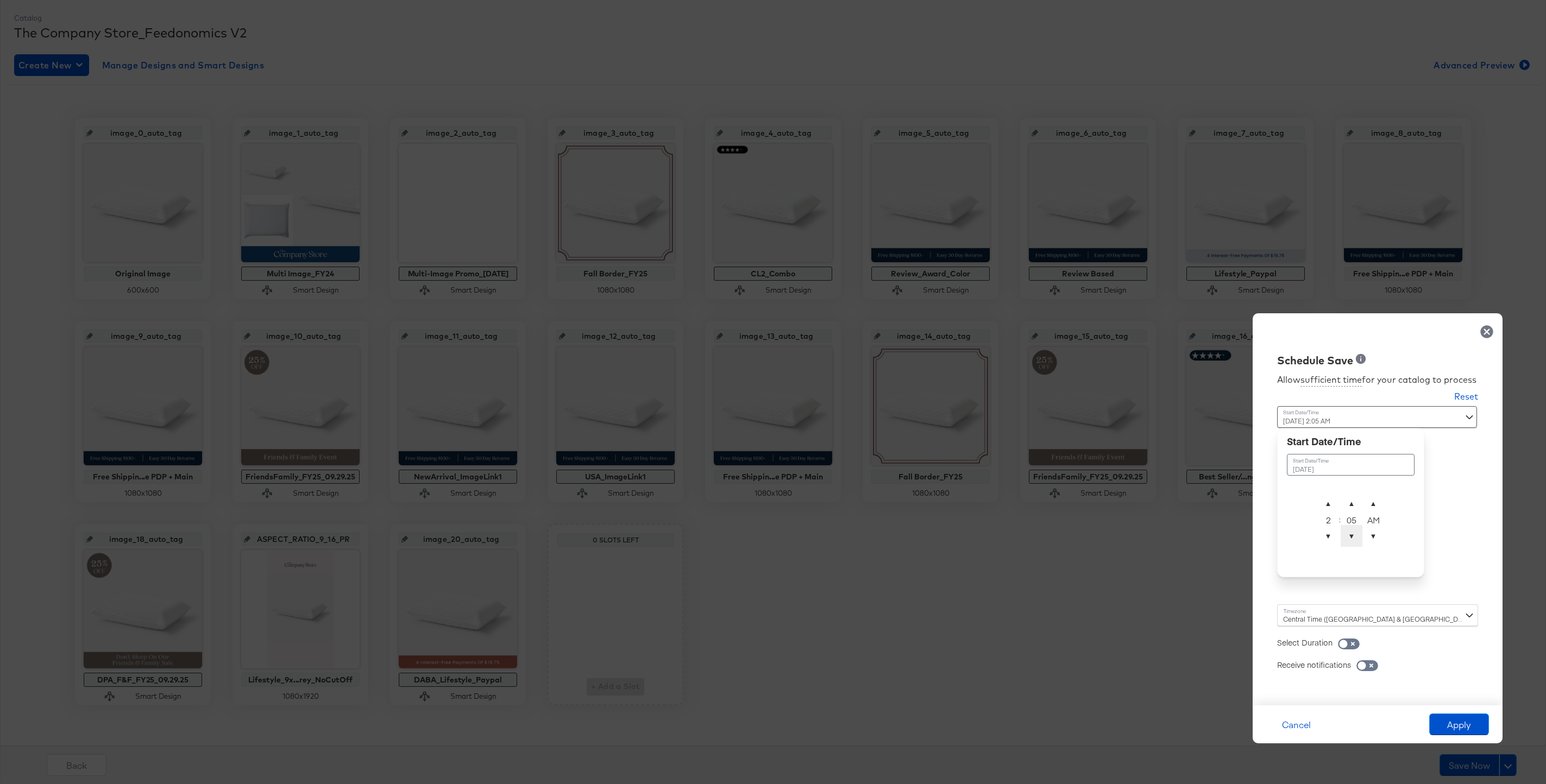
click at [1349, 538] on span "▼" at bounding box center [1351, 536] width 22 height 22
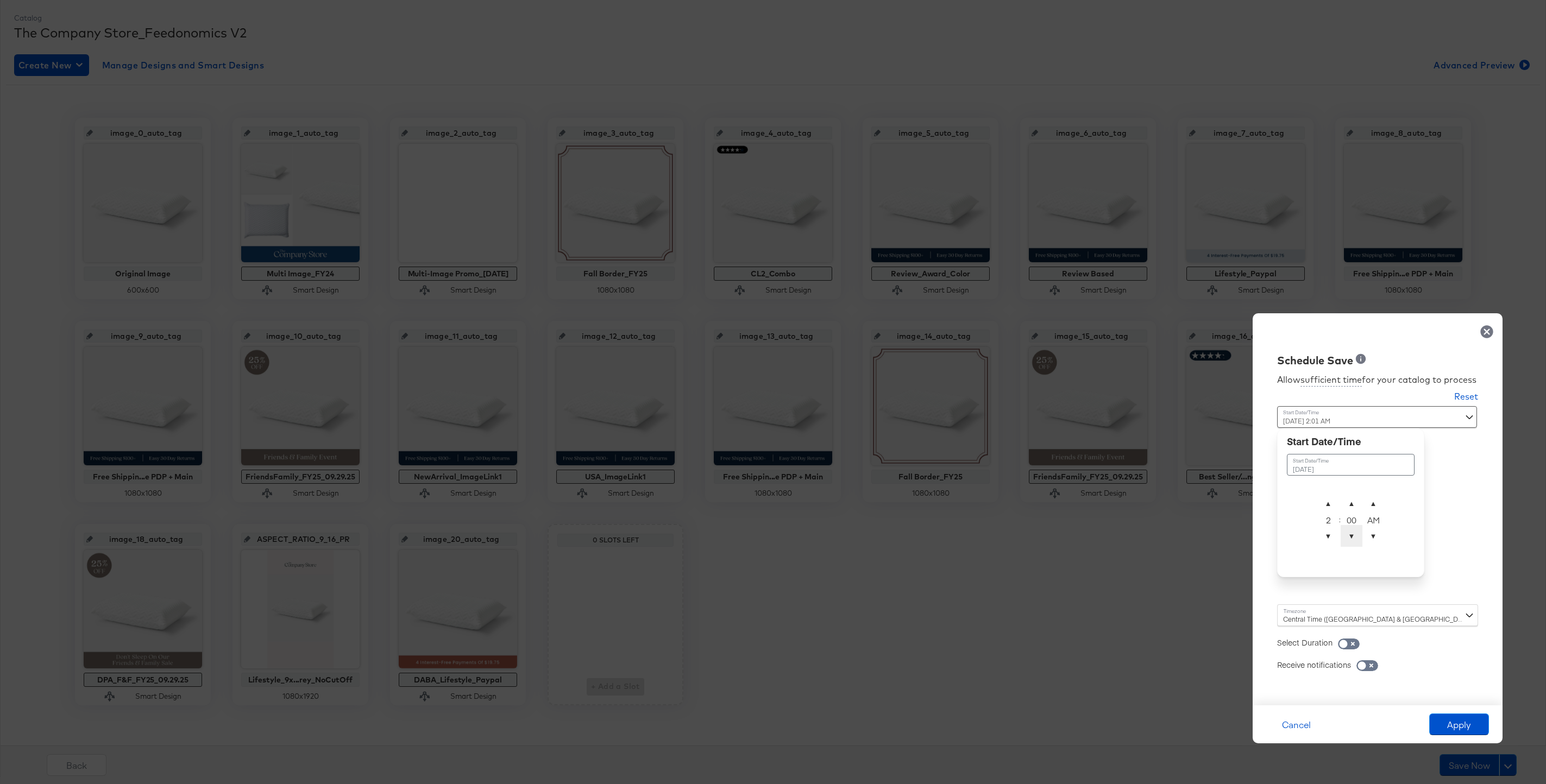
type input "[DATE] 2:00 AM"
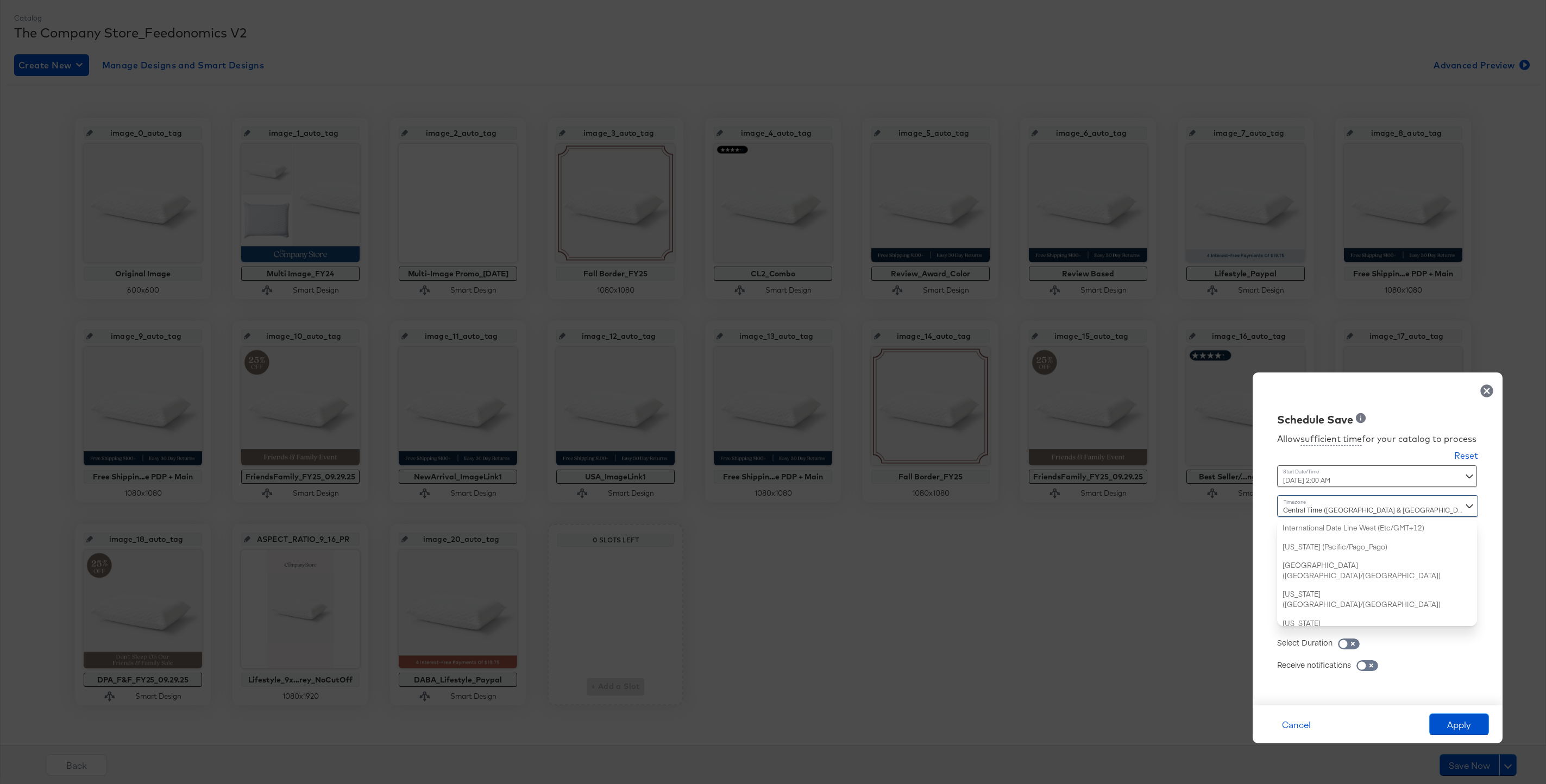
click at [1309, 609] on div "Central Time ([GEOGRAPHIC_DATA] & [GEOGRAPHIC_DATA]) ([GEOGRAPHIC_DATA]/[GEOGRA…" at bounding box center [1377, 561] width 201 height 131
type input "n"
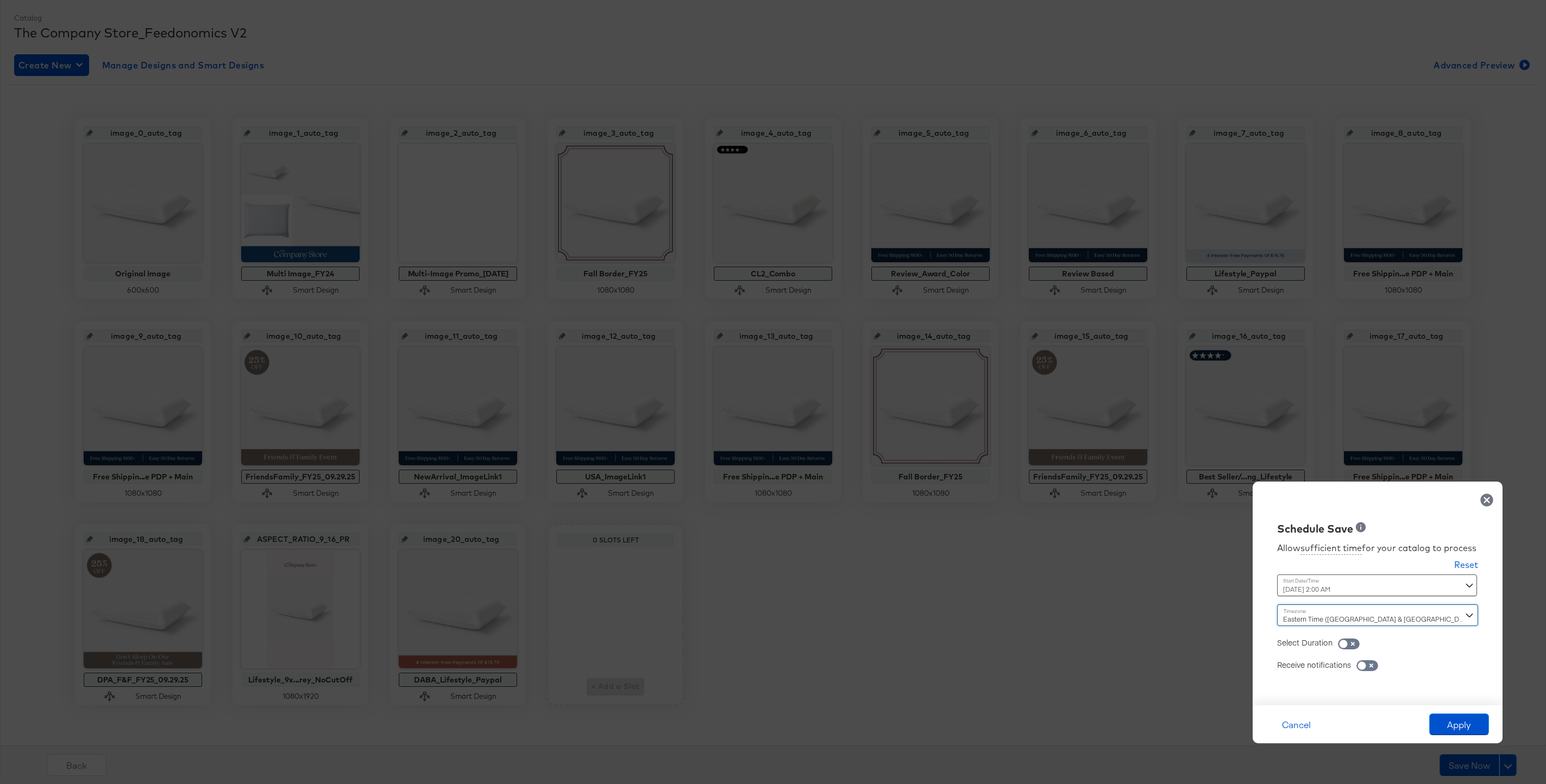
click at [1305, 597] on div "Time : September 29th 2025 2:00 AM September 29th 2025 ▲ 2 ▼ : ▲ 00 ▼ ▲ AM ▼" at bounding box center [1351, 589] width 147 height 30
click at [1310, 593] on div "September 29th 2025 2:00 AM September 29th 2025 ▲ 2 ▼ : ▲ 00 ▼ ▲ AM ▼" at bounding box center [1351, 585] width 147 height 22
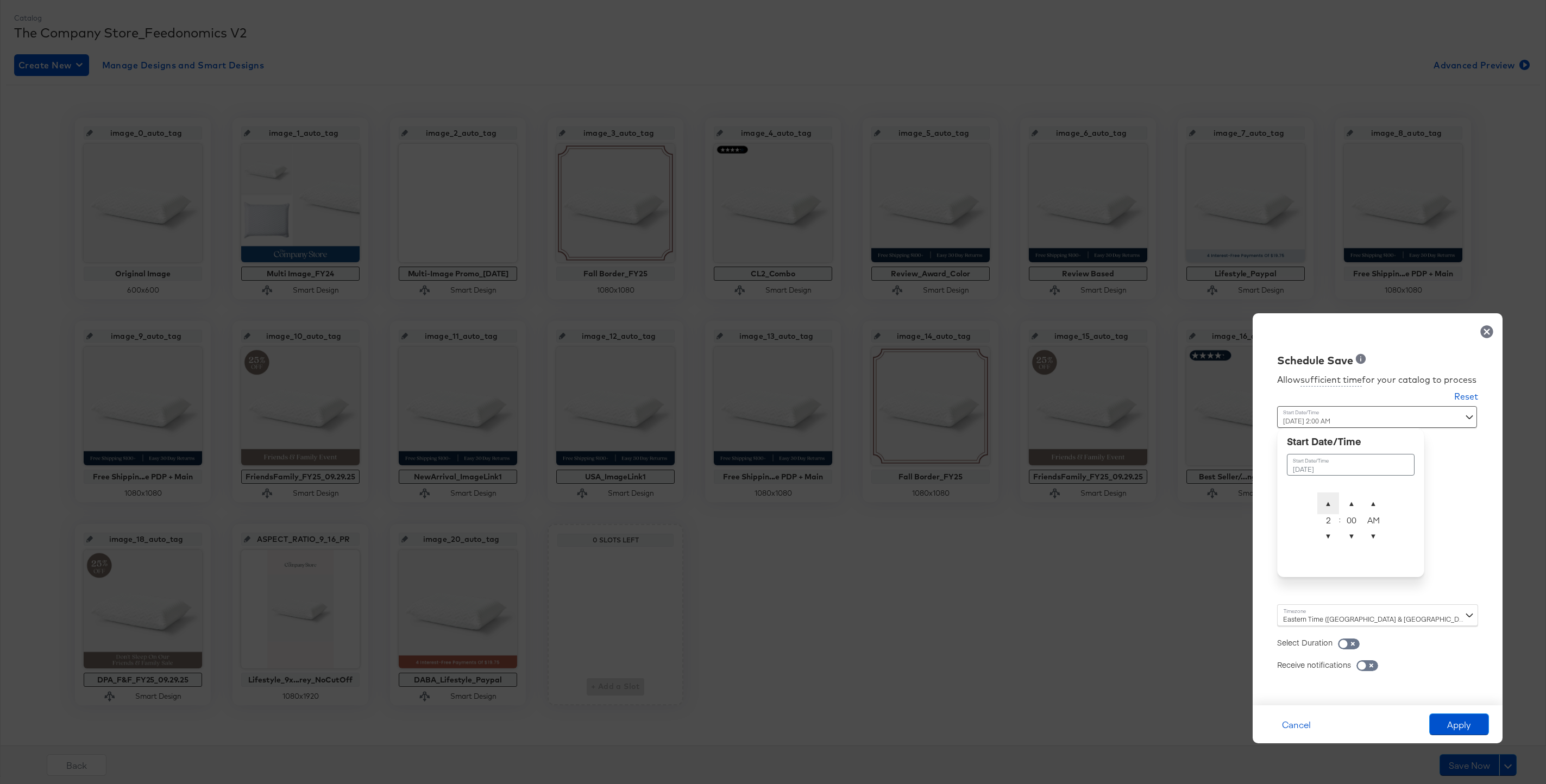
click at [1331, 494] on span "▲" at bounding box center [1328, 503] width 22 height 22
type input "September 29th 2025 4:00 AM"
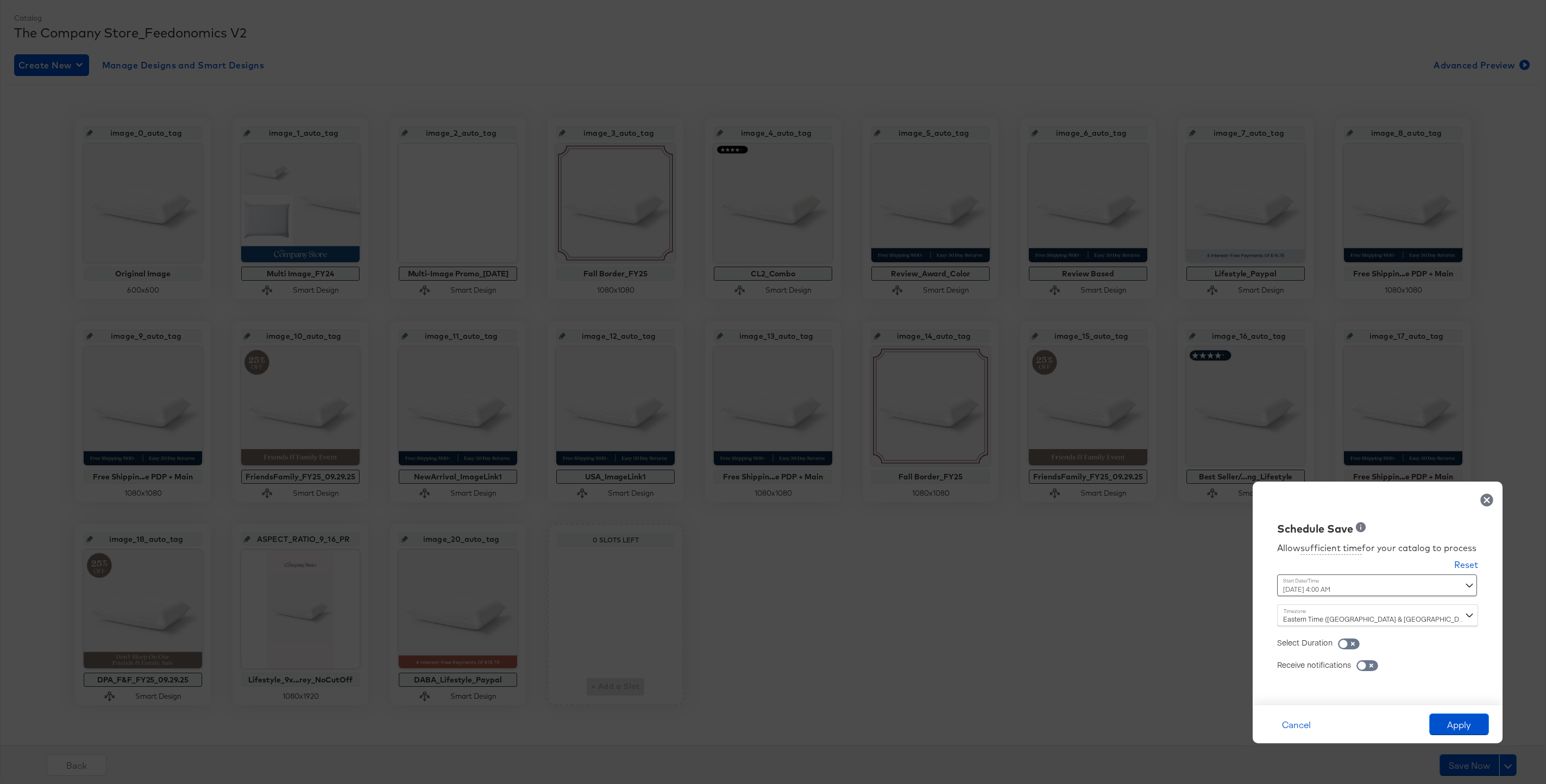
click at [1391, 723] on div "Cancel Apply" at bounding box center [1377, 724] width 250 height 38
click at [1443, 723] on button "Apply" at bounding box center [1458, 724] width 60 height 22
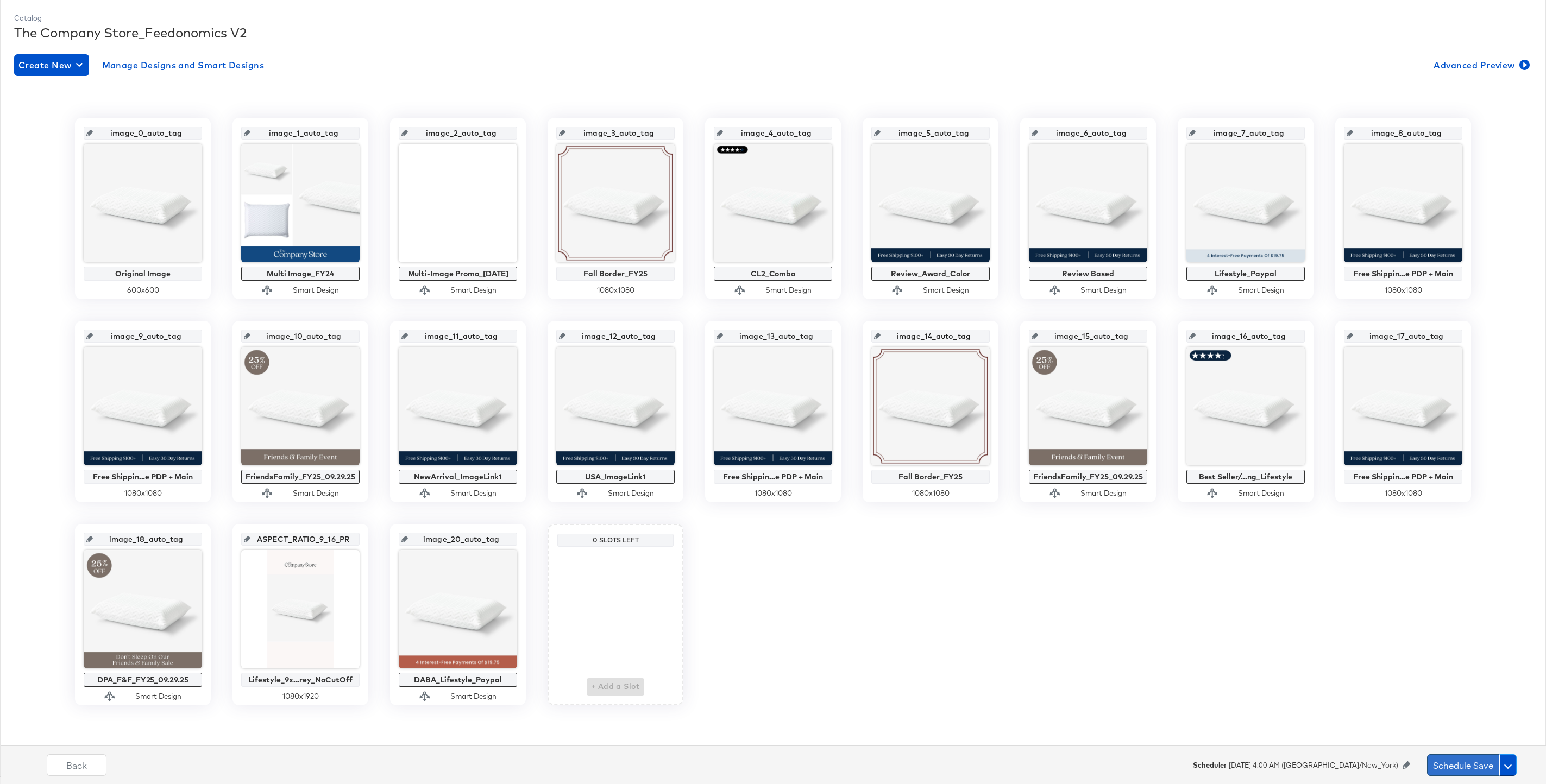
click at [1451, 762] on button "Schedule Save" at bounding box center [1463, 765] width 72 height 22
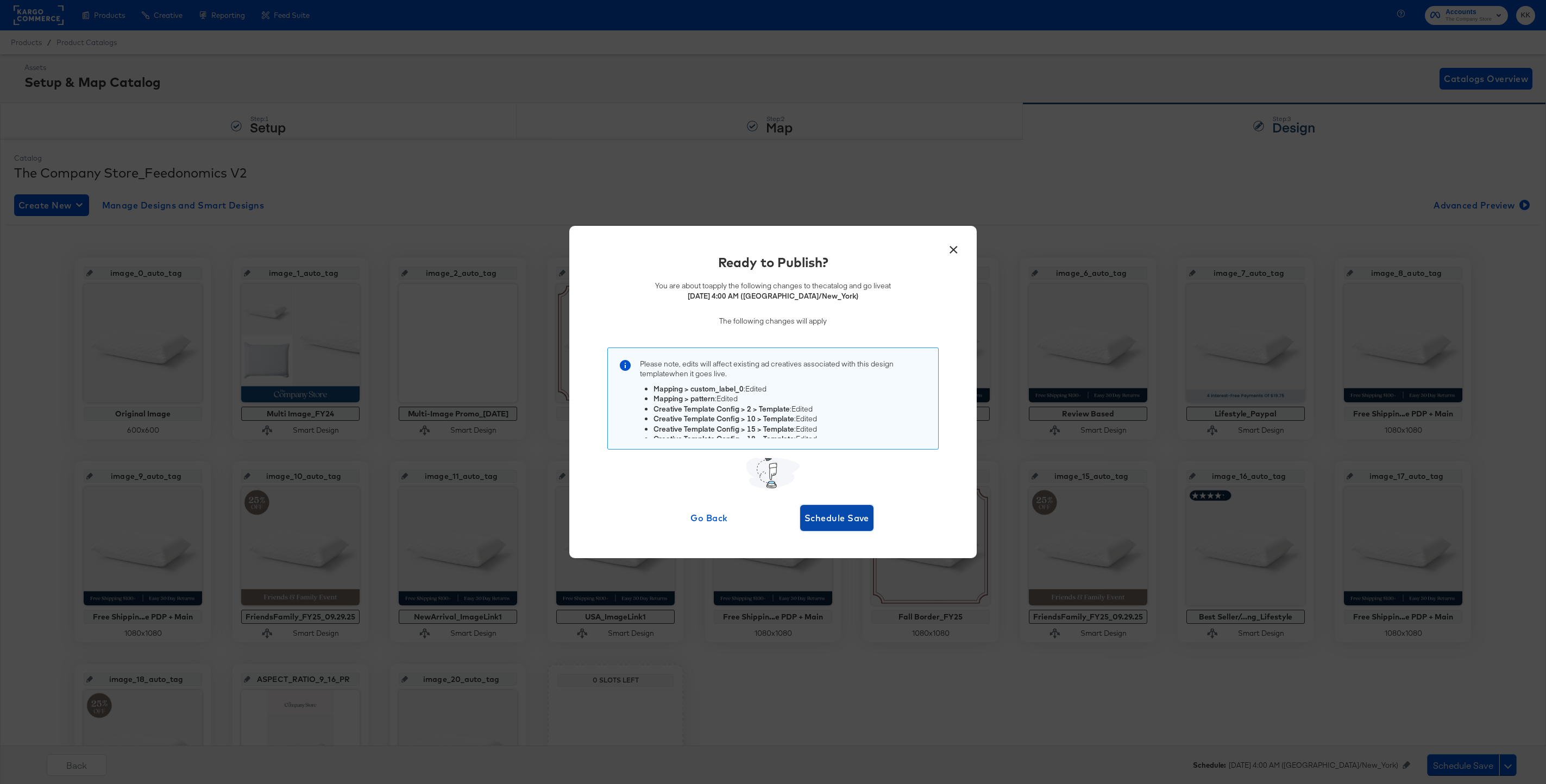
click at [830, 516] on span "Schedule Save" at bounding box center [836, 518] width 65 height 15
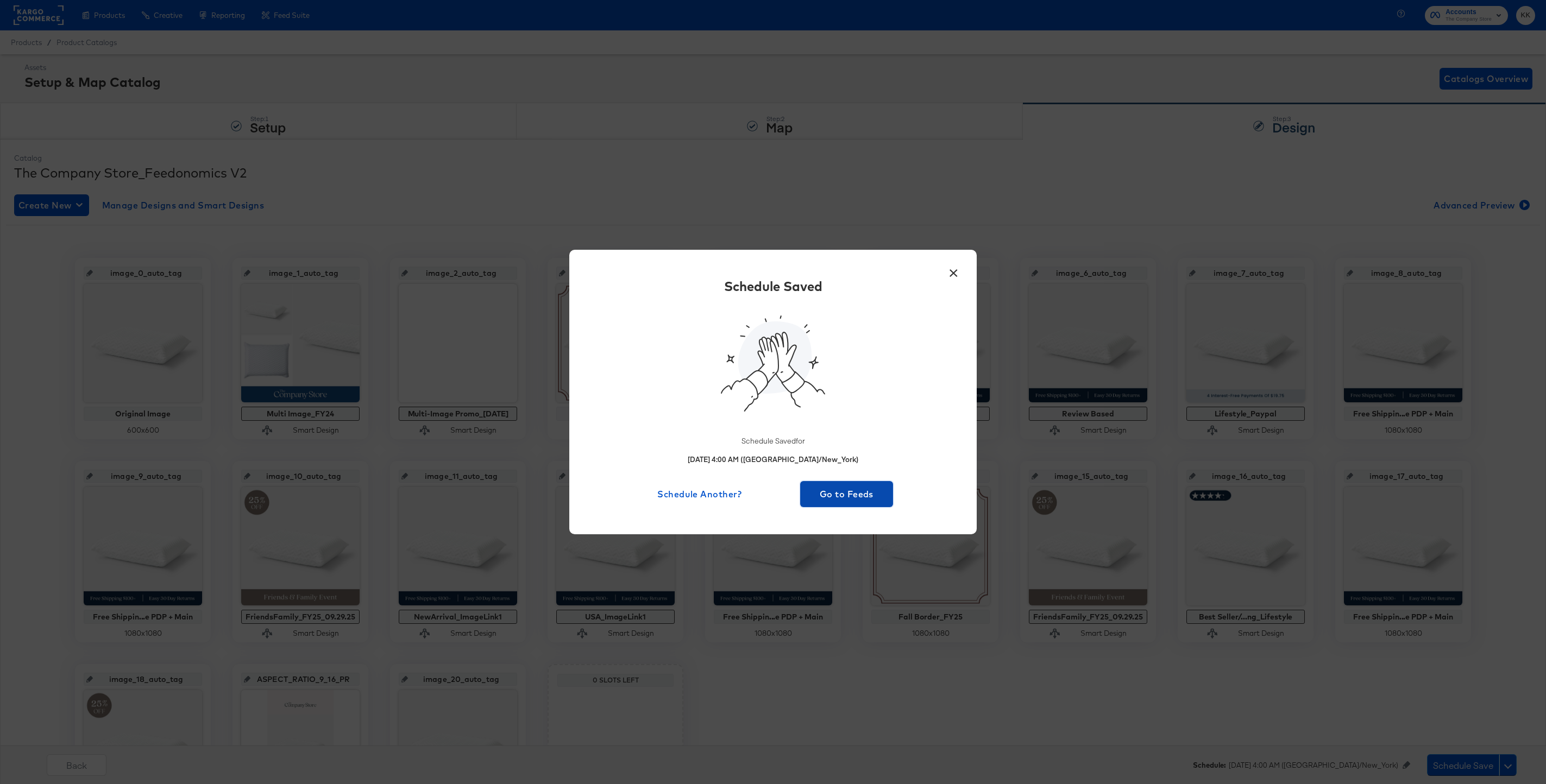
click at [840, 498] on span "Go to Feeds" at bounding box center [846, 494] width 84 height 15
